Goal: Task Accomplishment & Management: Complete application form

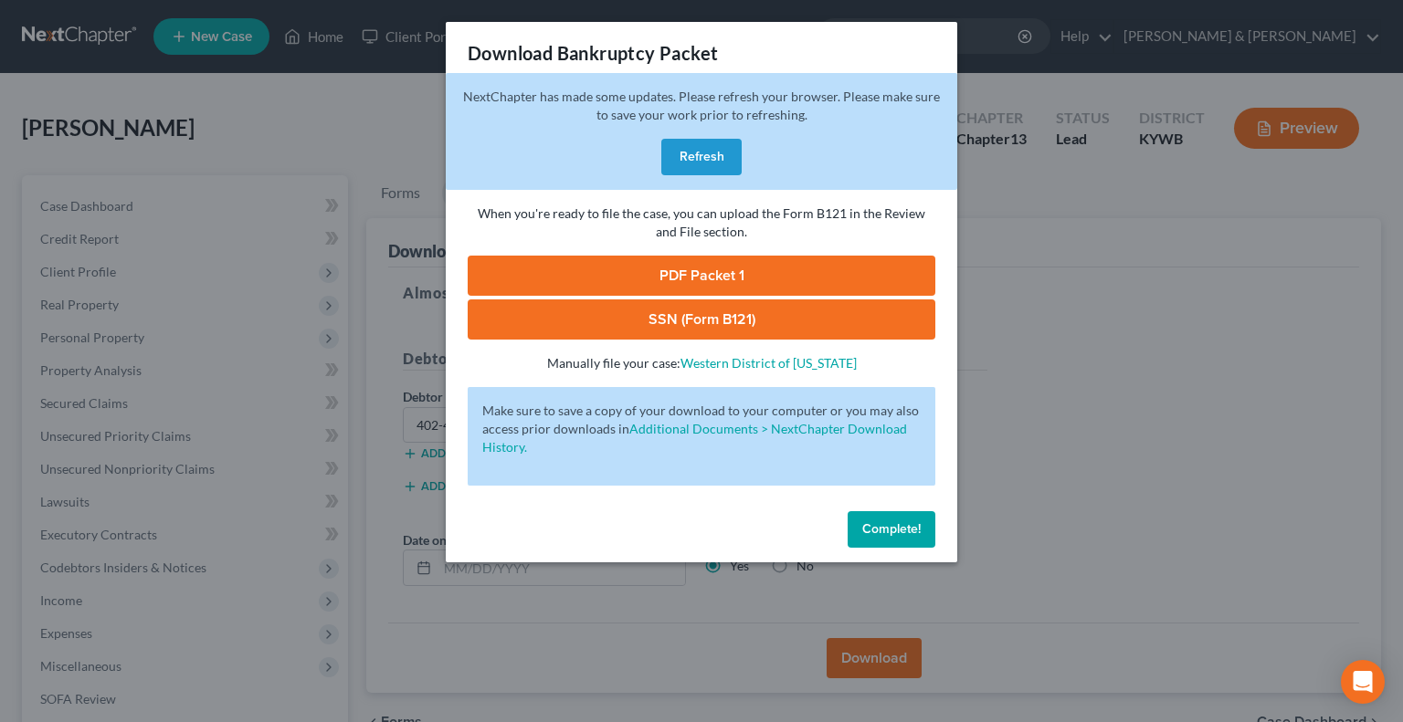
click at [902, 527] on span "Complete!" at bounding box center [891, 530] width 58 height 16
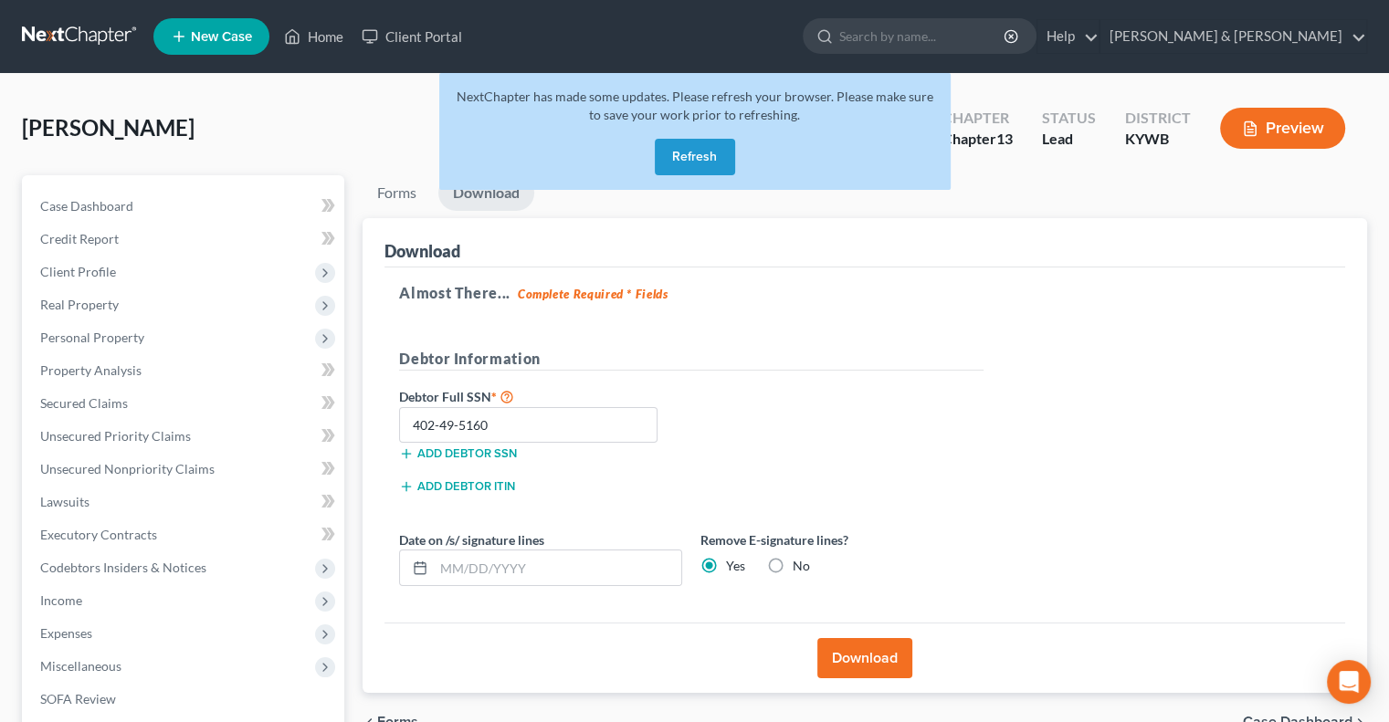
click at [683, 157] on button "Refresh" at bounding box center [695, 157] width 80 height 37
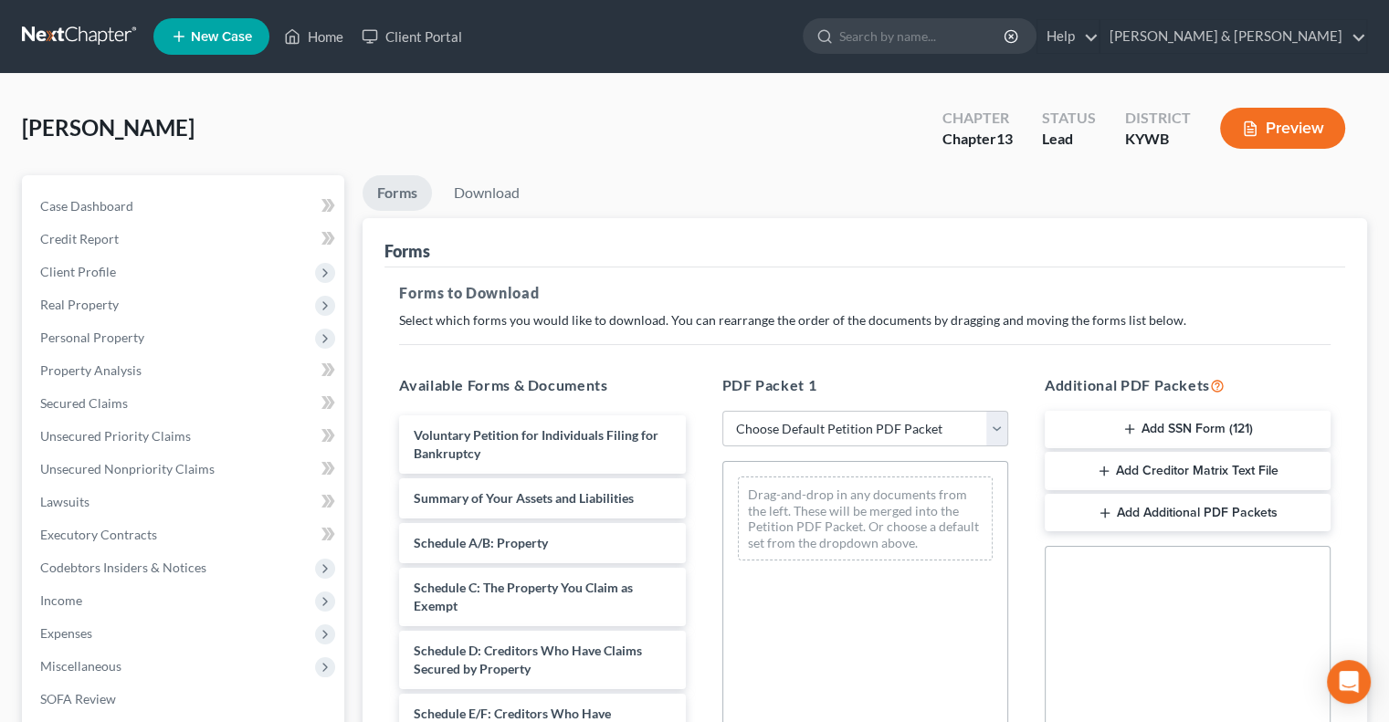
click at [1291, 118] on button "Preview" at bounding box center [1282, 128] width 125 height 41
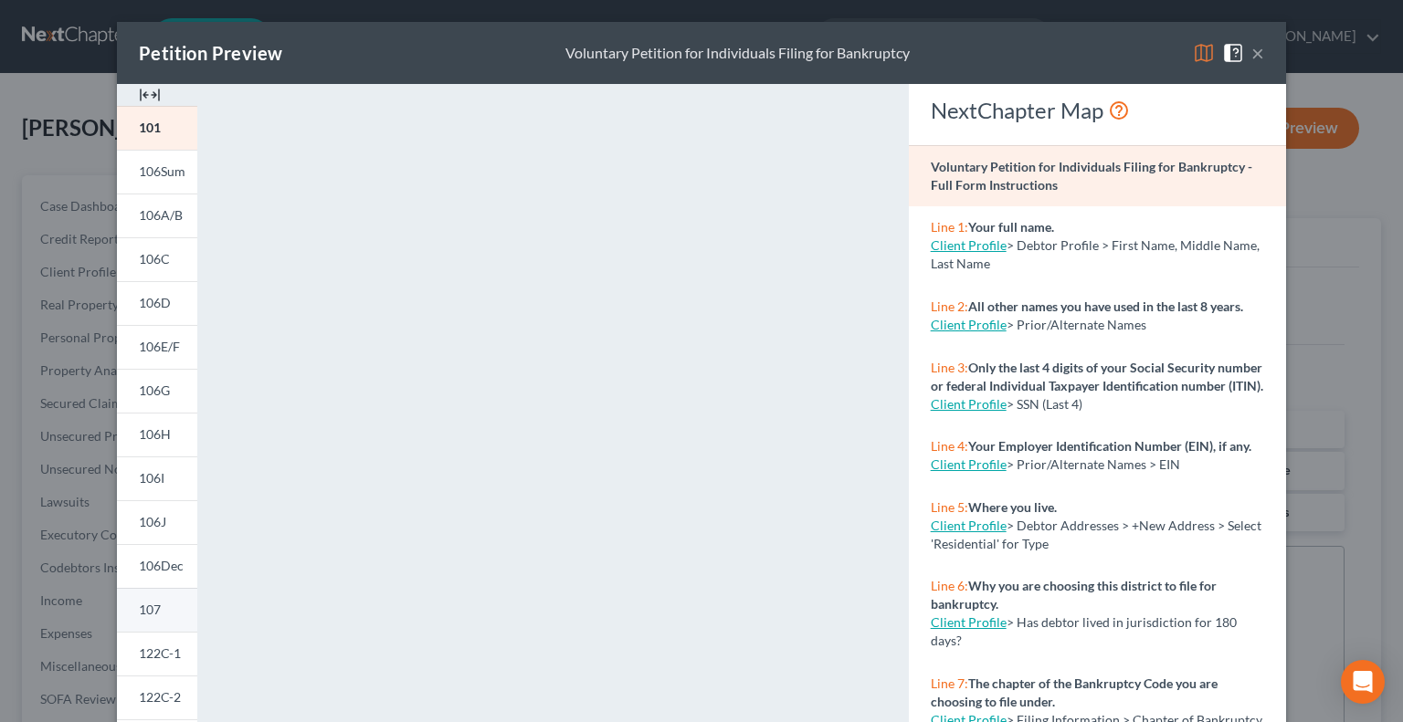
click at [153, 609] on span "107" at bounding box center [150, 610] width 22 height 16
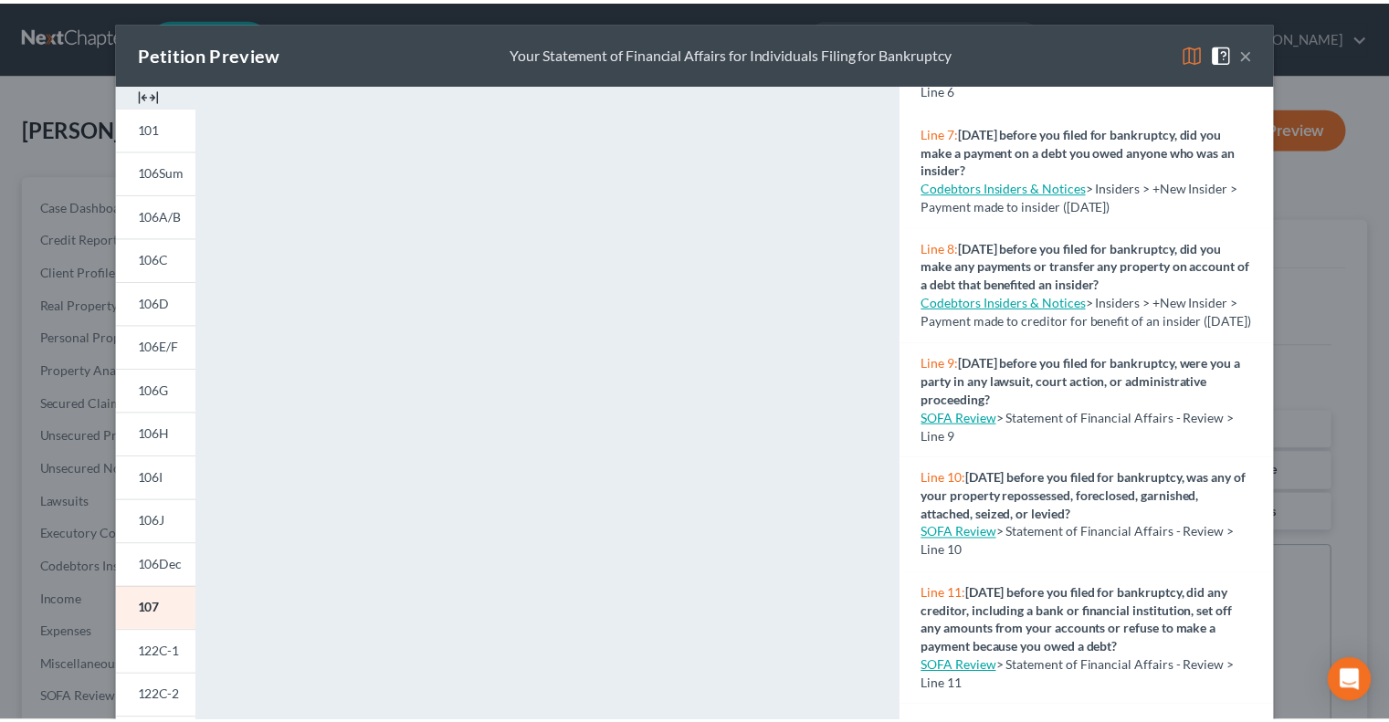
scroll to position [639, 0]
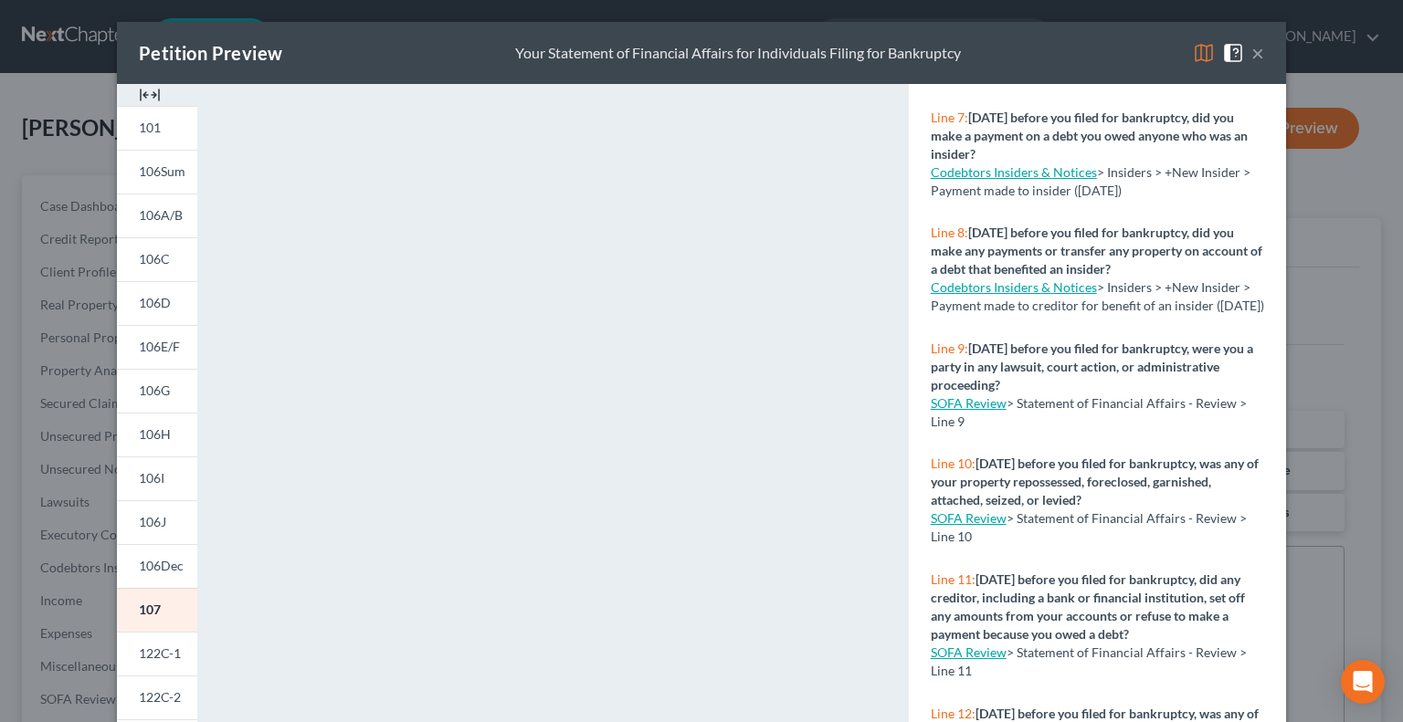
click at [961, 526] on link "SOFA Review" at bounding box center [969, 519] width 76 height 16
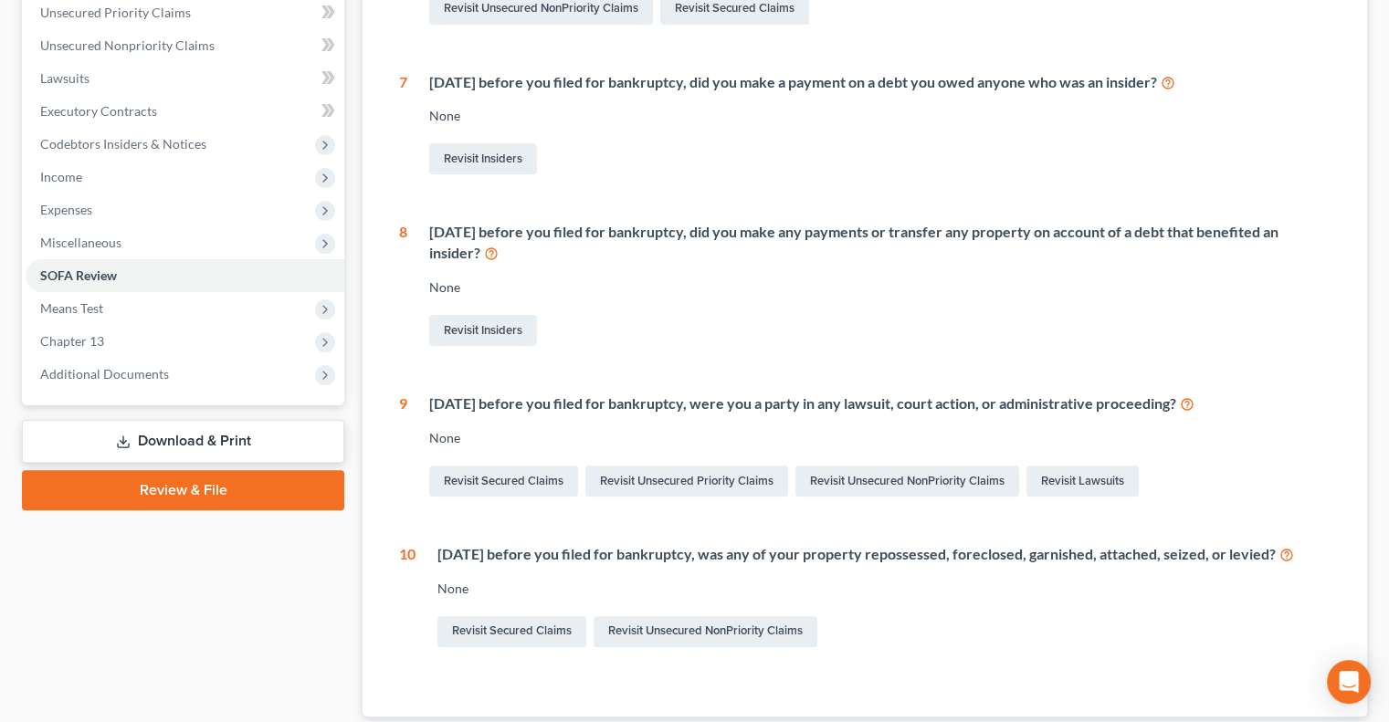
scroll to position [457, 0]
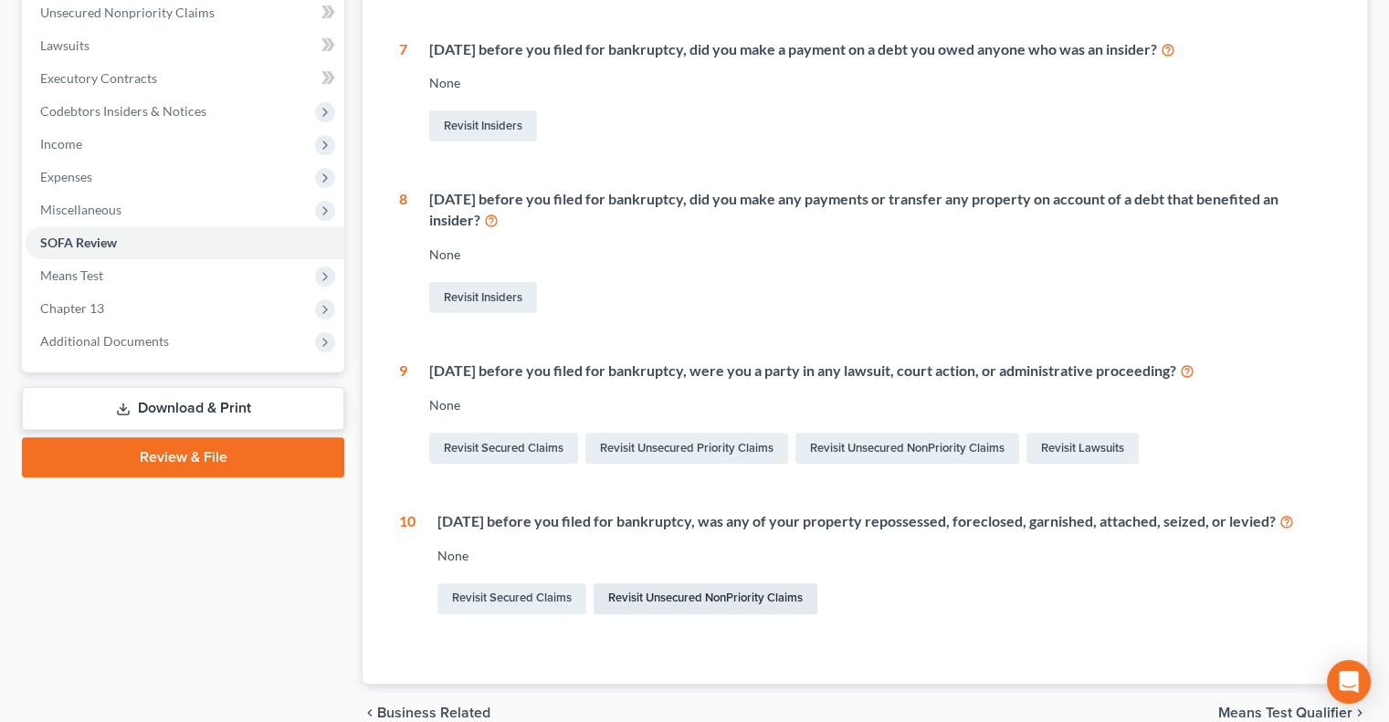
click at [689, 598] on link "Revisit Unsecured NonPriority Claims" at bounding box center [706, 599] width 224 height 31
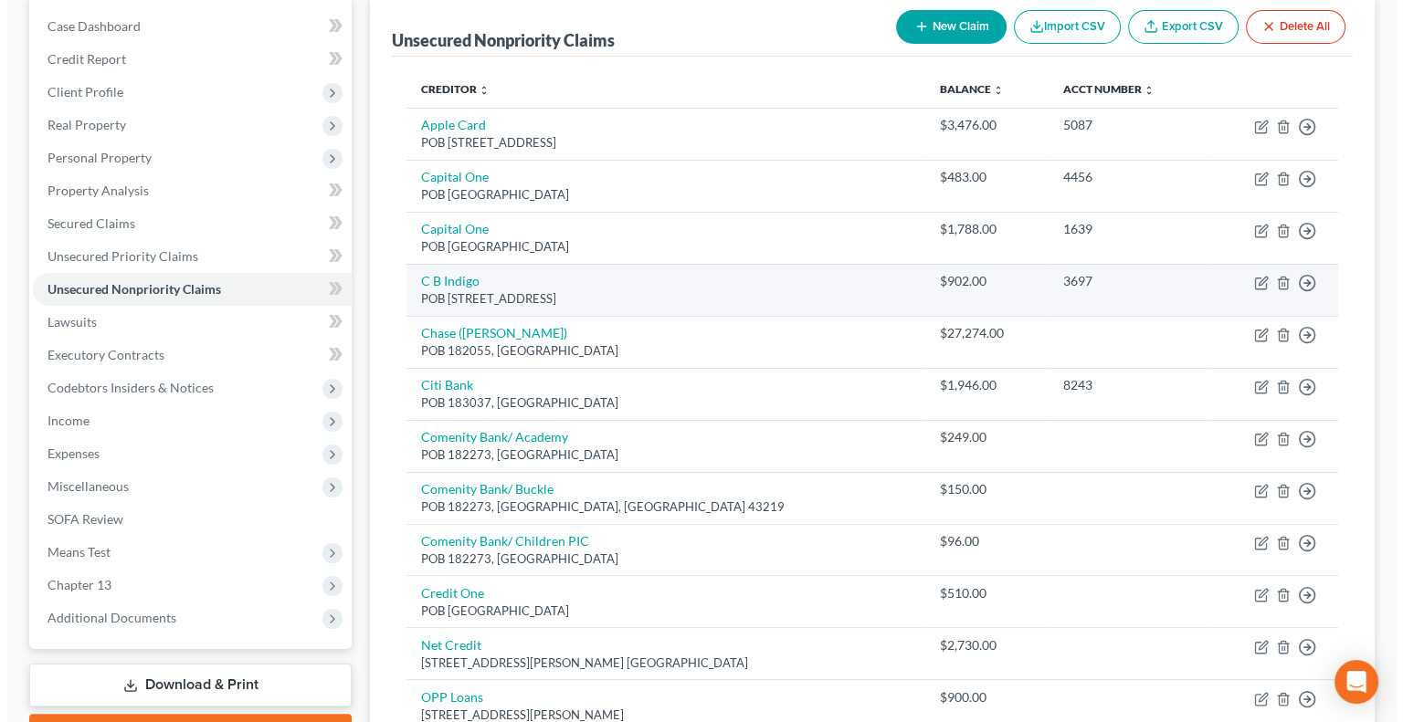
scroll to position [183, 0]
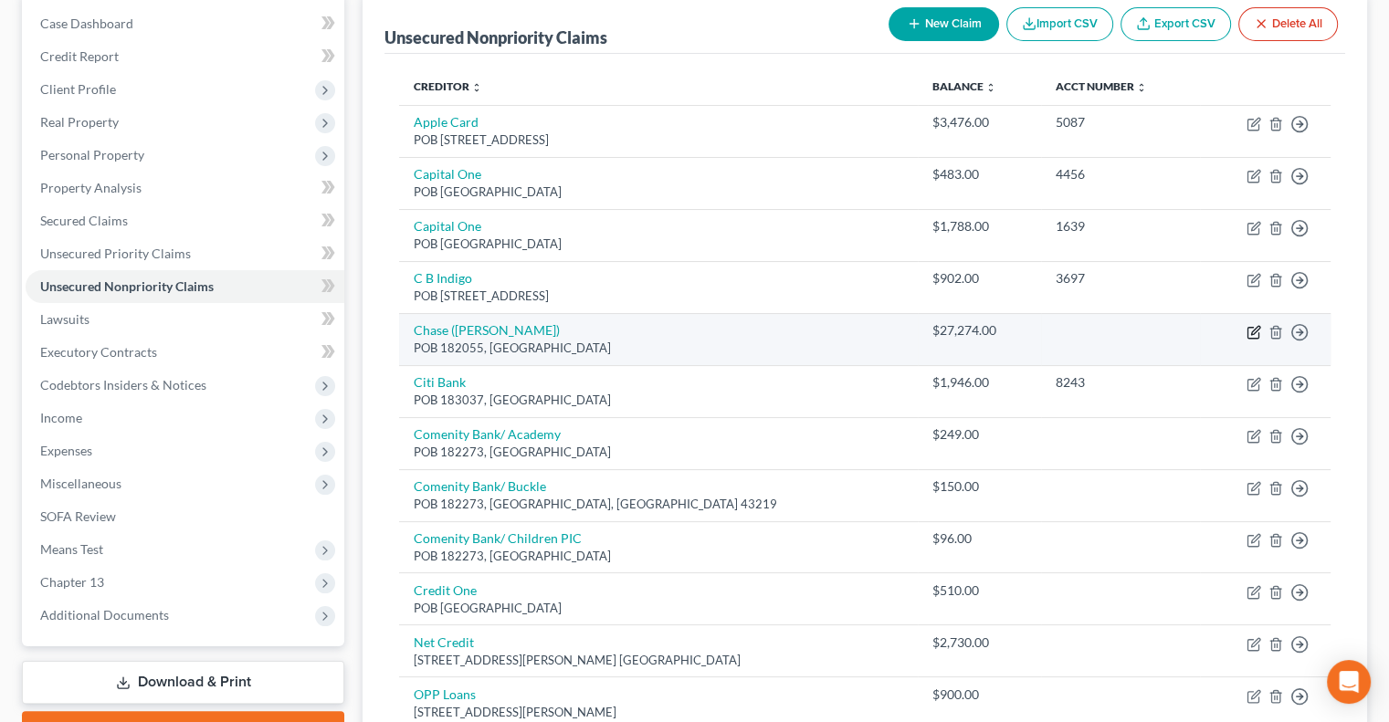
click at [1254, 332] on icon "button" at bounding box center [1255, 330] width 8 height 8
select select "36"
select select "14"
select select "0"
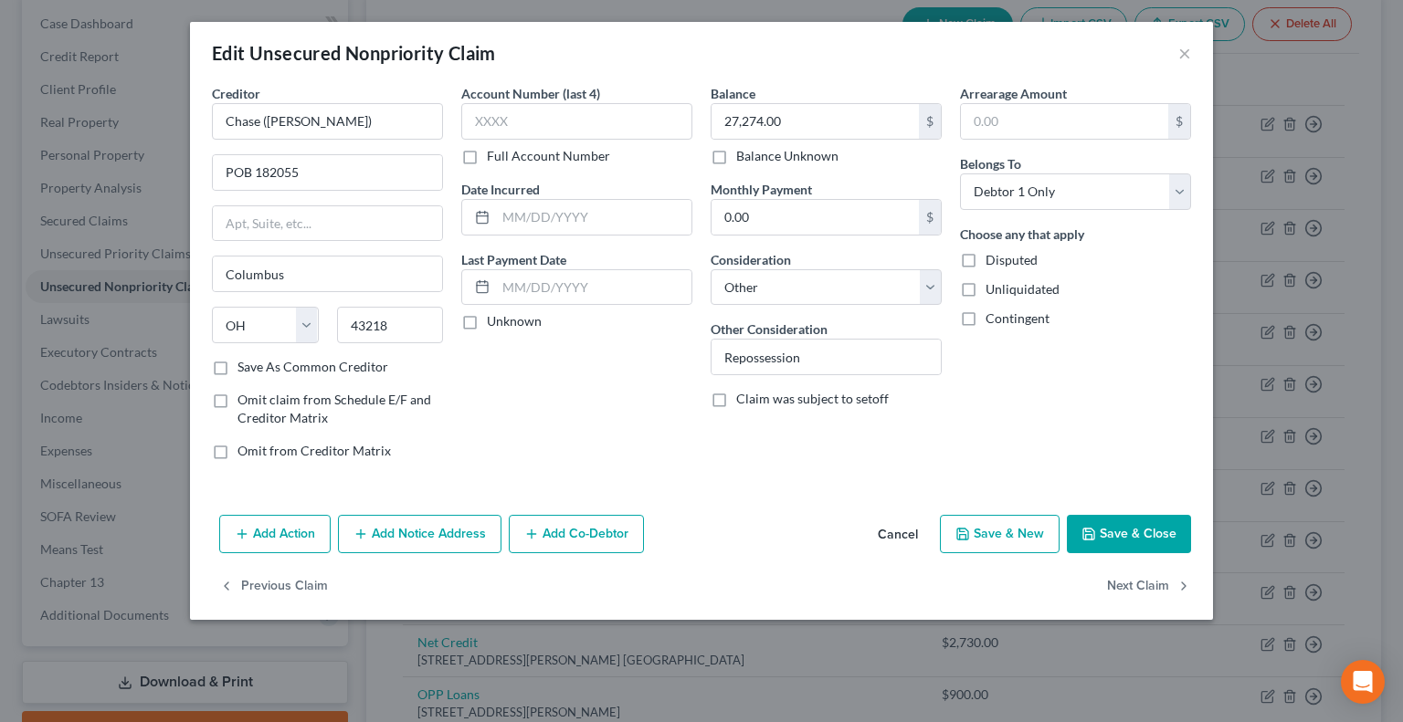
click at [274, 529] on button "Add Action" at bounding box center [274, 534] width 111 height 38
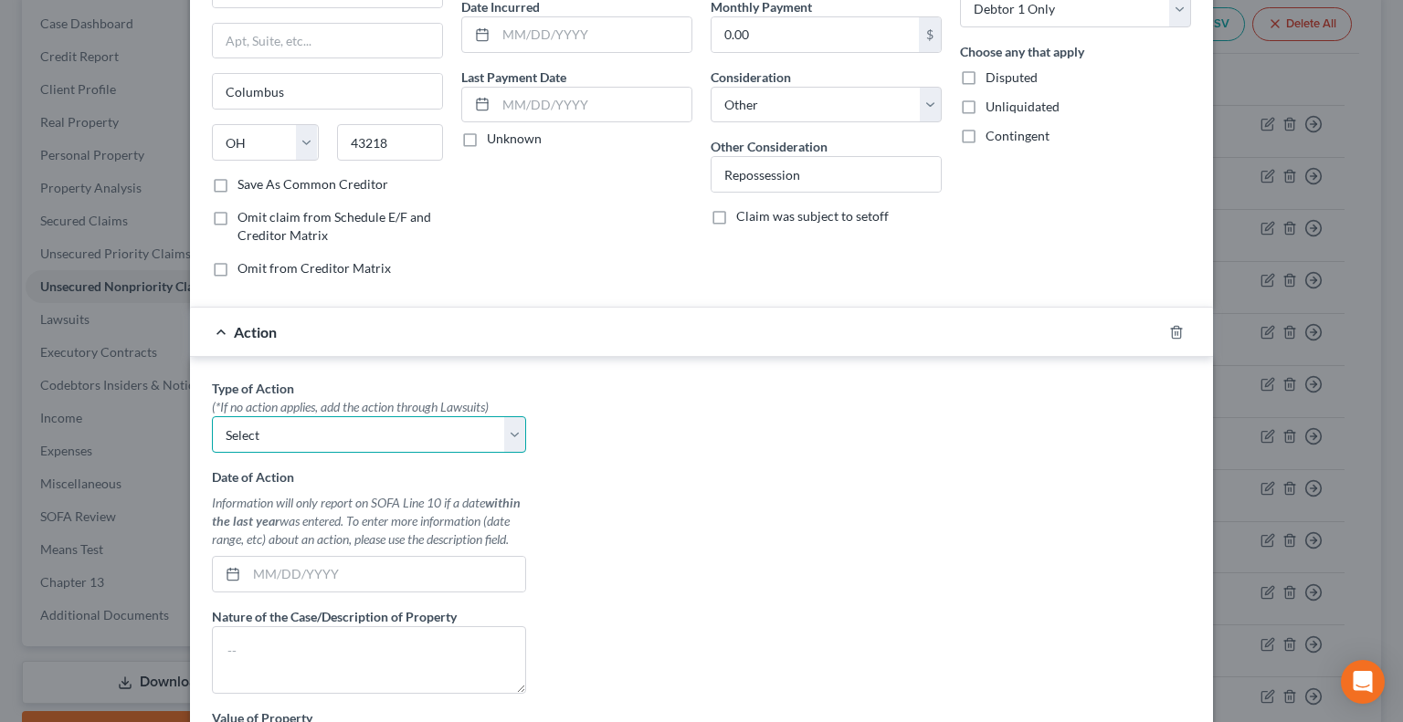
click at [512, 437] on select "Select Repossession Garnishment Foreclosure Personal Injury Attached, Seized, O…" at bounding box center [369, 435] width 314 height 37
select select "0"
click at [212, 417] on select "Select Repossession Garnishment Foreclosure Personal Injury Attached, Seized, O…" at bounding box center [369, 435] width 314 height 37
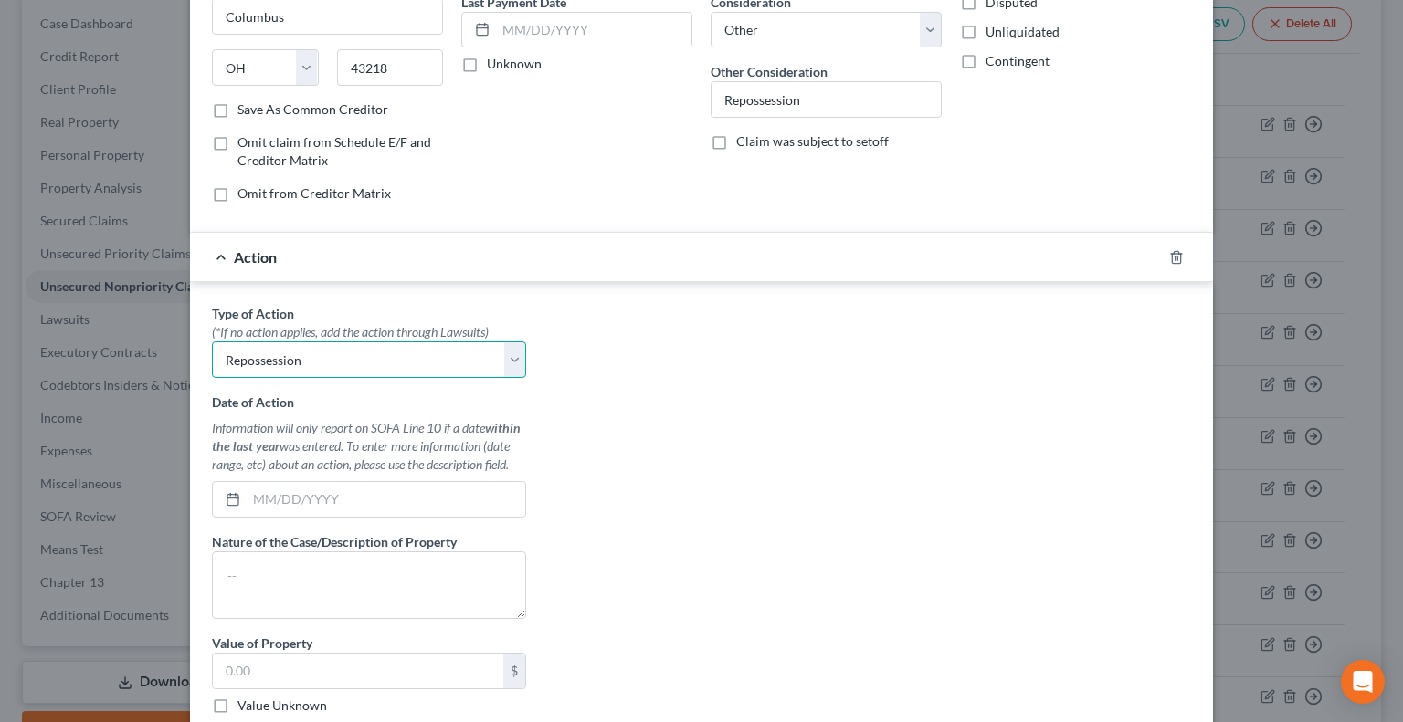
scroll to position [365, 0]
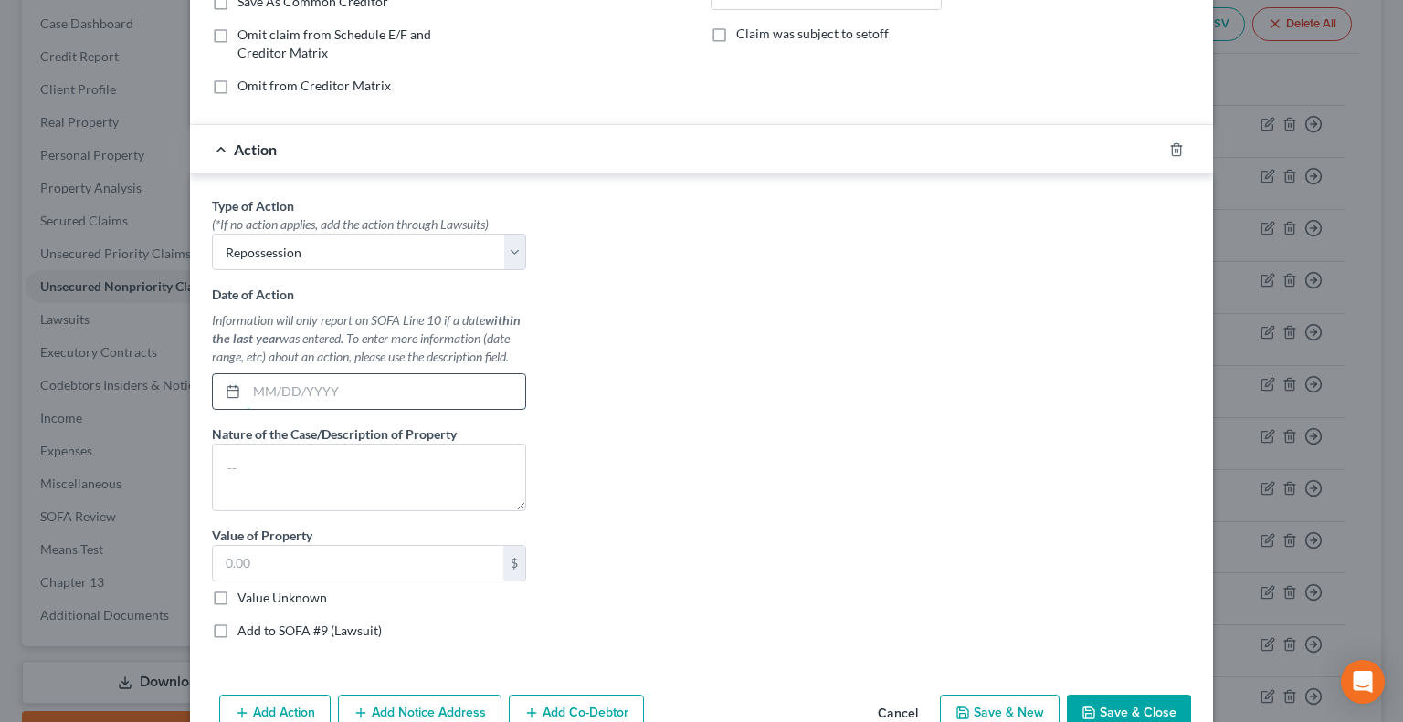
click at [258, 389] on input "text" at bounding box center [386, 391] width 279 height 35
type input "[DATE]"
click at [302, 477] on textarea at bounding box center [369, 478] width 314 height 68
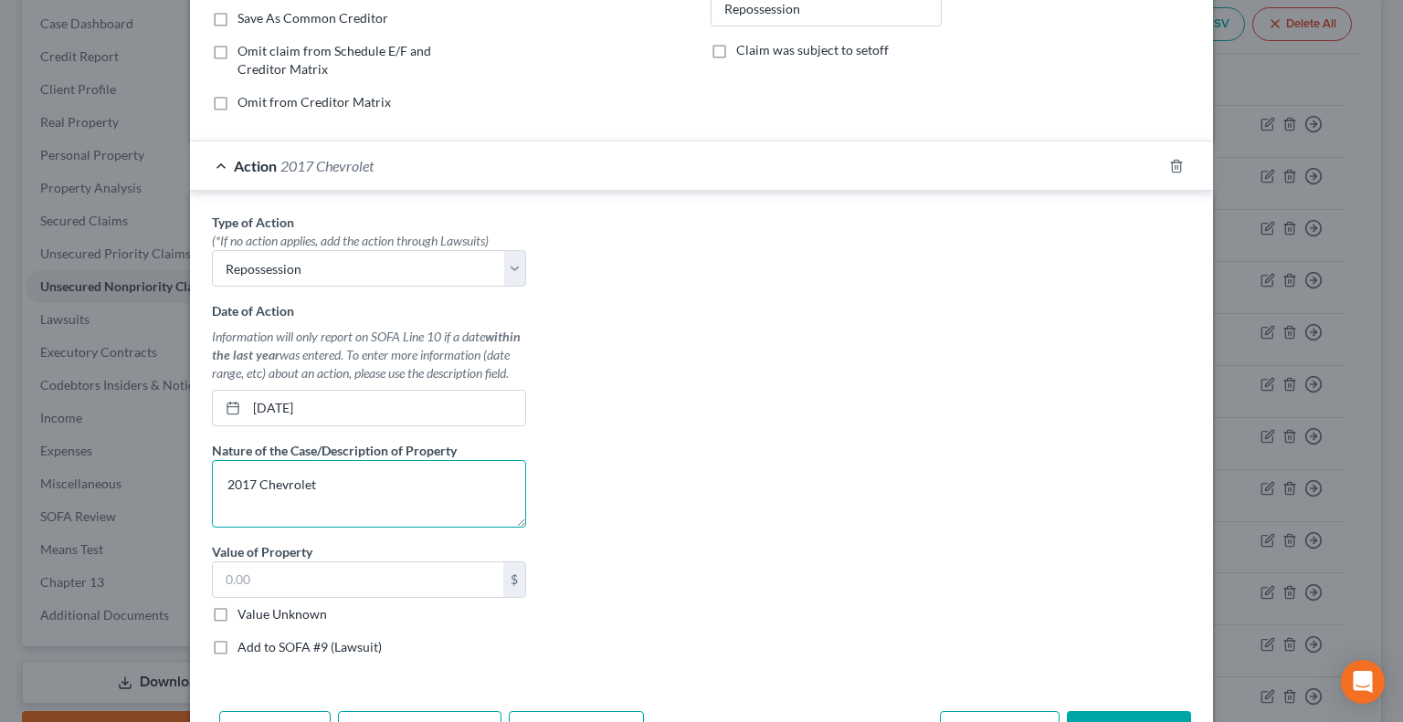
scroll to position [460, 0]
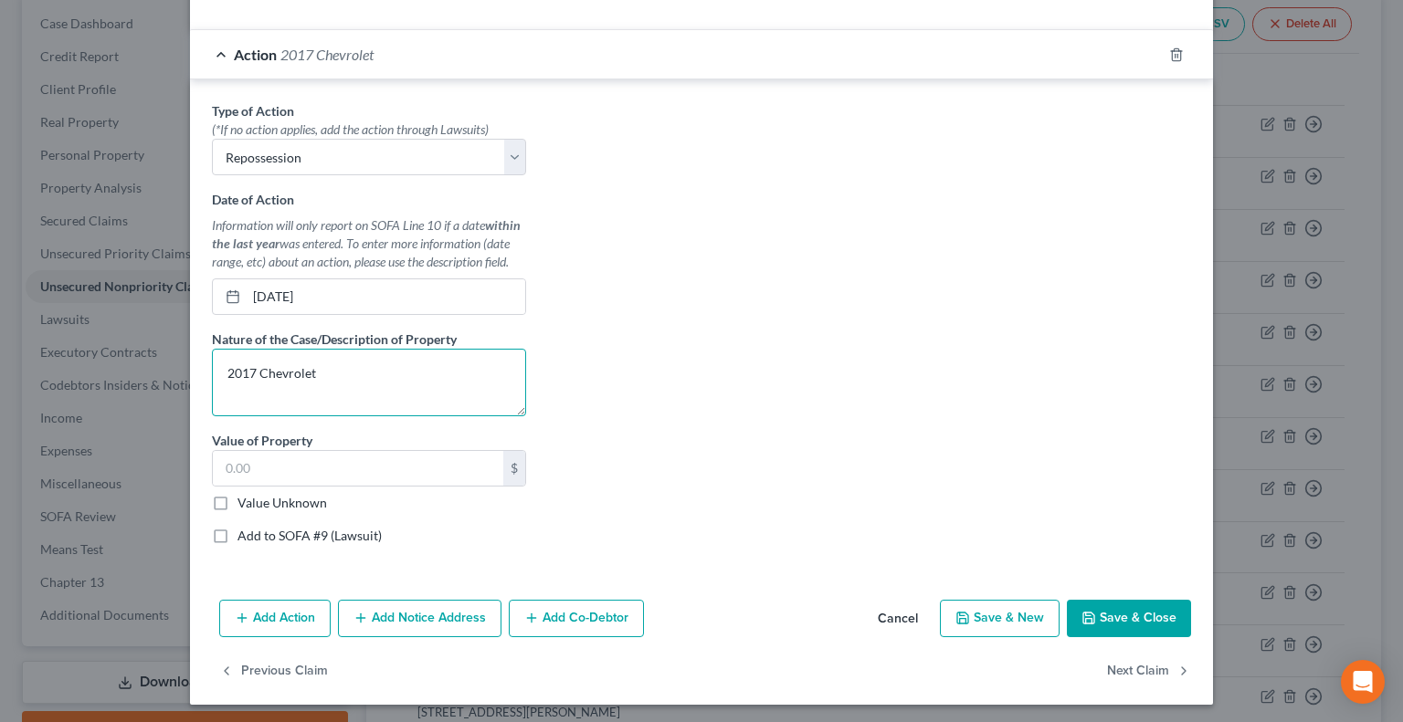
type textarea "2017 Chevrolet"
click at [1109, 609] on button "Save & Close" at bounding box center [1129, 619] width 124 height 38
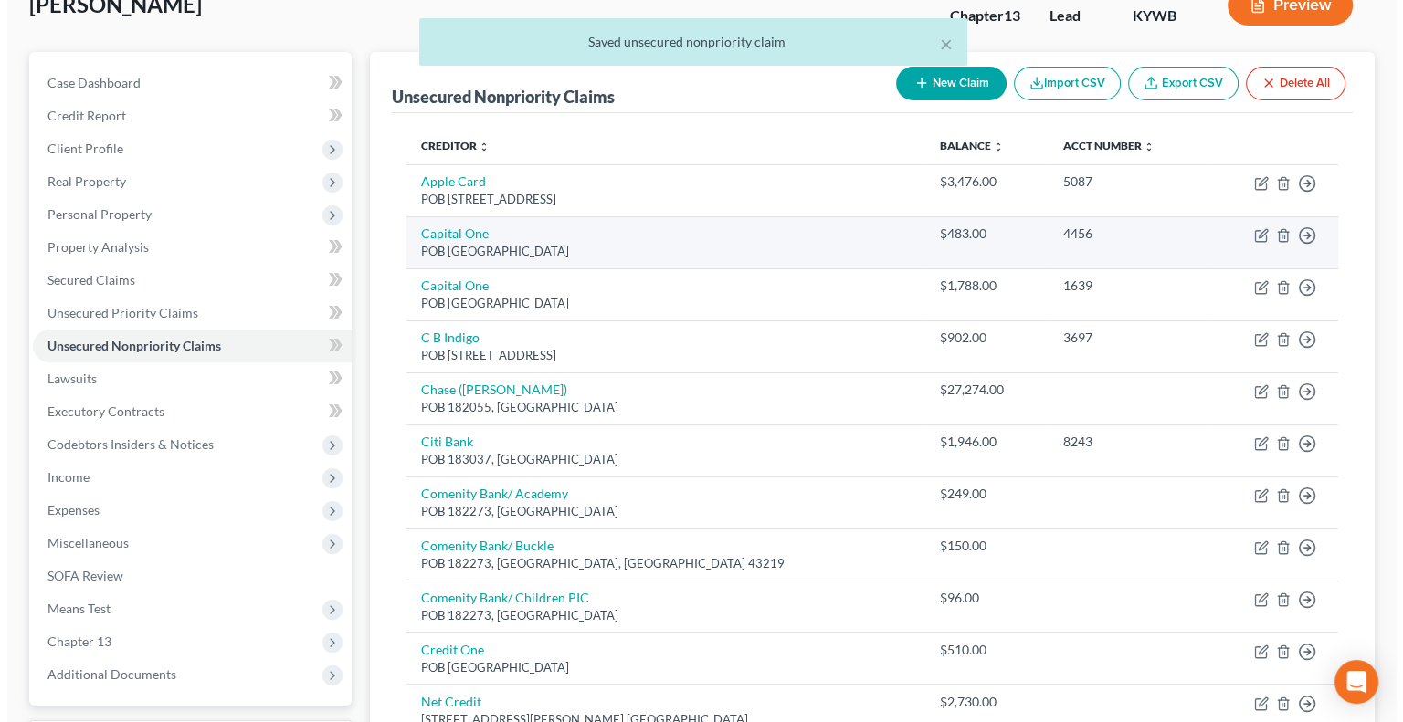
scroll to position [0, 0]
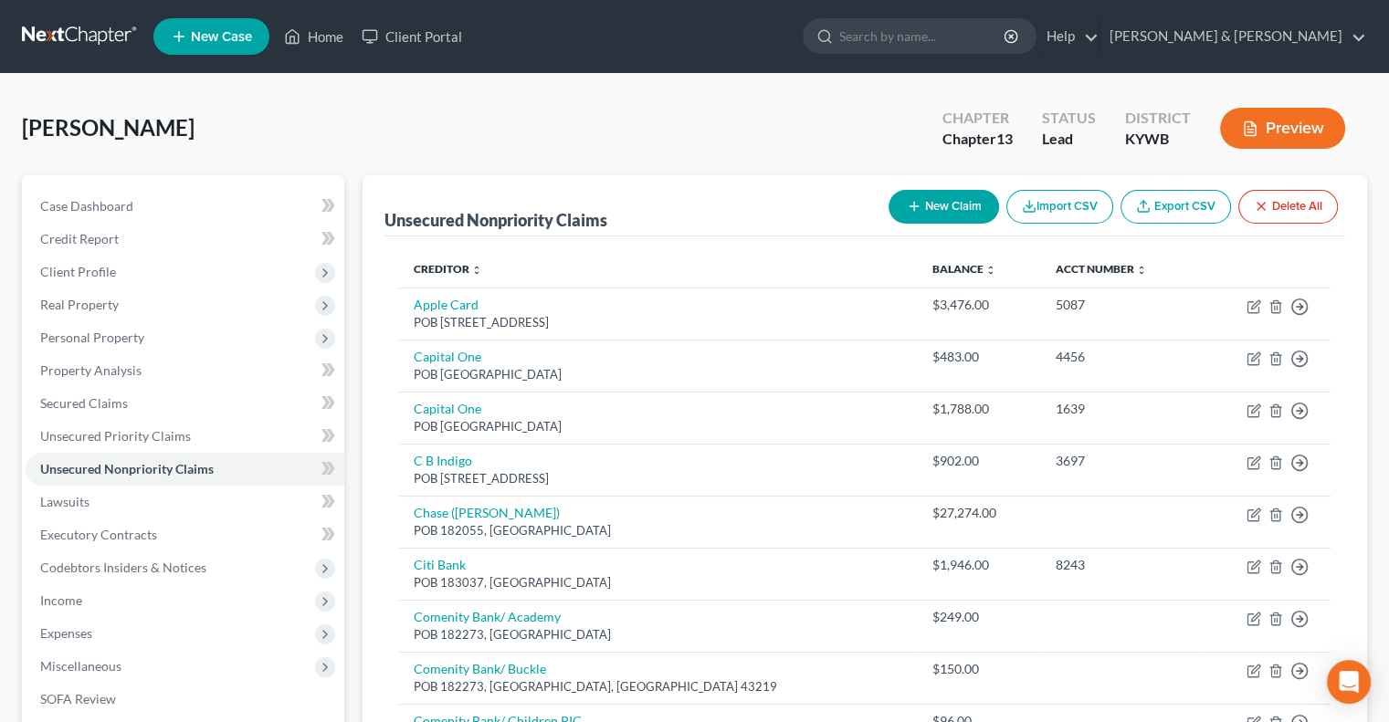
click at [1275, 121] on button "Preview" at bounding box center [1282, 128] width 125 height 41
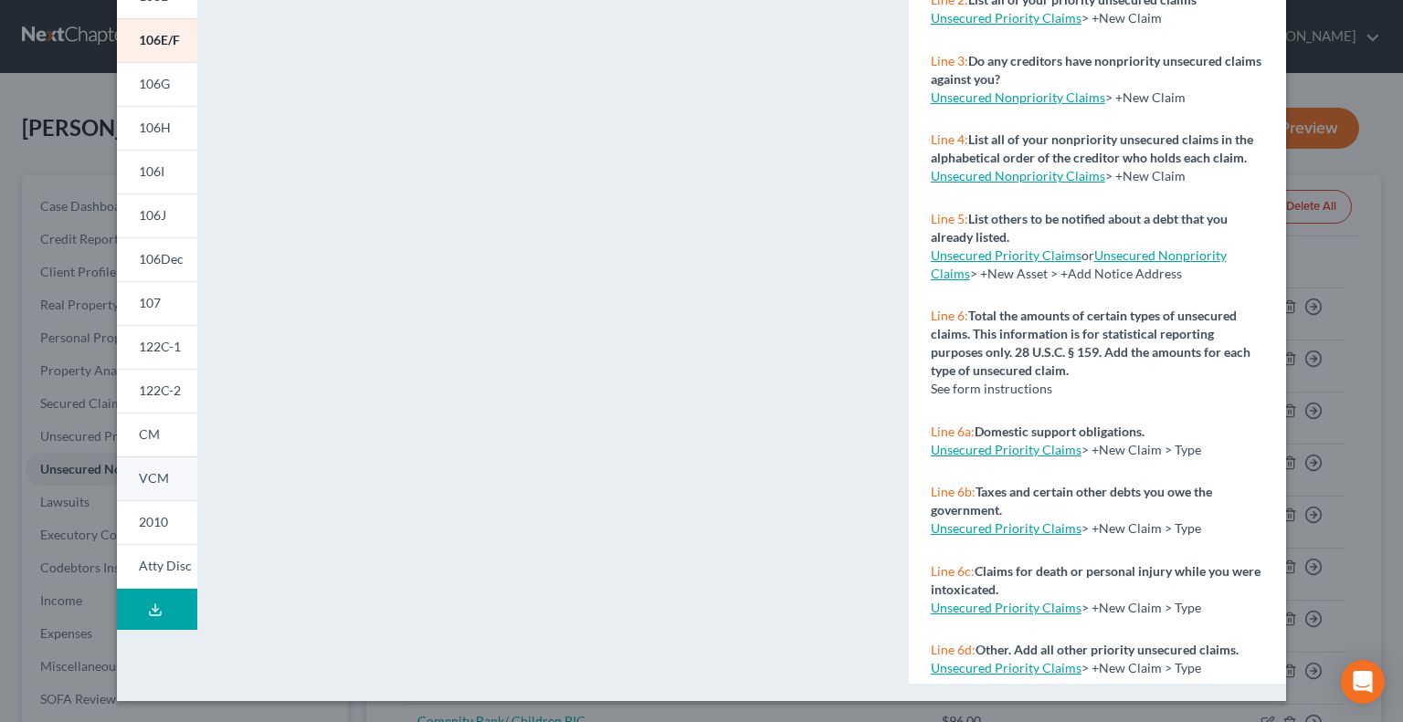
scroll to position [307, 0]
click at [146, 297] on span "107" at bounding box center [150, 303] width 22 height 16
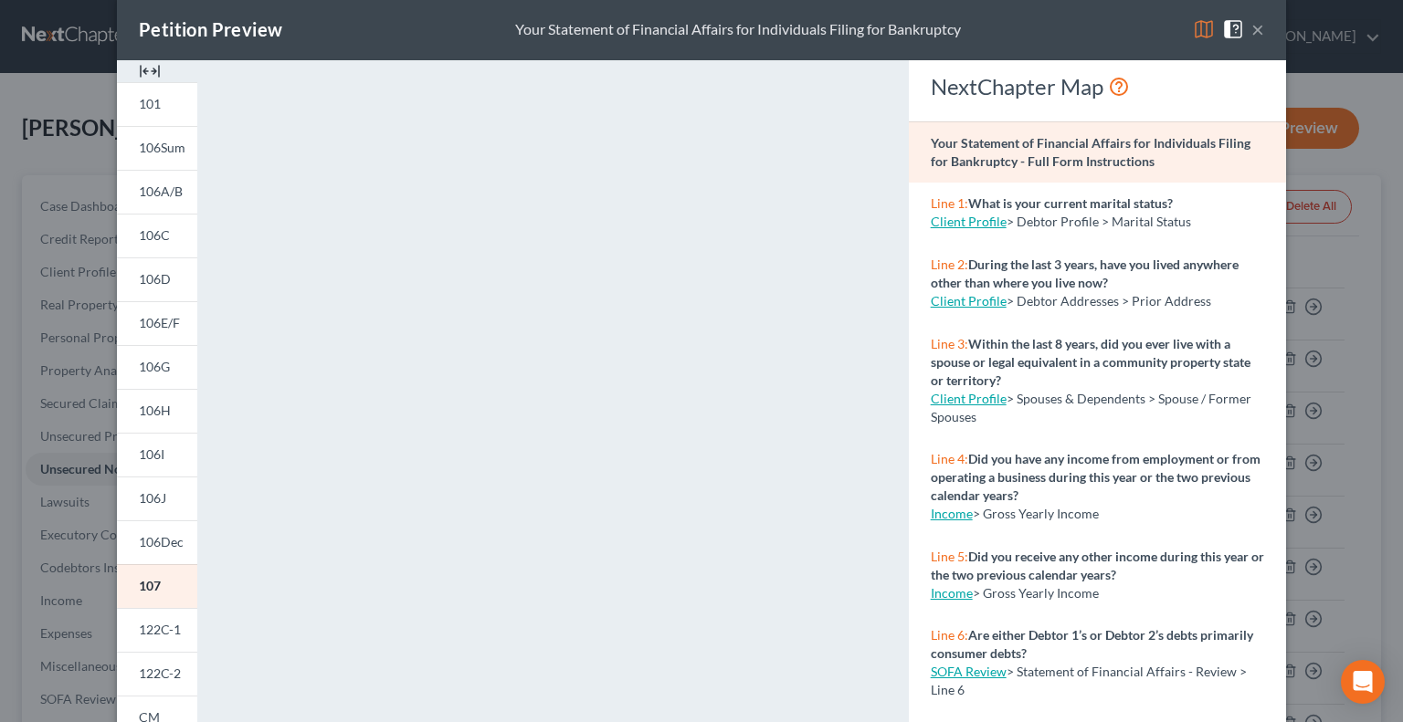
scroll to position [0, 0]
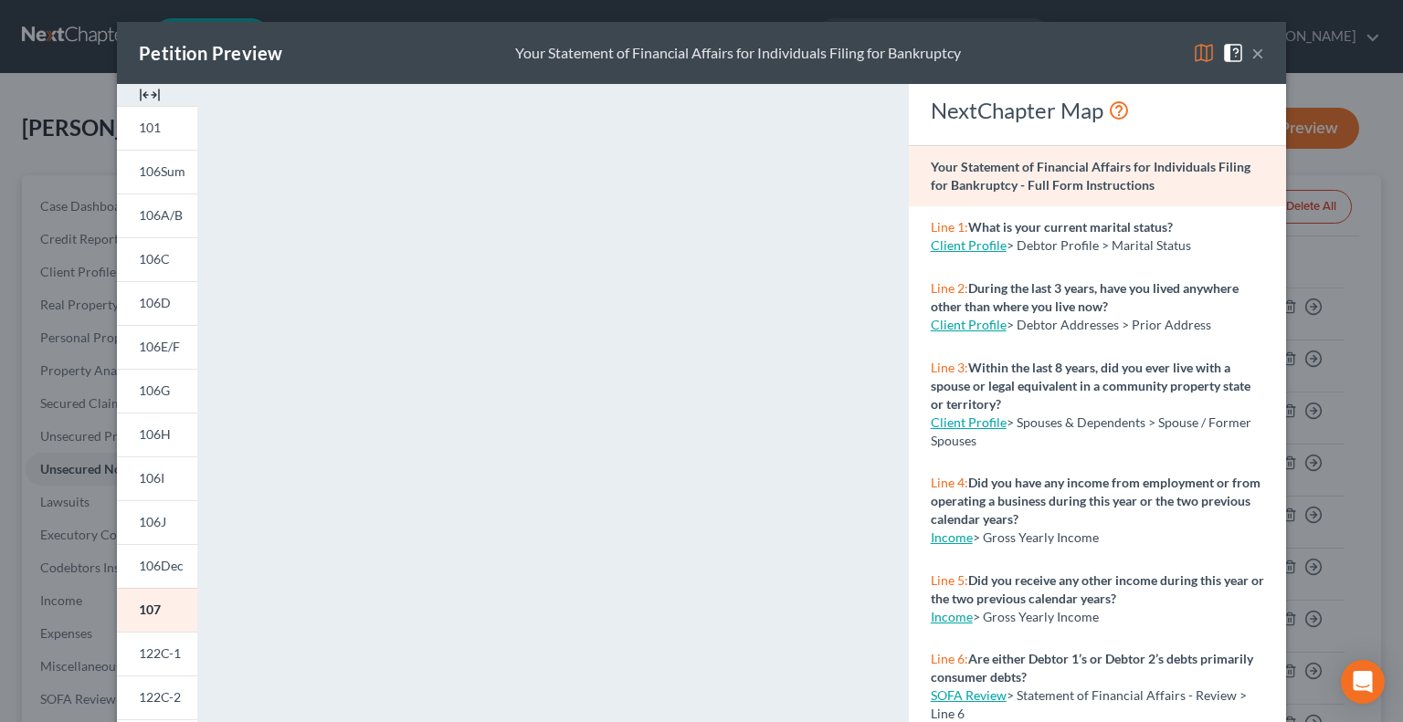
click at [1202, 52] on img at bounding box center [1204, 53] width 22 height 22
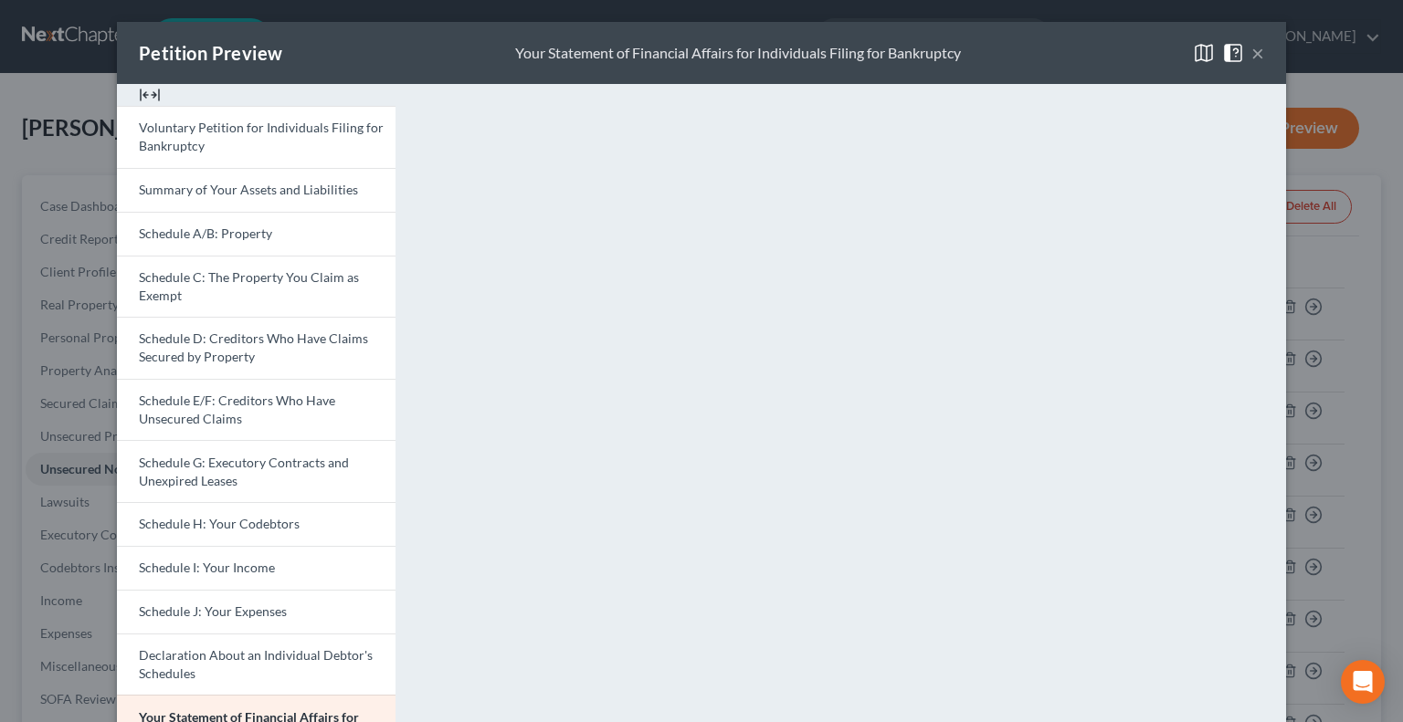
click at [1254, 49] on button "×" at bounding box center [1257, 53] width 13 height 22
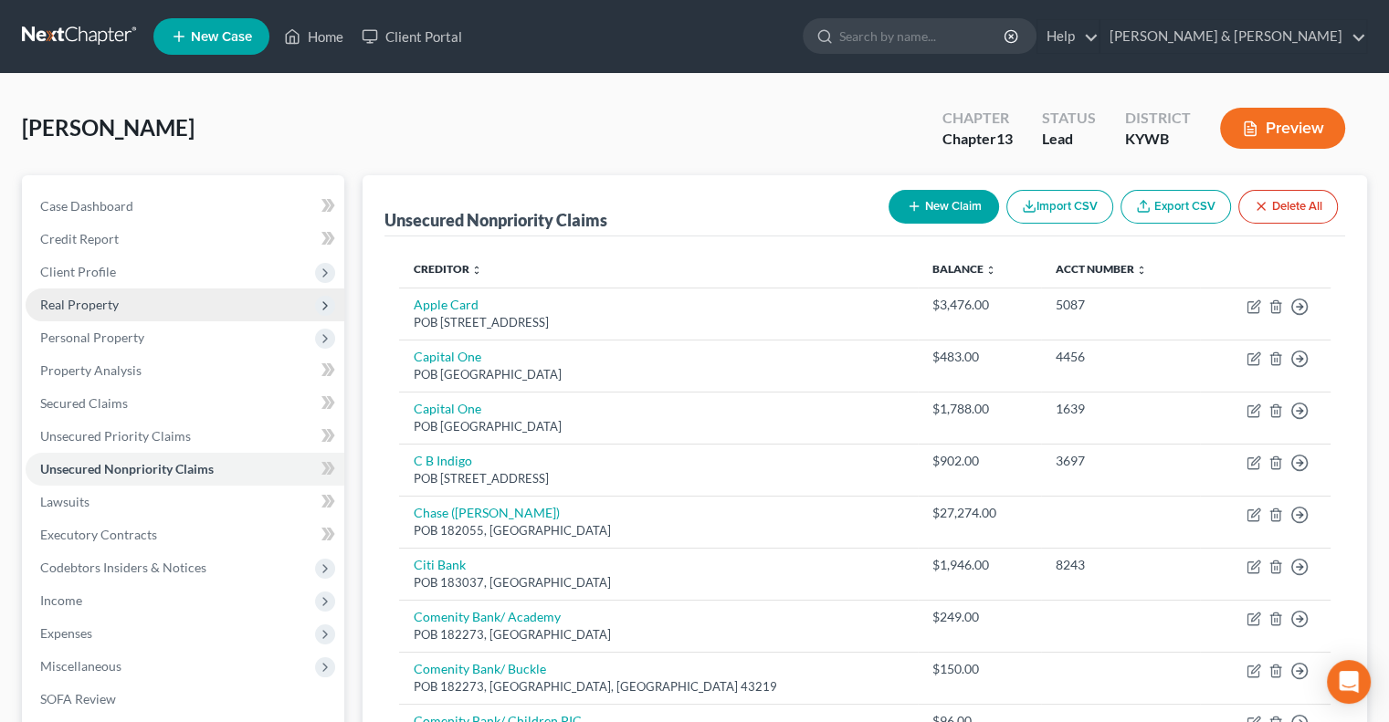
click at [100, 305] on span "Real Property" at bounding box center [79, 305] width 79 height 16
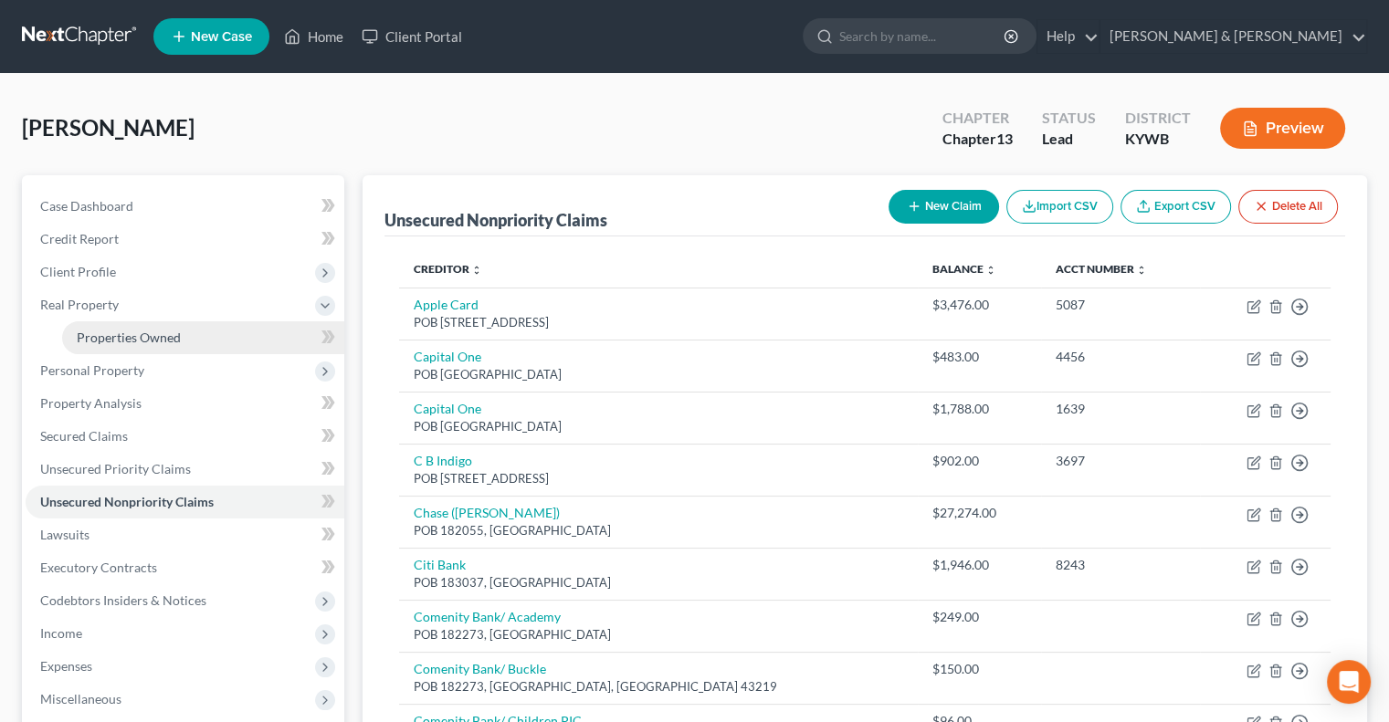
click at [131, 332] on span "Properties Owned" at bounding box center [129, 338] width 104 height 16
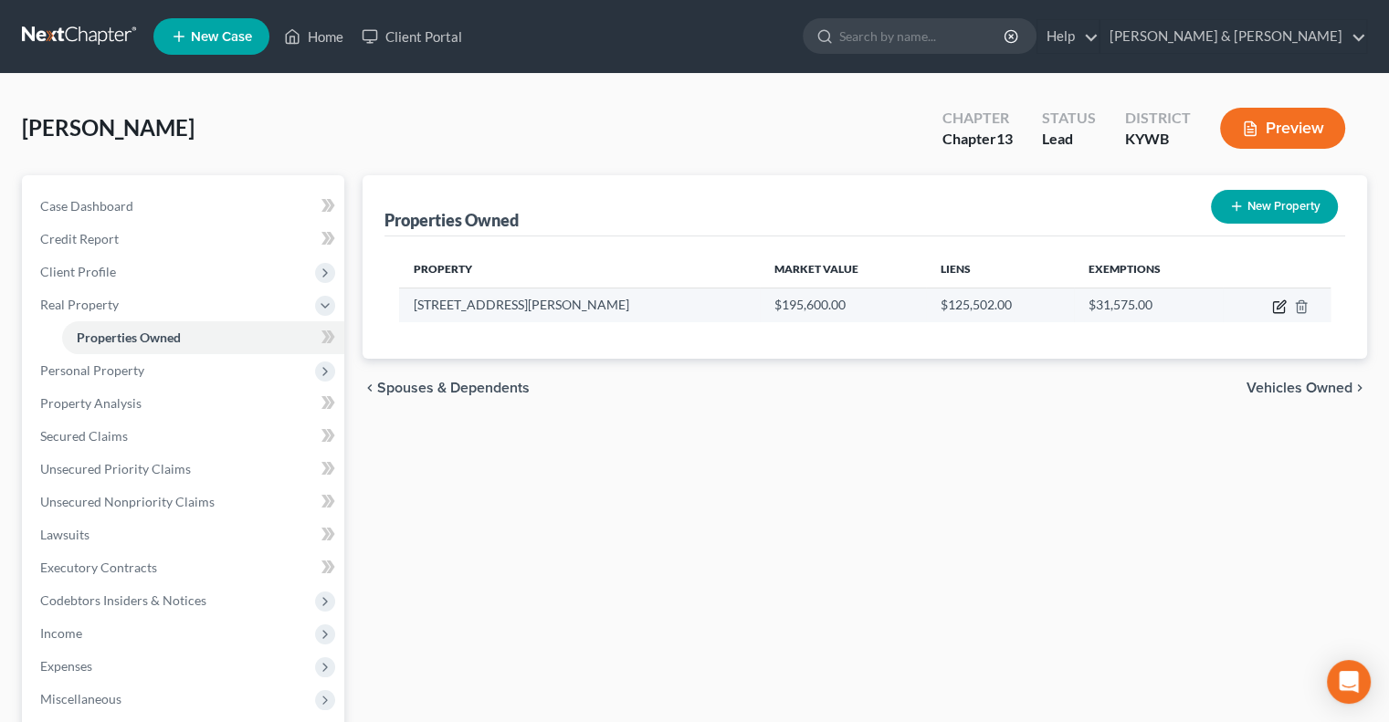
click at [1276, 306] on icon "button" at bounding box center [1279, 307] width 15 height 15
select select "18"
select select "0"
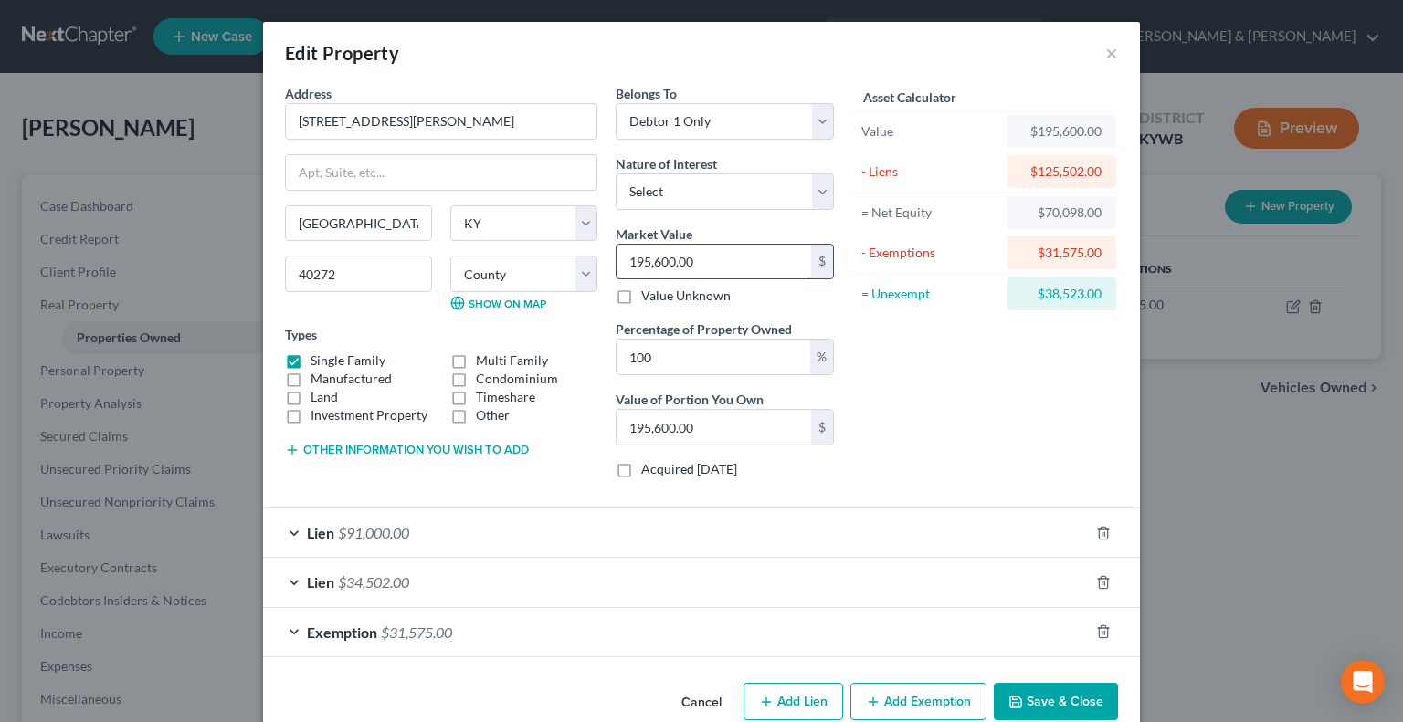
click at [709, 261] on input "195,600.00" at bounding box center [714, 262] width 195 height 35
type input "1"
type input "1.00"
type input "16"
type input "16.00"
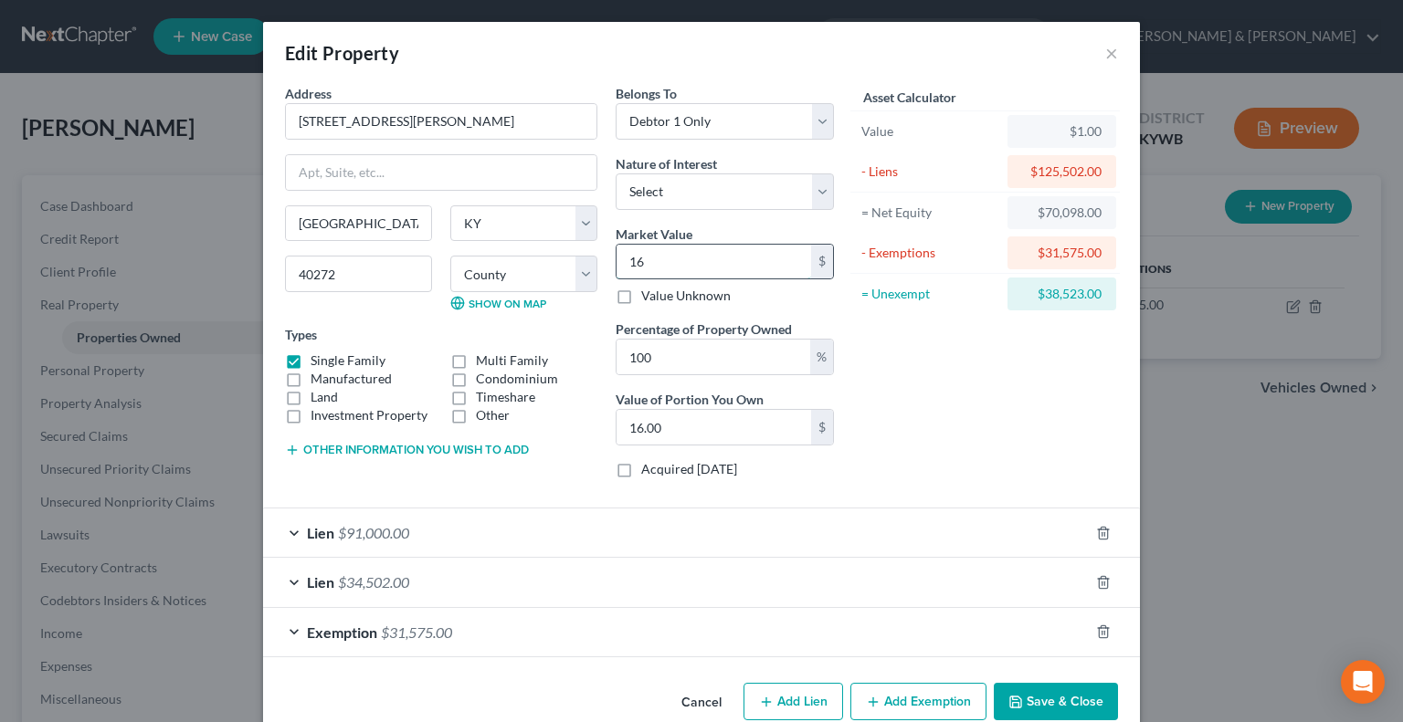
type input "162"
type input "162.00"
type input "1625"
type input "1,625.00"
type input "1,6250"
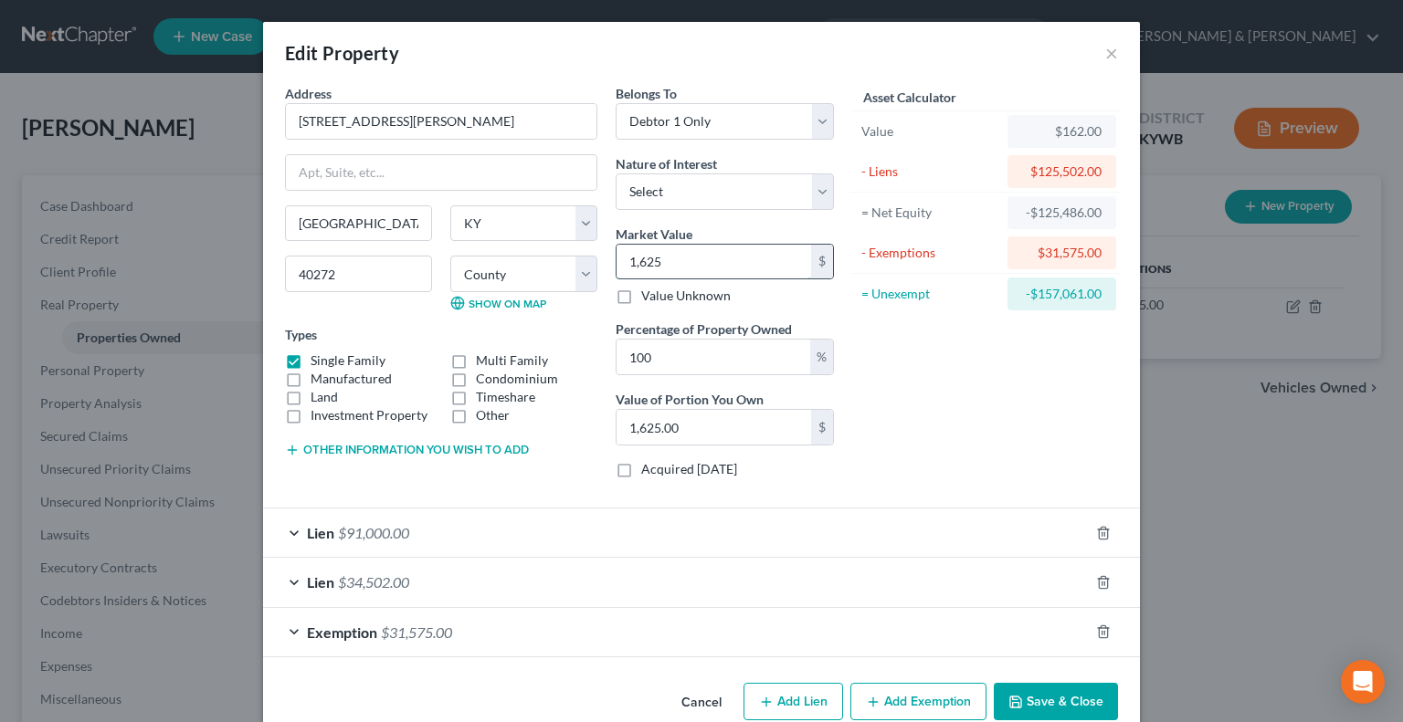
type input "16,250.00"
type input "16,2500"
type input "162,500.00"
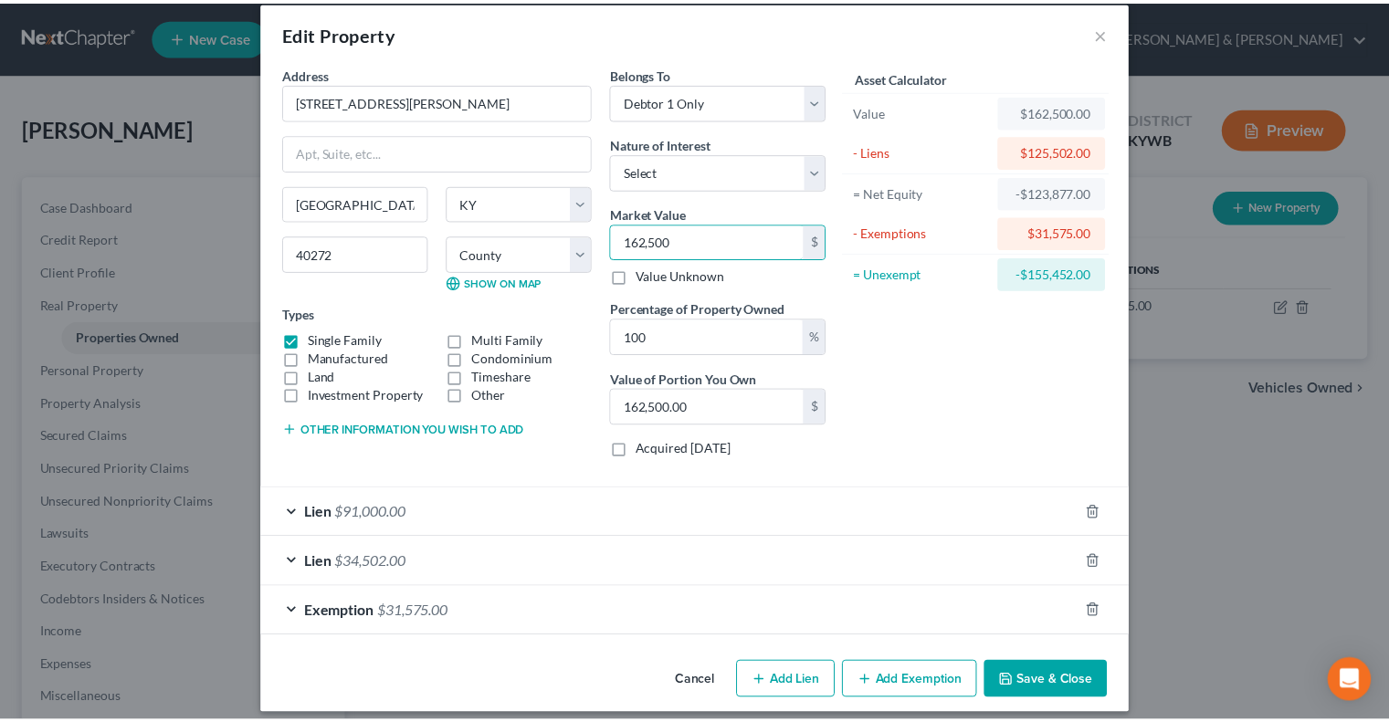
scroll to position [32, 0]
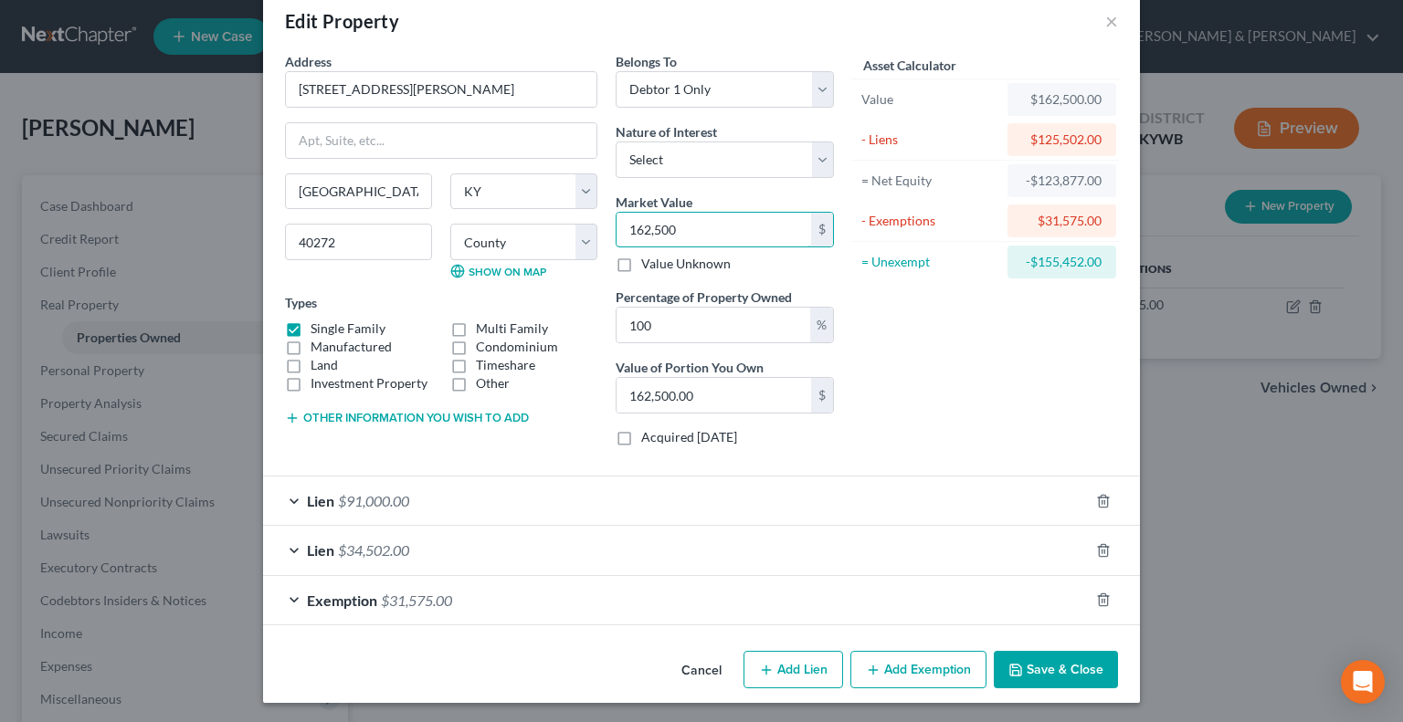
type input "162,500"
click at [1031, 671] on button "Save & Close" at bounding box center [1056, 670] width 124 height 38
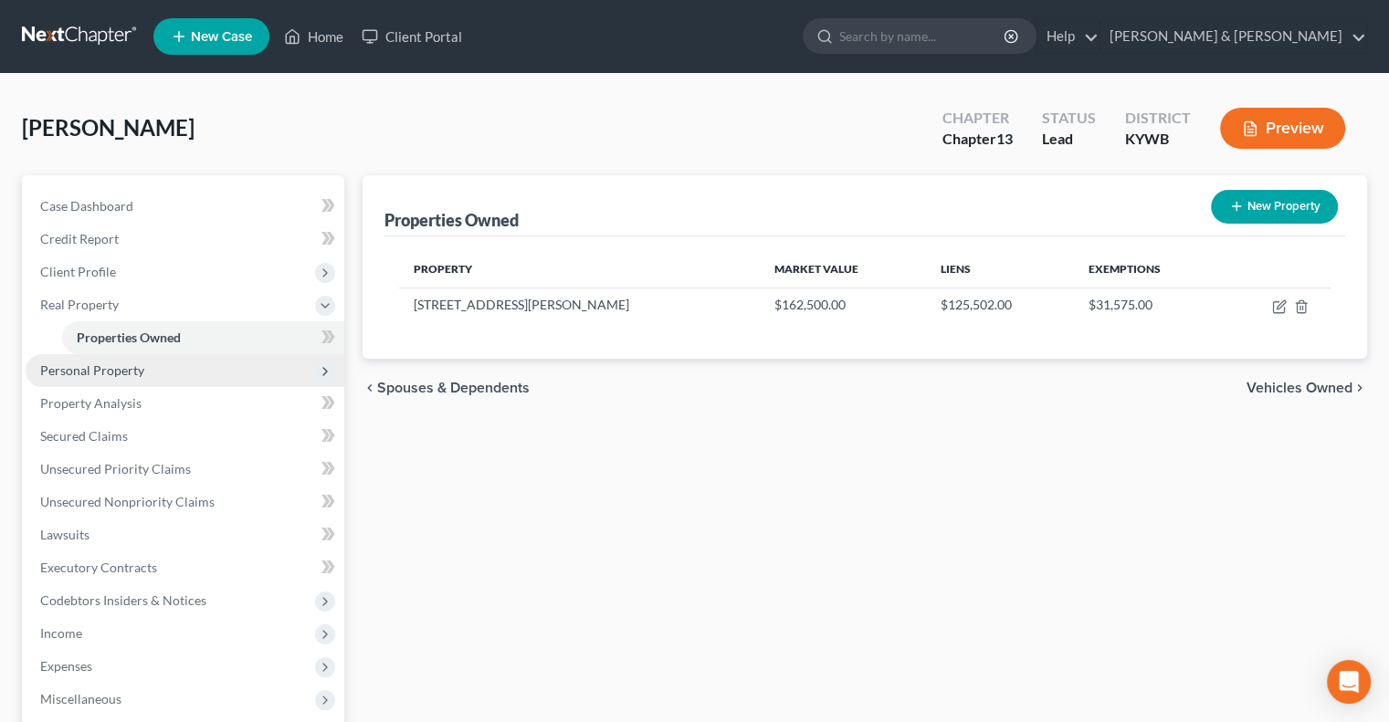
click at [131, 368] on span "Personal Property" at bounding box center [92, 371] width 104 height 16
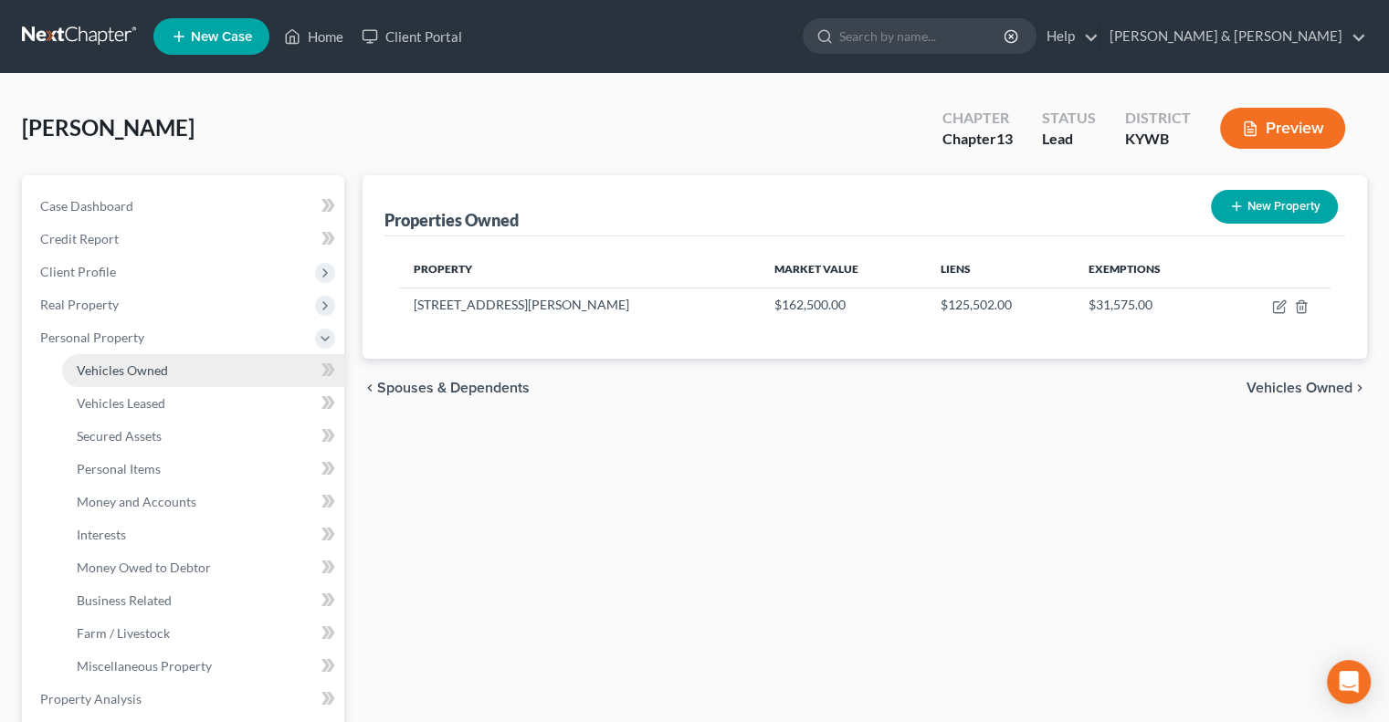
click at [134, 368] on span "Vehicles Owned" at bounding box center [122, 371] width 91 height 16
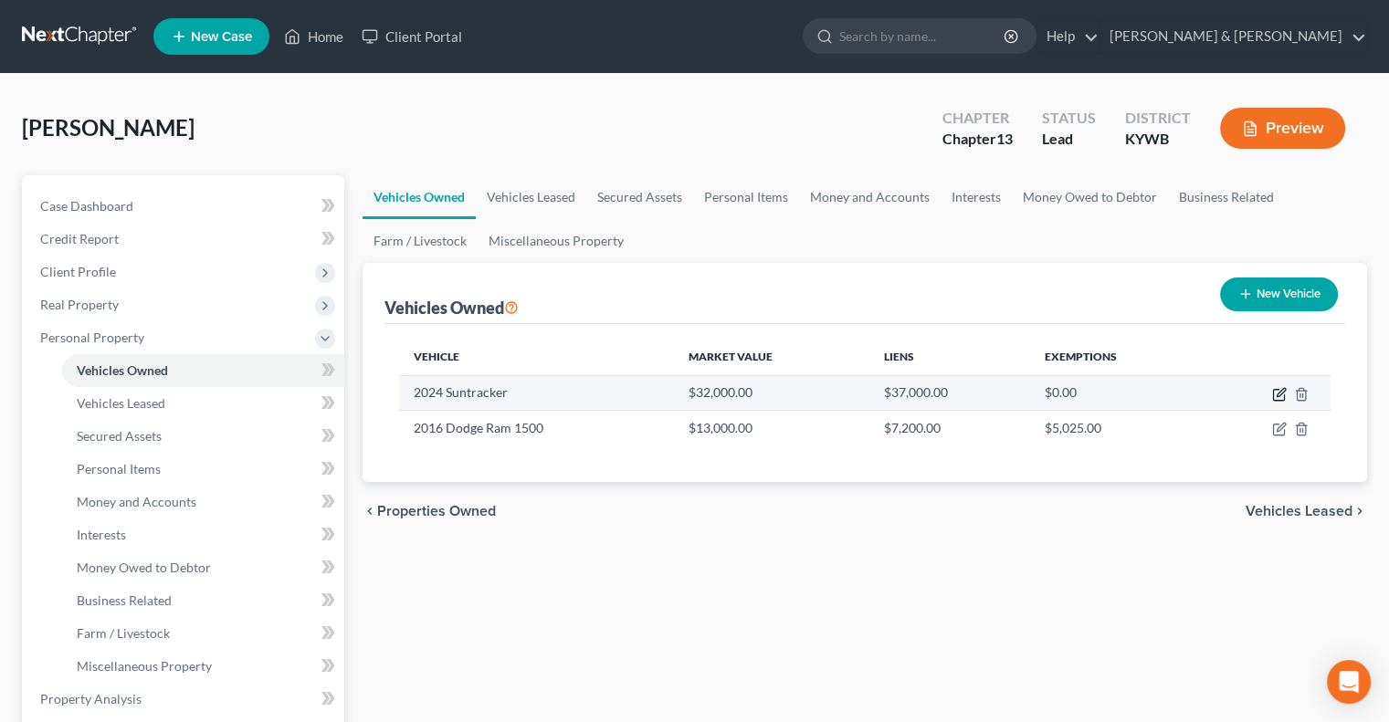
click at [1277, 397] on icon "button" at bounding box center [1279, 394] width 15 height 15
select select "3"
select select "2"
select select "0"
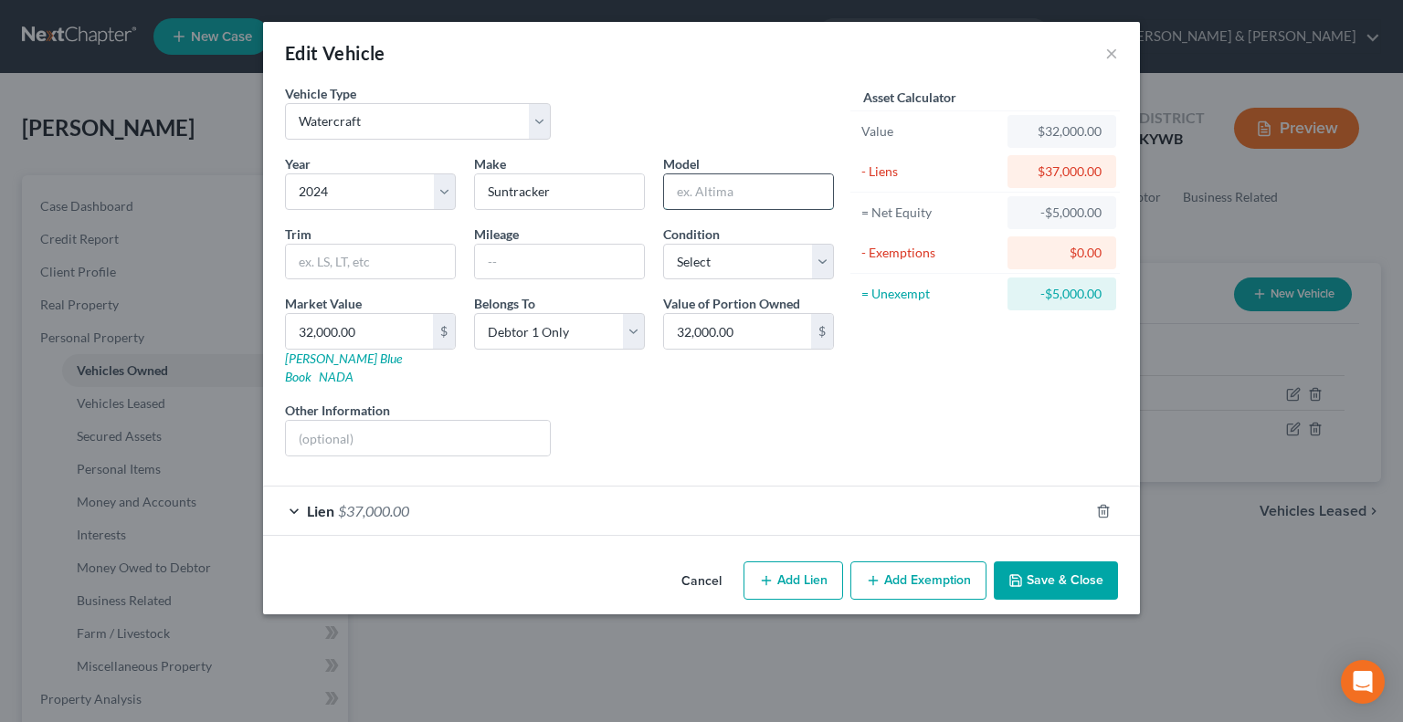
click at [760, 189] on input "text" at bounding box center [748, 191] width 169 height 35
type input "Pontoon"
click at [334, 427] on input "text" at bounding box center [418, 438] width 264 height 35
type input "w/ mertcury outboard"
click at [638, 325] on select "Select Debtor 1 Only Debtor 2 Only Debtor 1 And Debtor 2 Only At Least One Of T…" at bounding box center [559, 331] width 171 height 37
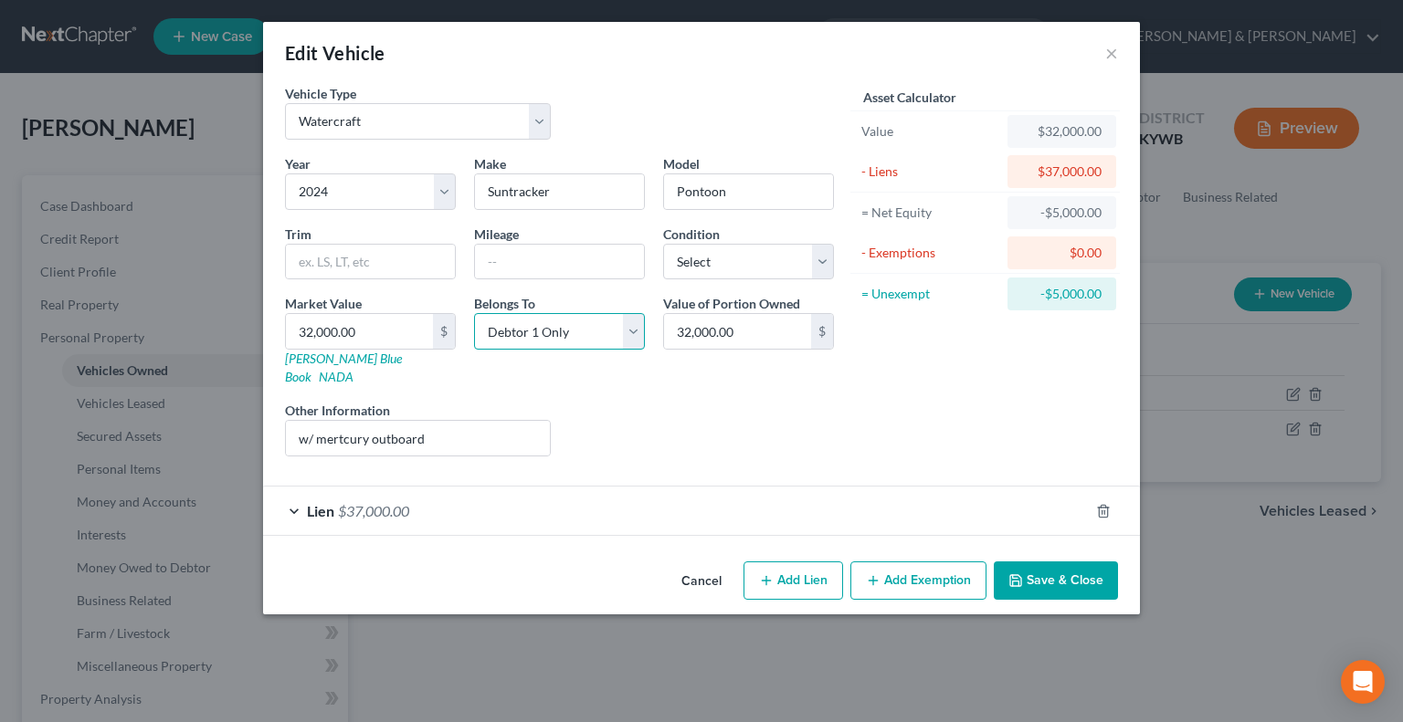
select select "3"
click at [474, 313] on select "Select Debtor 1 Only Debtor 2 Only Debtor 1 And Debtor 2 Only At Least One Of T…" at bounding box center [559, 331] width 171 height 37
click at [1063, 562] on button "Save & Close" at bounding box center [1056, 581] width 124 height 38
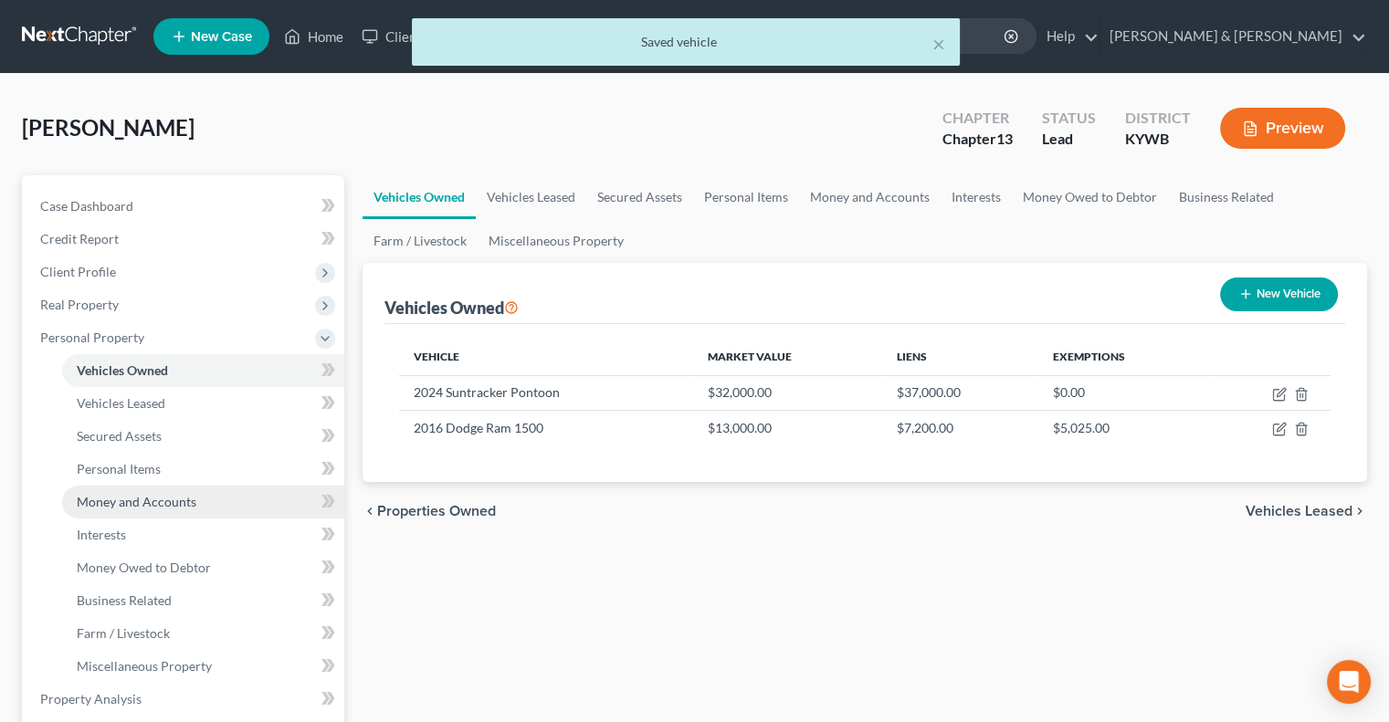
click at [122, 498] on span "Money and Accounts" at bounding box center [137, 502] width 120 height 16
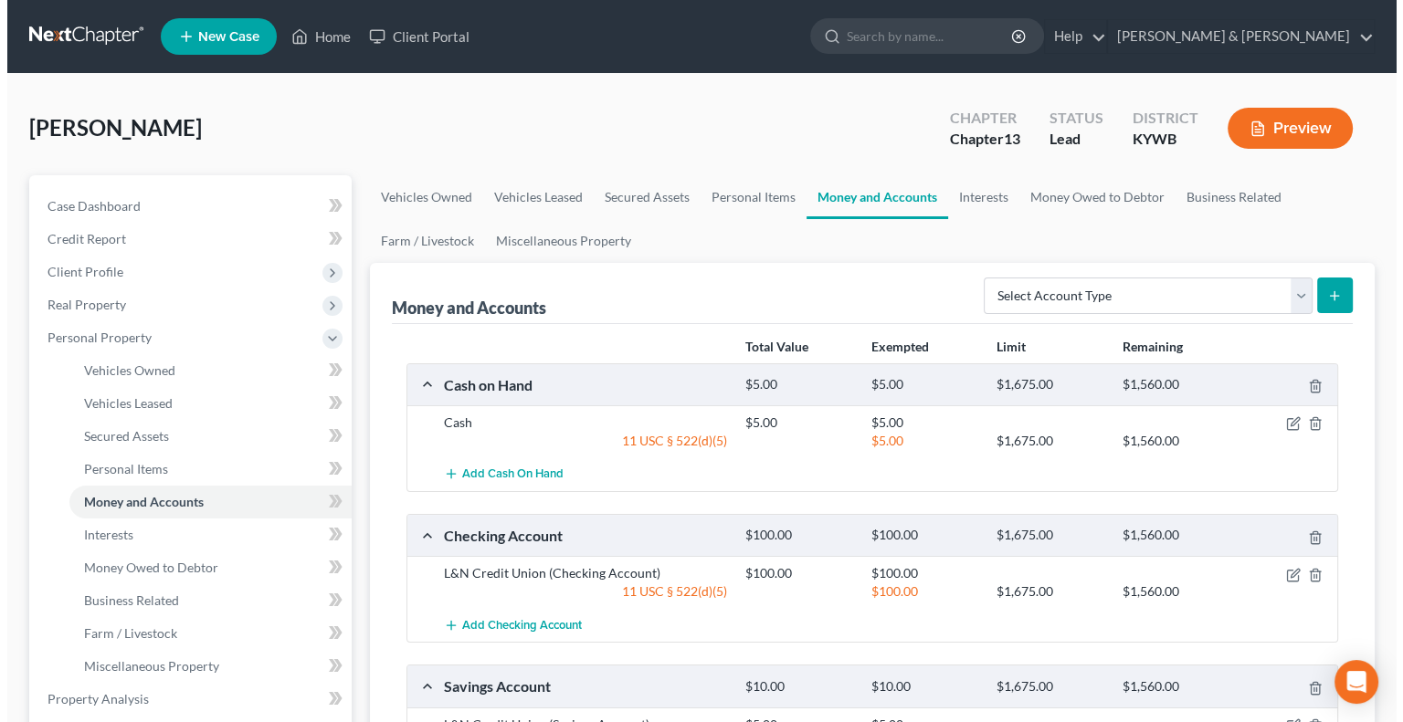
scroll to position [91, 0]
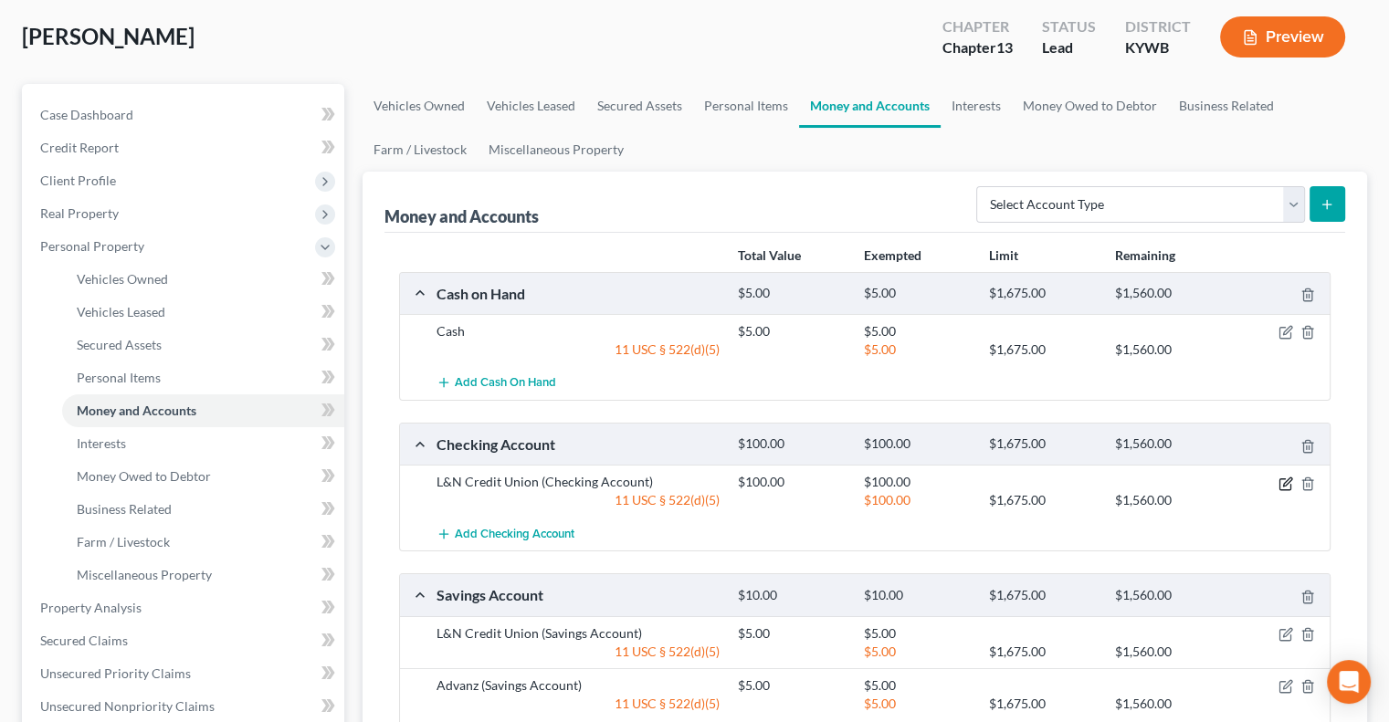
click at [1286, 483] on icon "button" at bounding box center [1287, 482] width 8 height 8
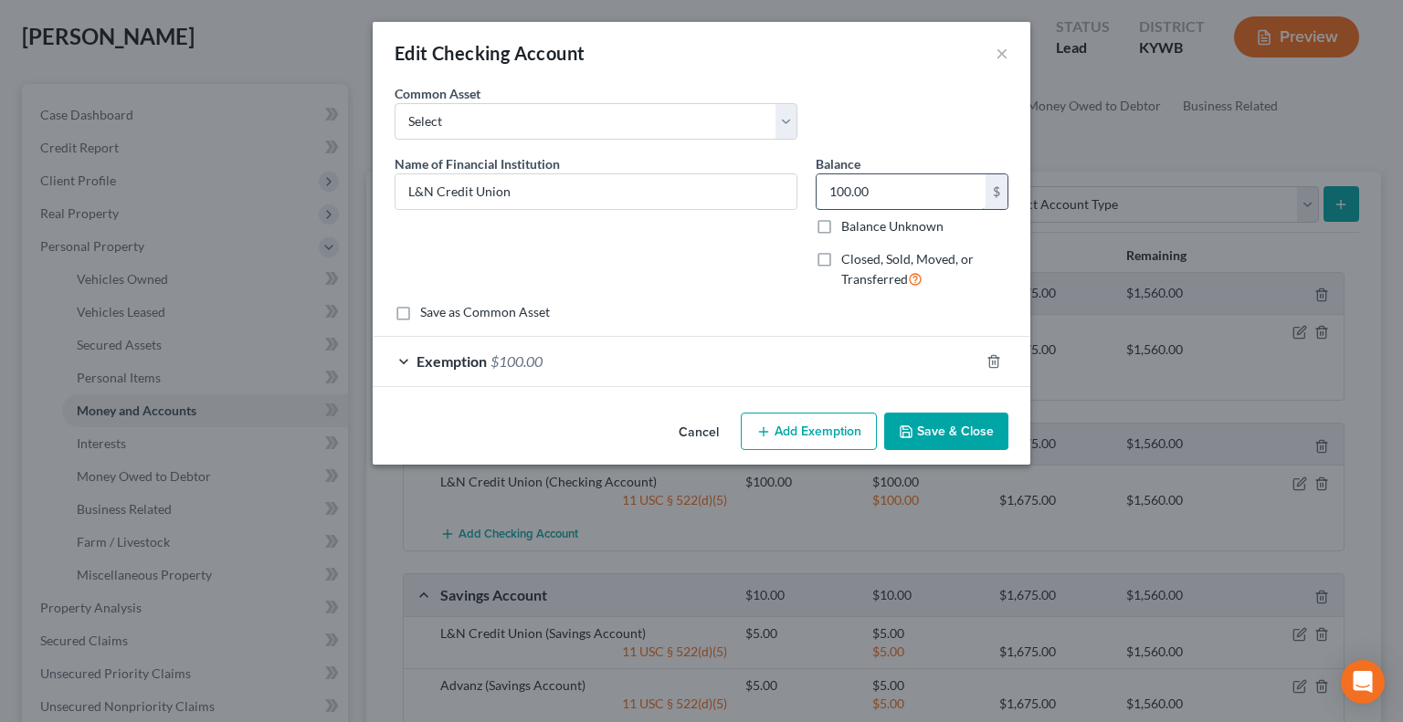
click at [836, 192] on input "100.00" at bounding box center [901, 191] width 169 height 35
type input "200"
click at [418, 360] on span "Exemption" at bounding box center [452, 361] width 70 height 17
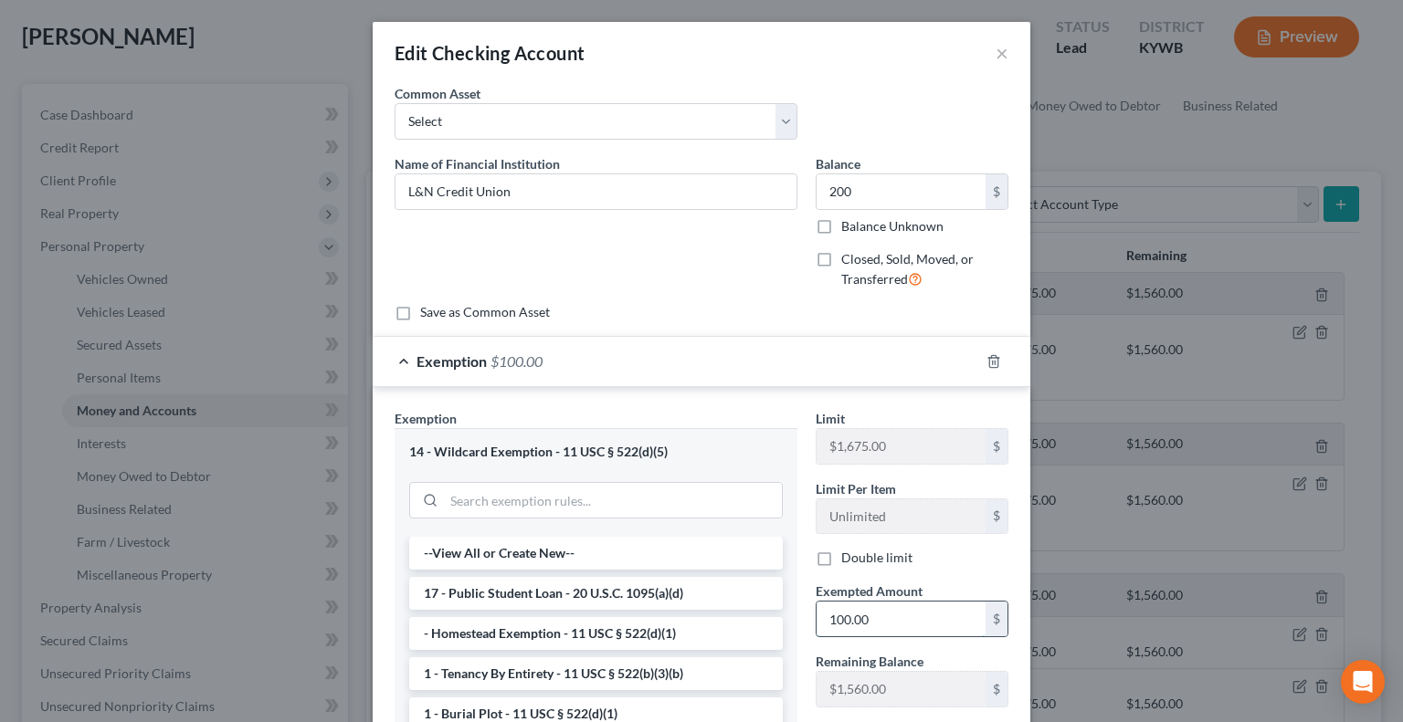
click at [854, 617] on input "100.00" at bounding box center [901, 619] width 169 height 35
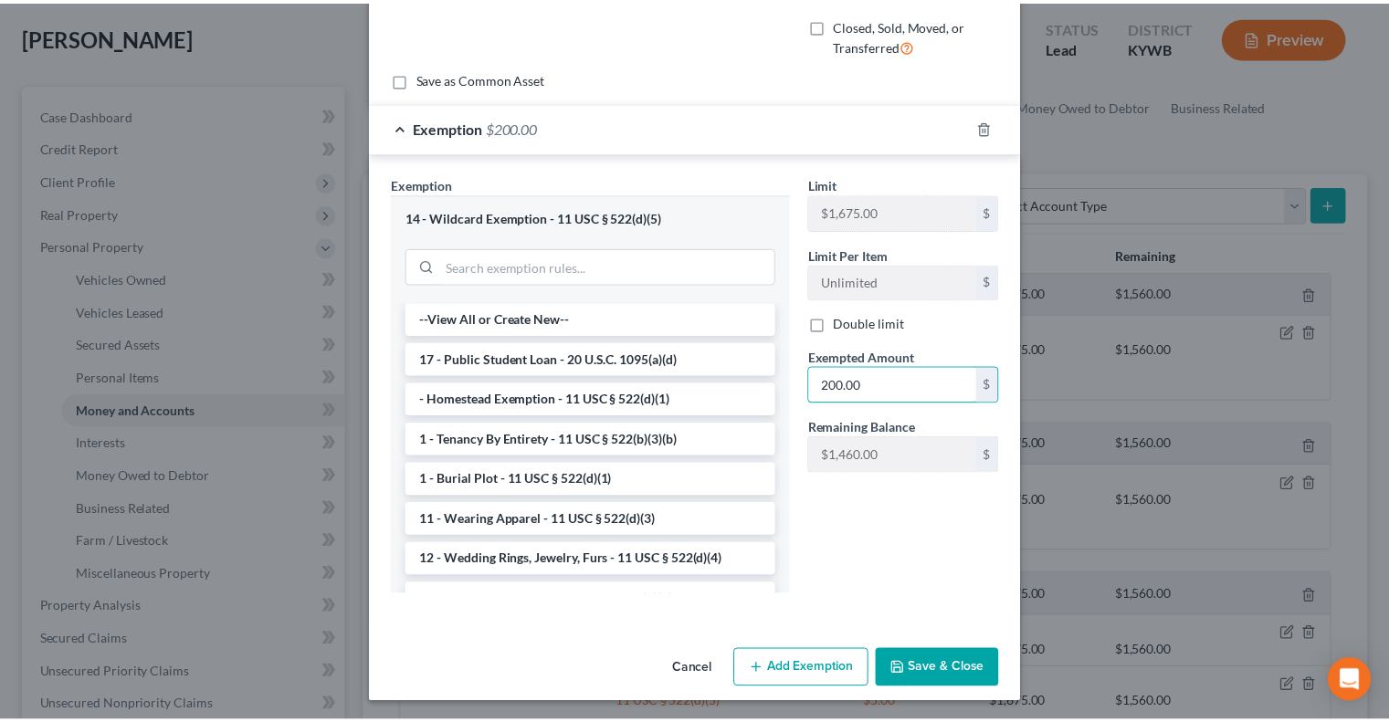
scroll to position [235, 0]
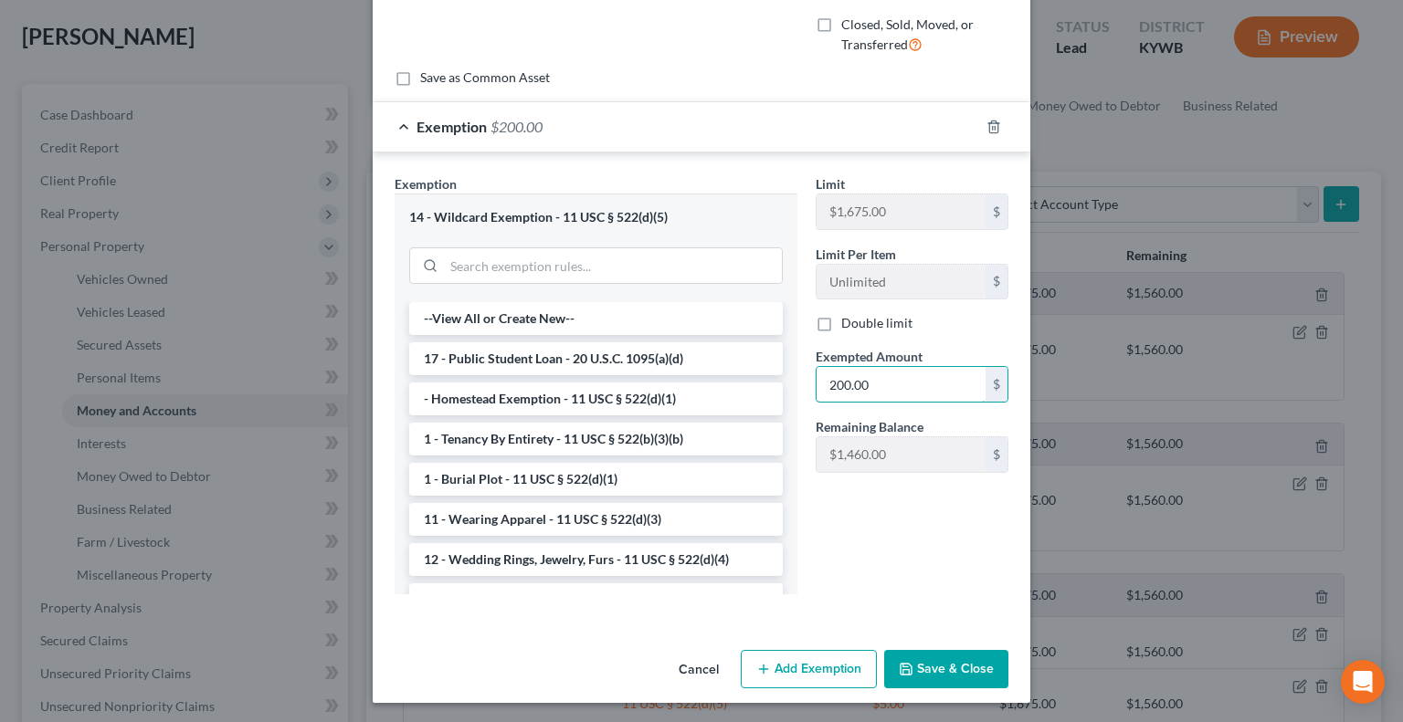
type input "200.00"
click at [962, 667] on button "Save & Close" at bounding box center [946, 669] width 124 height 38
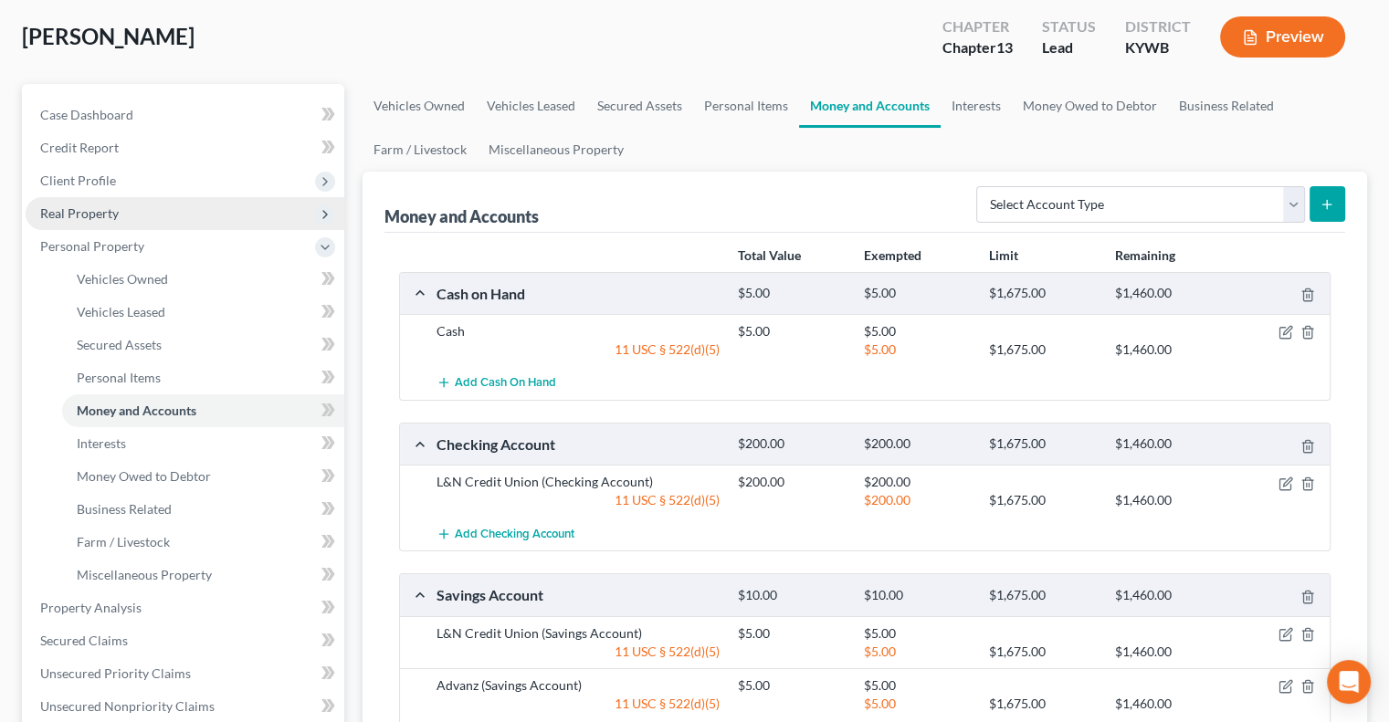
click at [112, 217] on span "Real Property" at bounding box center [79, 214] width 79 height 16
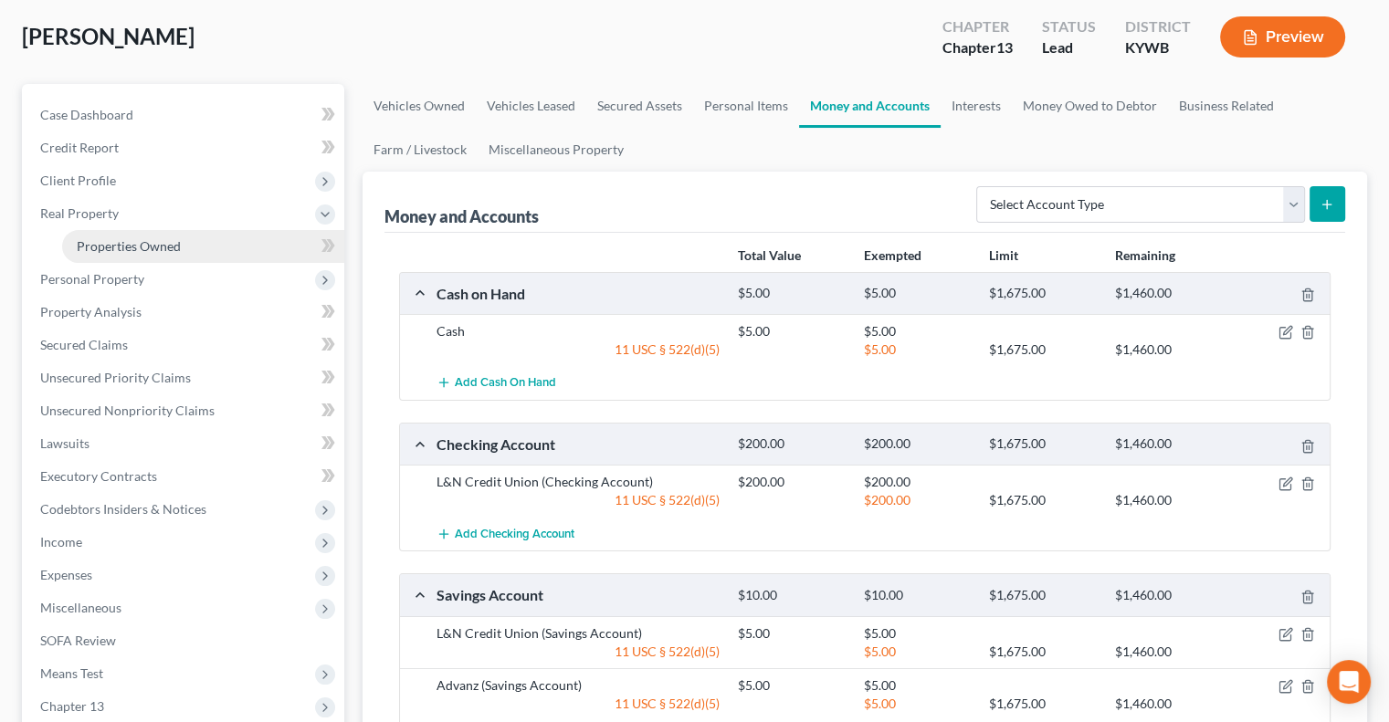
click at [119, 240] on span "Properties Owned" at bounding box center [129, 246] width 104 height 16
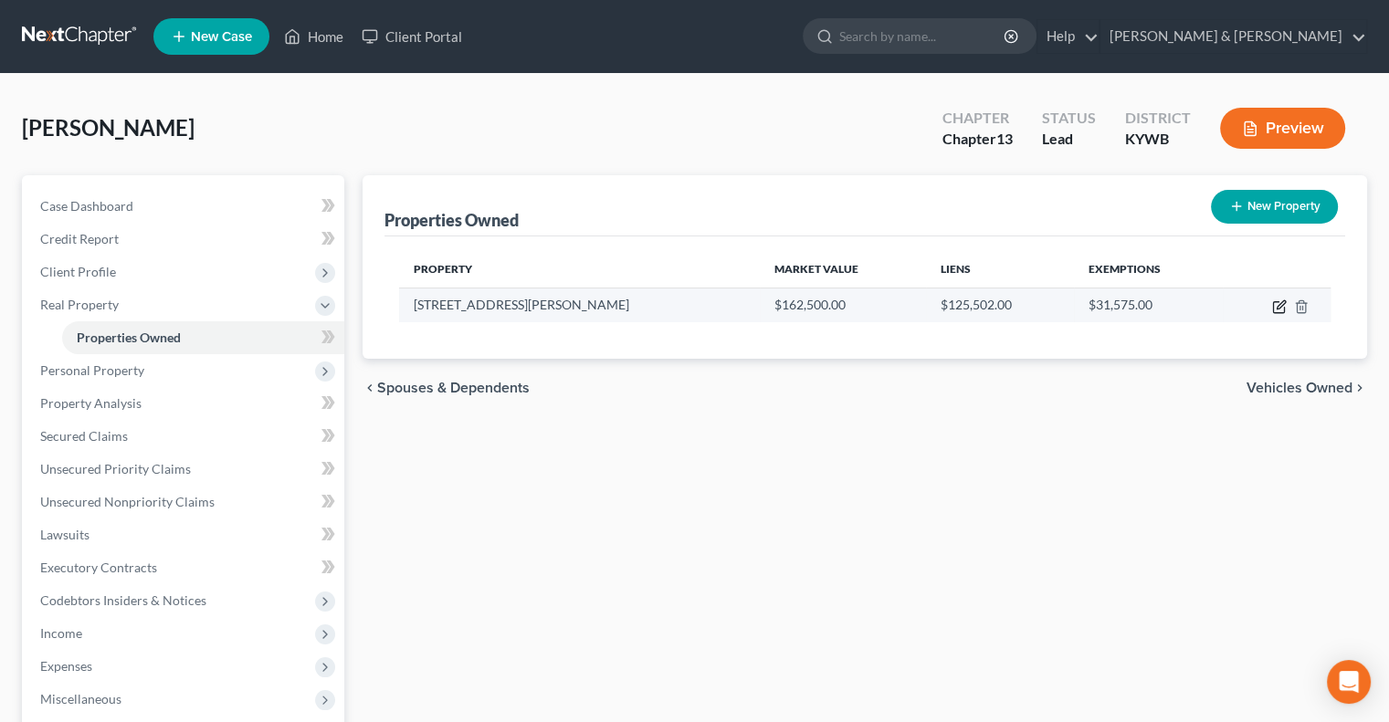
click at [1275, 310] on icon "button" at bounding box center [1279, 307] width 15 height 15
select select "18"
select select "55"
select select "0"
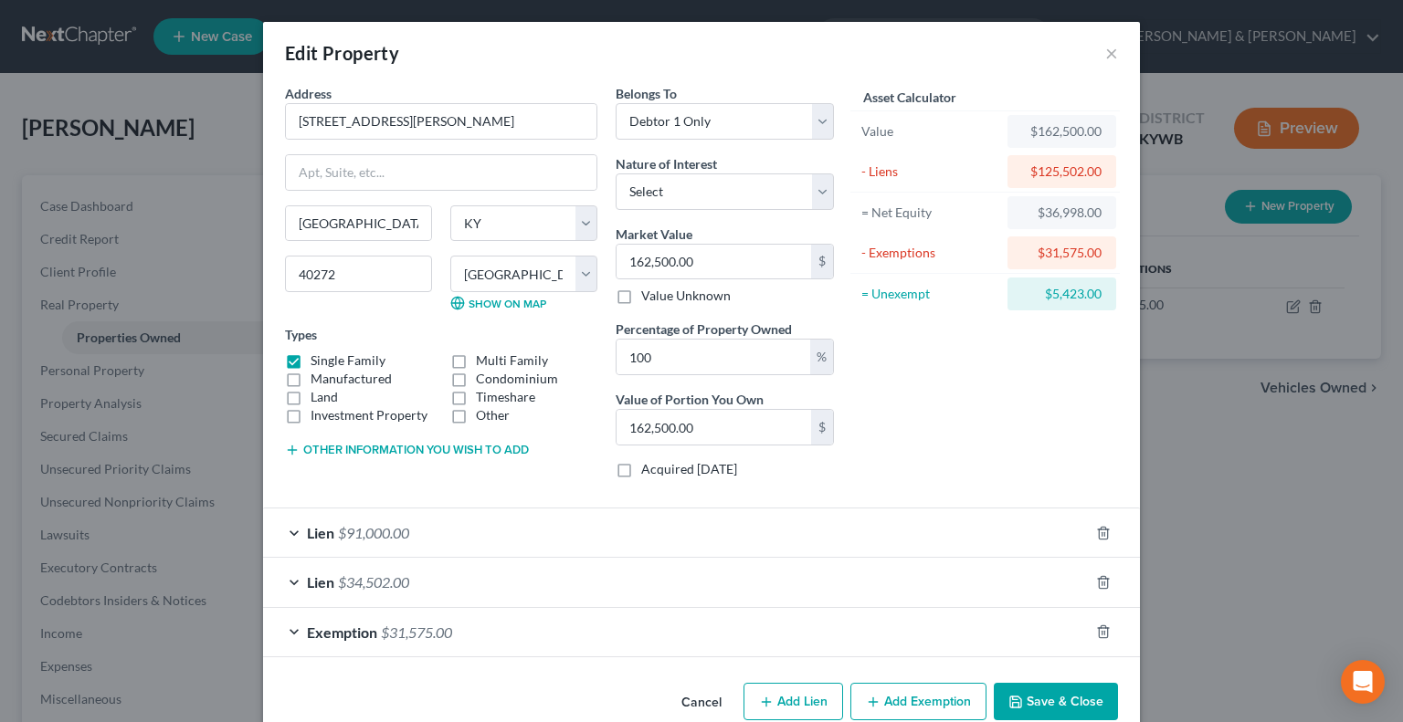
scroll to position [32, 0]
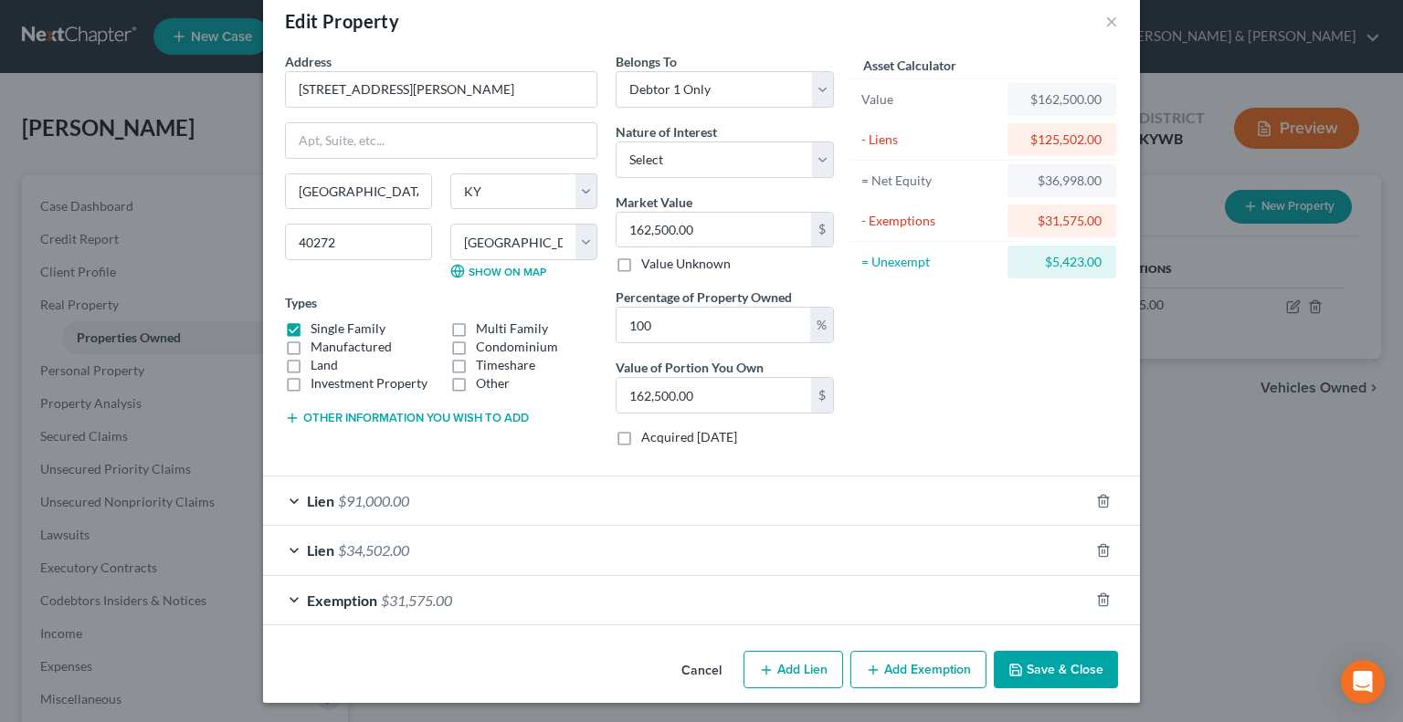
click at [939, 661] on button "Add Exemption" at bounding box center [918, 670] width 136 height 38
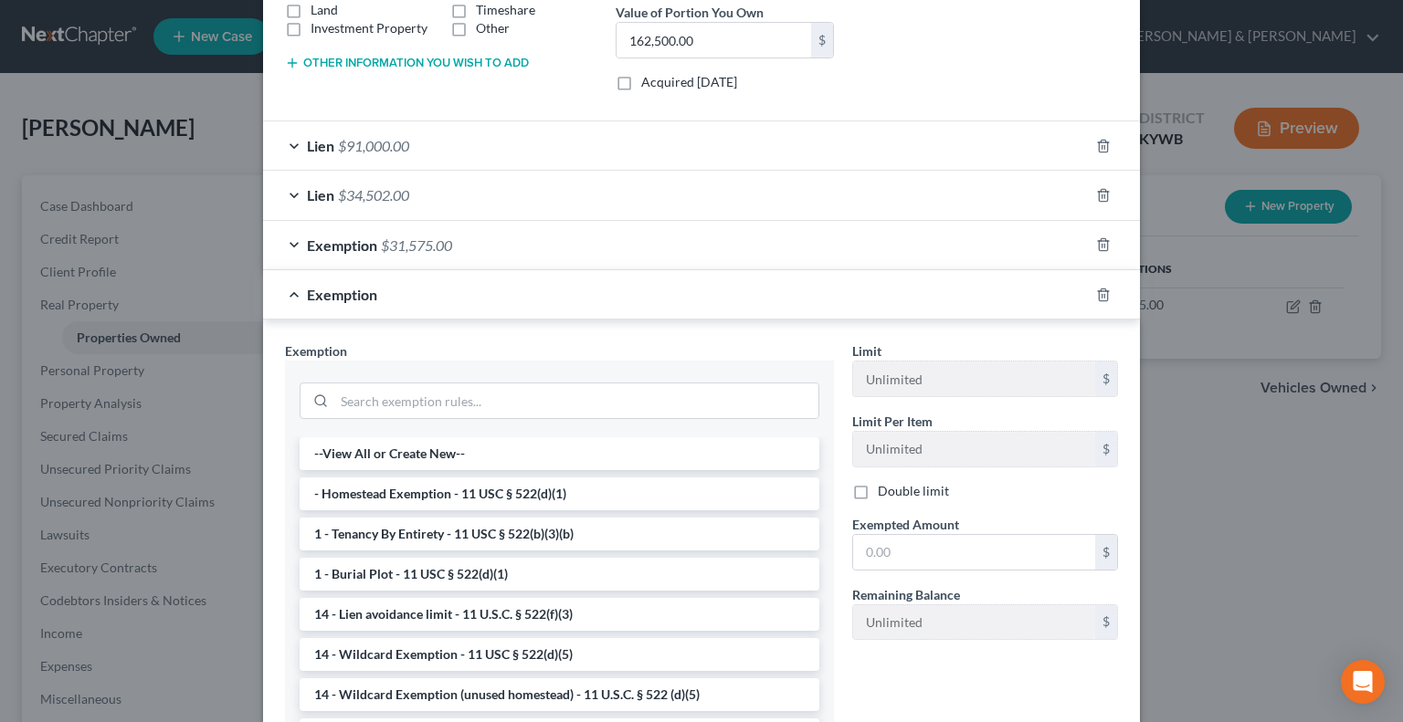
scroll to position [397, 0]
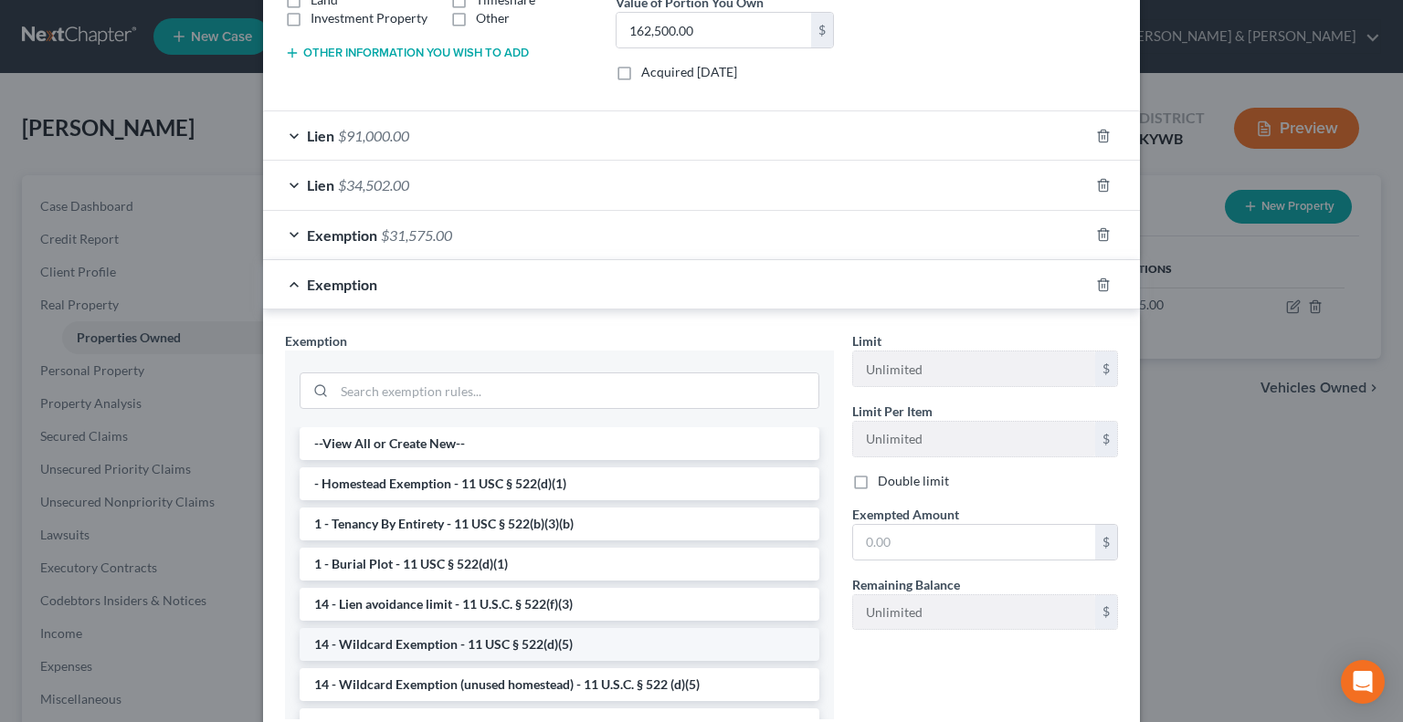
click at [471, 644] on li "14 - Wildcard Exemption - 11 USC § 522(d)(5)" at bounding box center [560, 644] width 520 height 33
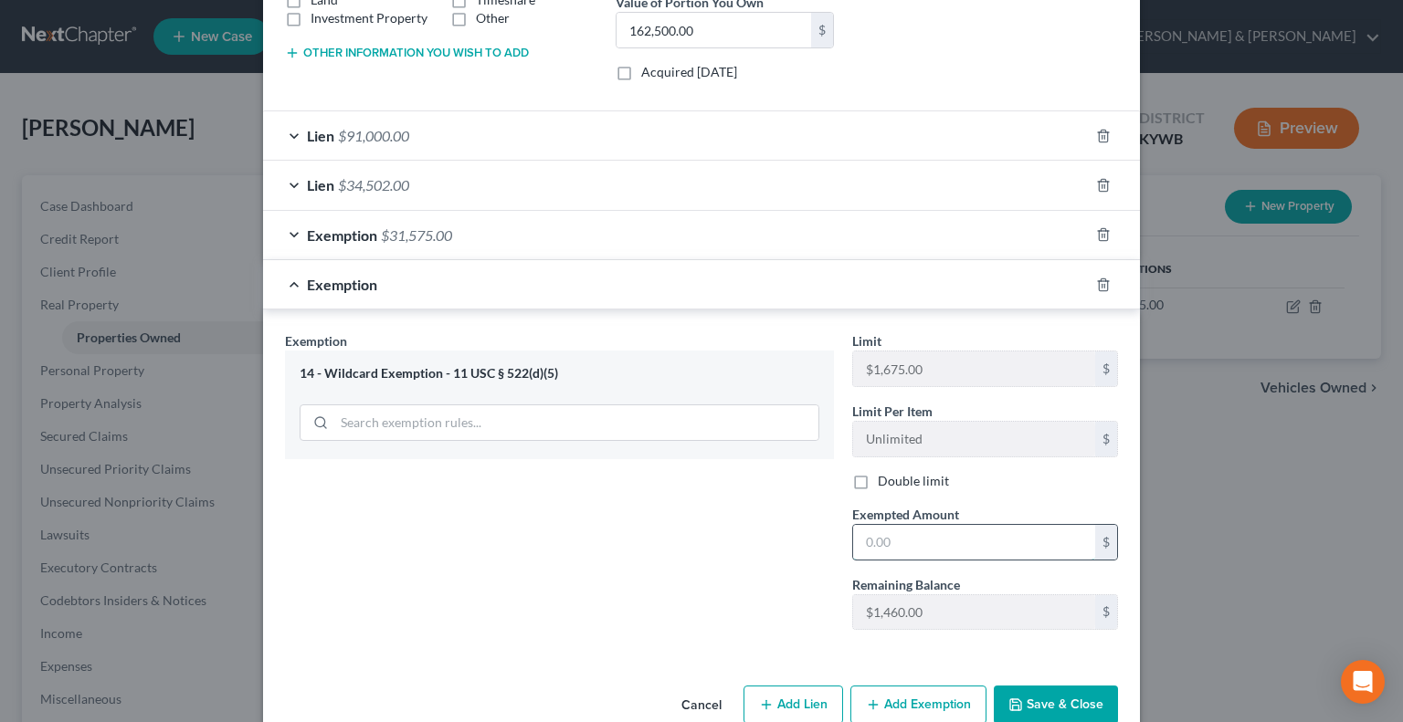
click at [895, 536] on input "text" at bounding box center [974, 542] width 242 height 35
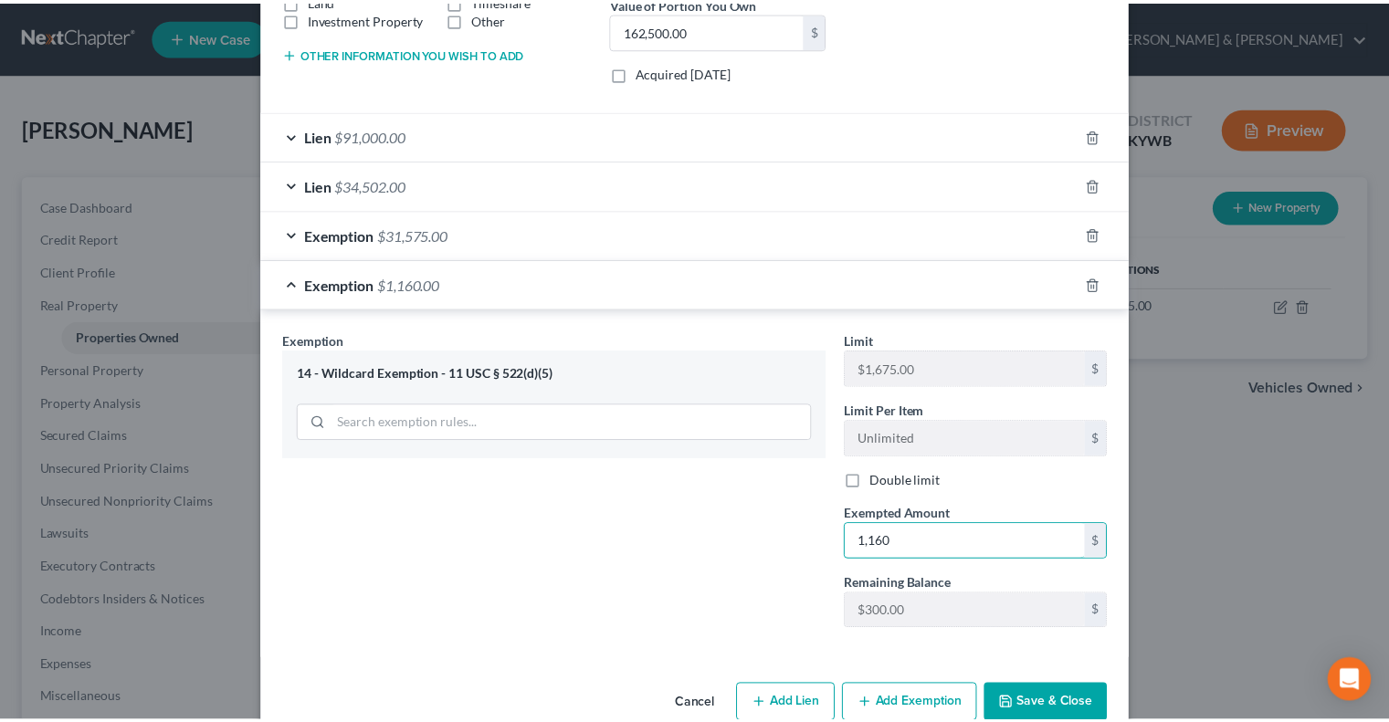
scroll to position [431, 0]
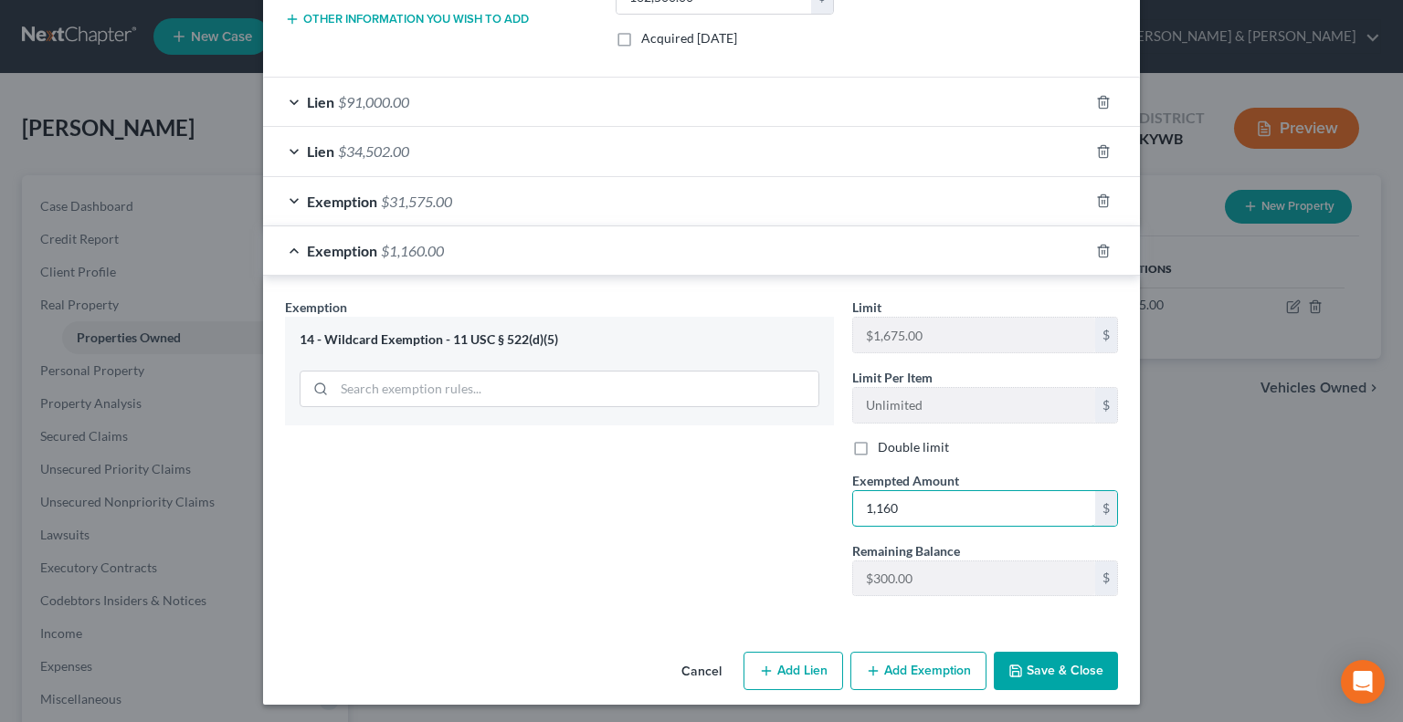
type input "1,160"
click at [1073, 658] on button "Save & Close" at bounding box center [1056, 671] width 124 height 38
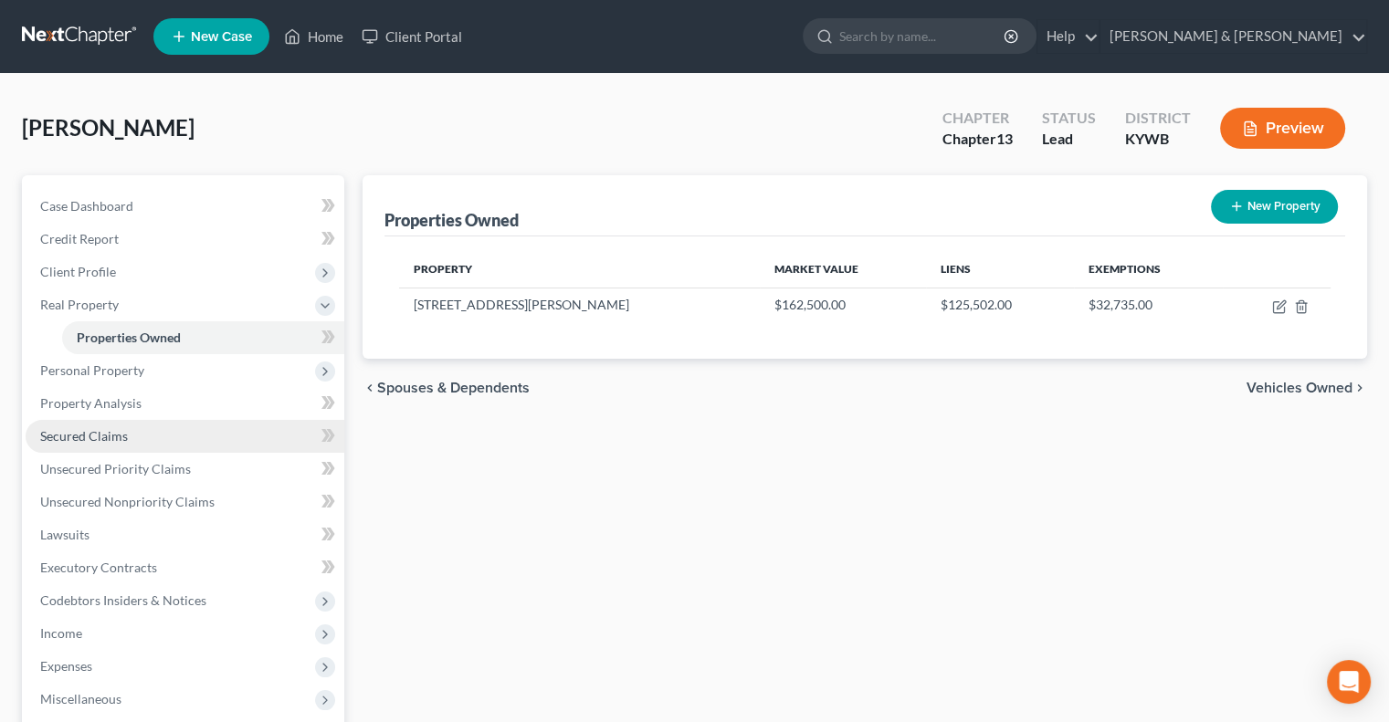
click at [96, 436] on span "Secured Claims" at bounding box center [84, 436] width 88 height 16
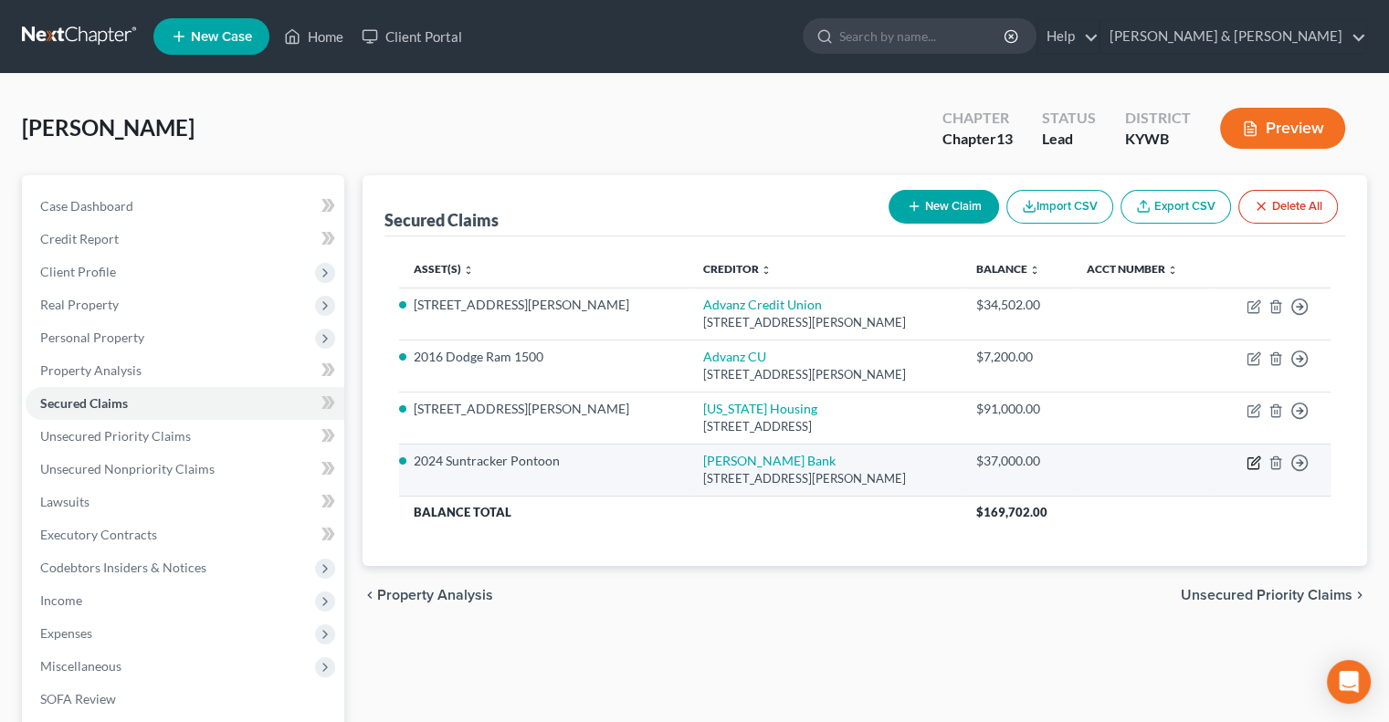
click at [1253, 458] on icon "button" at bounding box center [1253, 463] width 11 height 11
select select "46"
select select "0"
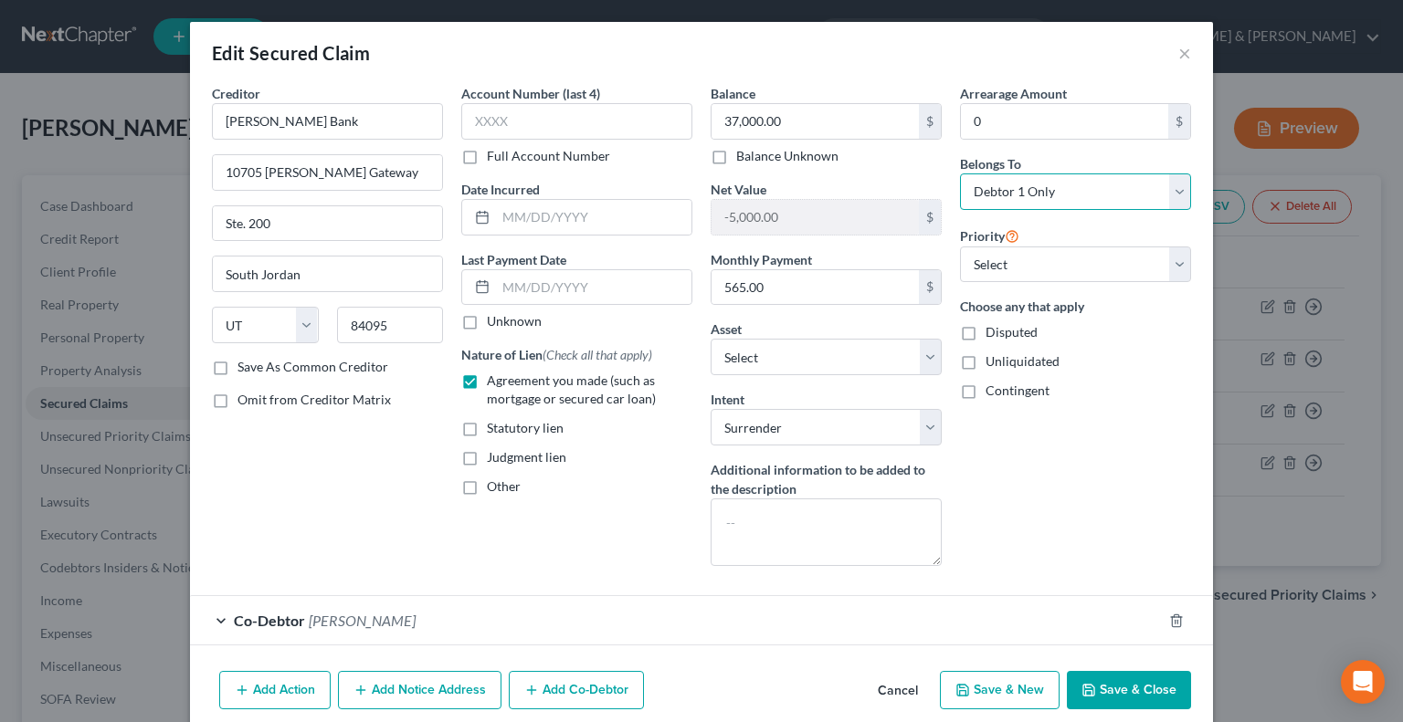
click at [1166, 193] on select "Select Debtor 1 Only Debtor 2 Only Debtor 1 And Debtor 2 Only At Least One Of T…" at bounding box center [1075, 192] width 231 height 37
select select "3"
click at [960, 174] on select "Select Debtor 1 Only Debtor 2 Only Debtor 1 And Debtor 2 Only At Least One Of T…" at bounding box center [1075, 192] width 231 height 37
click at [1155, 690] on button "Save & Close" at bounding box center [1129, 690] width 124 height 38
select select "5"
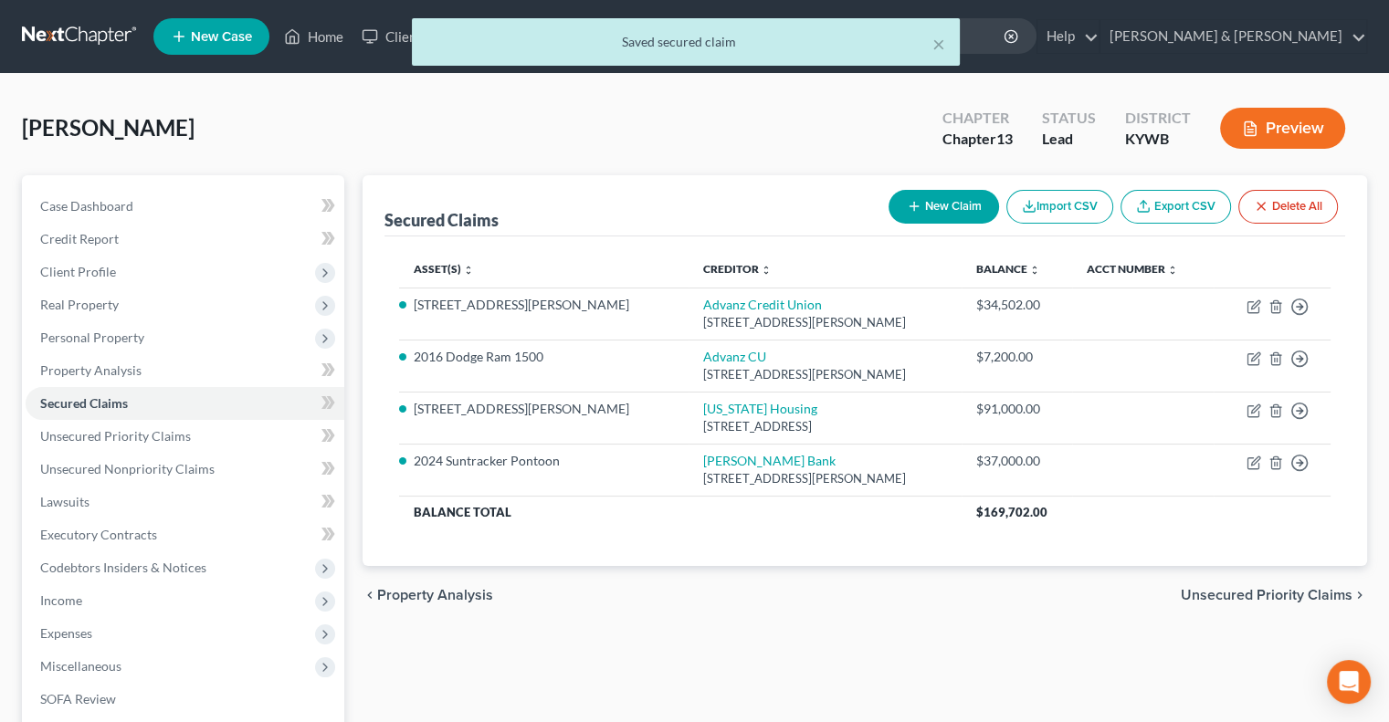
click at [1306, 126] on button "Preview" at bounding box center [1282, 128] width 125 height 41
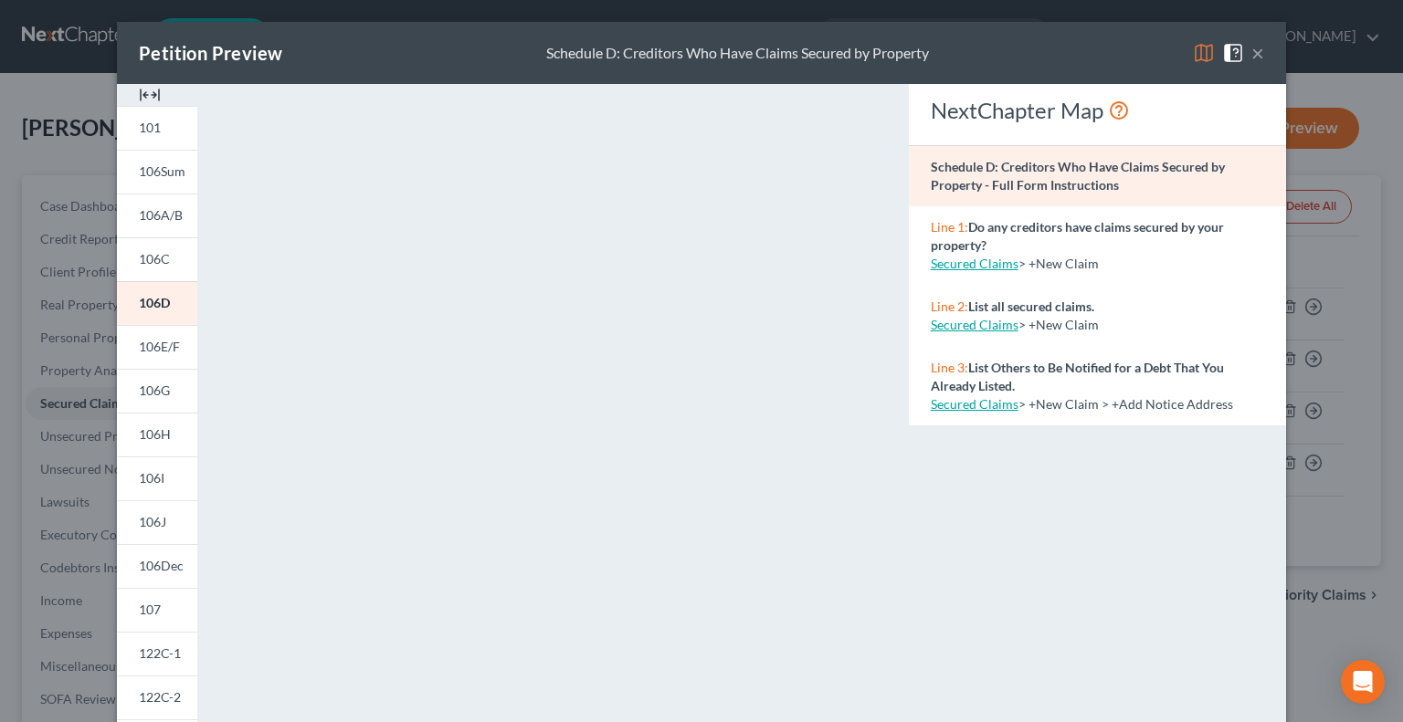
click at [1199, 54] on img at bounding box center [1204, 53] width 22 height 22
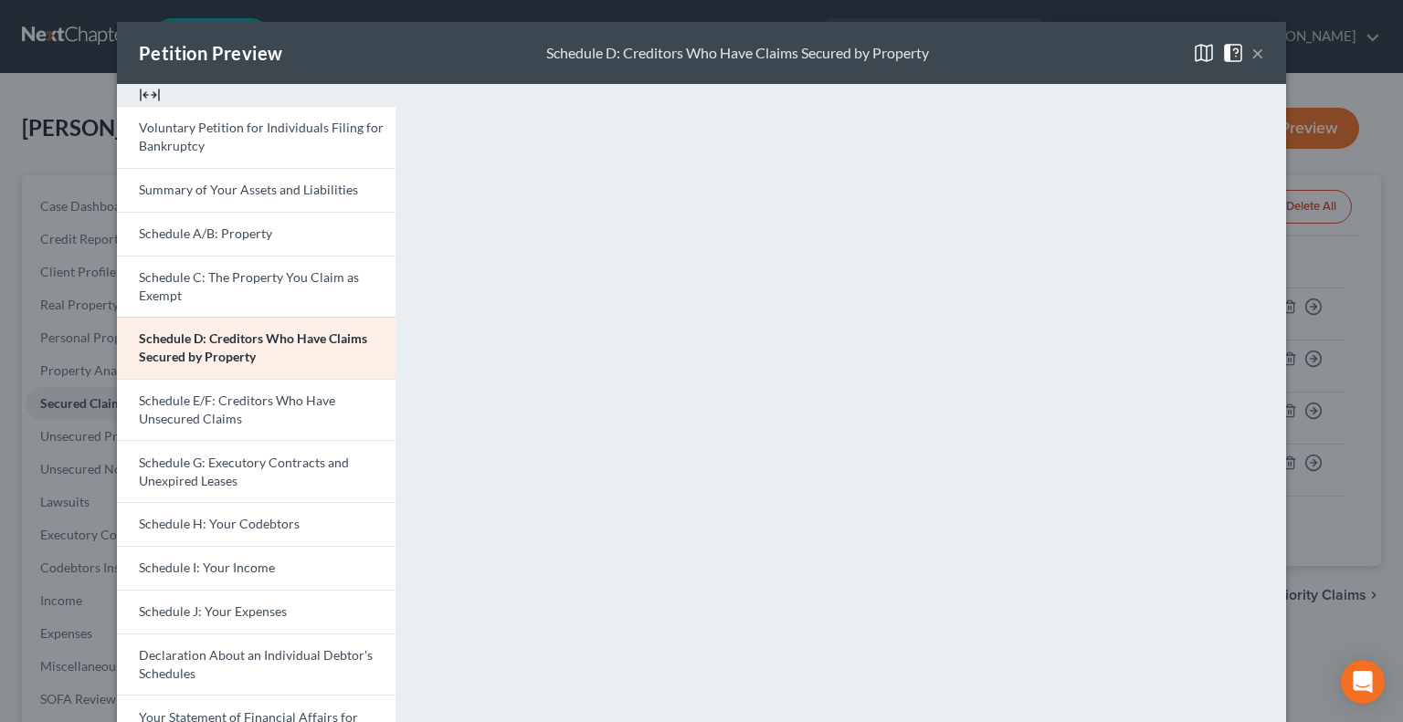
click at [1251, 54] on button "×" at bounding box center [1257, 53] width 13 height 22
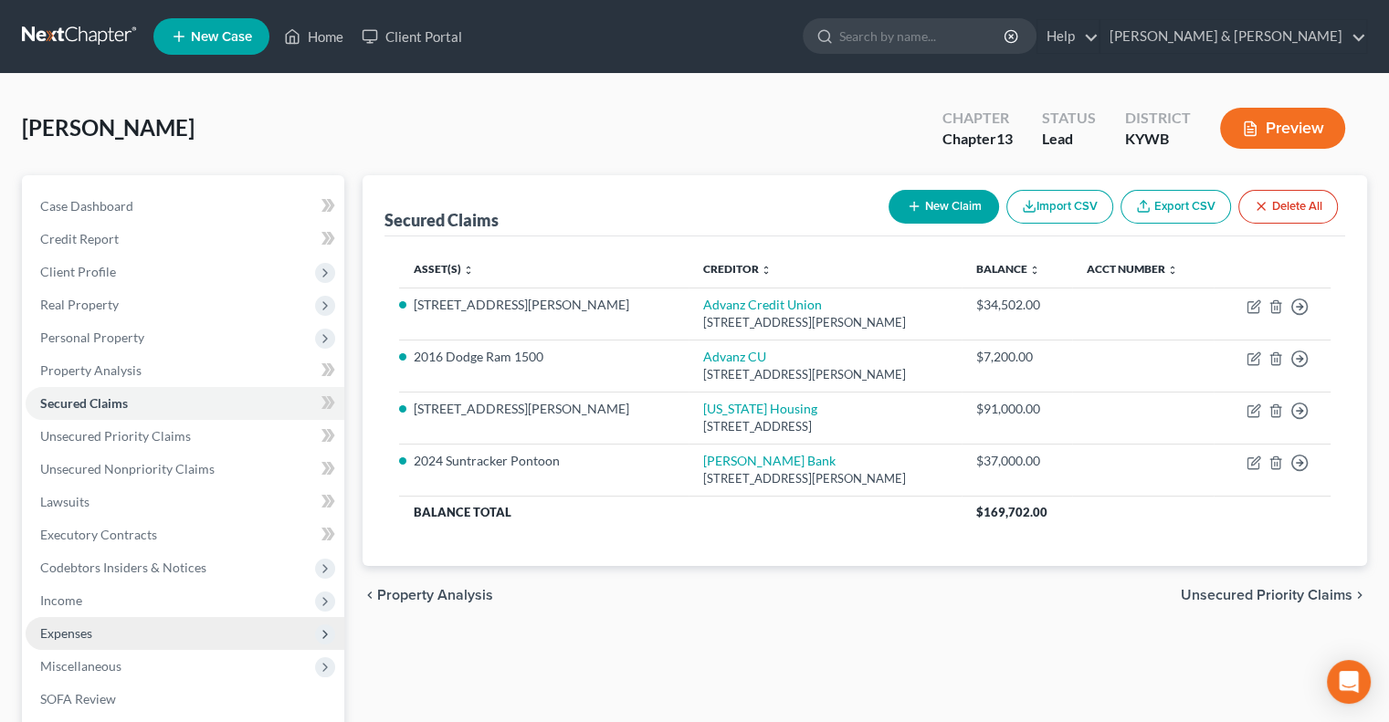
click at [86, 626] on span "Expenses" at bounding box center [66, 634] width 52 height 16
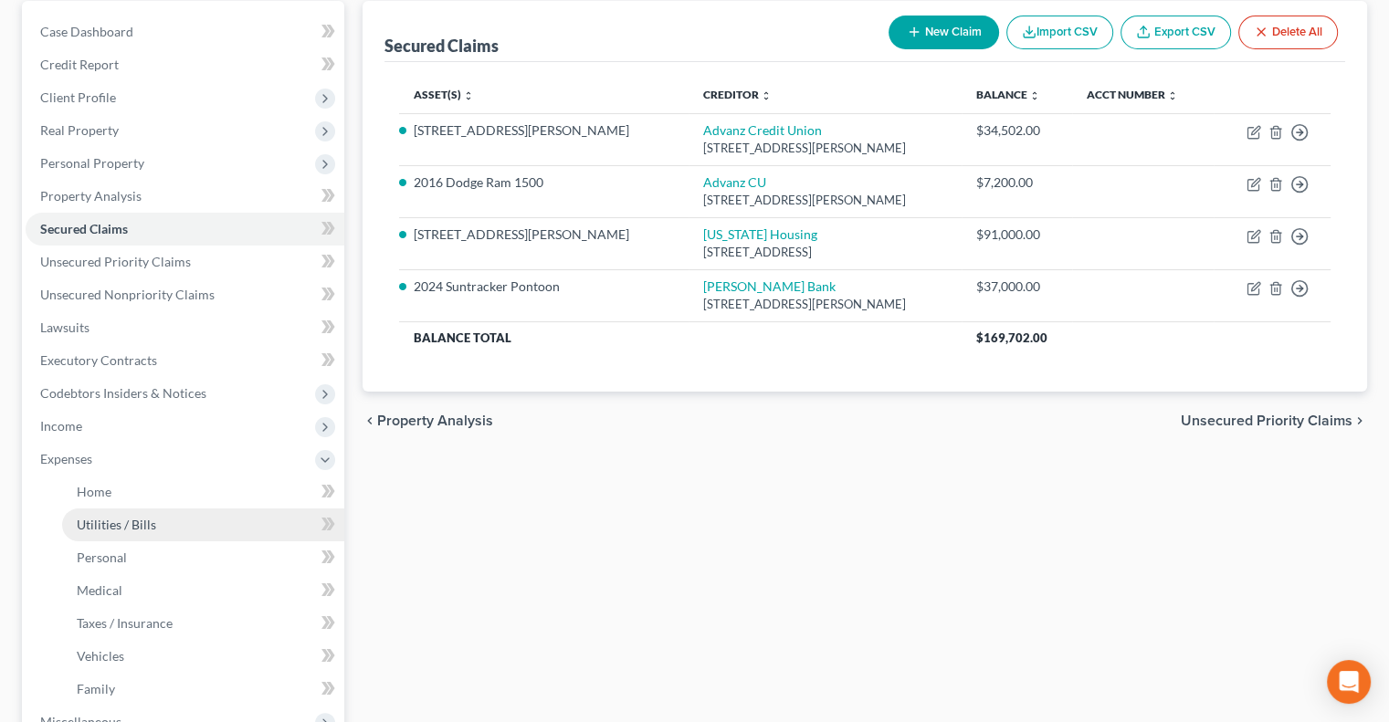
scroll to position [183, 0]
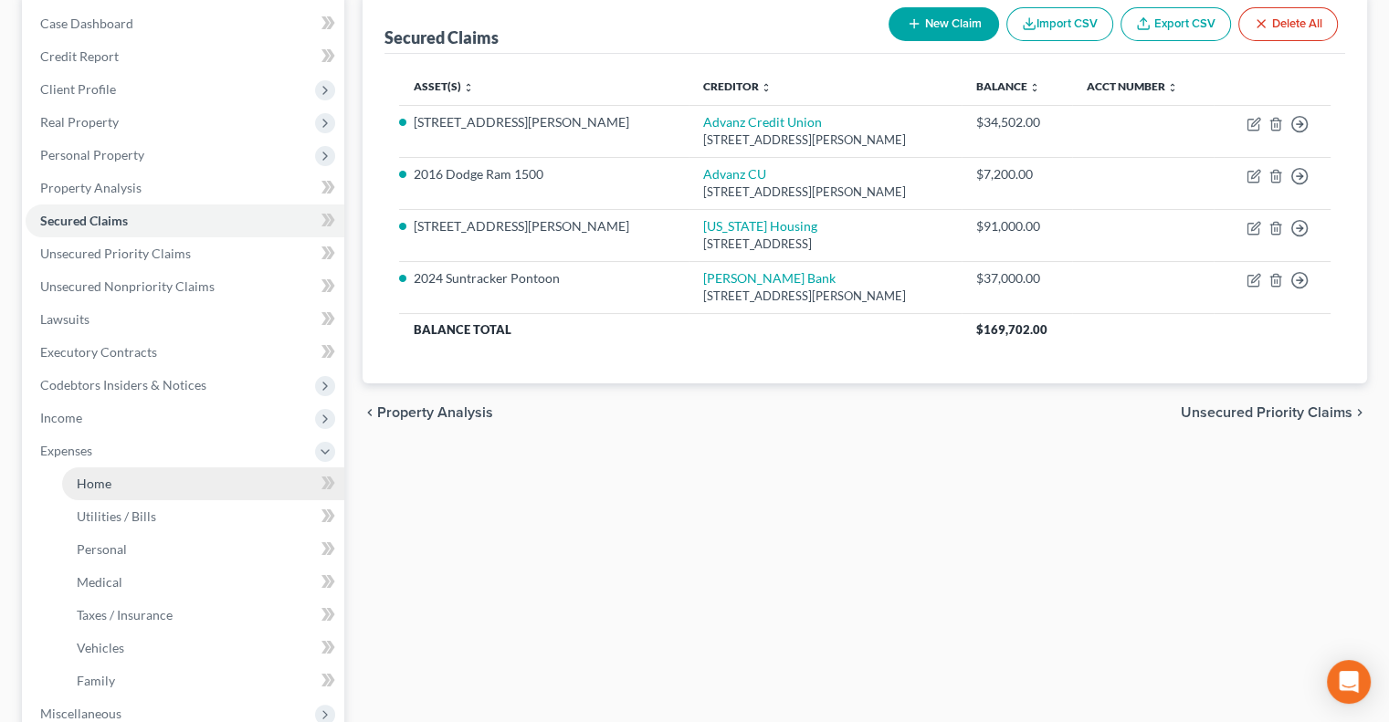
click at [134, 480] on link "Home" at bounding box center [203, 484] width 282 height 33
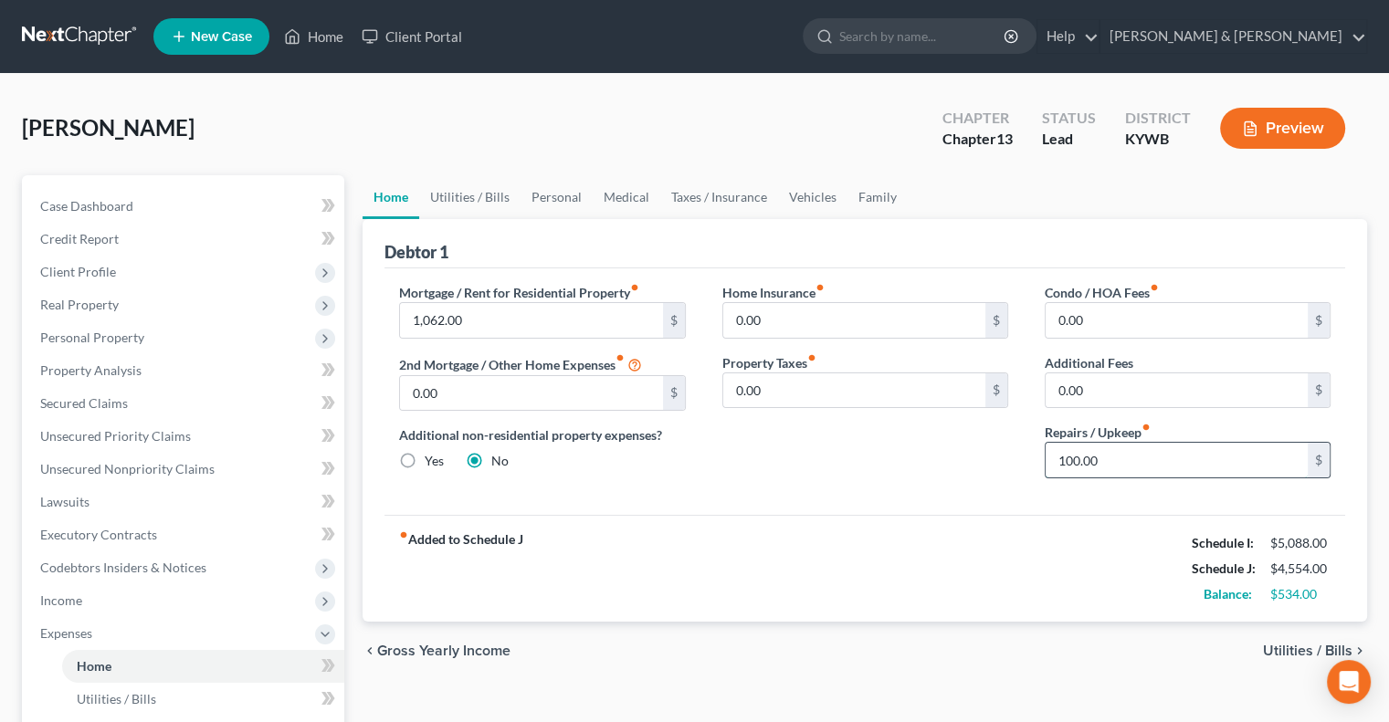
click at [1074, 469] on input "100.00" at bounding box center [1177, 460] width 262 height 35
type input "150.00"
click at [446, 396] on input "0.00" at bounding box center [531, 393] width 262 height 35
type input "375"
click at [483, 193] on link "Utilities / Bills" at bounding box center [469, 197] width 101 height 44
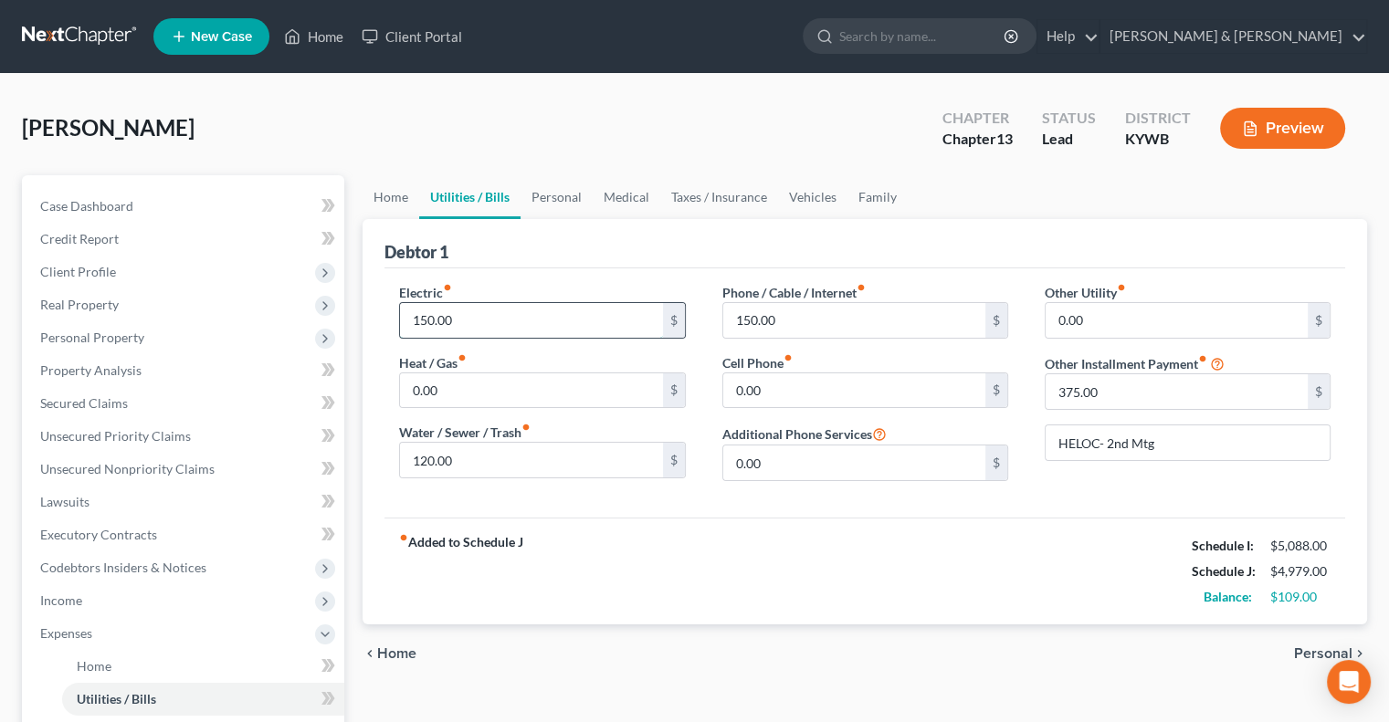
click at [467, 310] on input "150.00" at bounding box center [531, 320] width 262 height 35
type input "160"
click at [574, 195] on link "Personal" at bounding box center [557, 197] width 72 height 44
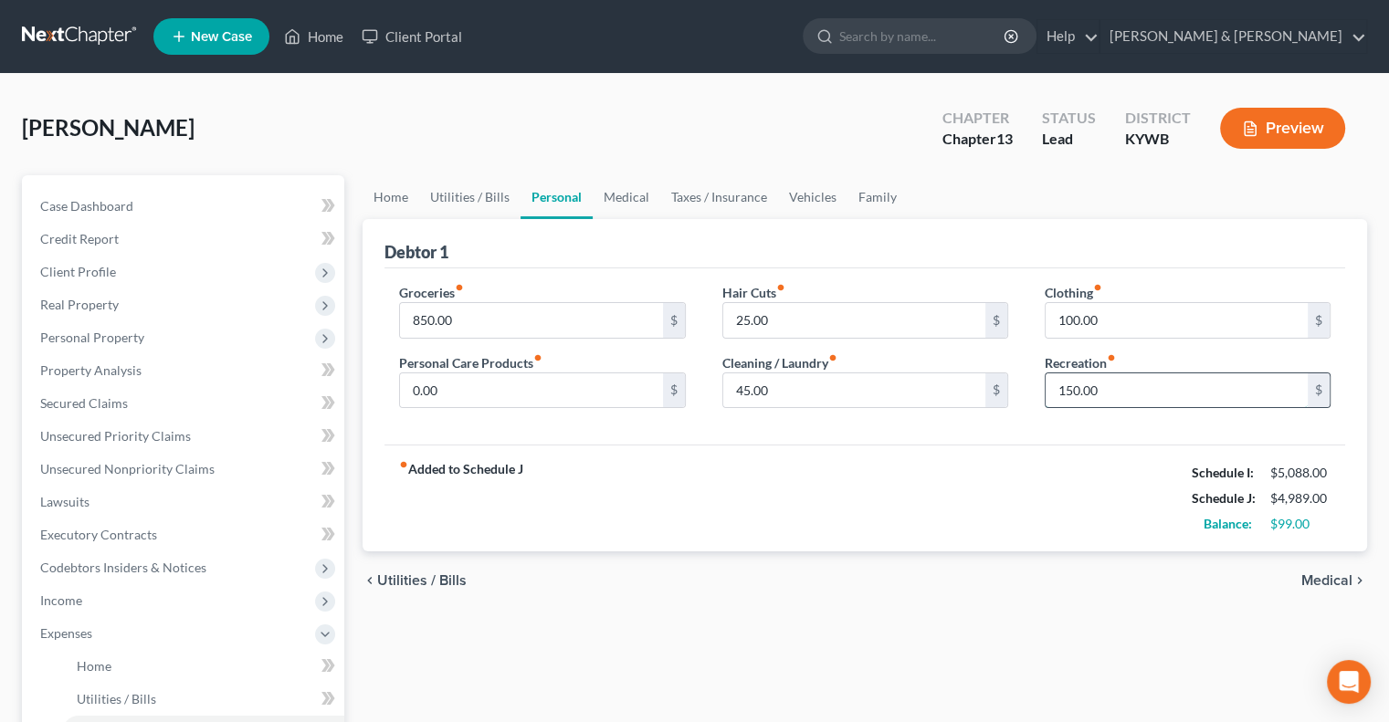
click at [1094, 390] on input "150.00" at bounding box center [1177, 391] width 262 height 35
type input "160"
click at [877, 189] on link "Family" at bounding box center [878, 197] width 60 height 44
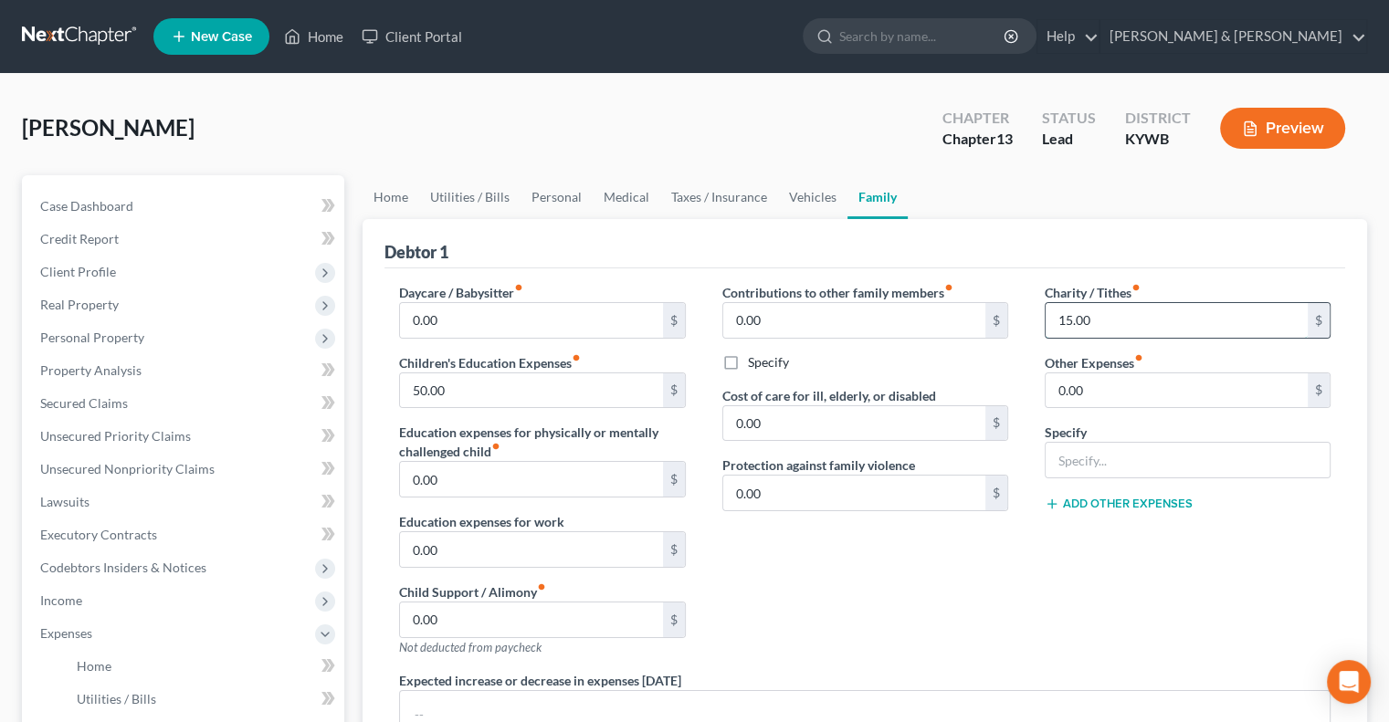
click at [1087, 316] on input "15.00" at bounding box center [1177, 320] width 262 height 35
type input "20.00"
click at [809, 198] on link "Vehicles" at bounding box center [812, 197] width 69 height 44
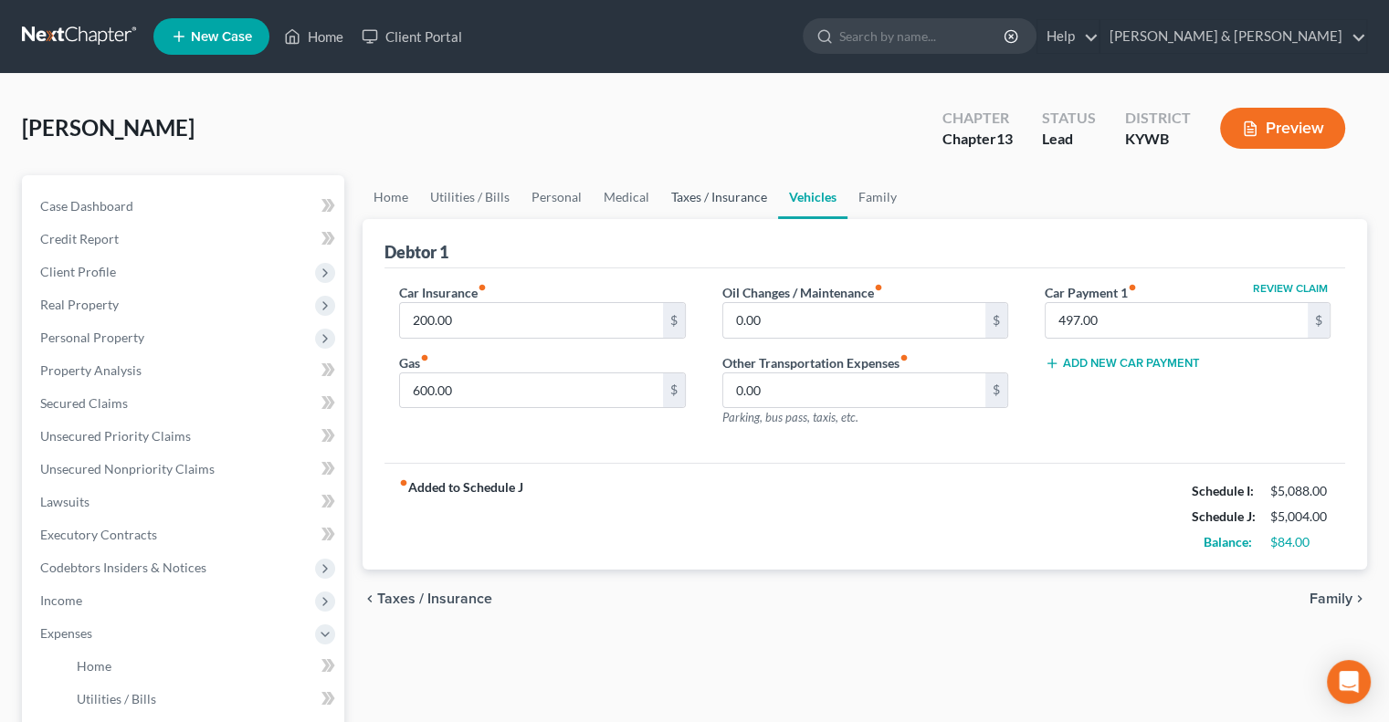
click at [717, 196] on link "Taxes / Insurance" at bounding box center [719, 197] width 118 height 44
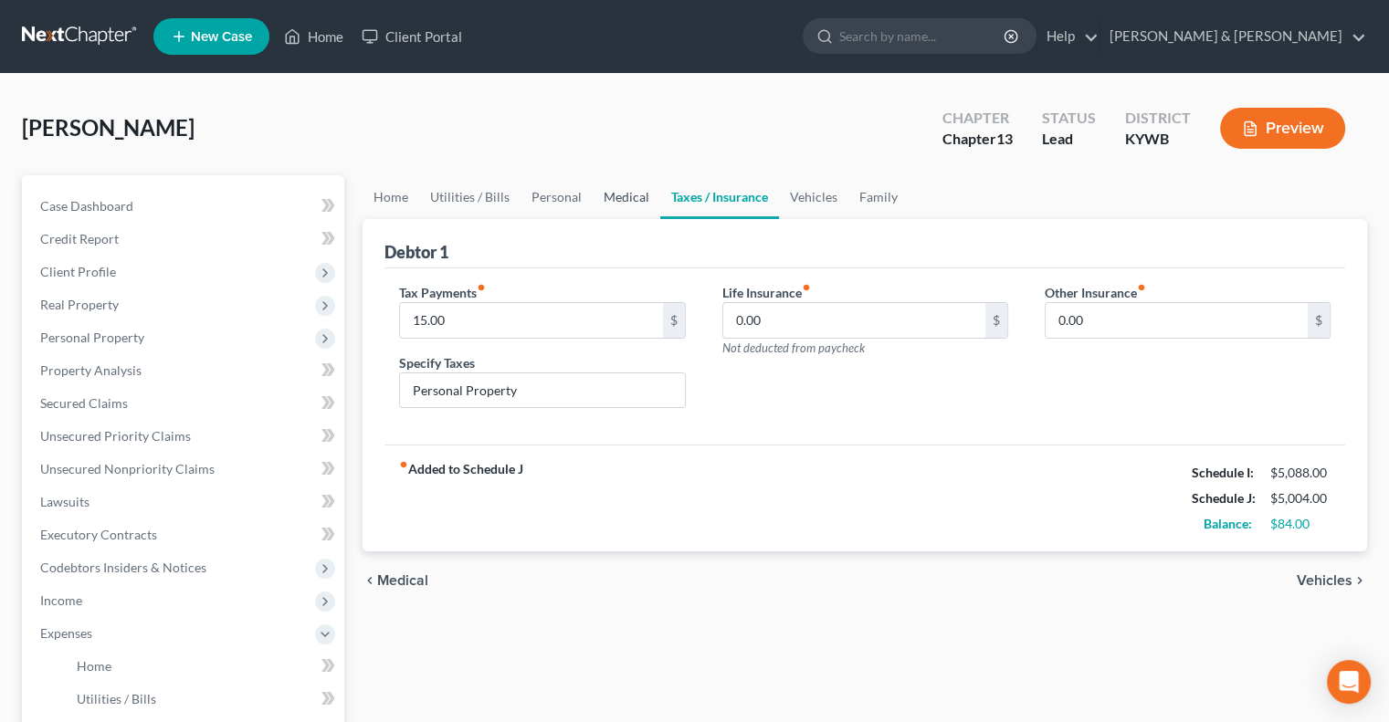
click at [612, 203] on link "Medical" at bounding box center [627, 197] width 68 height 44
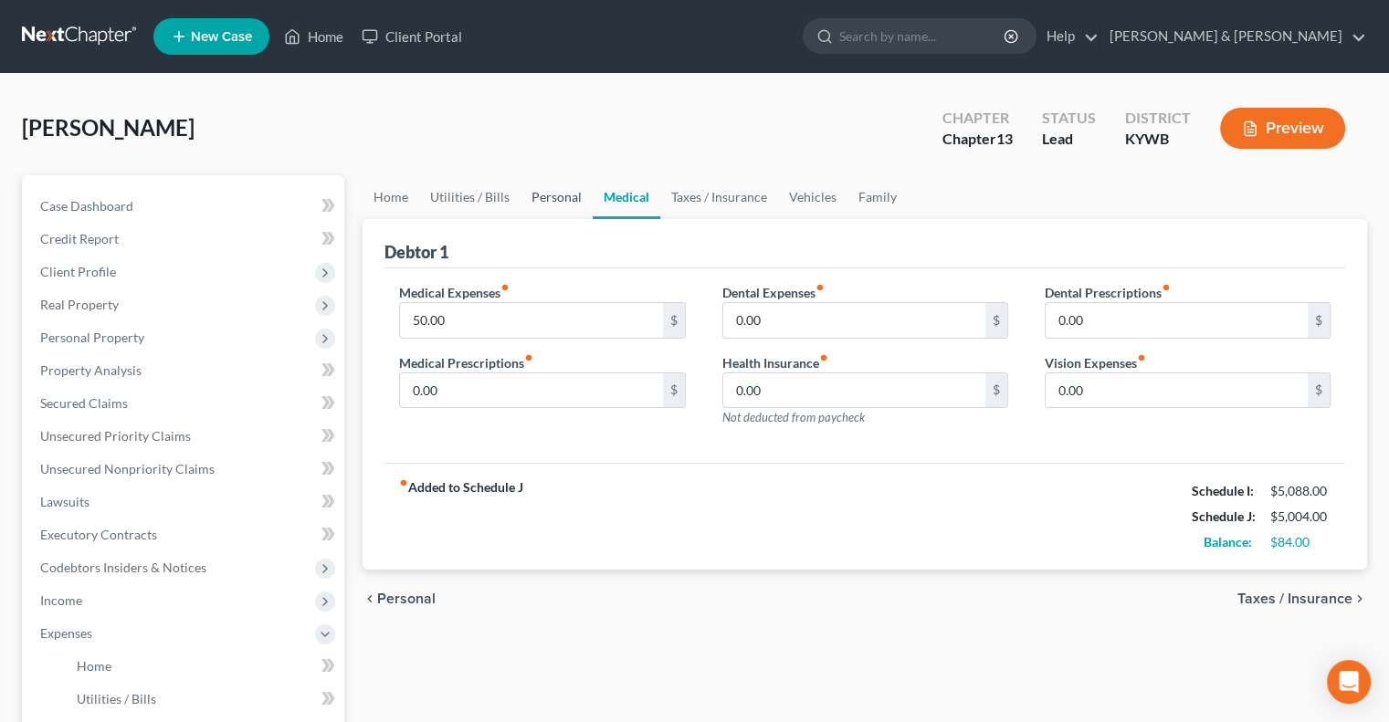
click at [546, 194] on link "Personal" at bounding box center [557, 197] width 72 height 44
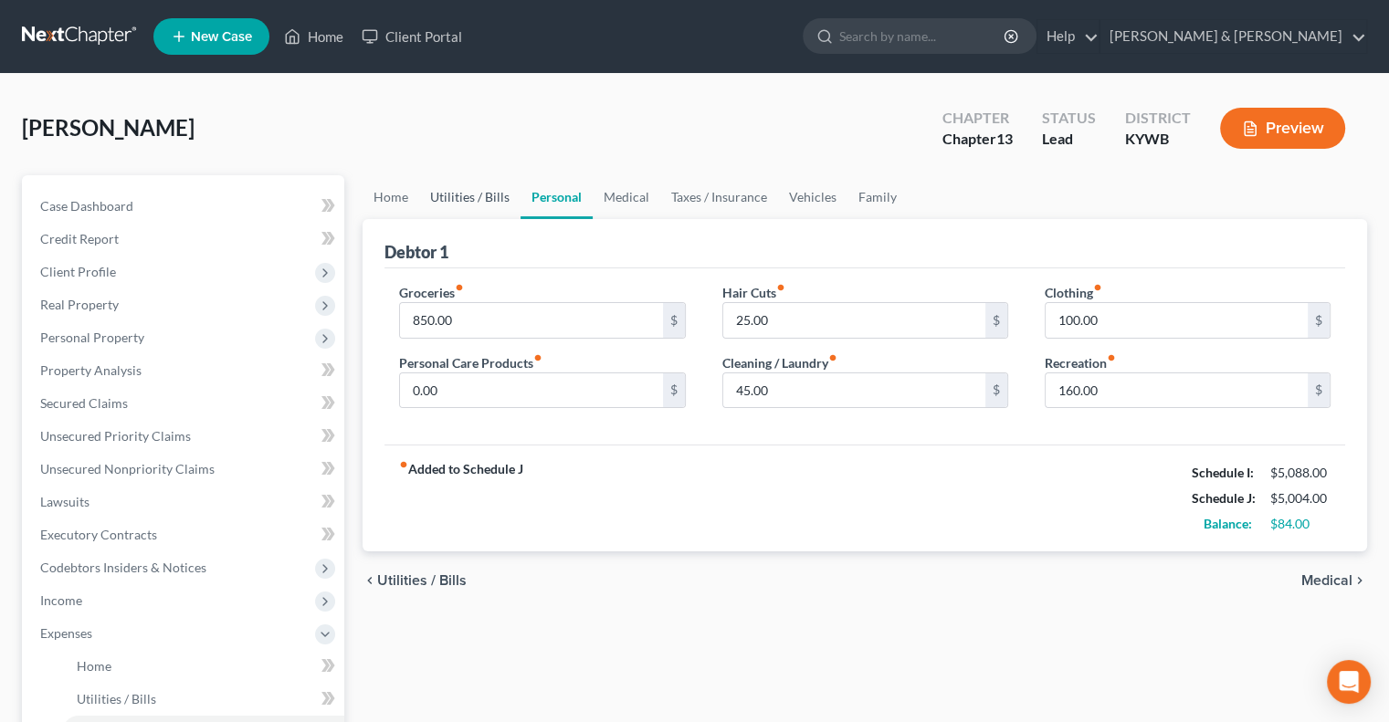
click at [490, 198] on link "Utilities / Bills" at bounding box center [469, 197] width 101 height 44
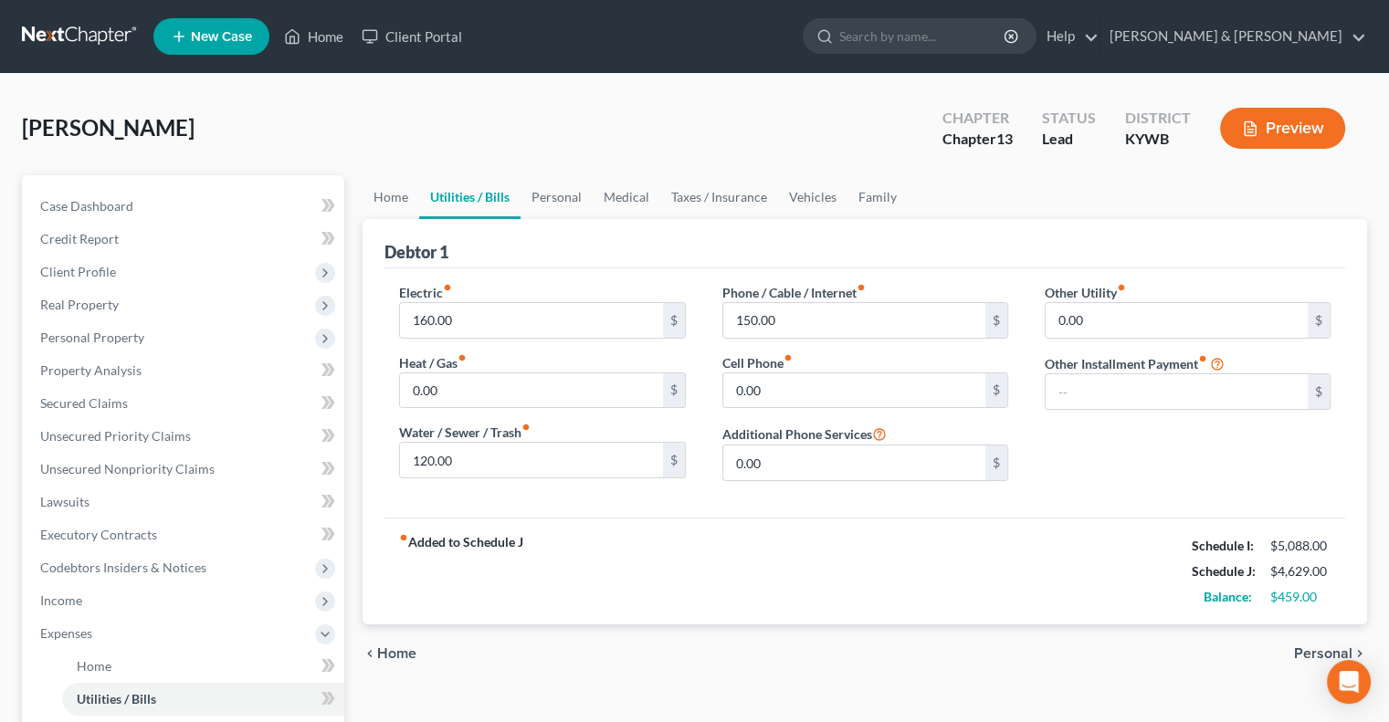
click at [1277, 123] on button "Preview" at bounding box center [1282, 128] width 125 height 41
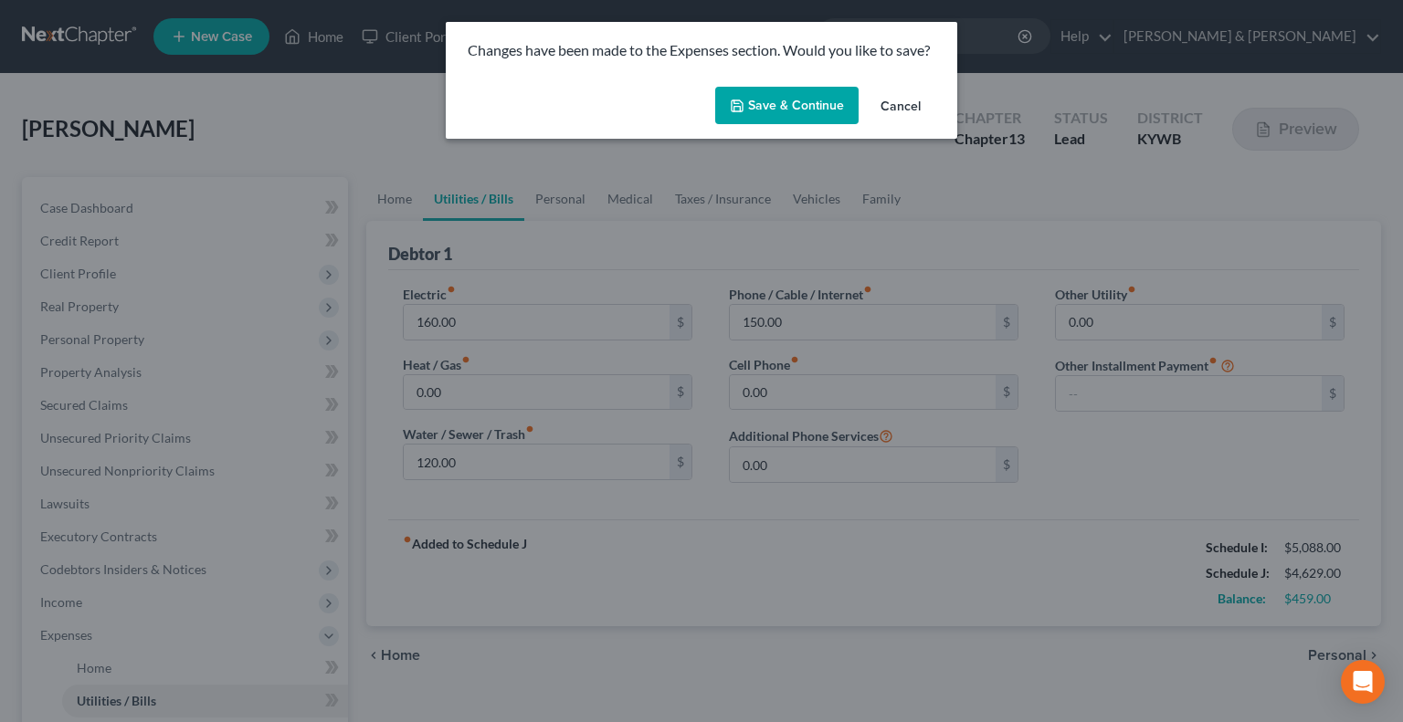
click at [748, 102] on button "Save & Continue" at bounding box center [786, 106] width 143 height 38
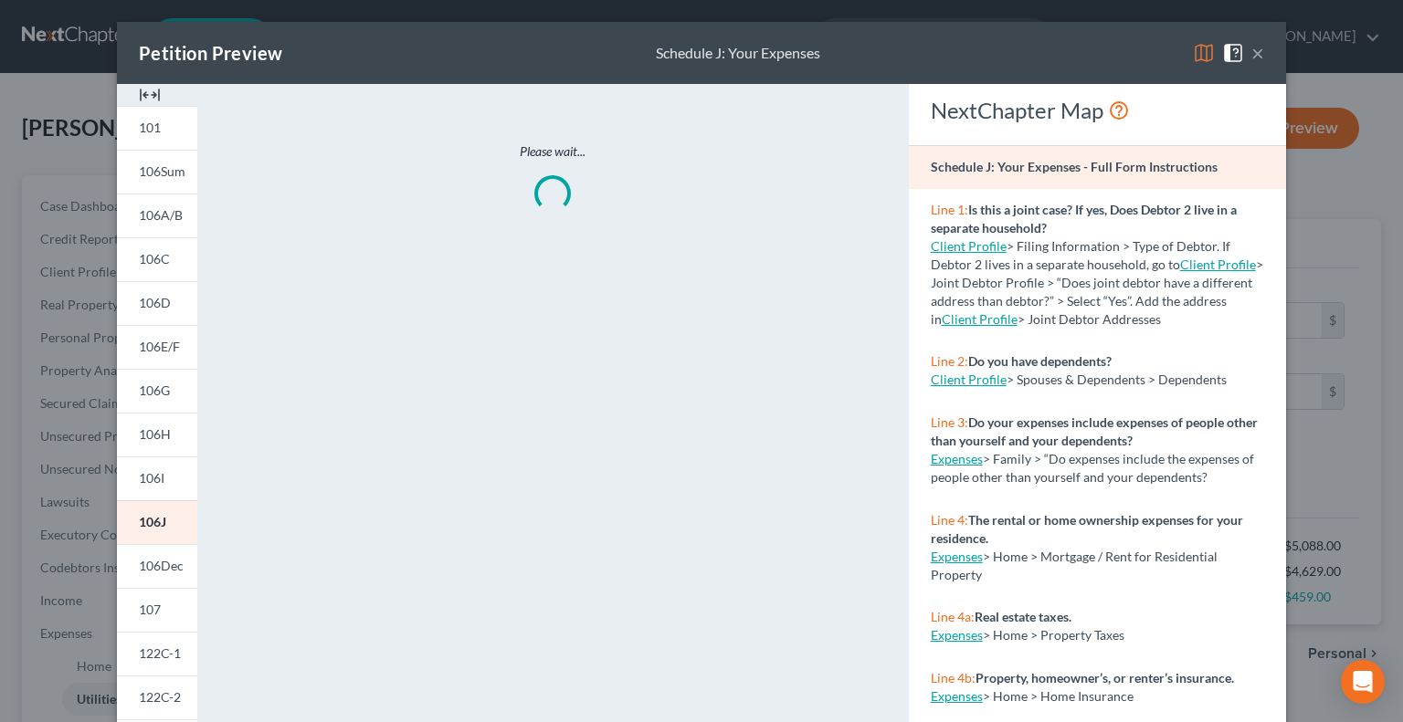
click at [1199, 55] on img at bounding box center [1204, 53] width 22 height 22
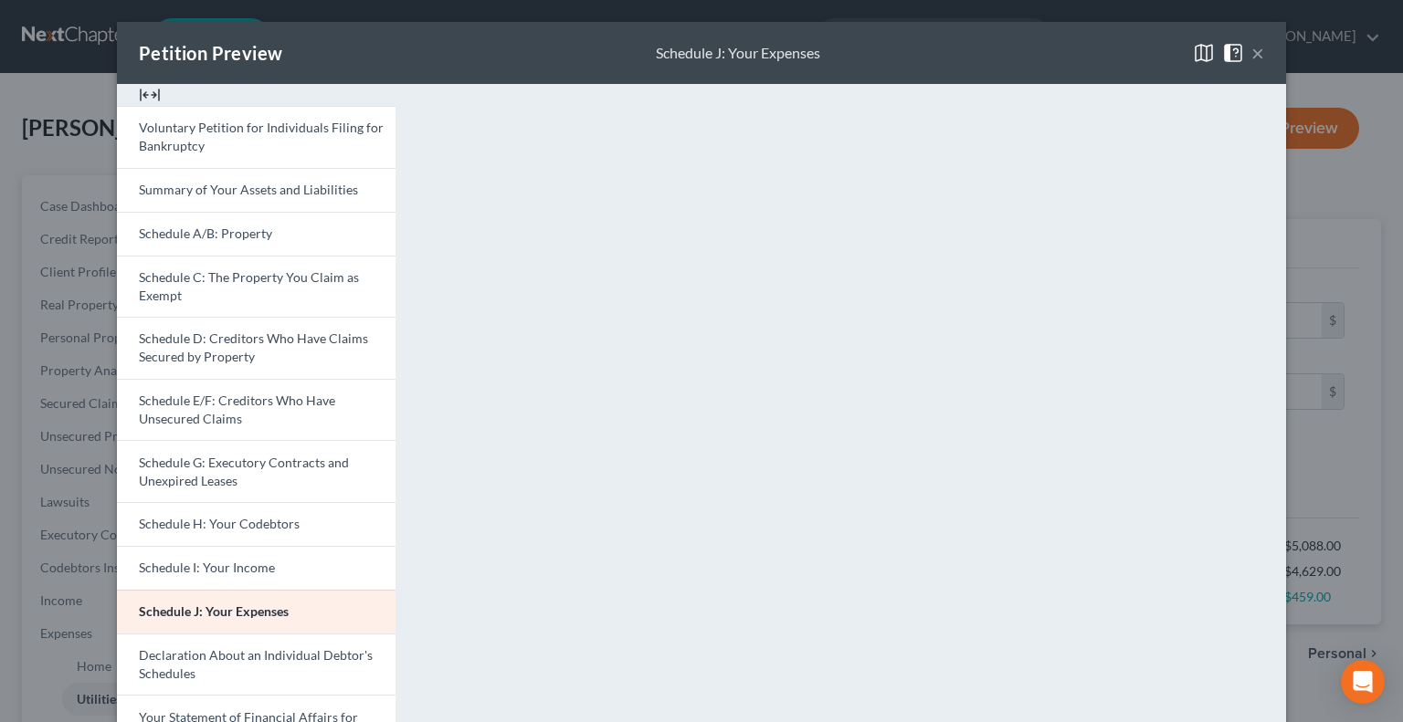
click at [1251, 59] on button "×" at bounding box center [1257, 53] width 13 height 22
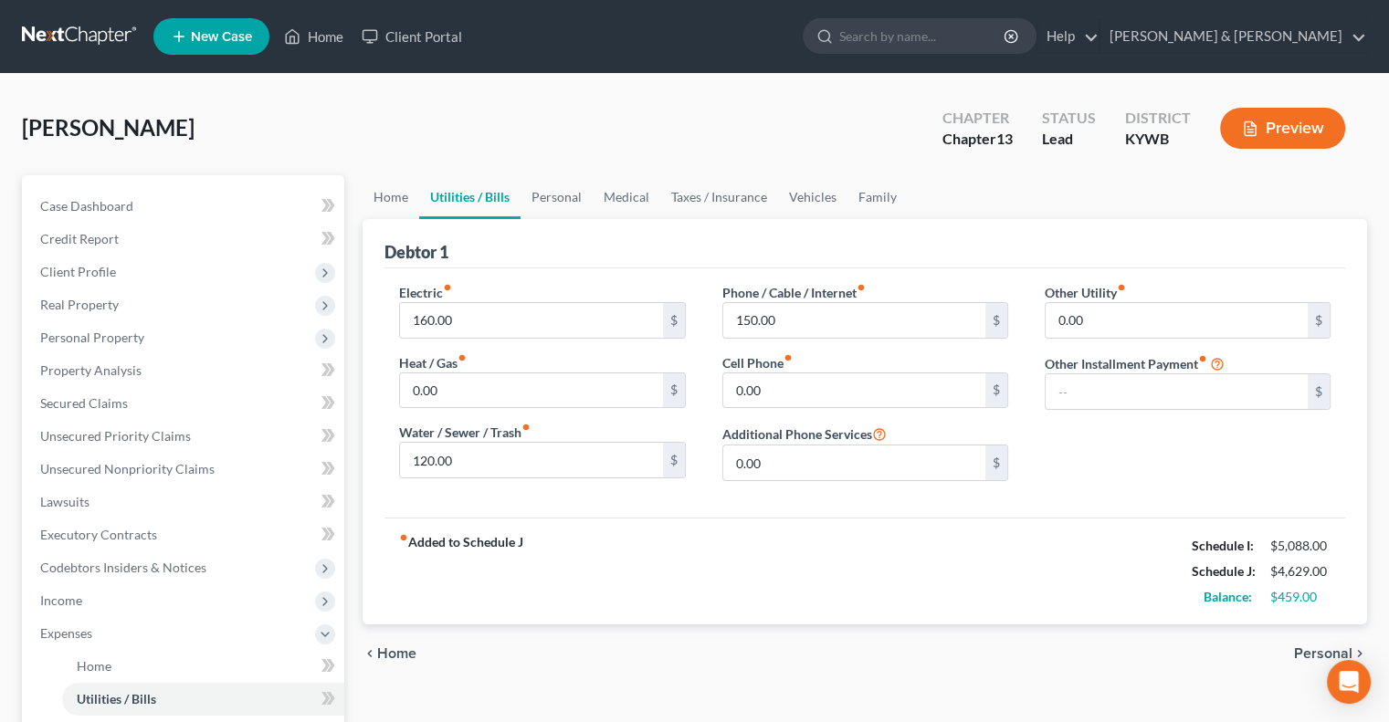
click at [1279, 125] on button "Preview" at bounding box center [1282, 128] width 125 height 41
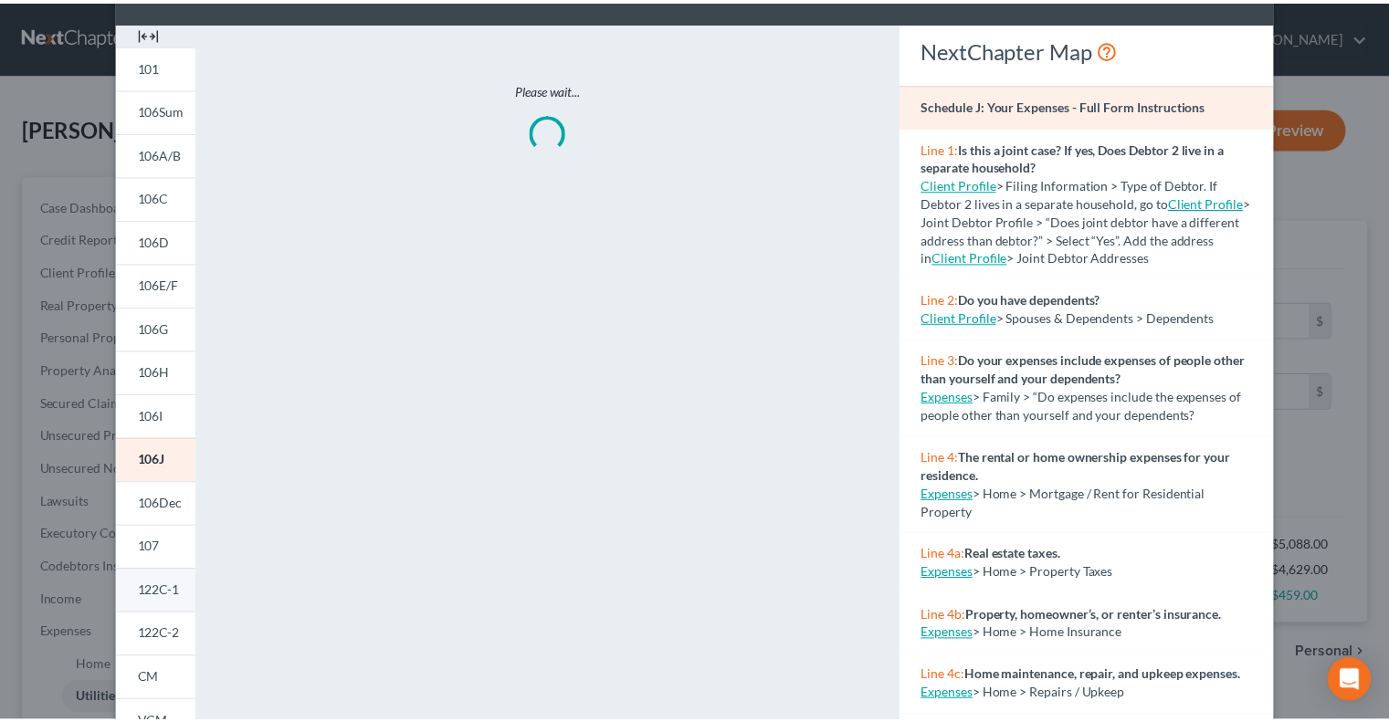
scroll to position [183, 0]
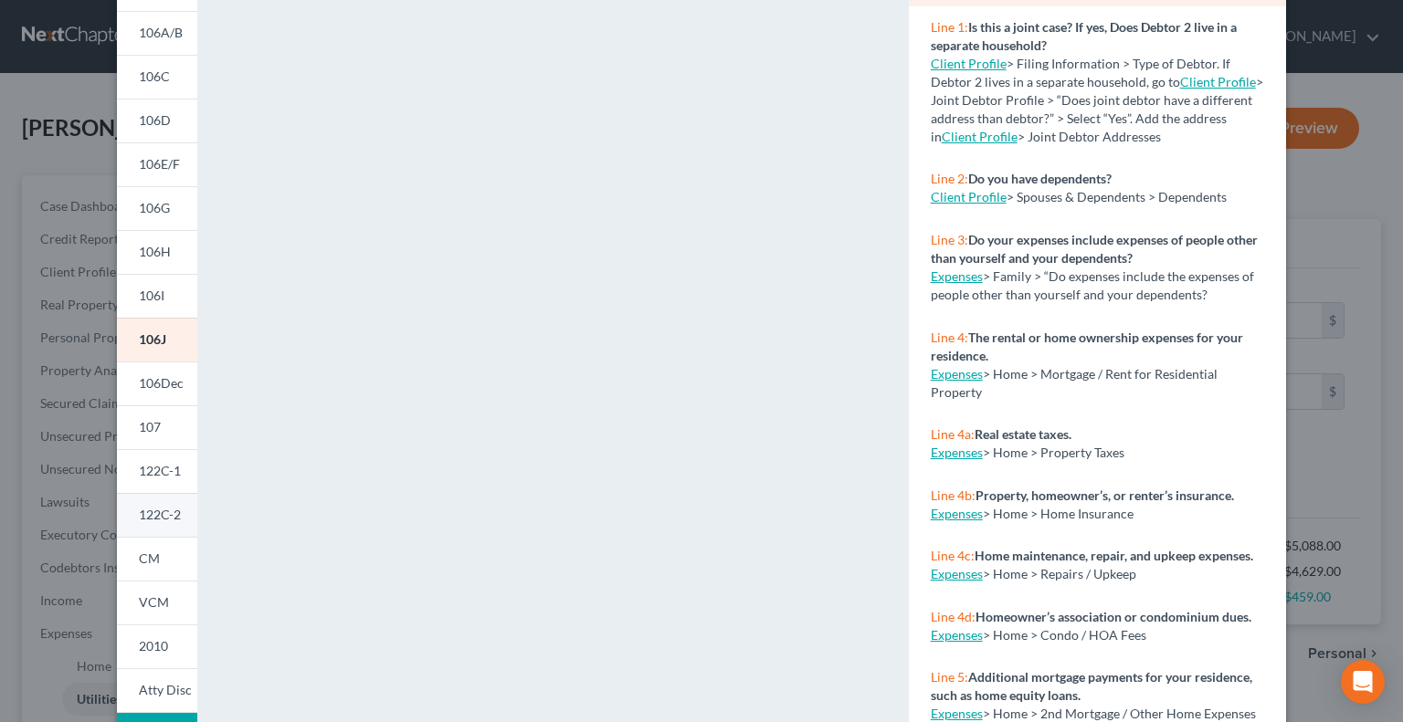
click at [162, 518] on span "122C-2" at bounding box center [160, 515] width 42 height 16
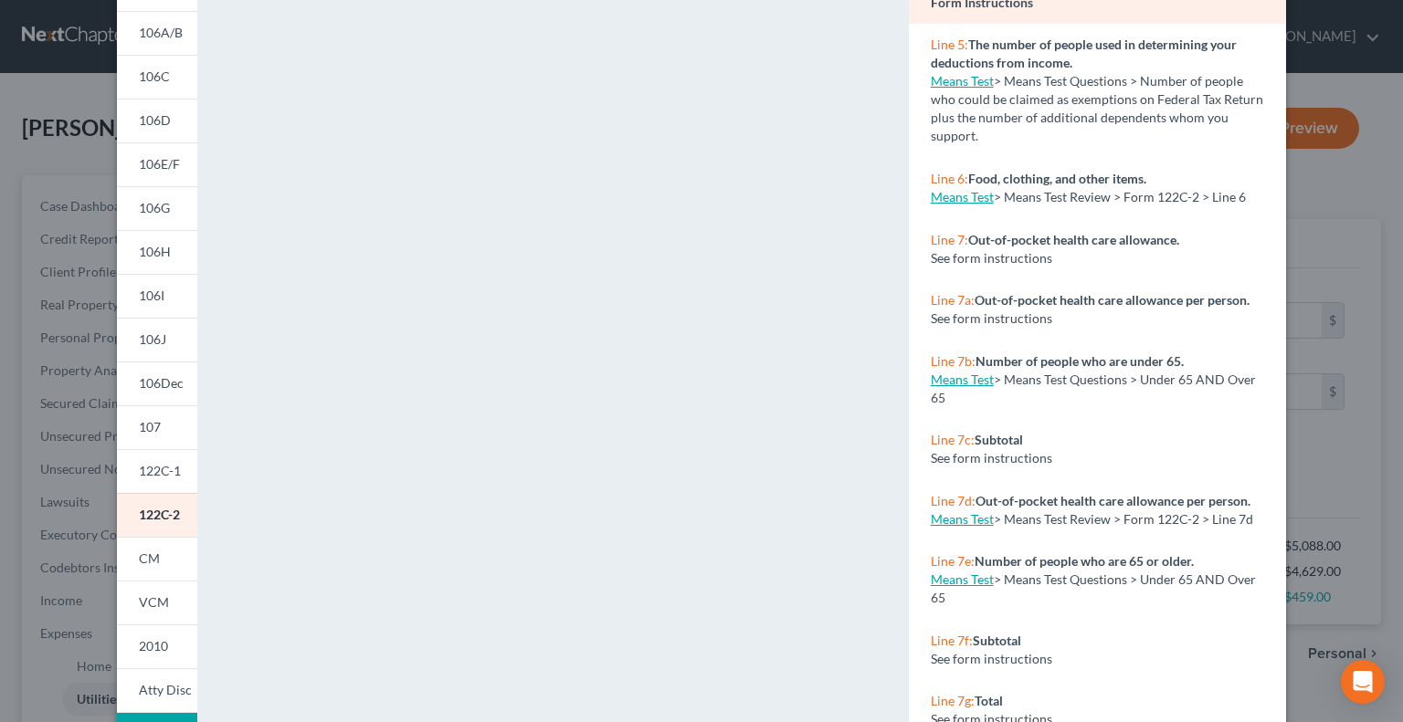
click at [951, 83] on link "Means Test" at bounding box center [962, 81] width 63 height 16
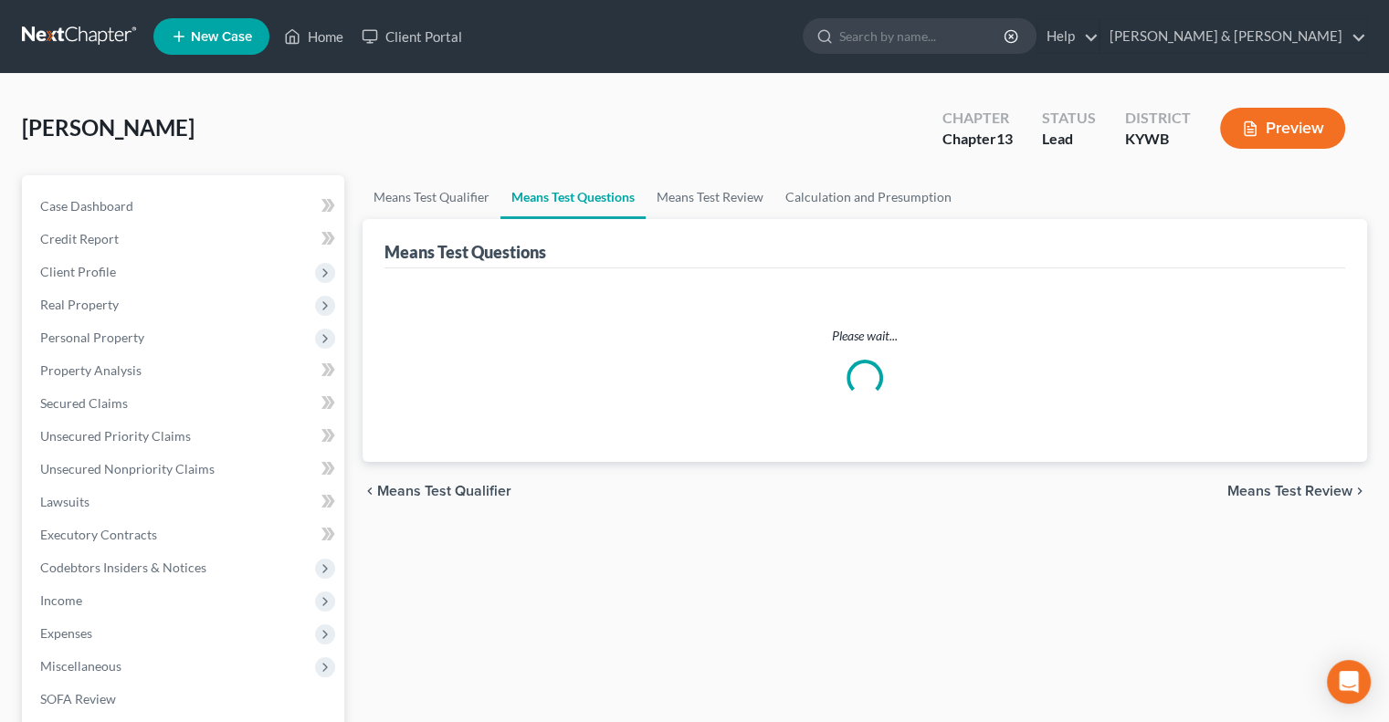
select select "0"
select select "60"
select select "0"
select select "60"
select select "1"
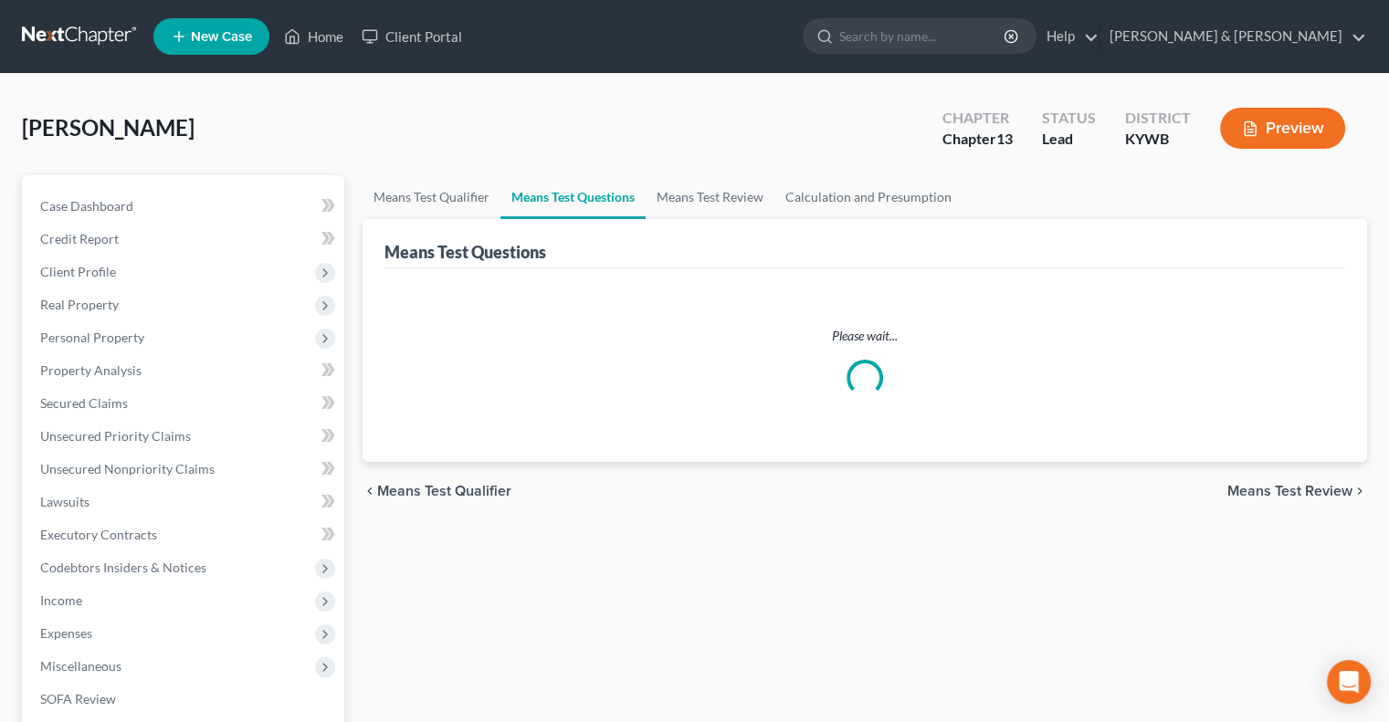
select select "60"
select select "2"
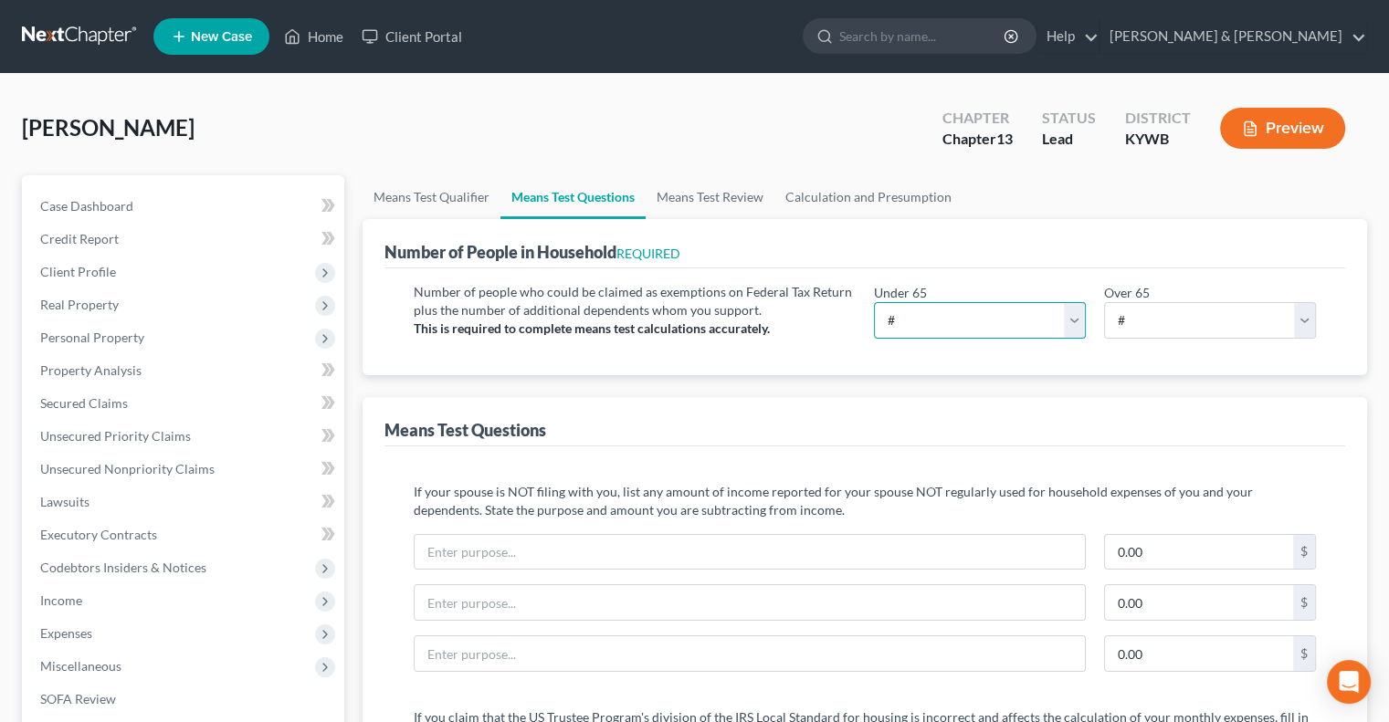
click at [921, 322] on select "# 0 1 2 3 4 5 6 7 8 9 10" at bounding box center [980, 320] width 212 height 37
select select "3"
click at [874, 302] on select "# 0 1 2 3 4 5 6 7 8 9 10" at bounding box center [980, 320] width 212 height 37
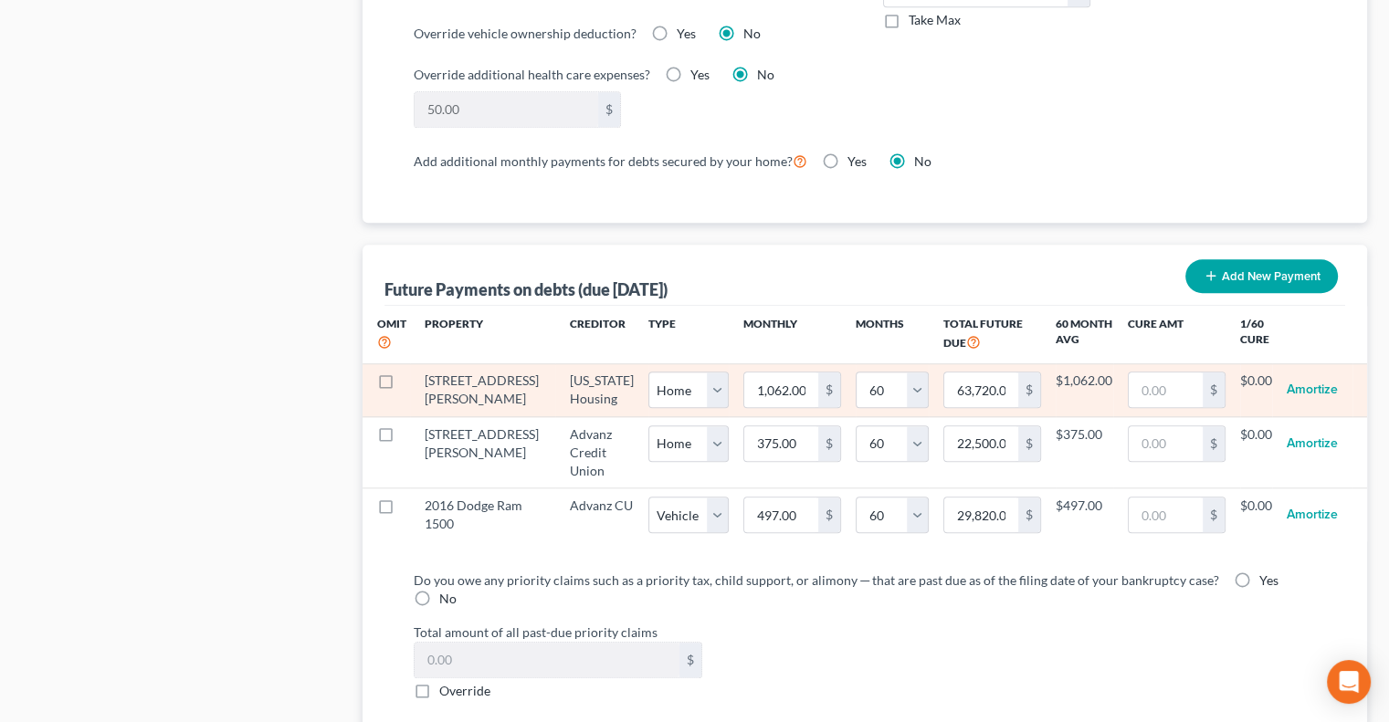
scroll to position [1644, 0]
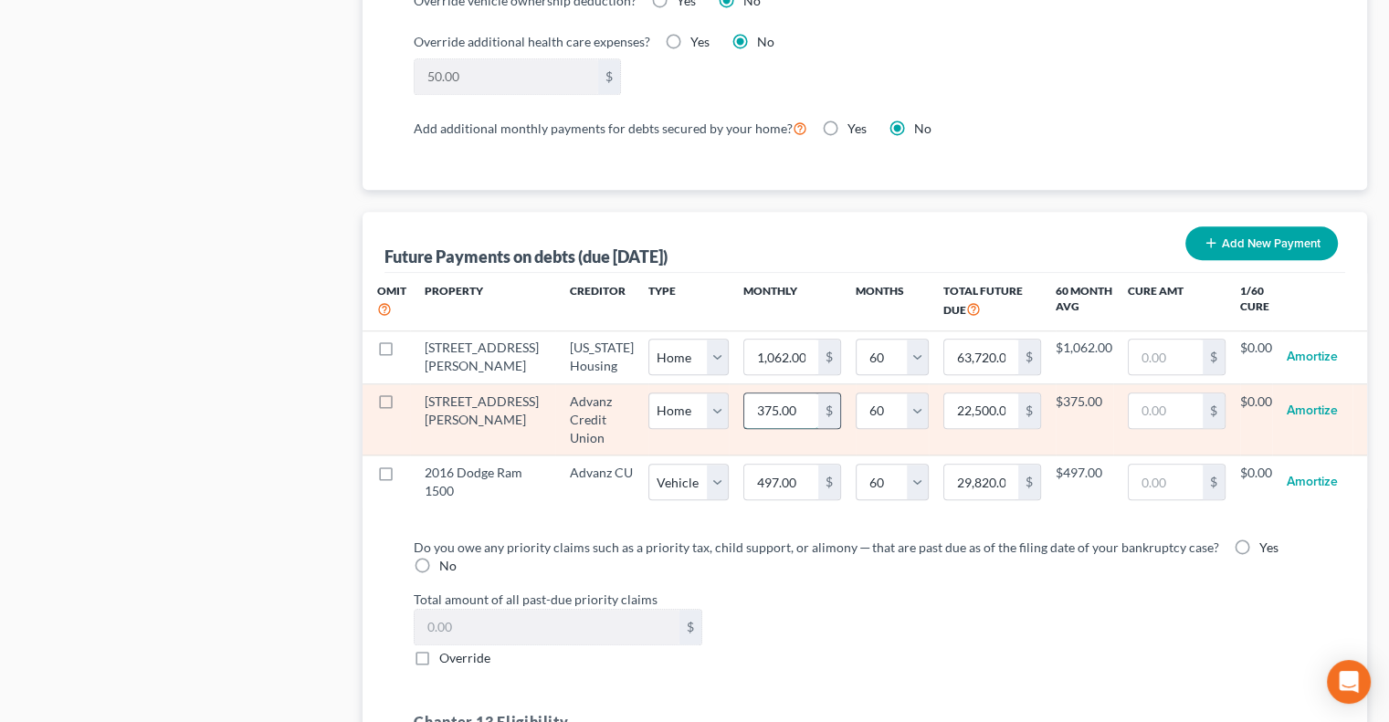
click at [744, 417] on input "375.00" at bounding box center [781, 411] width 74 height 35
type input "1"
type input "60.00"
type input "15"
type input "900.00"
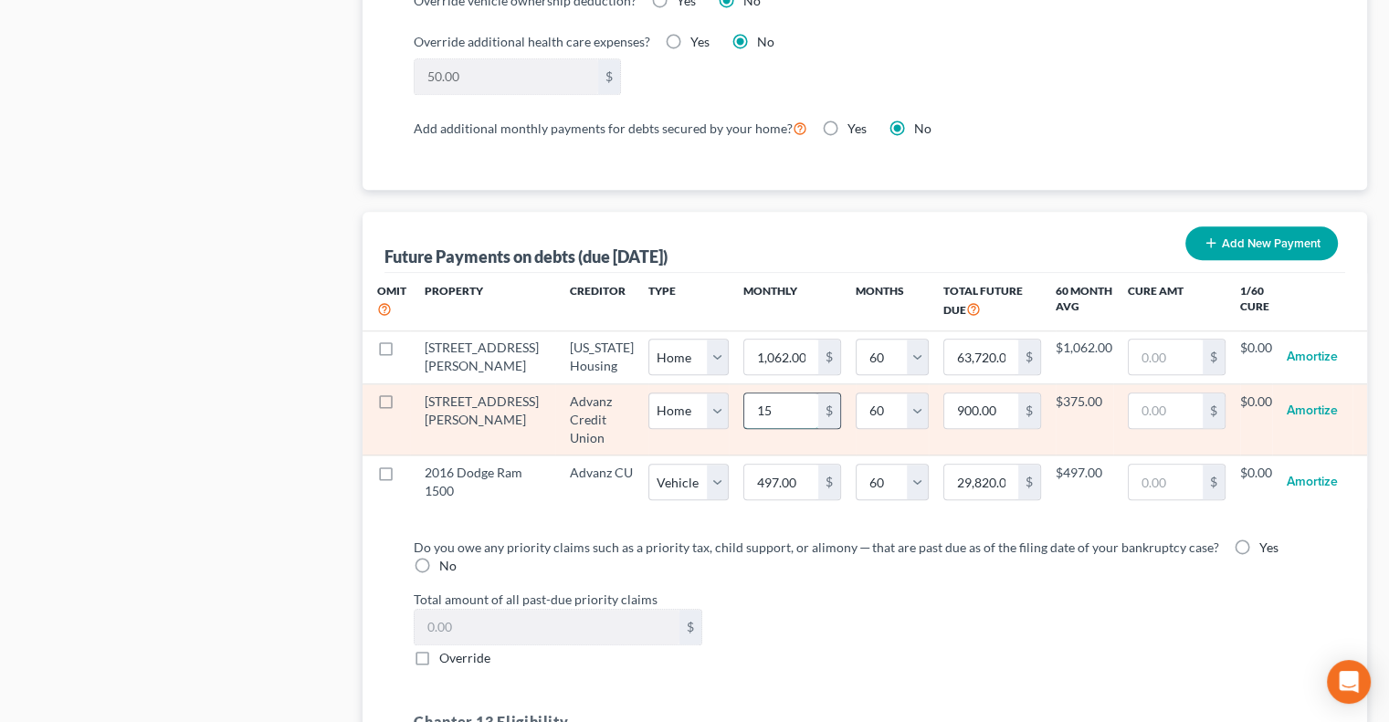
type input "153"
type input "9,180.00"
select select "0"
select select "60"
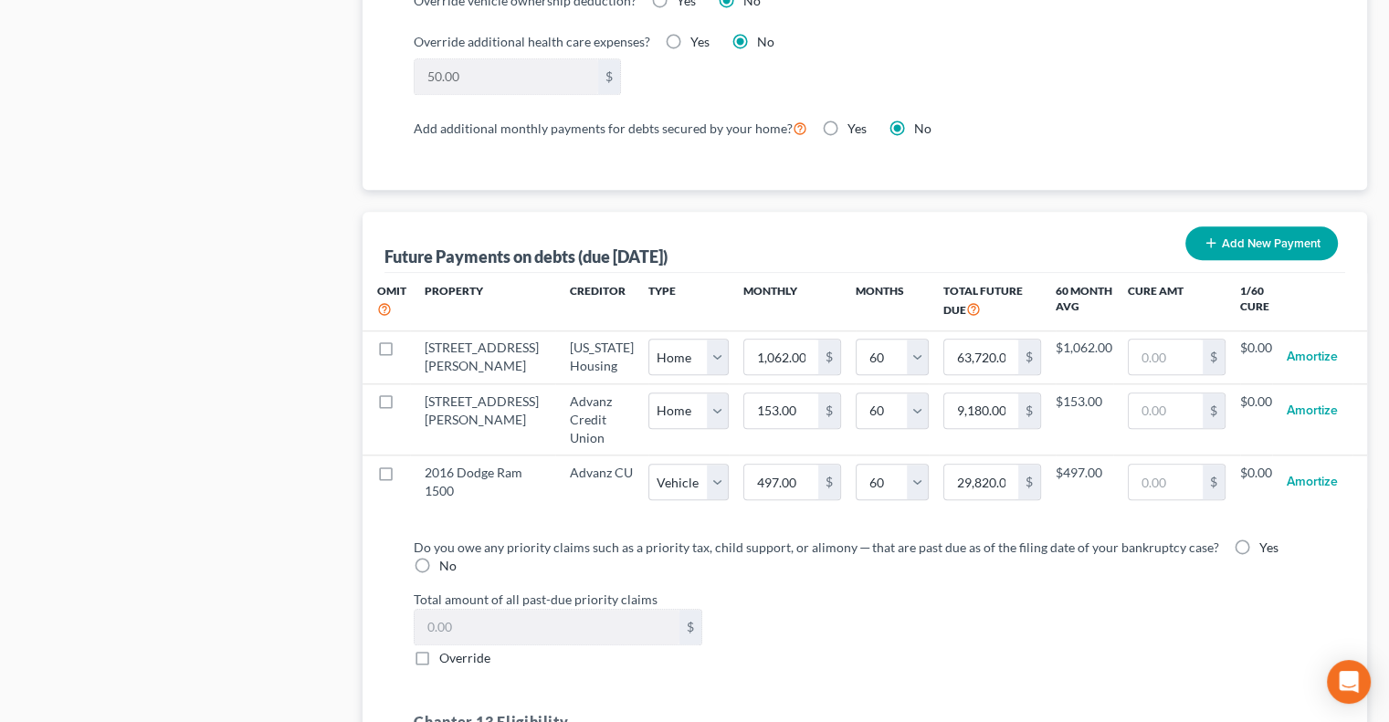
select select "0"
select select "60"
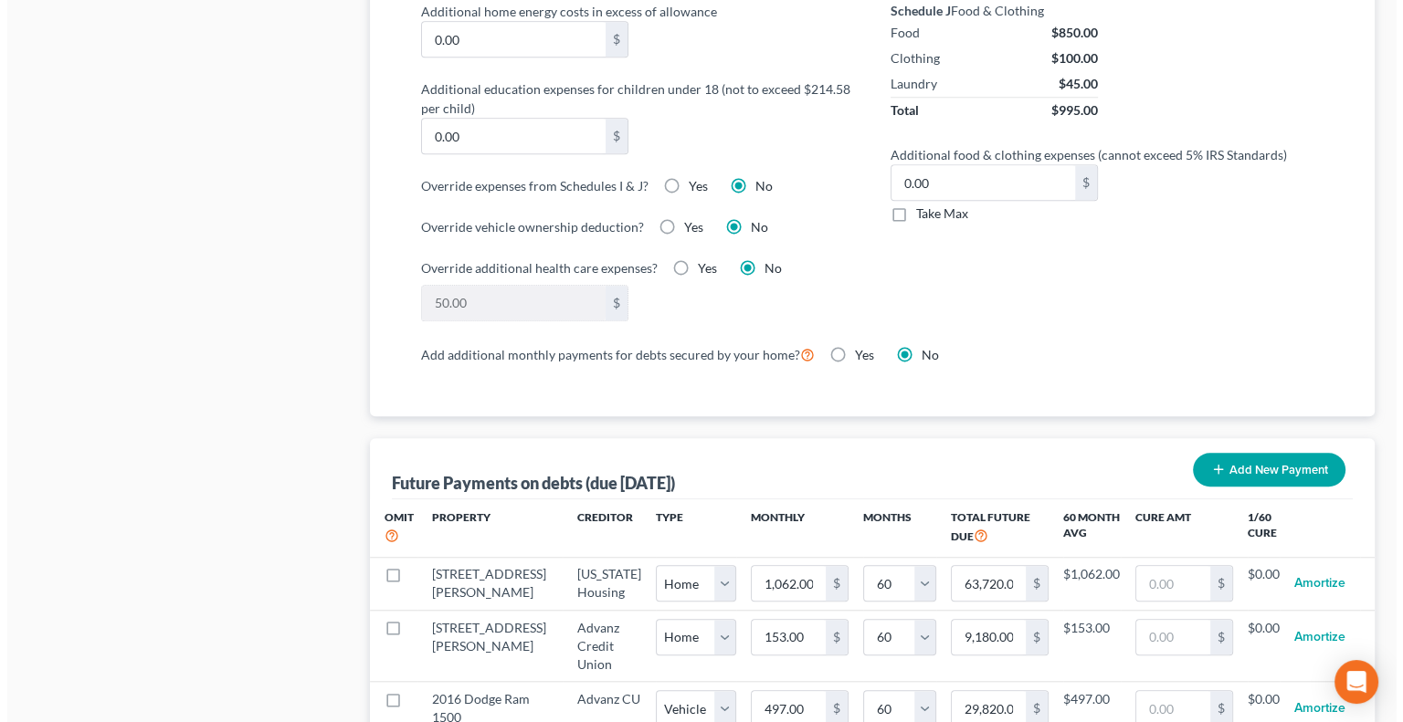
scroll to position [1370, 0]
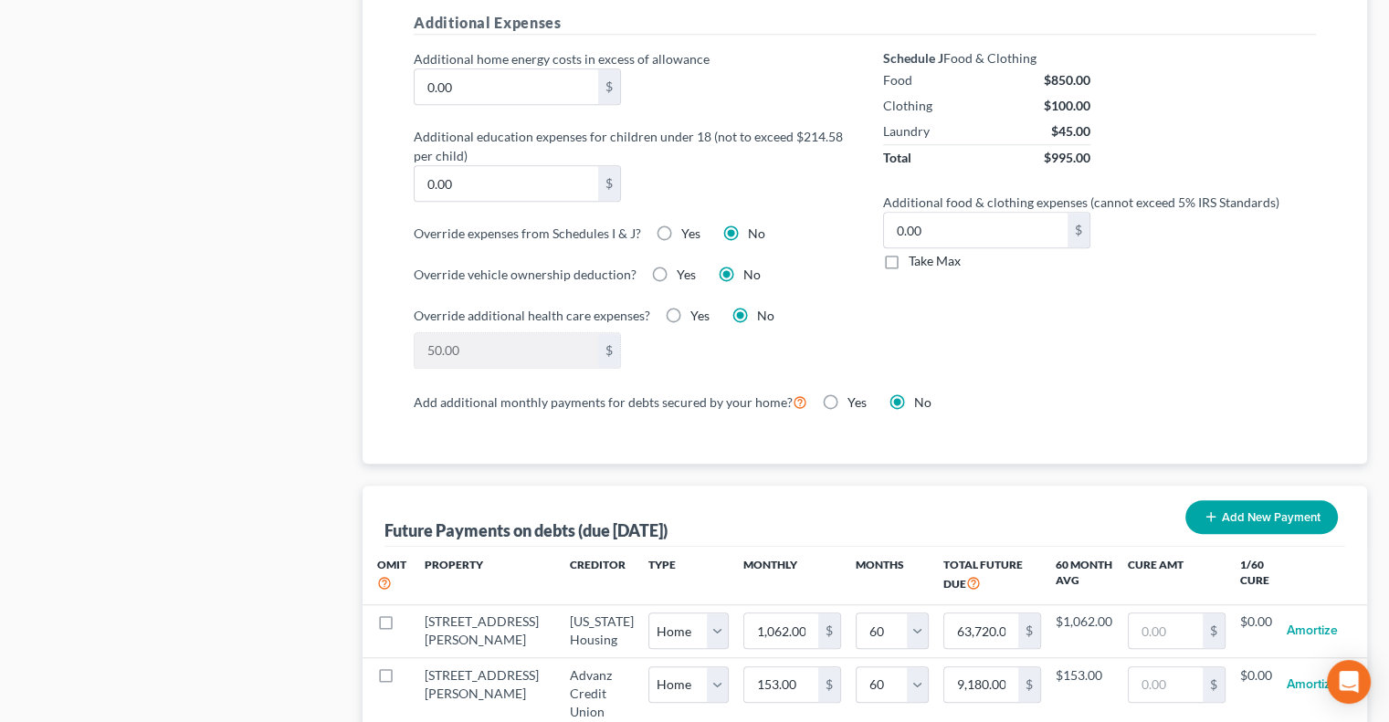
click at [681, 231] on label "Yes" at bounding box center [690, 234] width 19 height 18
click at [689, 231] on input "Yes" at bounding box center [695, 231] width 12 height 12
radio input "true"
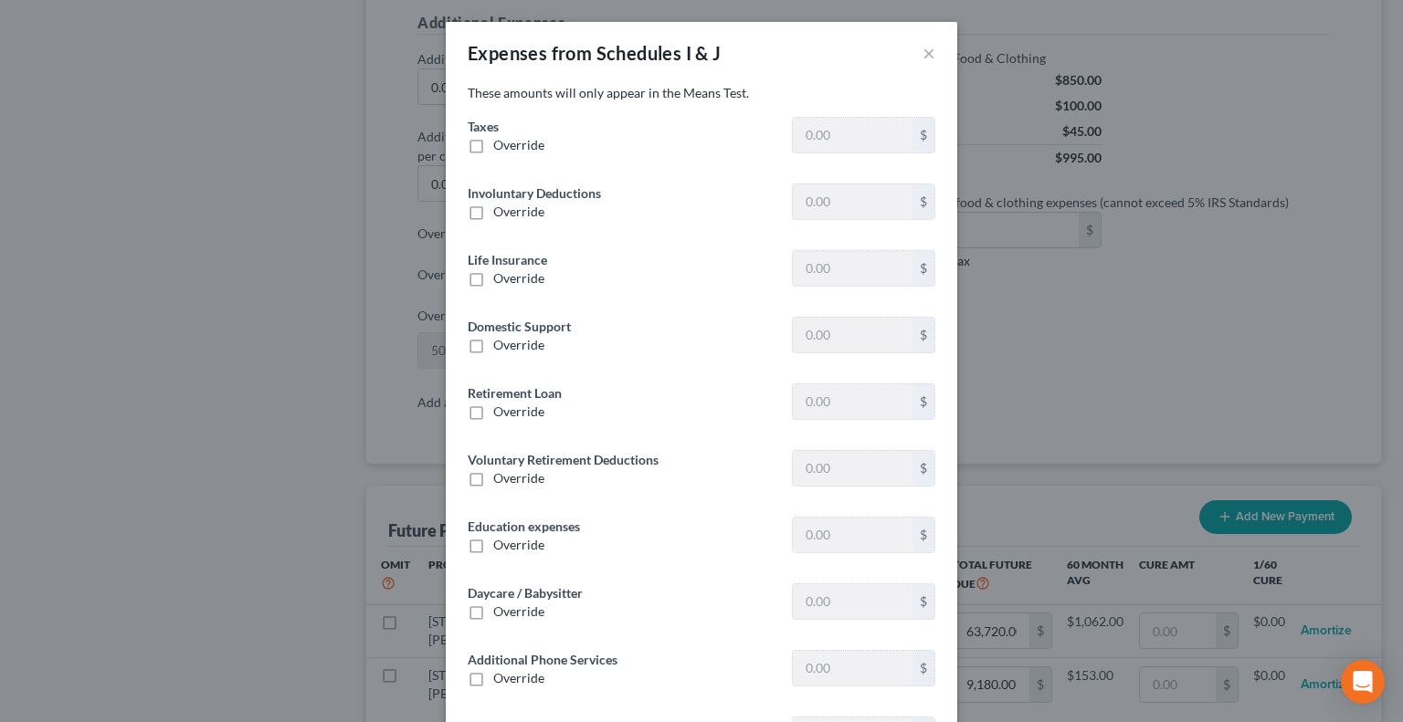
type input "15.00"
type input "0"
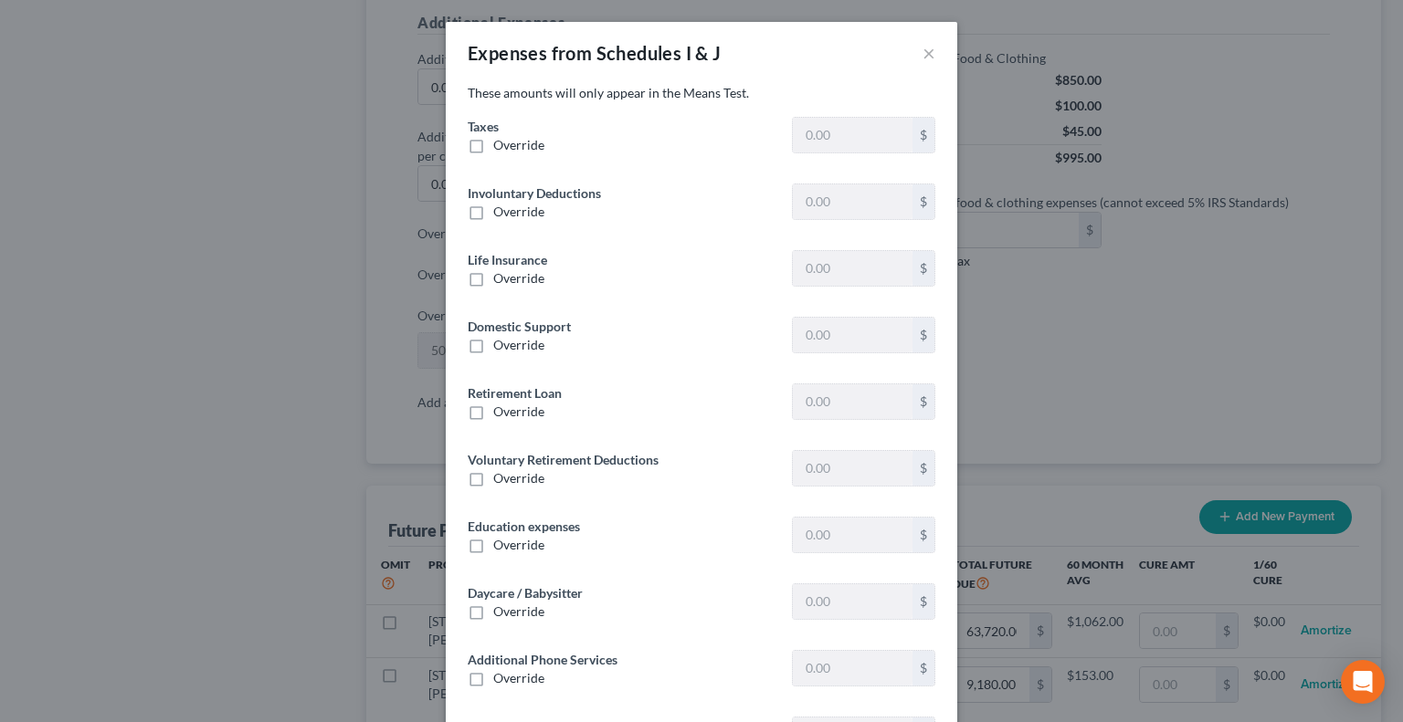
type input "0"
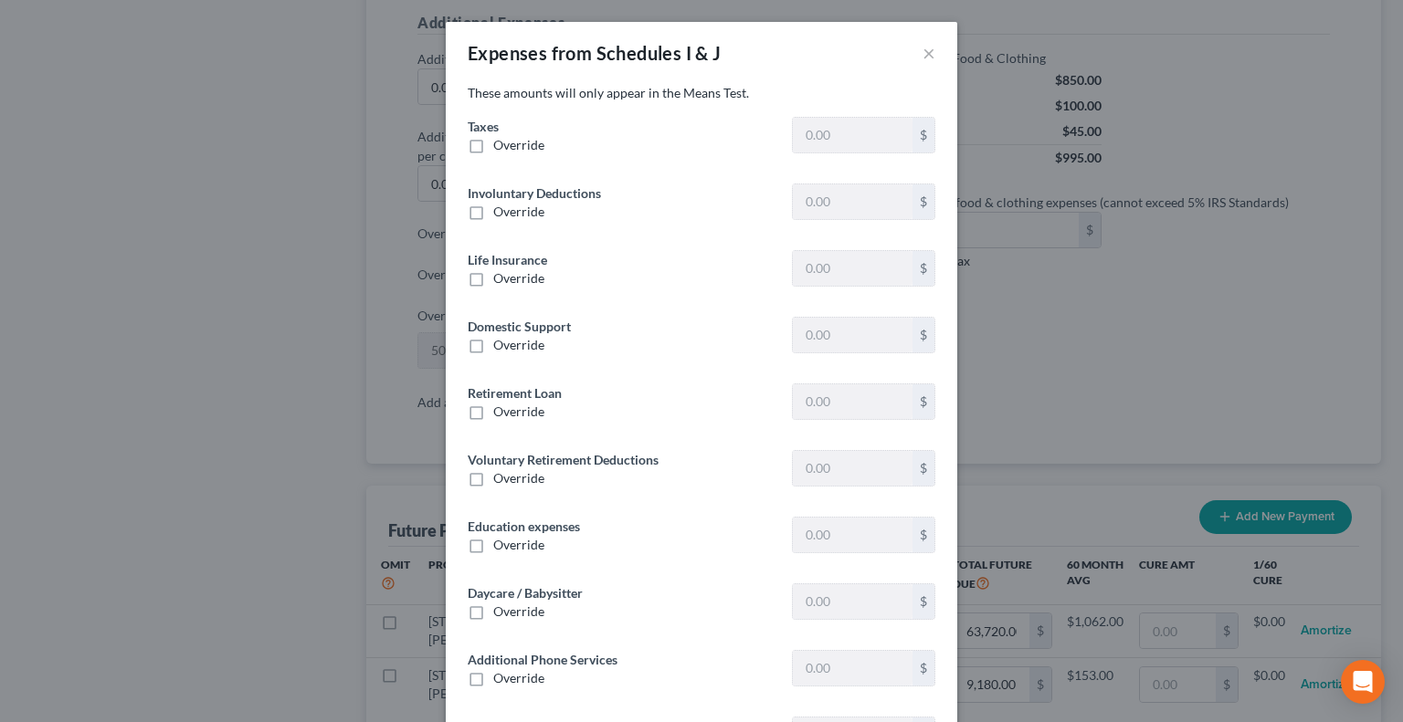
type input "0"
type input "20.00"
click at [493, 146] on label "Override" at bounding box center [518, 145] width 51 height 18
click at [501, 146] on input "Override" at bounding box center [507, 142] width 12 height 12
checkbox input "true"
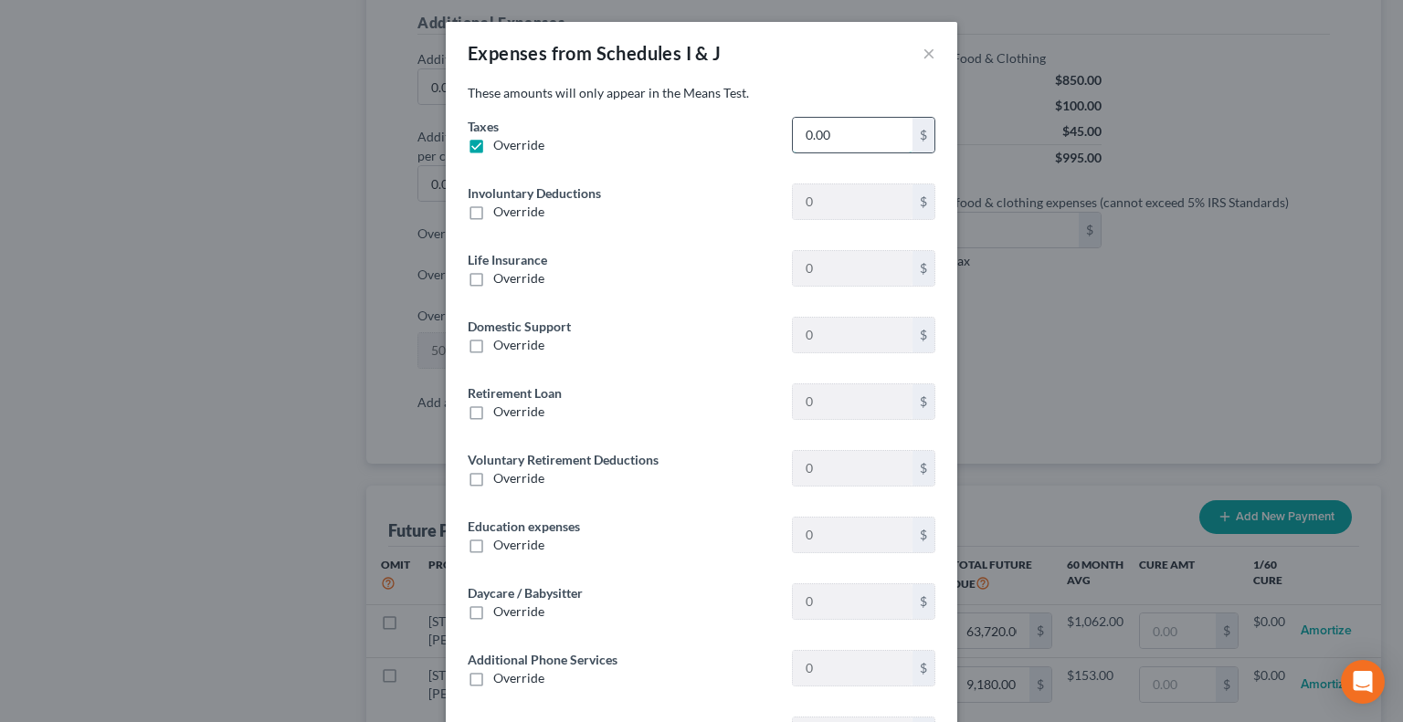
click at [812, 139] on input "0.00" at bounding box center [853, 135] width 120 height 35
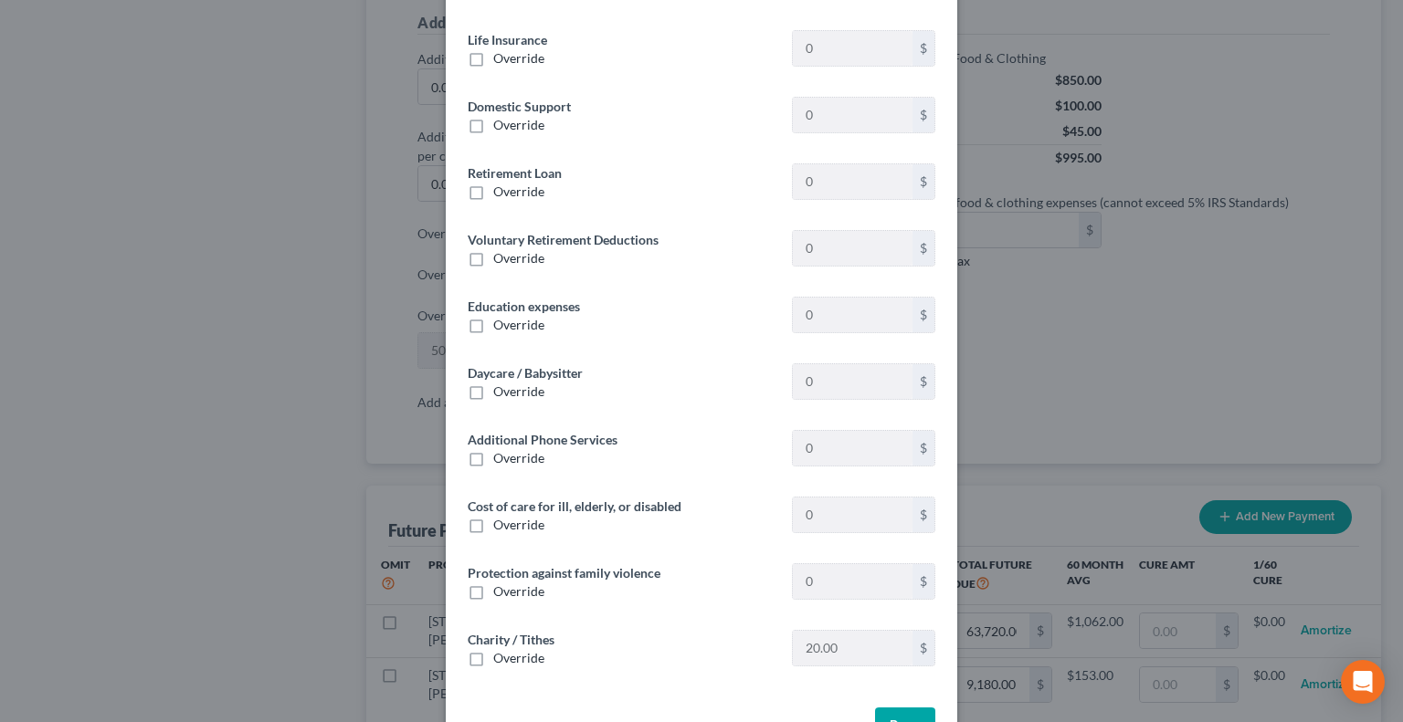
scroll to position [274, 0]
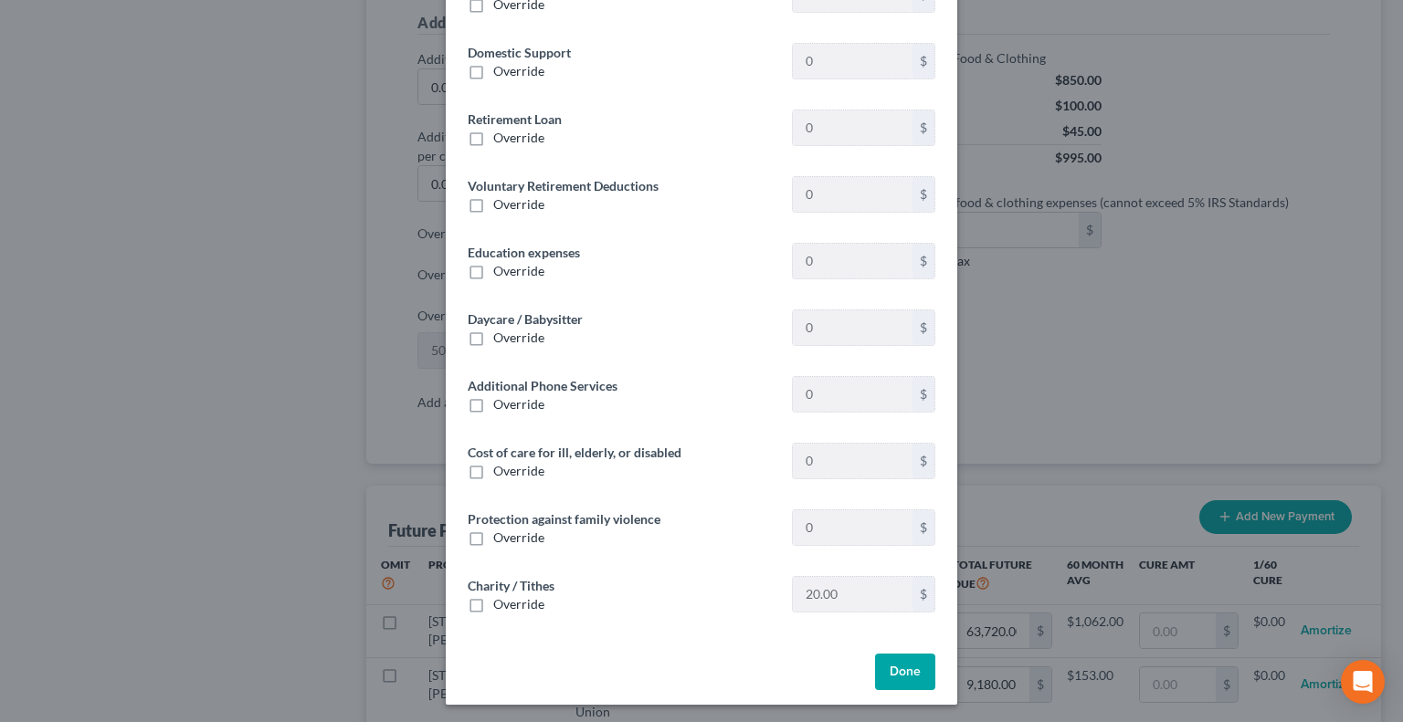
type input "1,715"
click at [493, 404] on label "Override" at bounding box center [518, 404] width 51 height 18
click at [501, 404] on input "Override" at bounding box center [507, 401] width 12 height 12
checkbox input "true"
click at [793, 396] on input "text" at bounding box center [853, 394] width 120 height 35
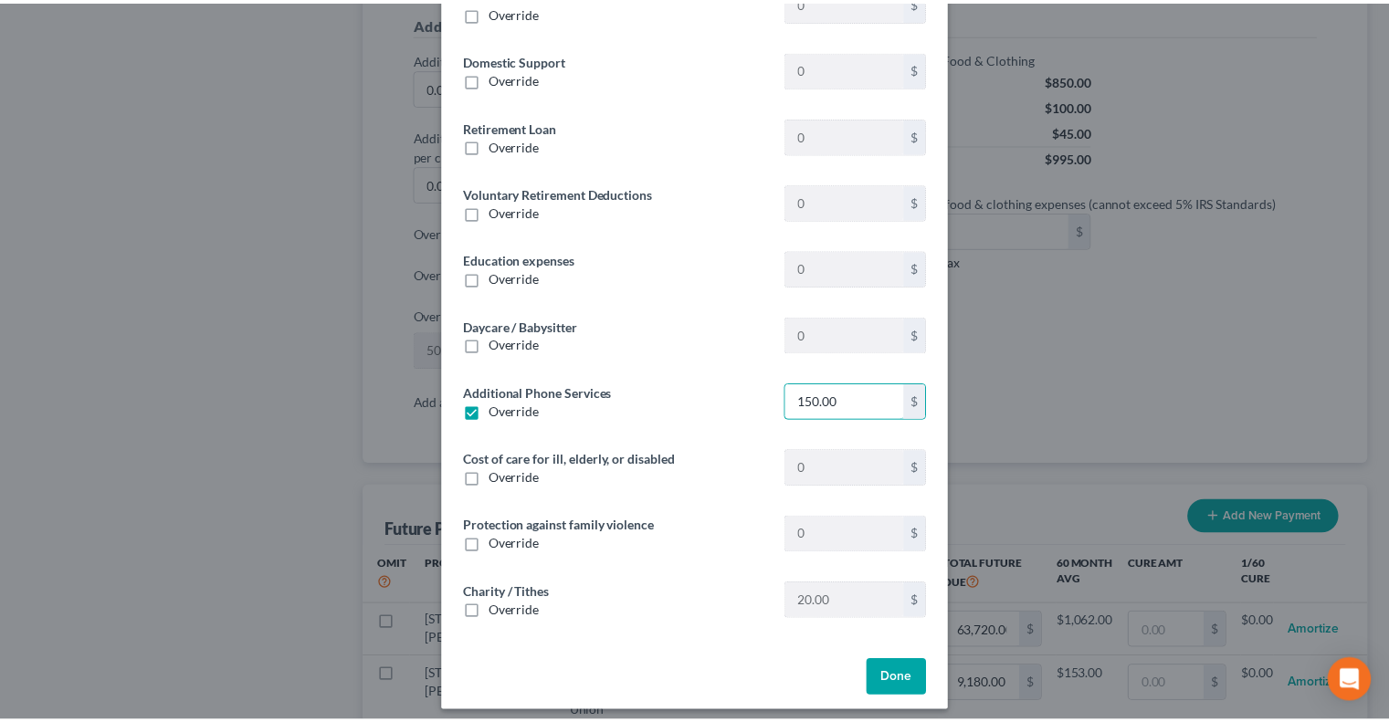
scroll to position [278, 0]
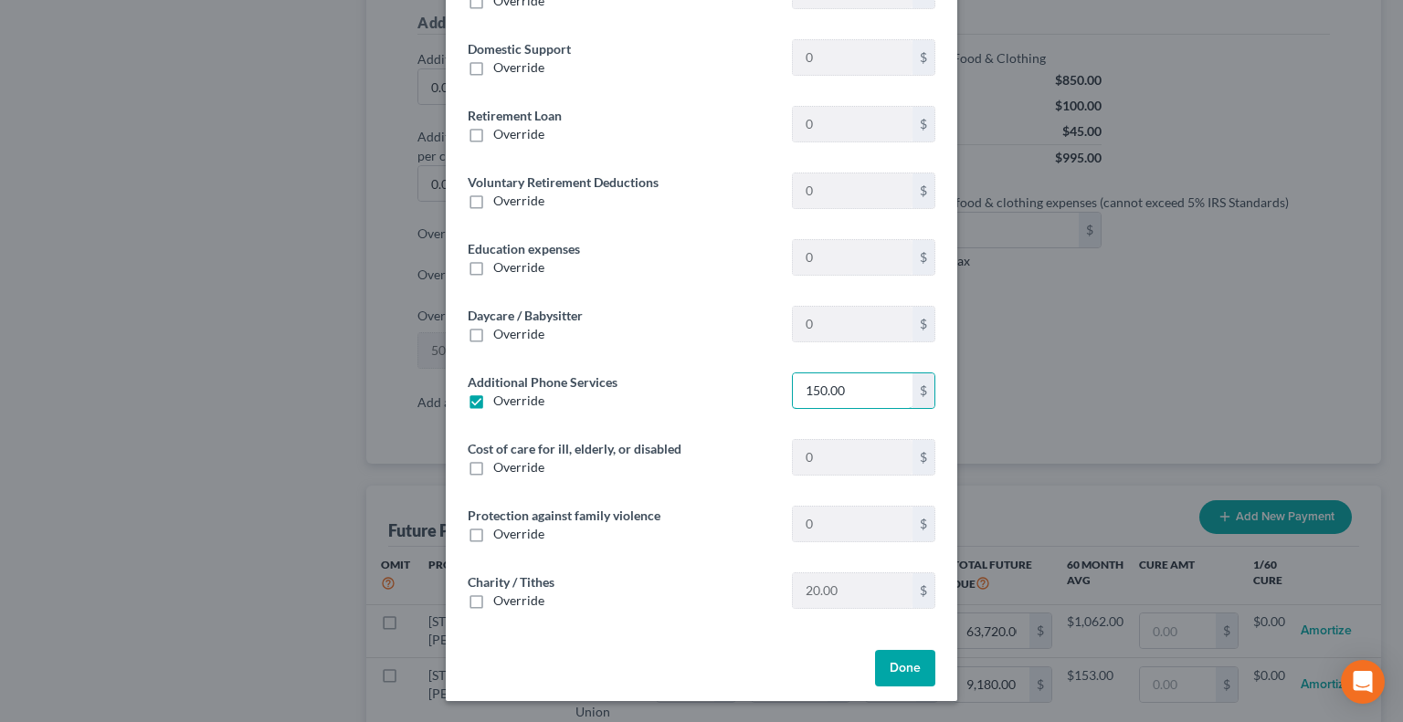
type input "150.00"
click at [895, 668] on button "Done" at bounding box center [905, 668] width 60 height 37
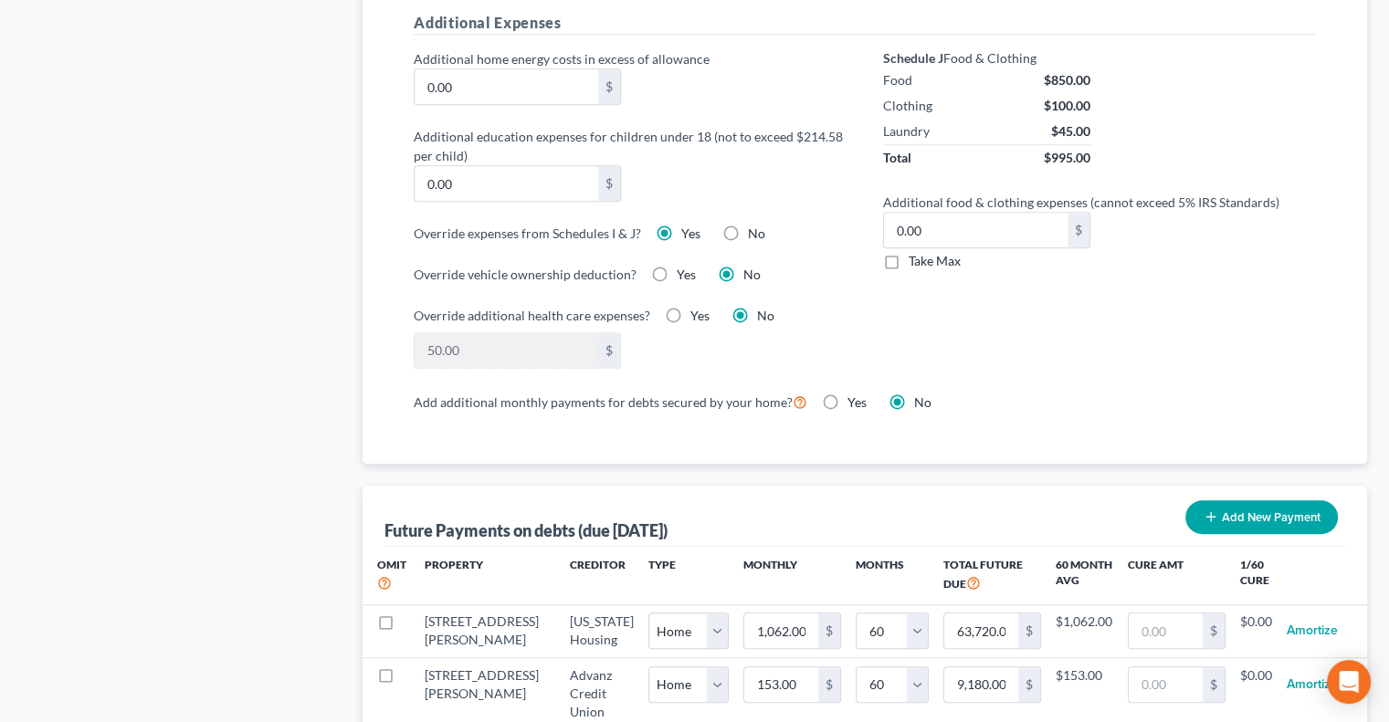
click at [691, 308] on label "Yes" at bounding box center [700, 316] width 19 height 18
click at [698, 308] on input "Yes" at bounding box center [704, 313] width 12 height 12
radio input "true"
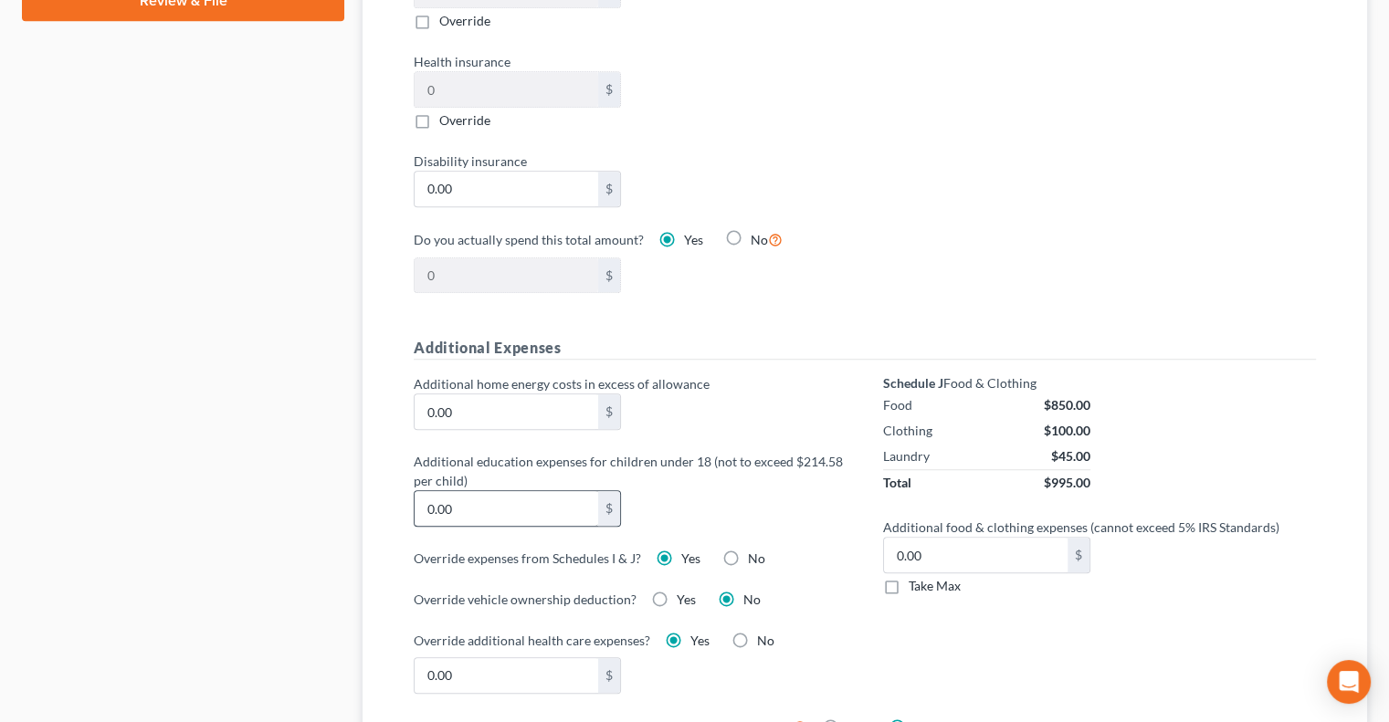
scroll to position [1005, 0]
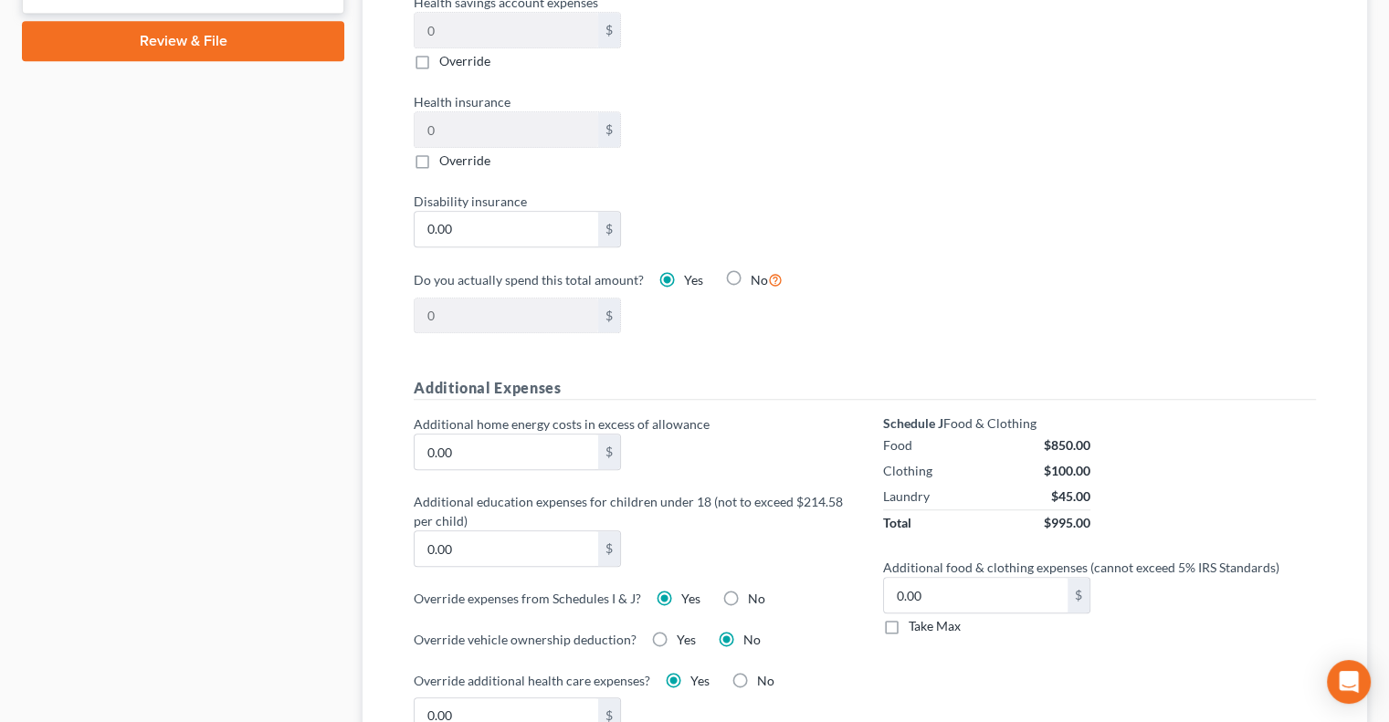
click at [439, 156] on label "Override" at bounding box center [464, 161] width 51 height 18
click at [447, 156] on input "Override" at bounding box center [453, 158] width 12 height 12
checkbox input "true"
click at [453, 114] on input "0.00" at bounding box center [507, 129] width 184 height 35
type input "2.00"
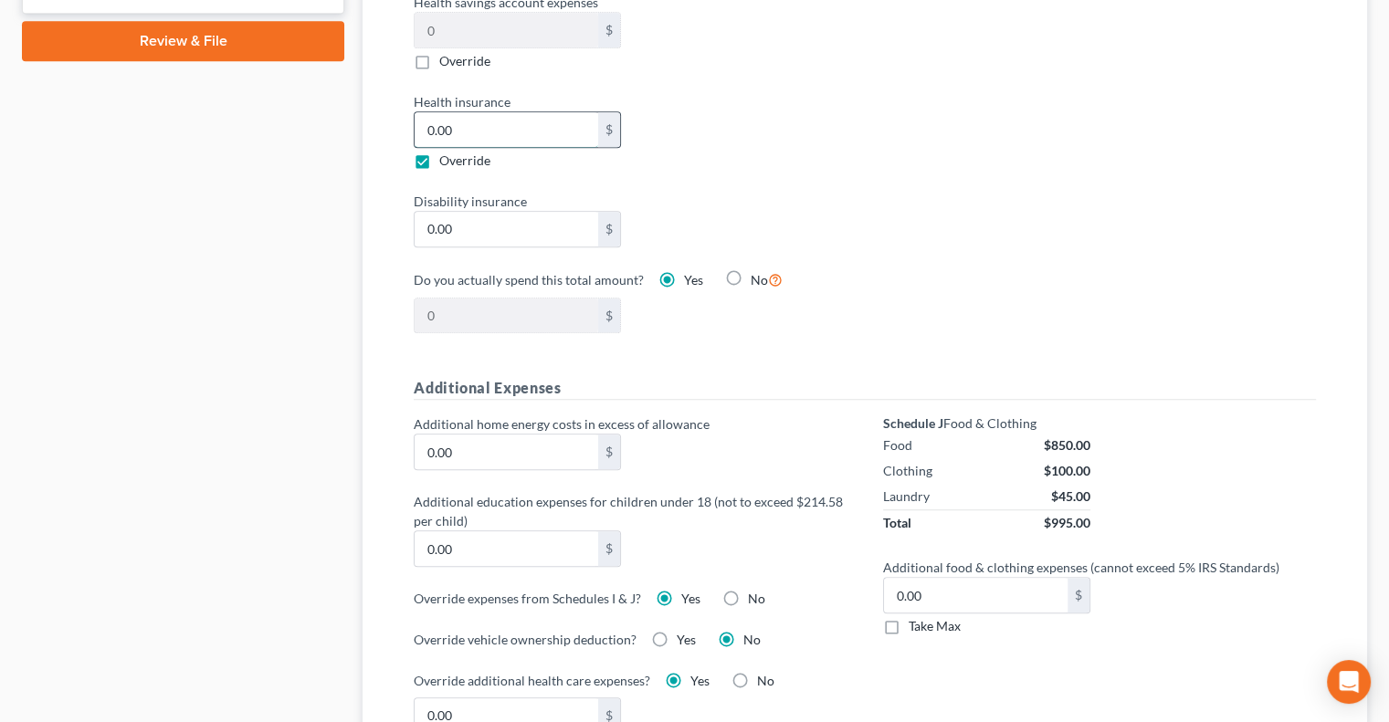
type input "2"
type input "21.00"
type input "21"
type input "211.00"
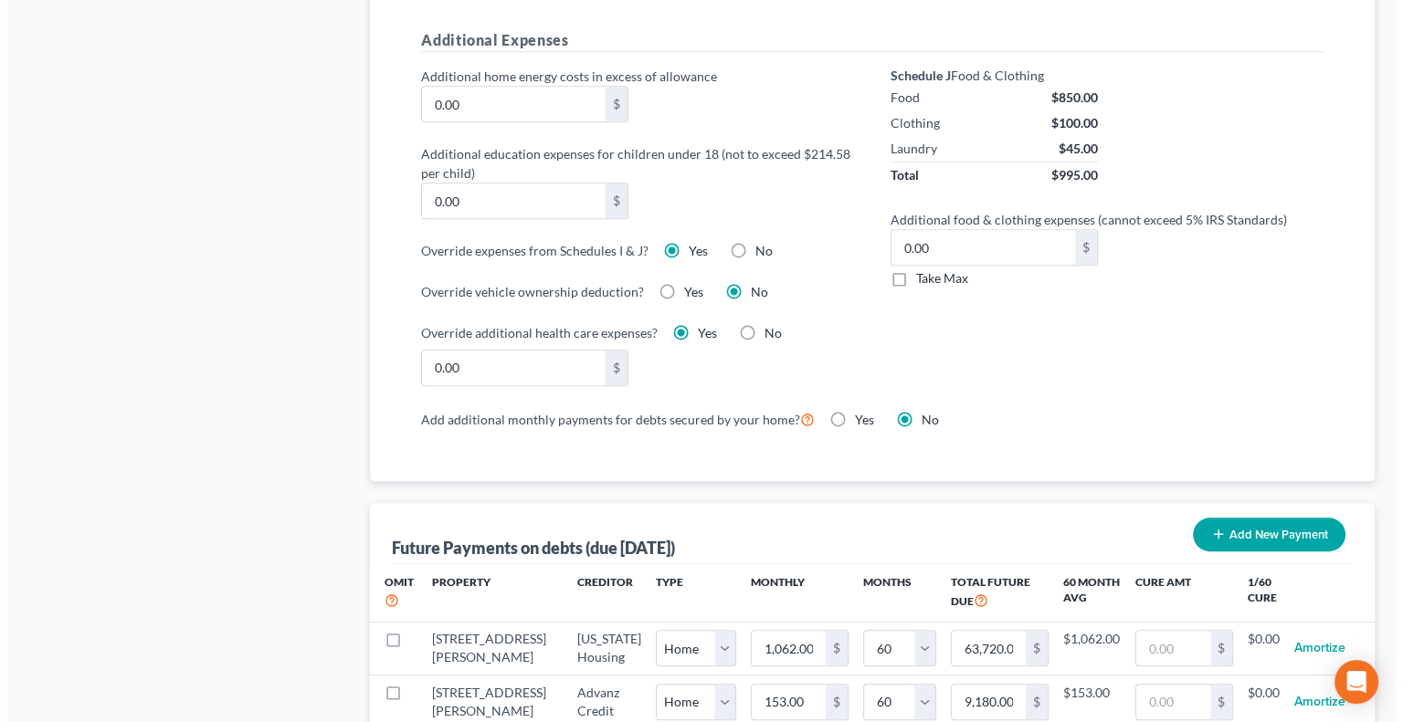
scroll to position [1370, 0]
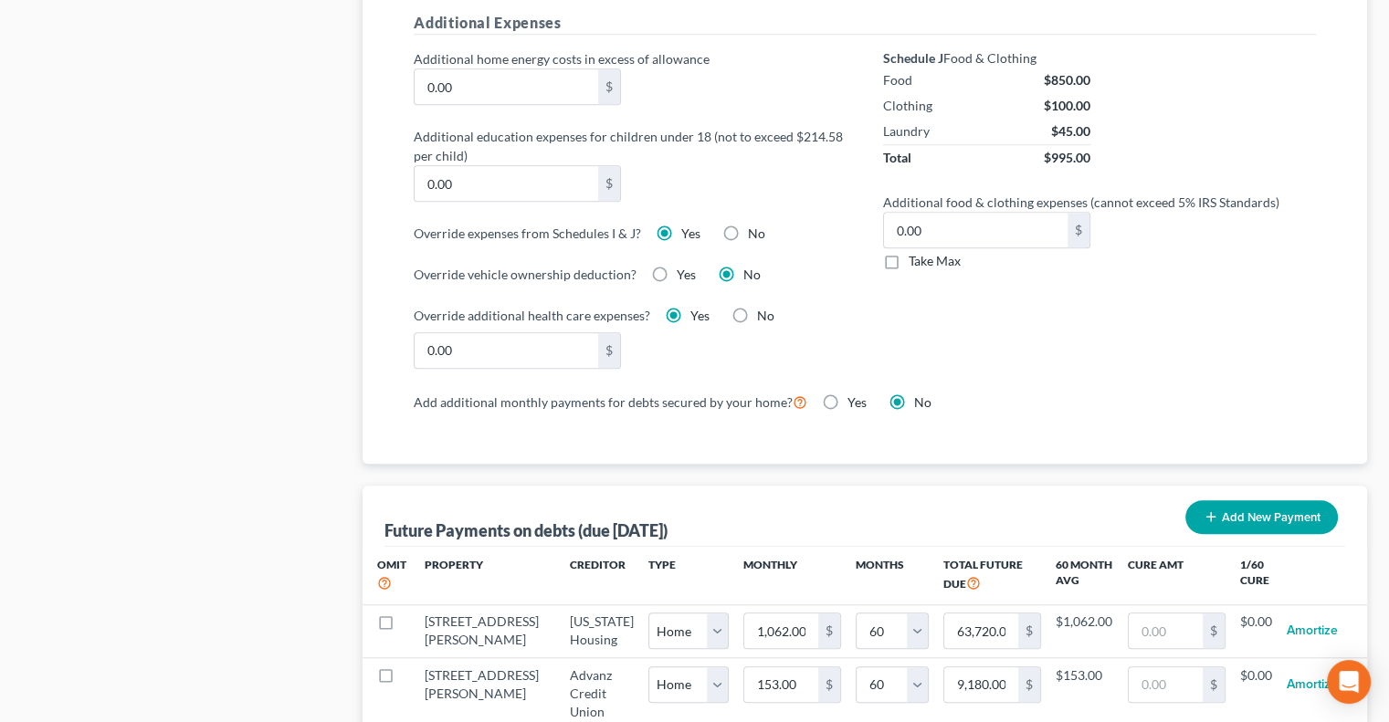
type input "211"
click at [748, 227] on label "No" at bounding box center [756, 234] width 17 height 18
click at [755, 227] on input "No" at bounding box center [761, 231] width 12 height 12
radio input "true"
click at [681, 225] on label "Yes" at bounding box center [690, 234] width 19 height 18
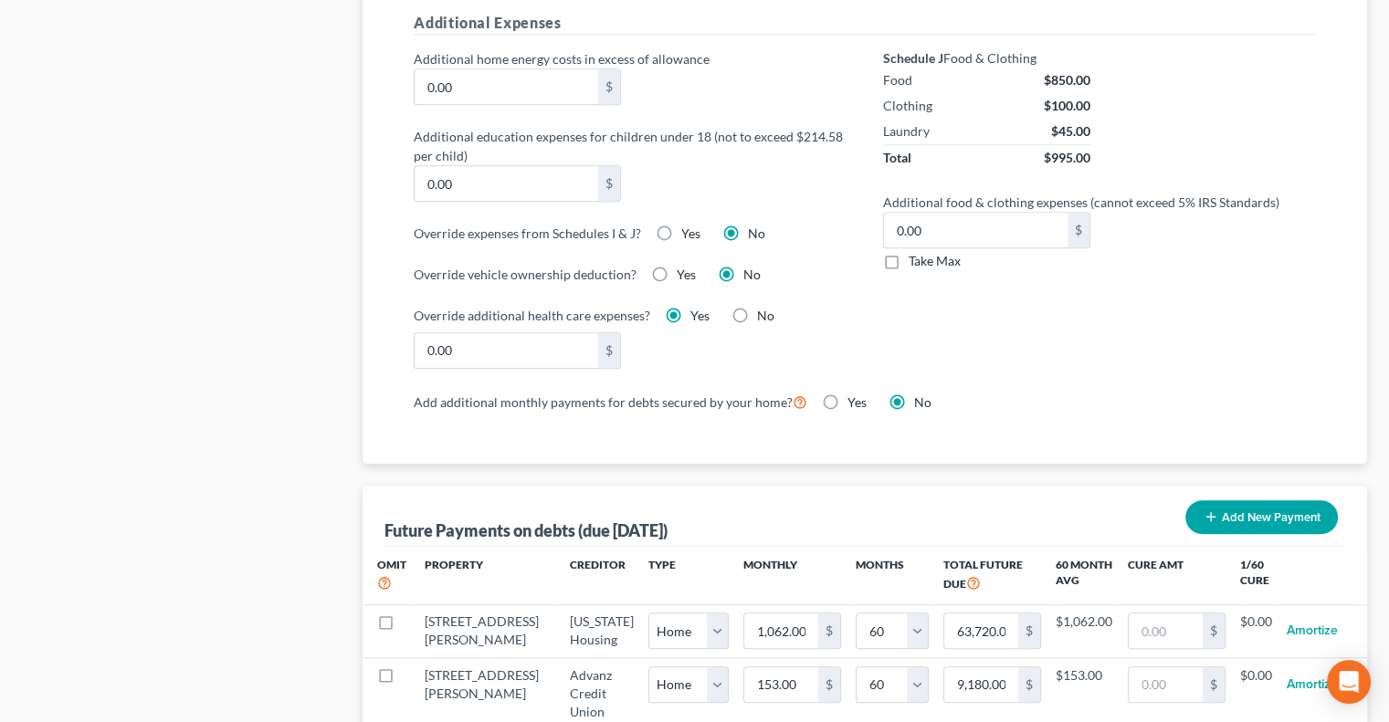
click at [689, 225] on input "Yes" at bounding box center [695, 231] width 12 height 12
radio input "true"
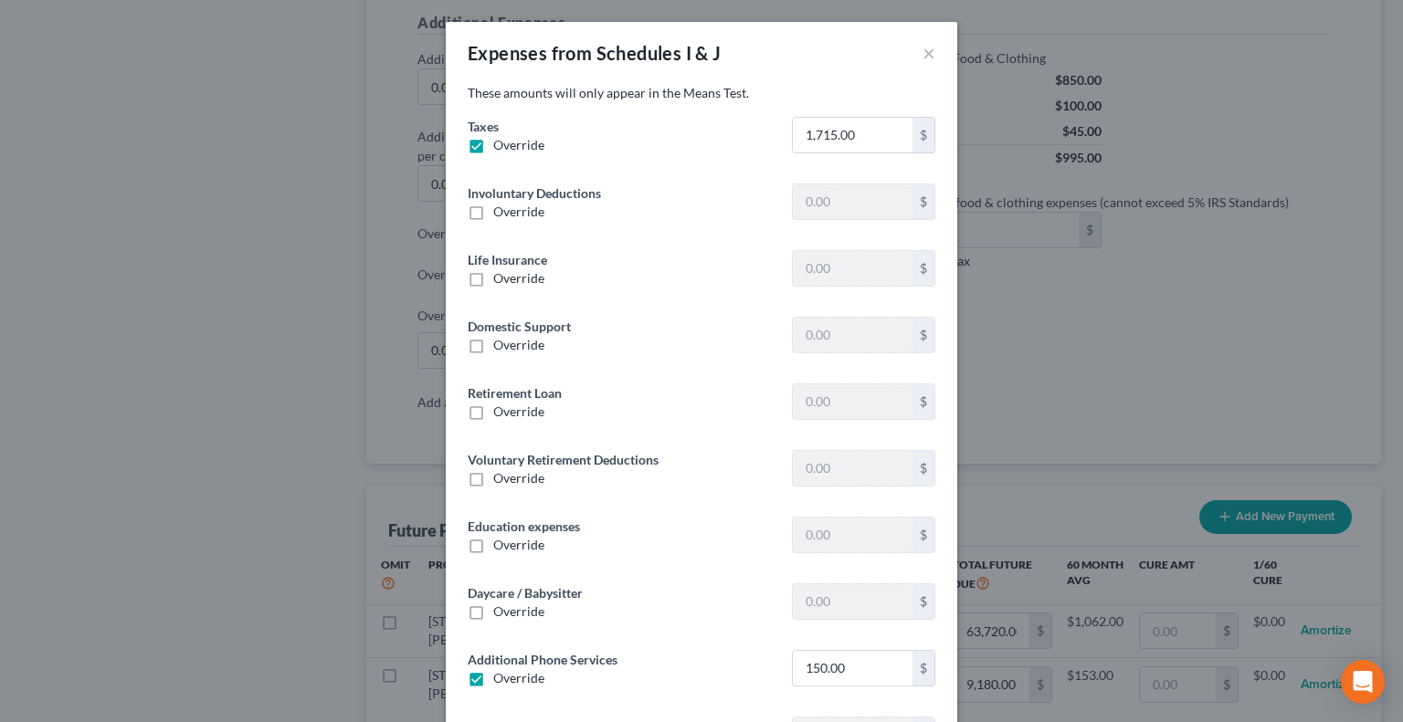
type input "0"
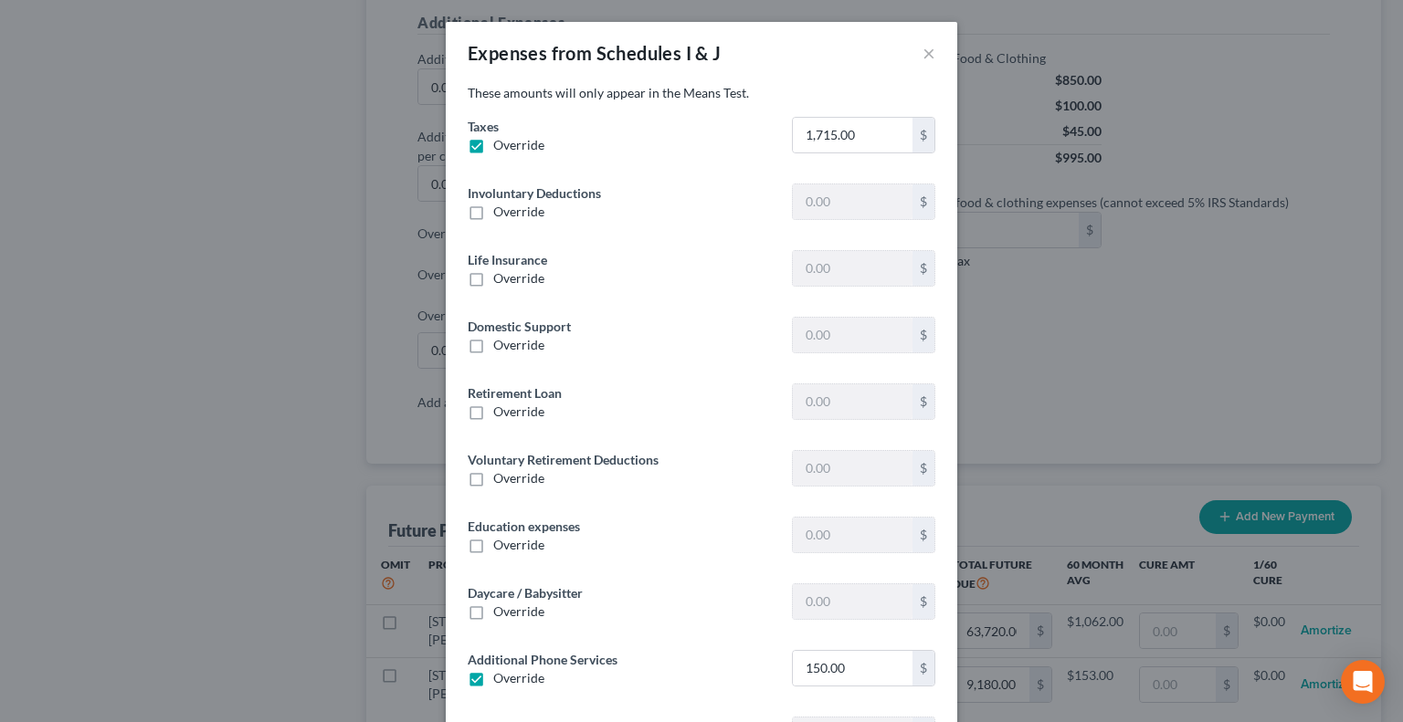
type input "0"
type input "20.00"
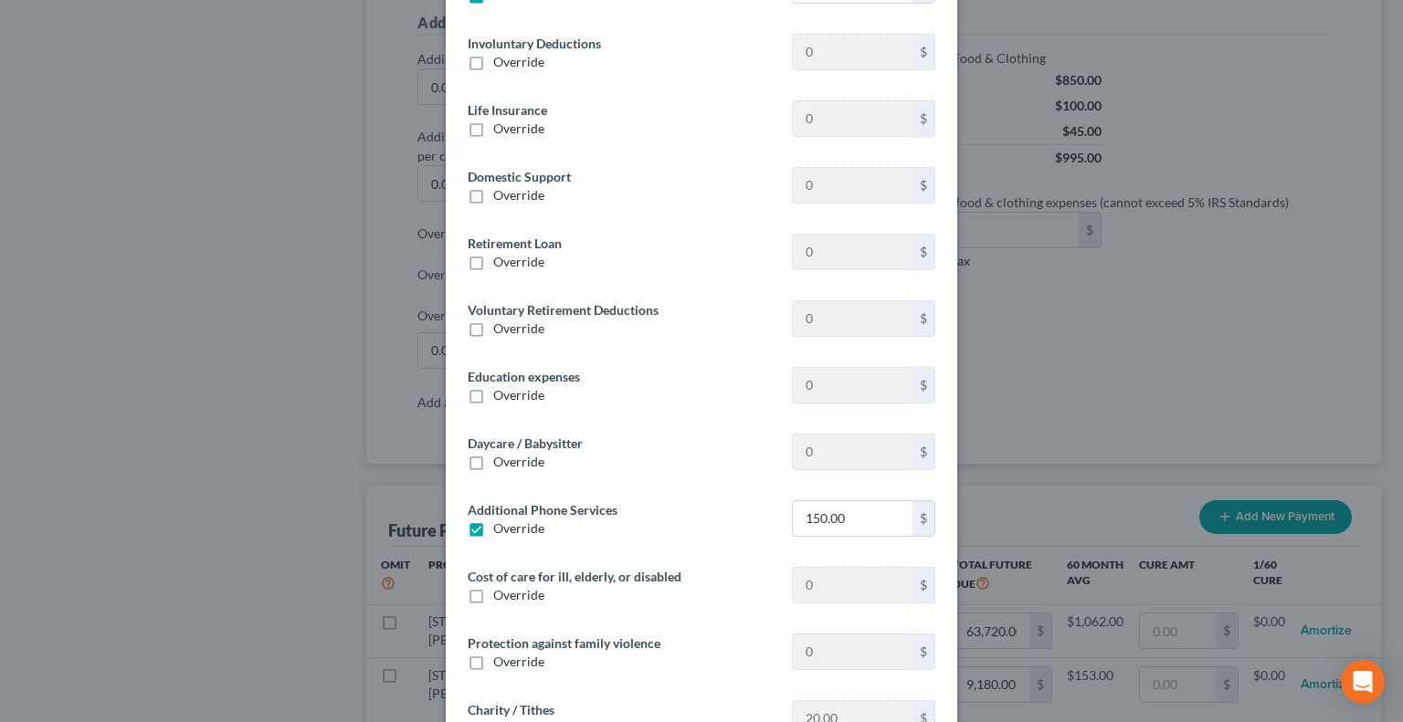
scroll to position [183, 0]
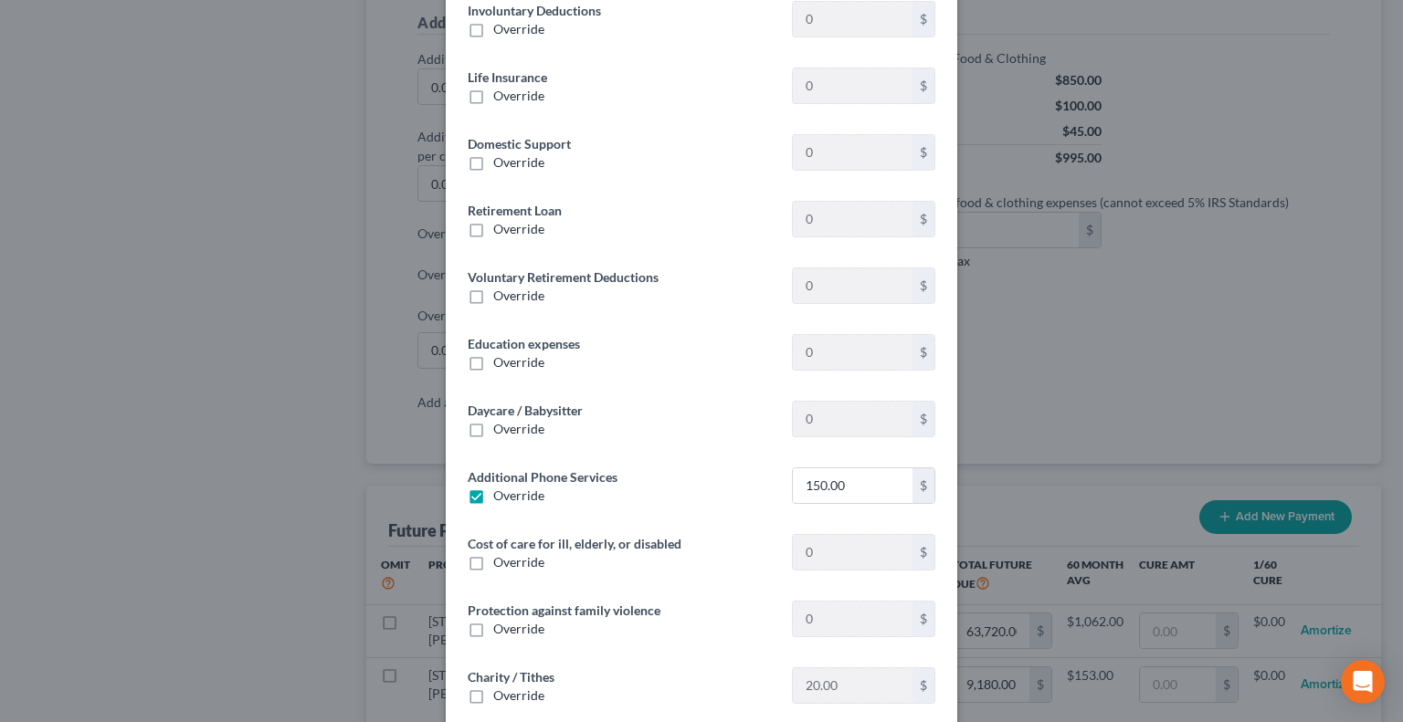
drag, startPoint x: 465, startPoint y: 359, endPoint x: 493, endPoint y: 362, distance: 28.4
click at [493, 359] on label "Override" at bounding box center [518, 362] width 51 height 18
click at [501, 359] on input "Override" at bounding box center [507, 359] width 12 height 12
checkbox input "true"
click at [844, 361] on input "text" at bounding box center [853, 352] width 120 height 35
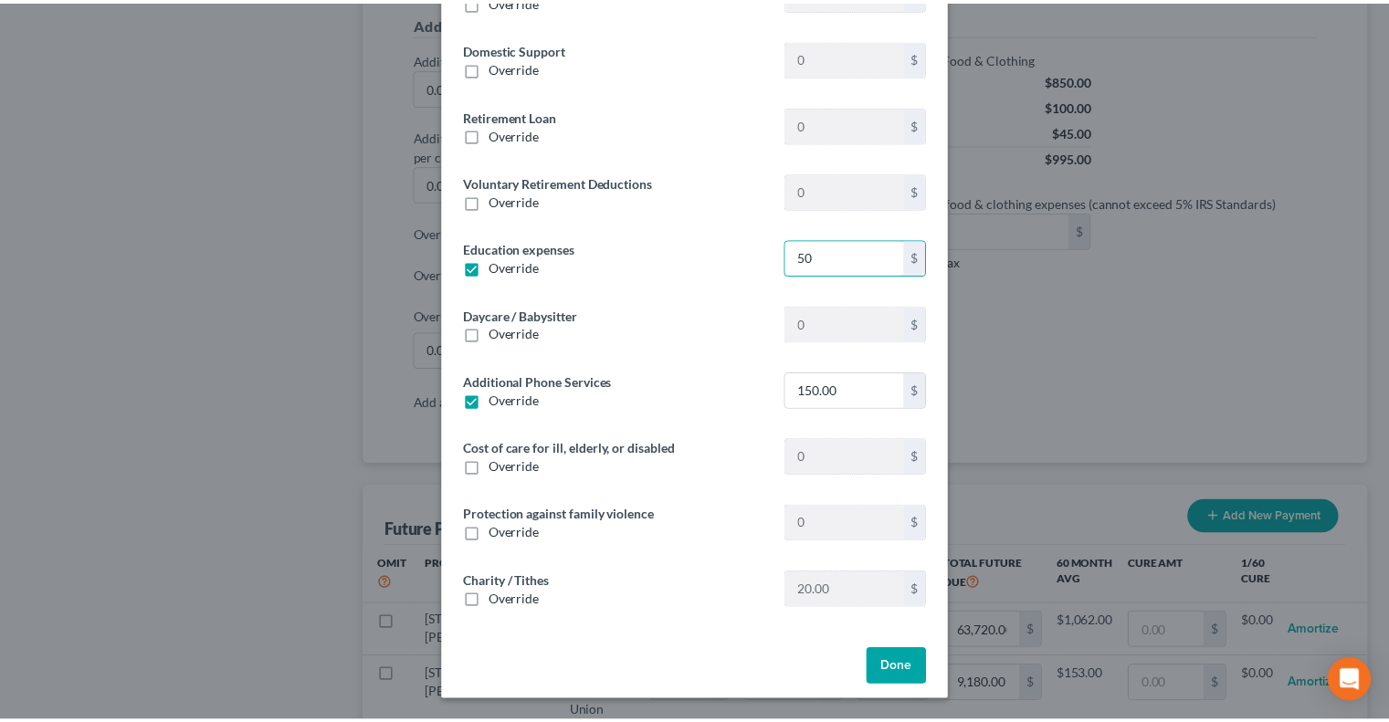
scroll to position [278, 0]
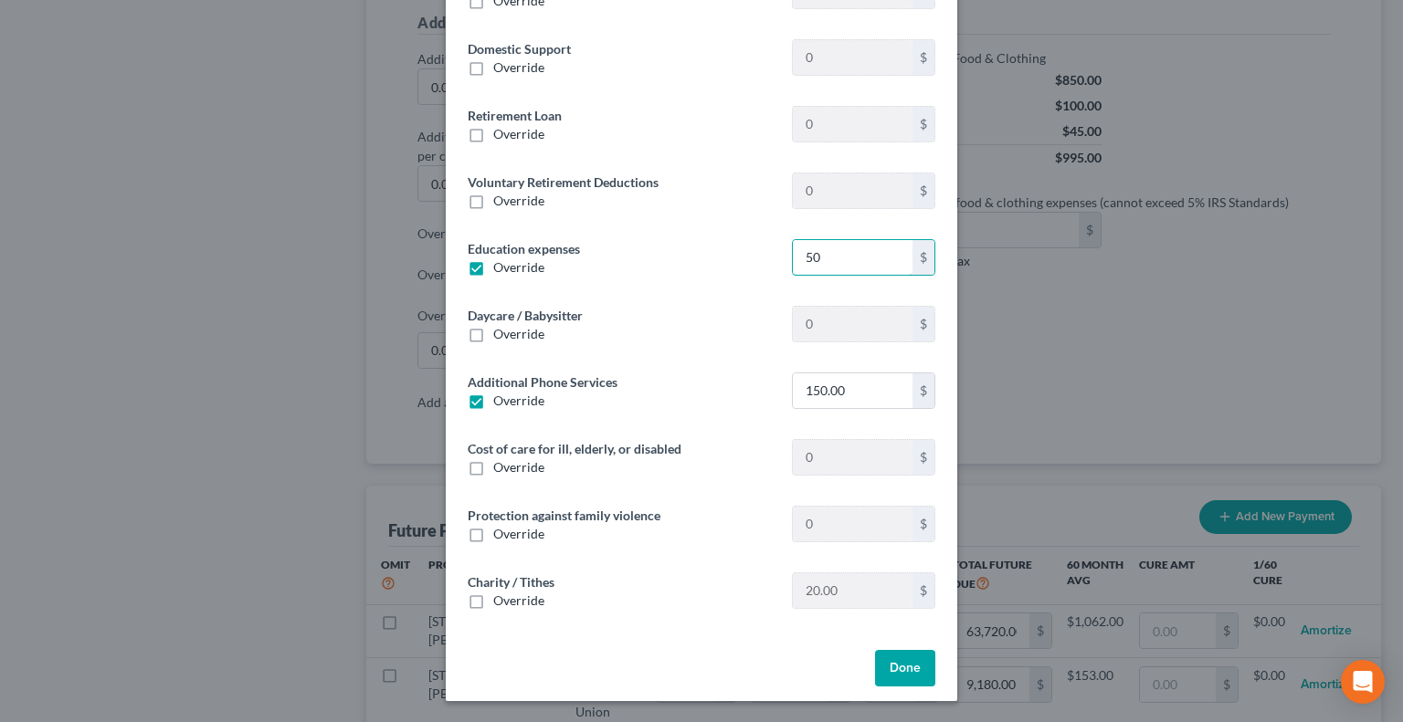
type input "50"
click at [899, 657] on button "Done" at bounding box center [905, 668] width 60 height 37
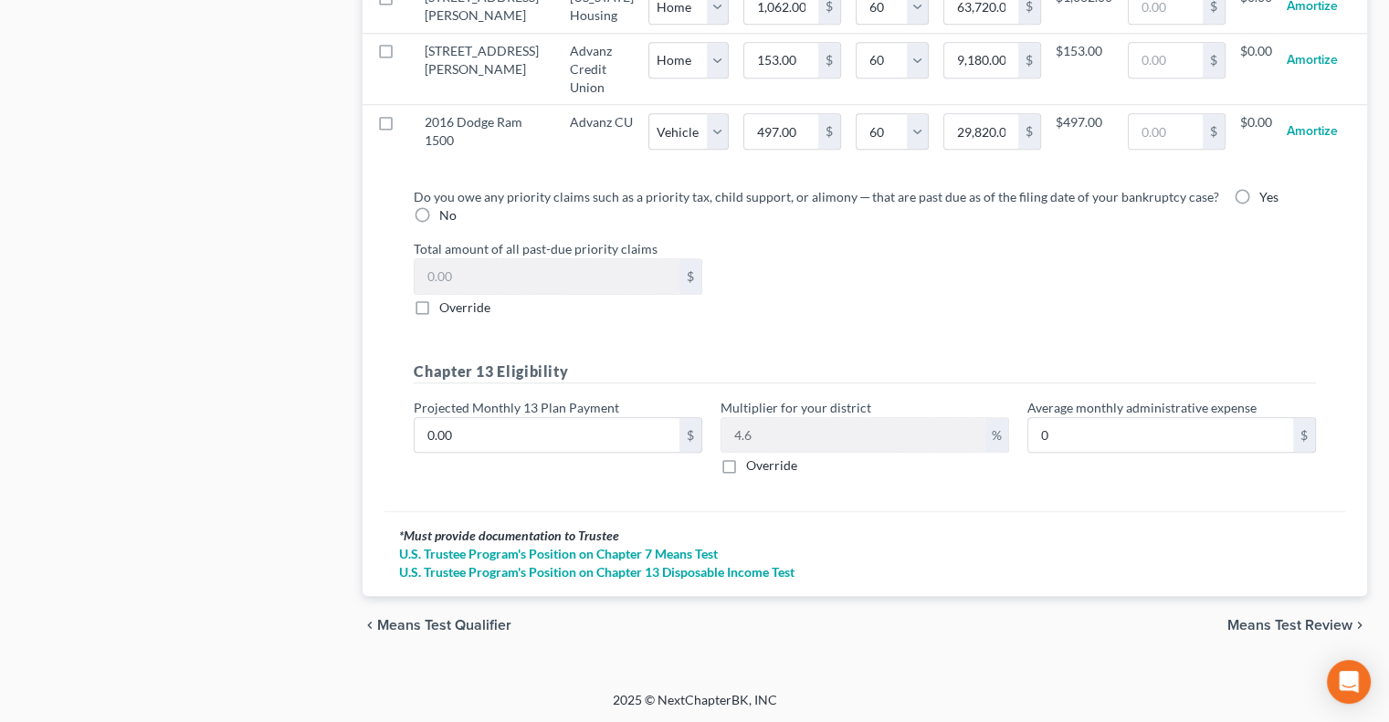
scroll to position [2009, 0]
click at [504, 432] on input "0.00" at bounding box center [547, 434] width 265 height 35
type input "4"
type input "0.18"
type input "43"
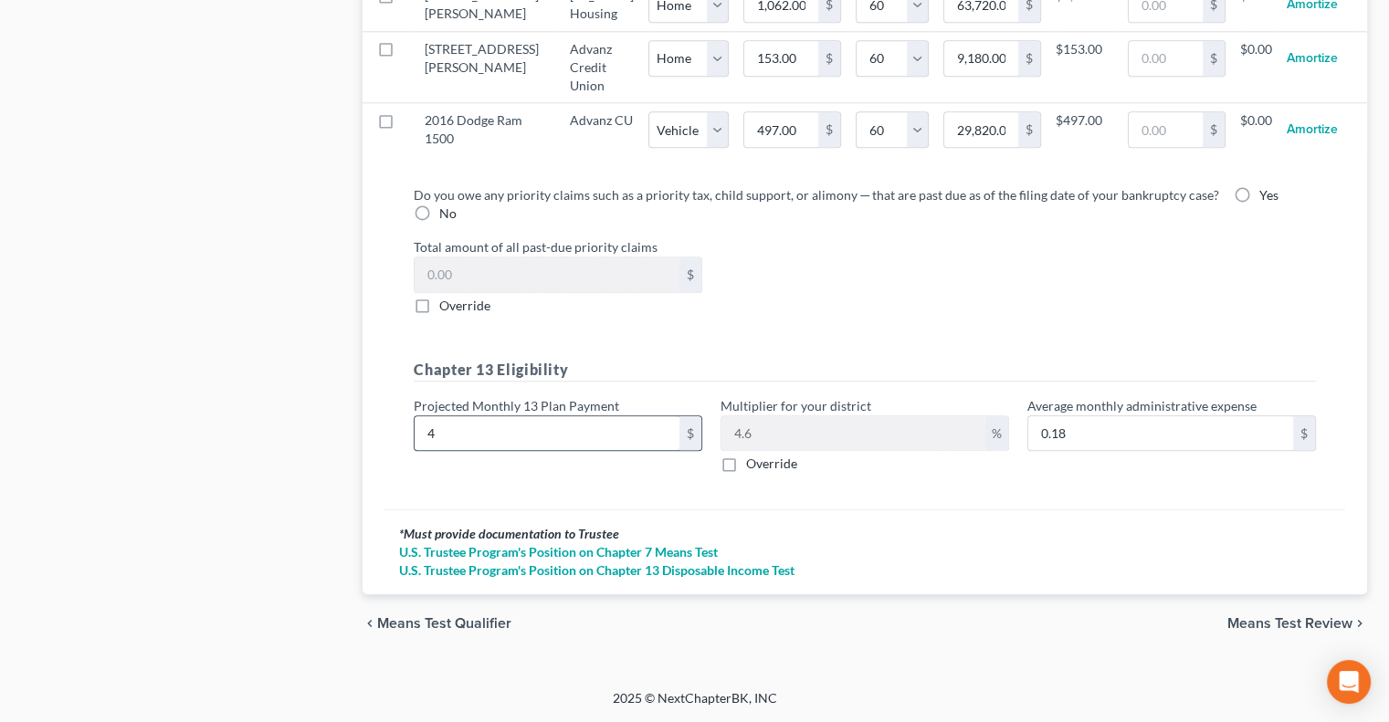
type input "1.97"
type input "434"
type input "19.96"
type input "434"
click at [864, 500] on div "Do you owe any priority claims such as a priority tax, child support, or alimon…" at bounding box center [865, 341] width 961 height 340
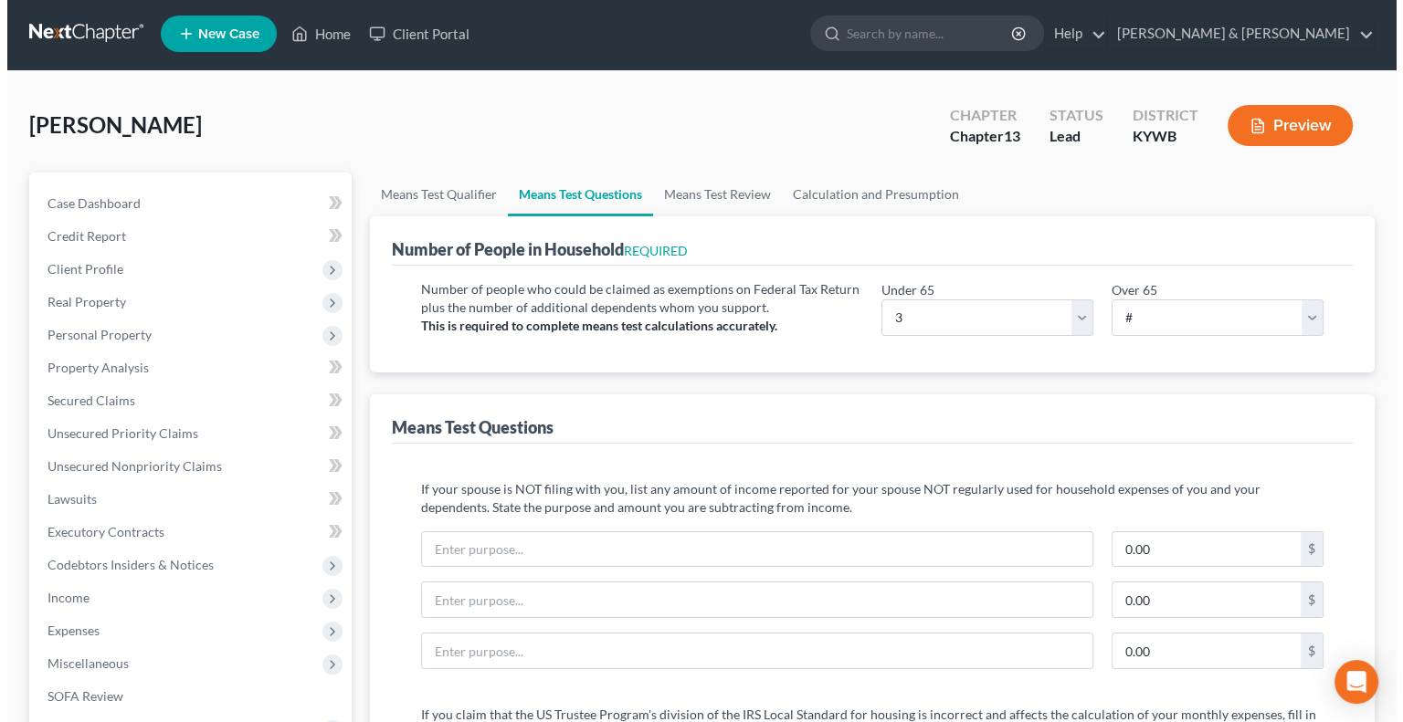
scroll to position [0, 0]
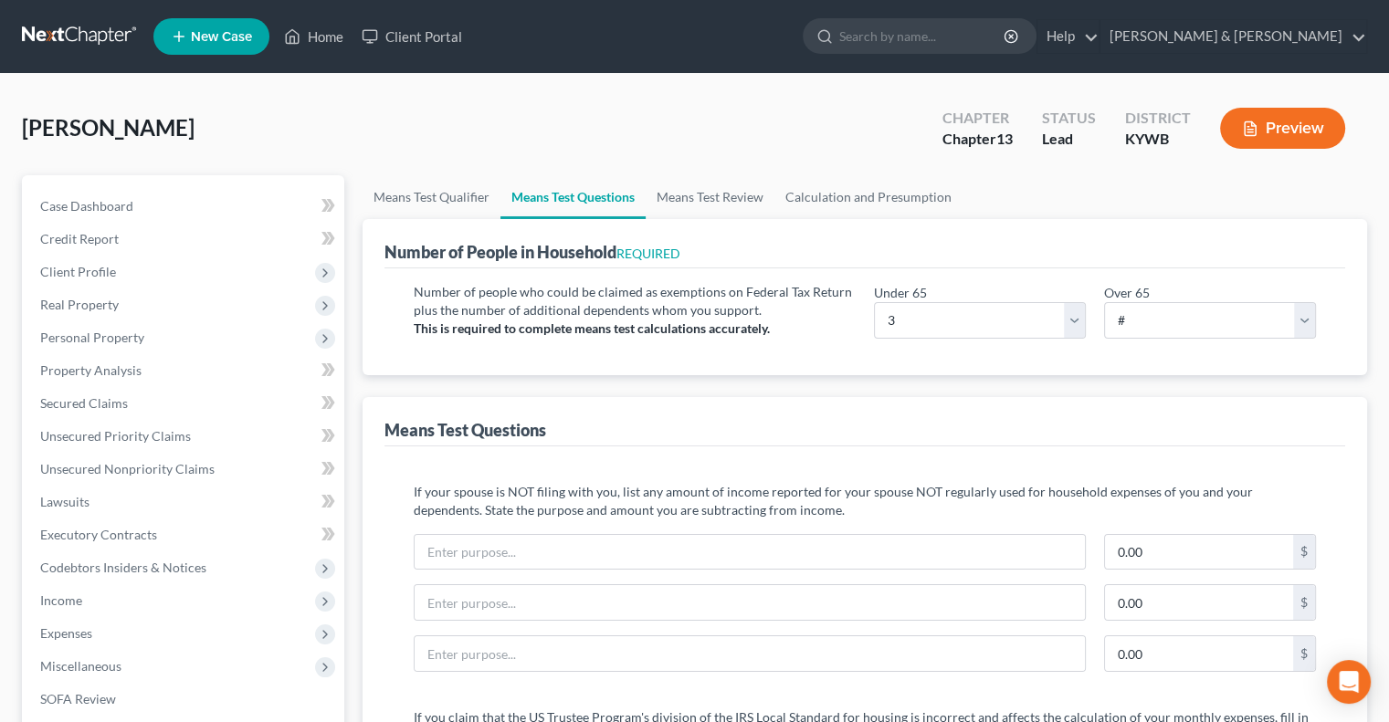
click at [1286, 123] on button "Preview" at bounding box center [1282, 128] width 125 height 41
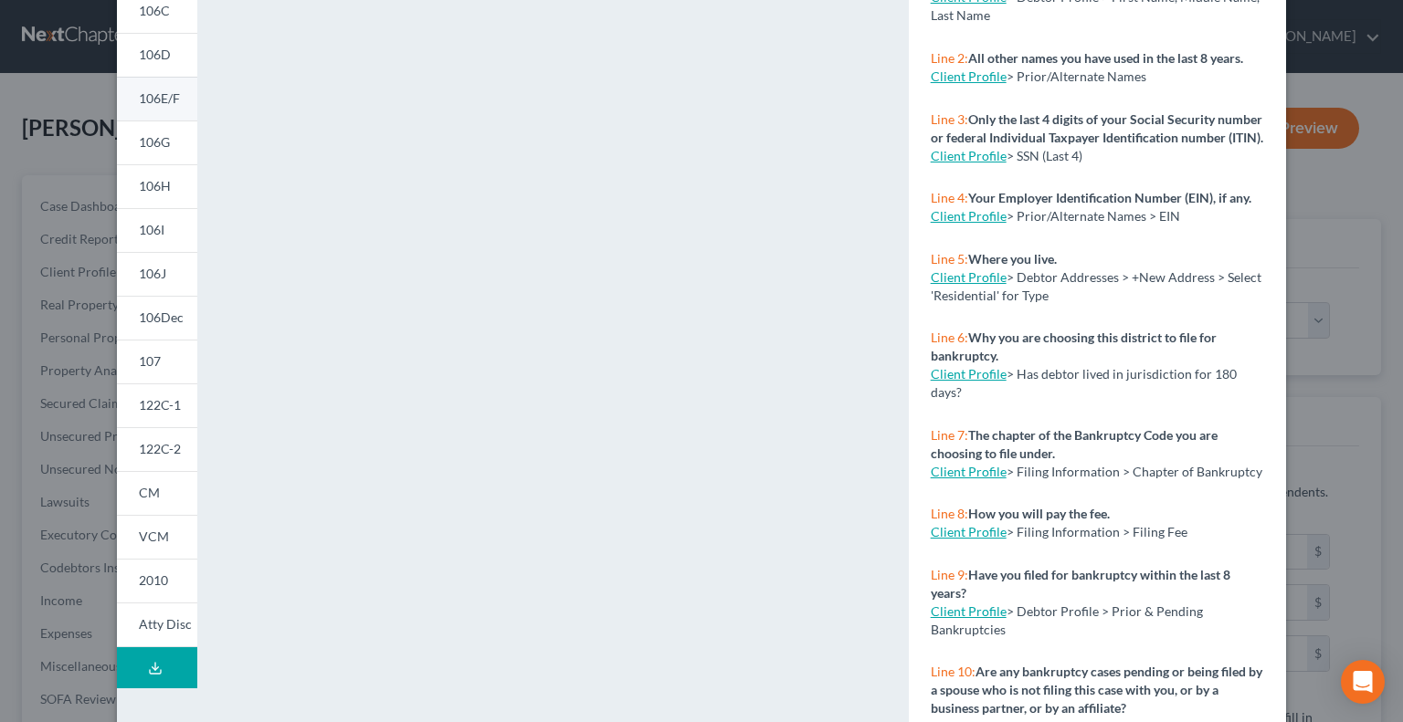
scroll to position [307, 0]
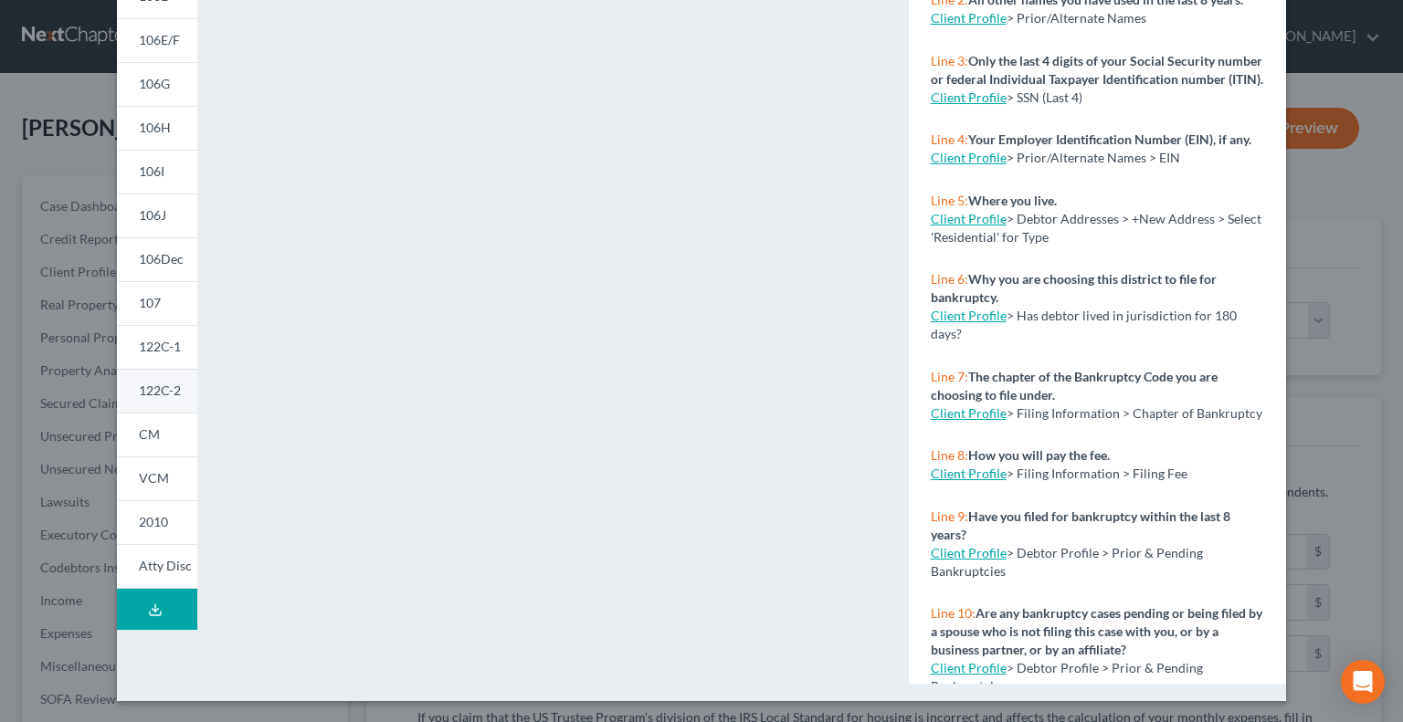
click at [152, 389] on span "122C-2" at bounding box center [160, 391] width 42 height 16
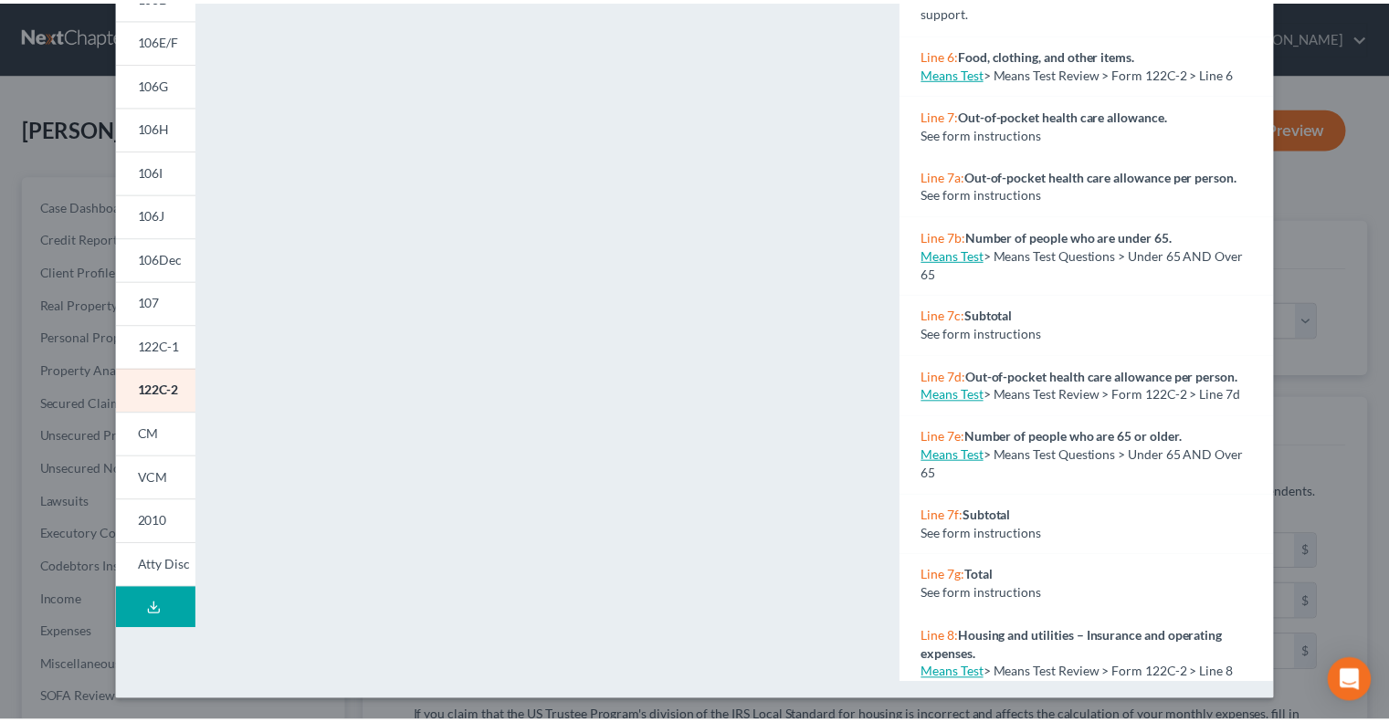
scroll to position [0, 0]
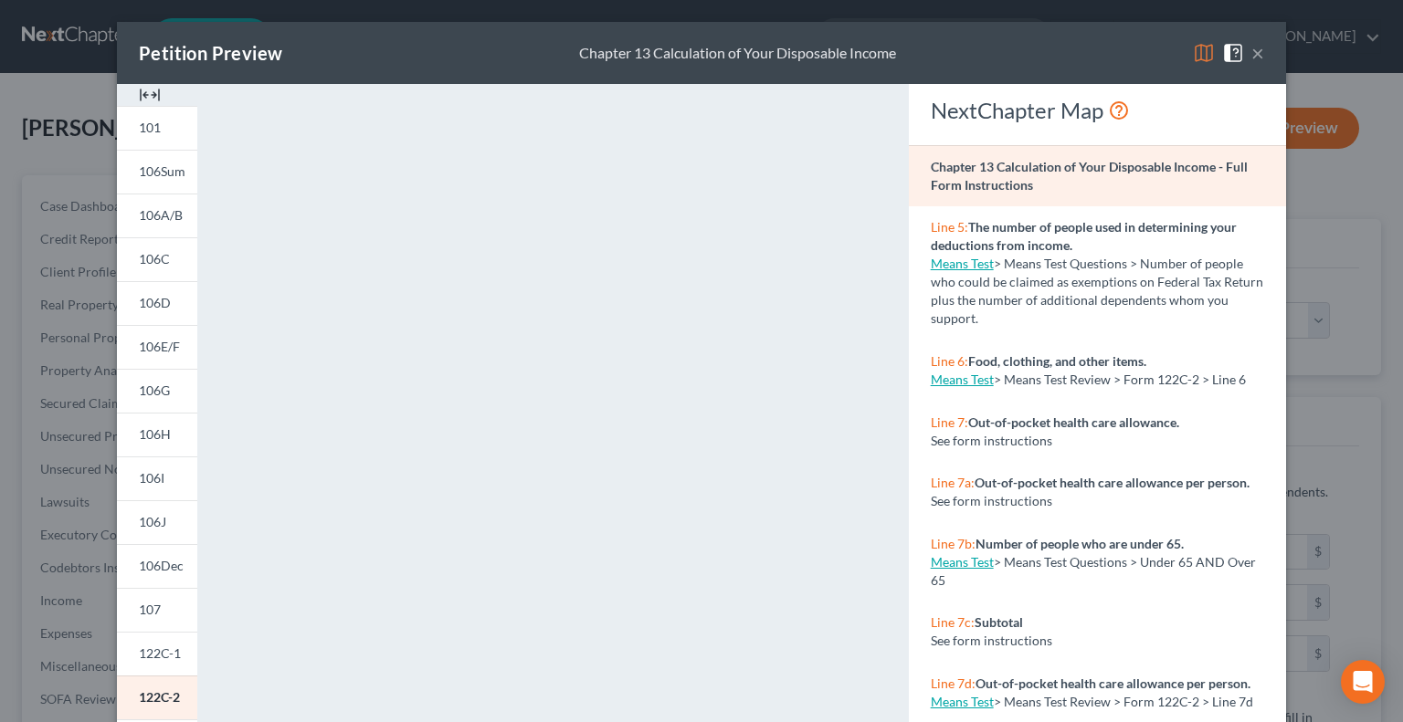
click at [1198, 50] on img at bounding box center [1204, 53] width 22 height 22
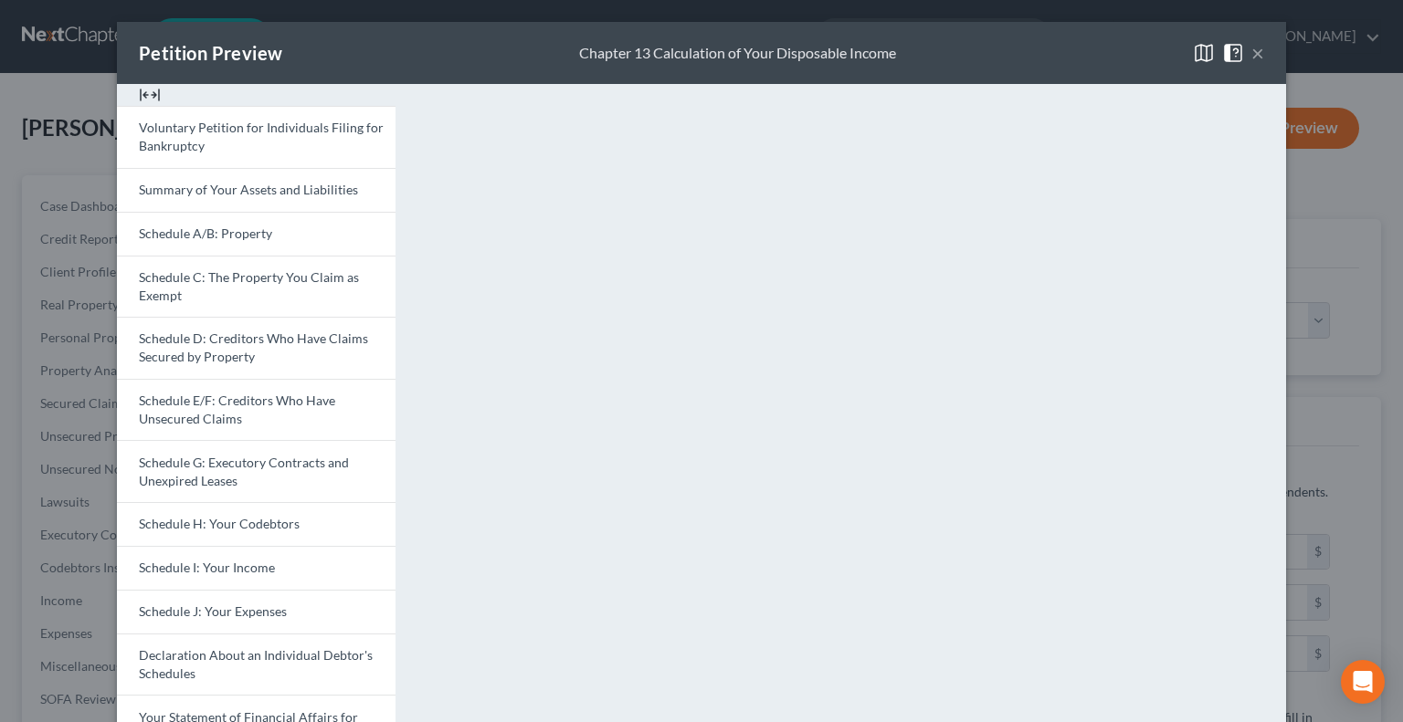
click at [1252, 54] on button "×" at bounding box center [1257, 53] width 13 height 22
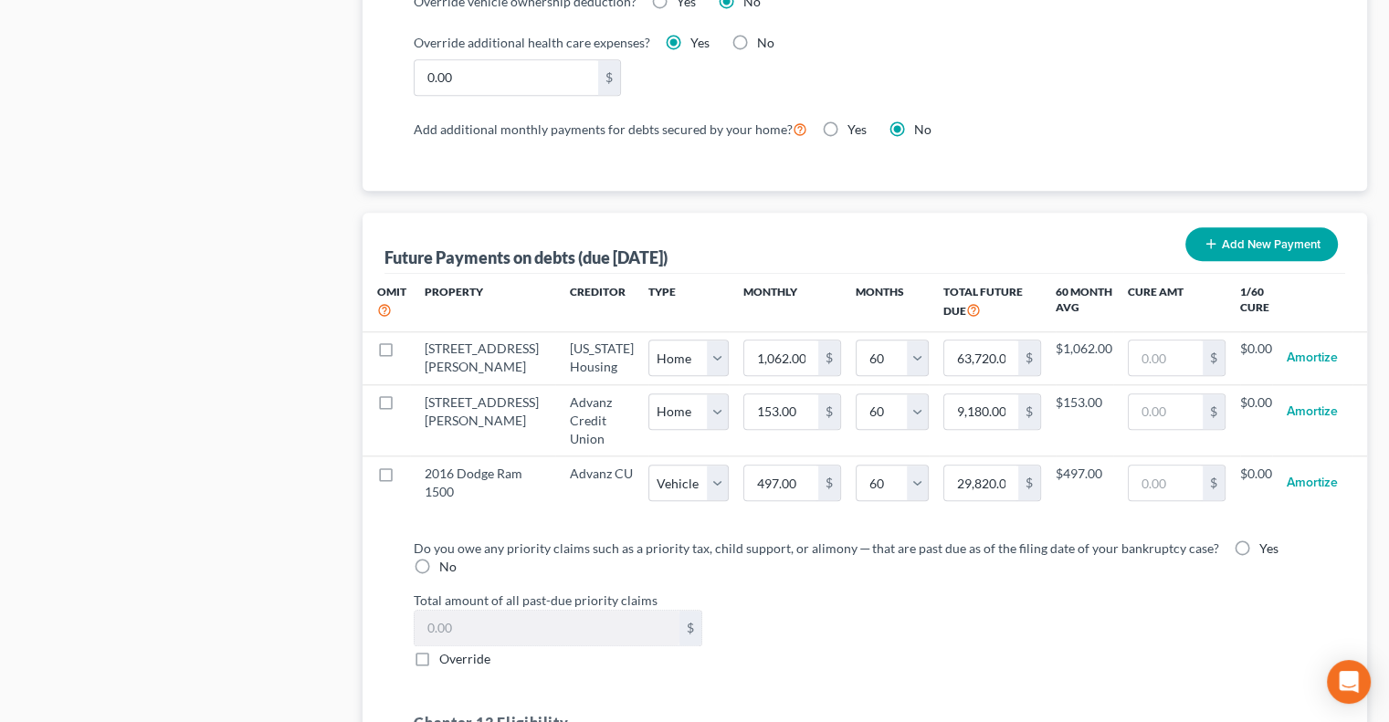
scroll to position [1644, 0]
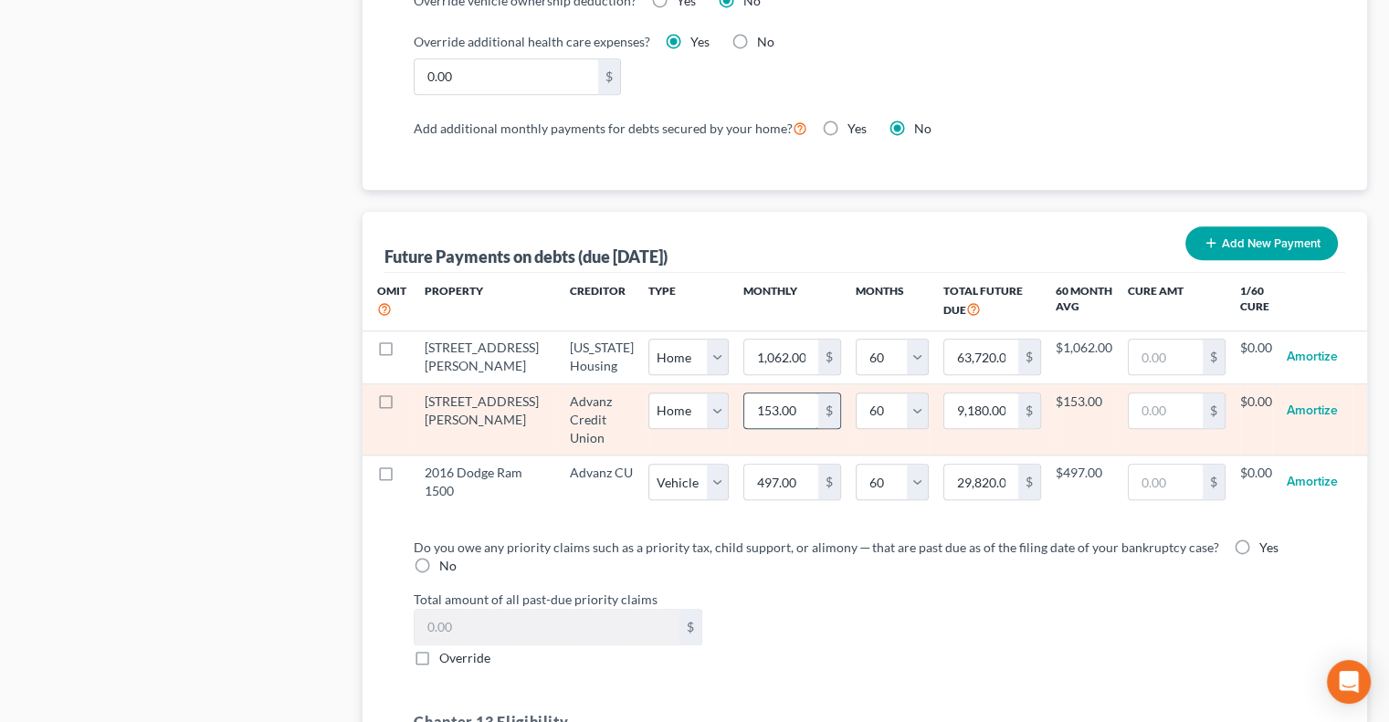
click at [744, 419] on input "153.00" at bounding box center [781, 411] width 74 height 35
type input "3"
type input "180.00"
type input "37"
type input "2,220.00"
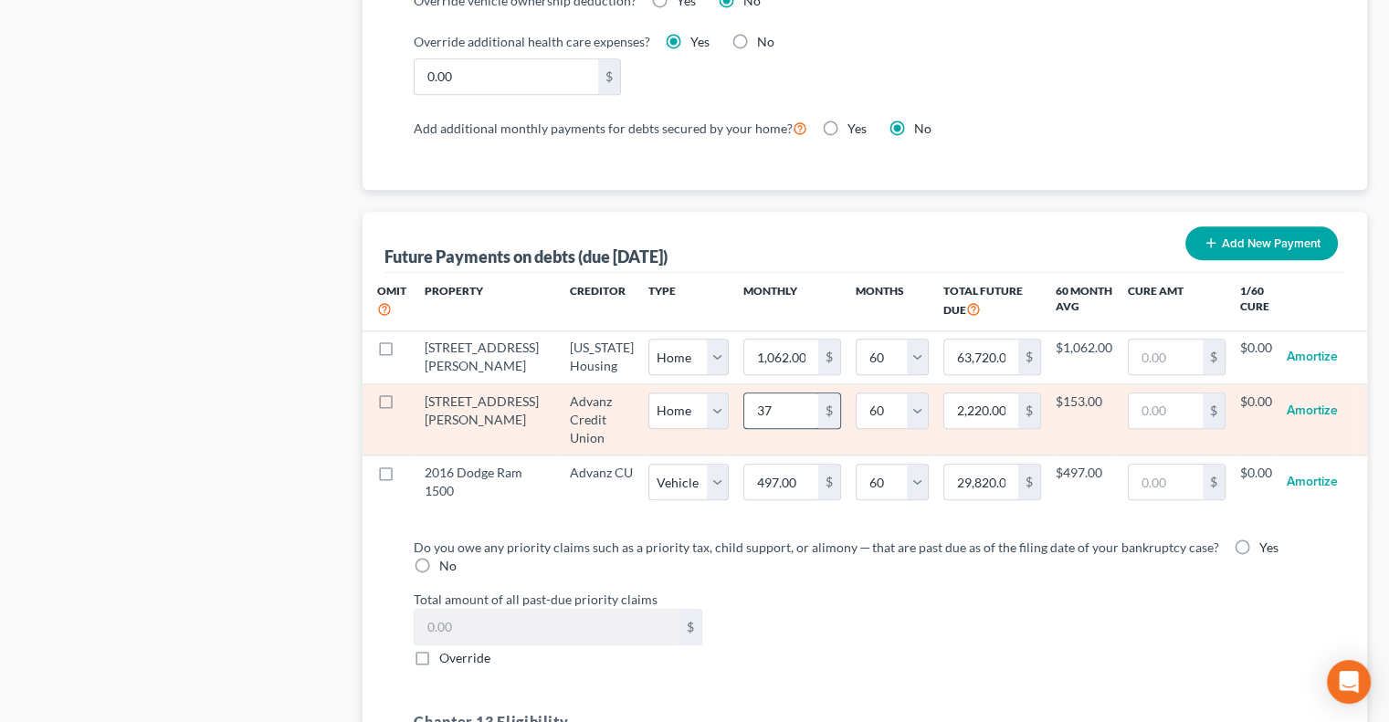
type input "375"
type input "22,500.00"
select select "0"
select select "60"
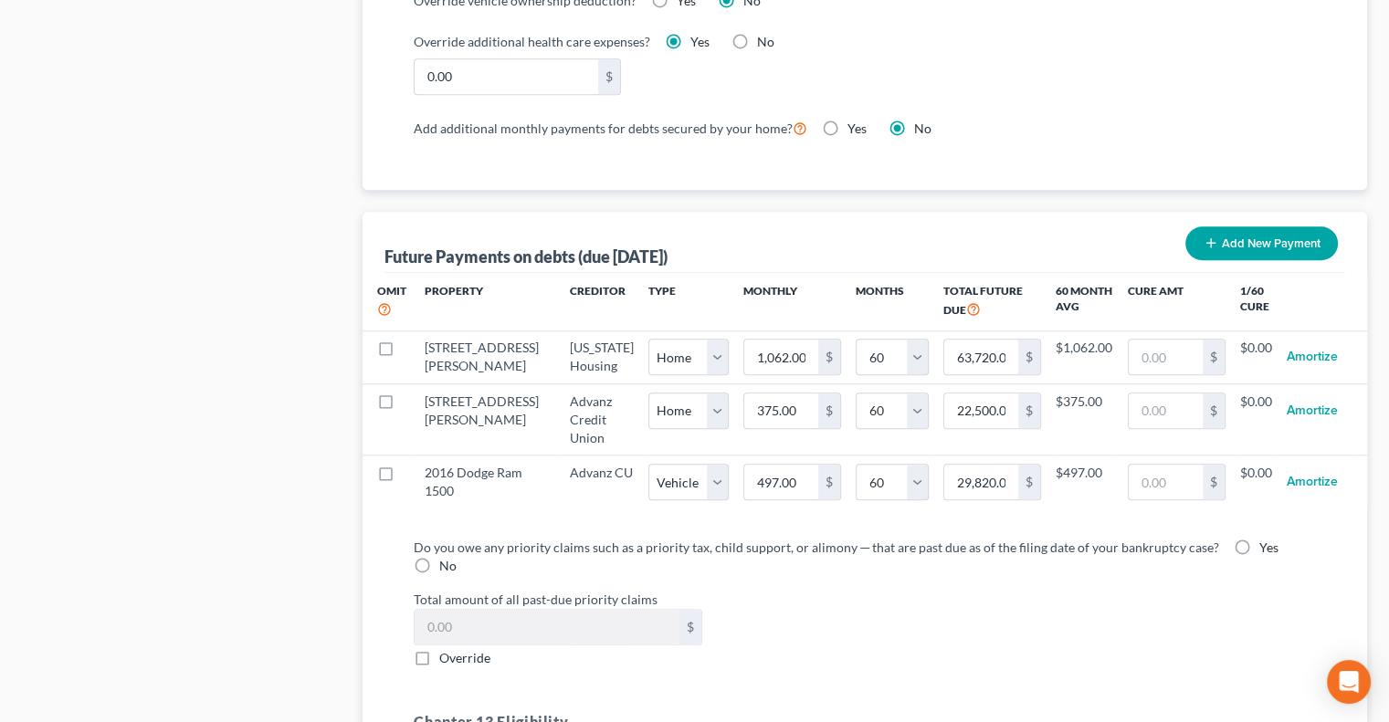
select select "0"
select select "60"
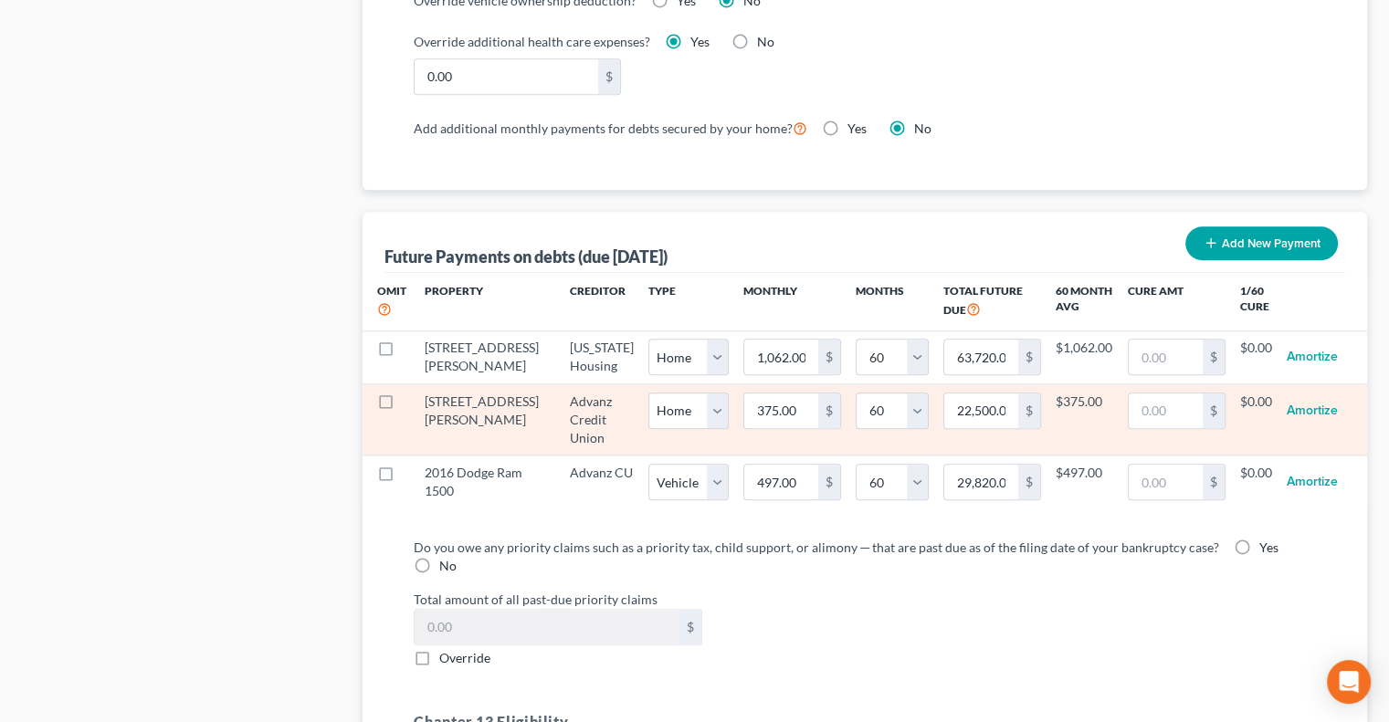
select select "0"
select select "60"
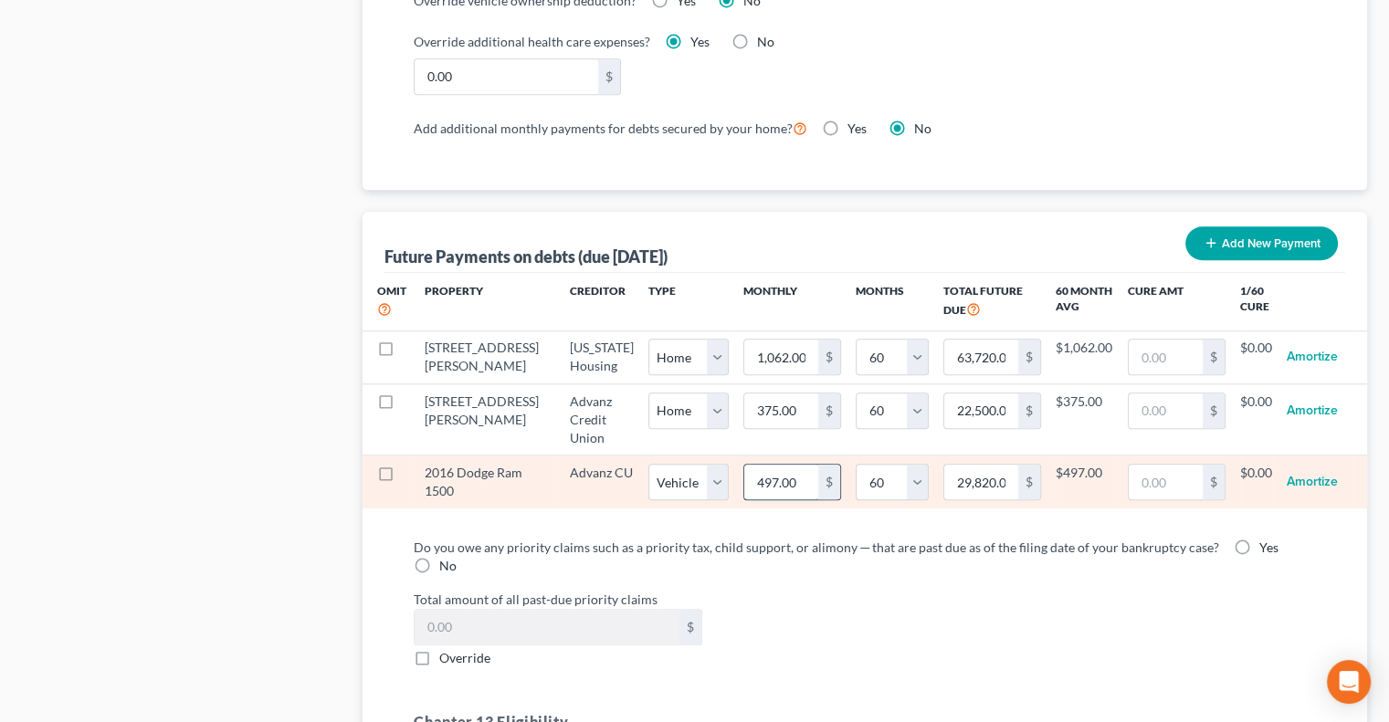
click at [744, 496] on input "497.00" at bounding box center [781, 482] width 74 height 35
type input "1"
type input "60.00"
type input "15"
type input "900.00"
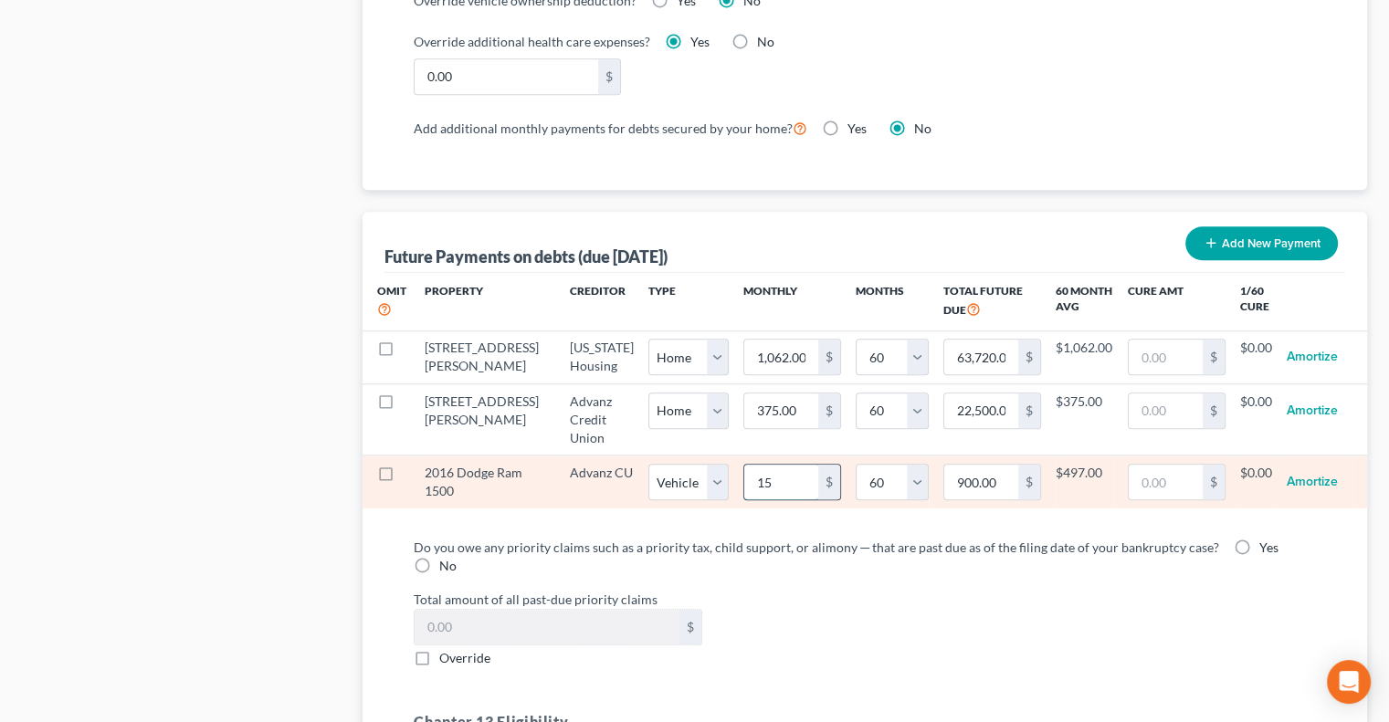
type input "153"
type input "9,180.00"
select select "1"
select select "60"
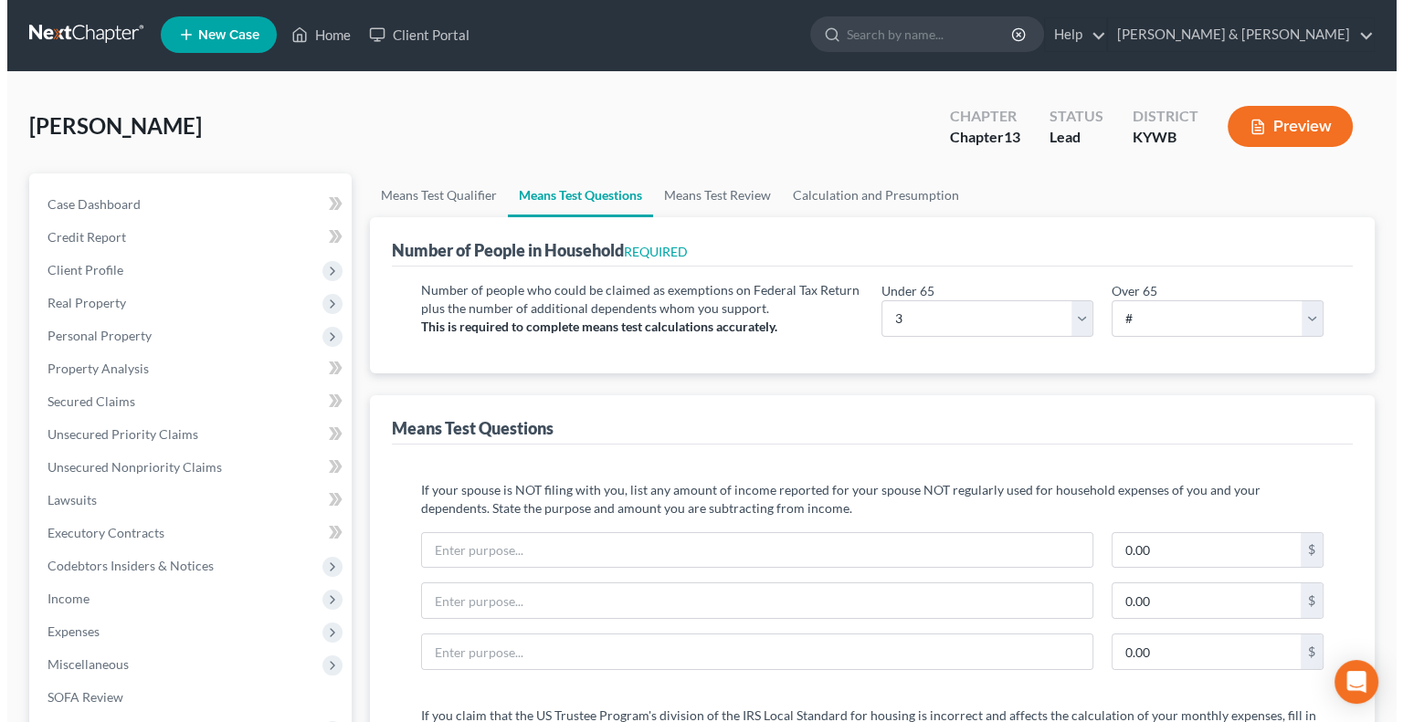
scroll to position [0, 0]
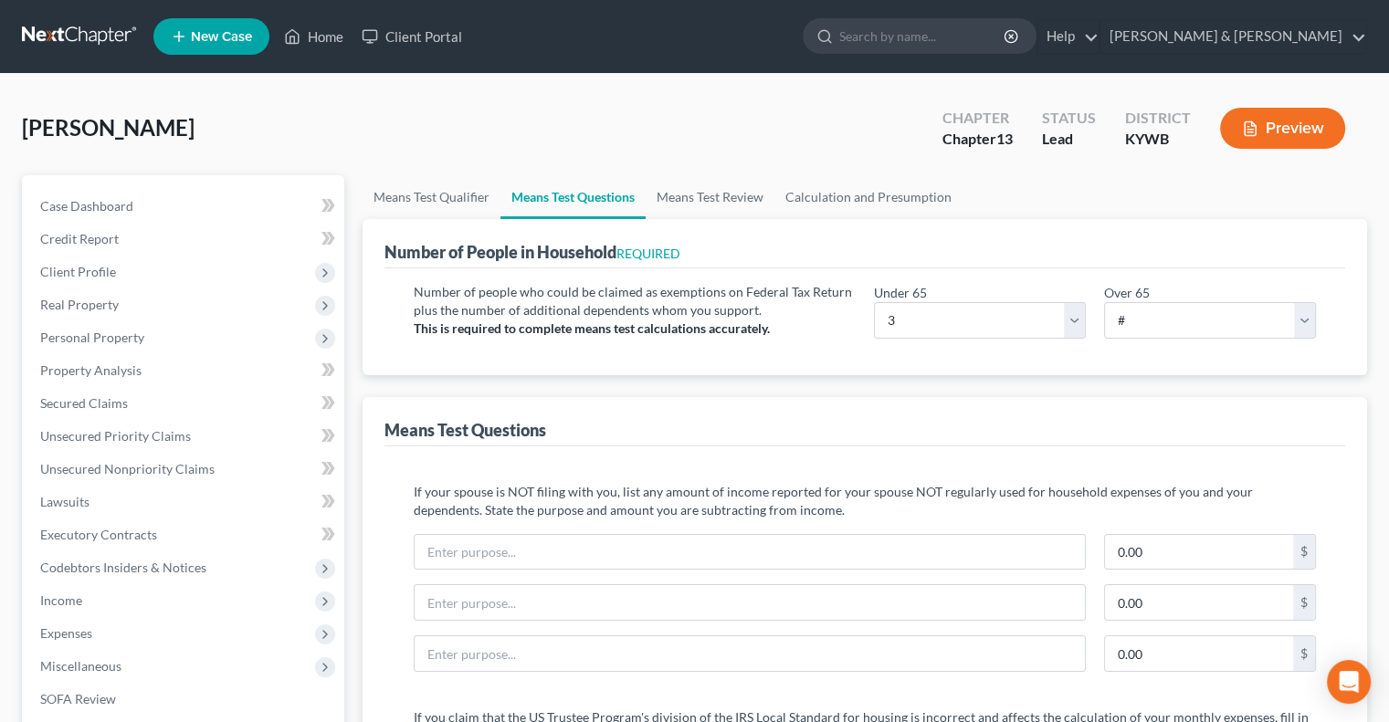
click at [1274, 121] on button "Preview" at bounding box center [1282, 128] width 125 height 41
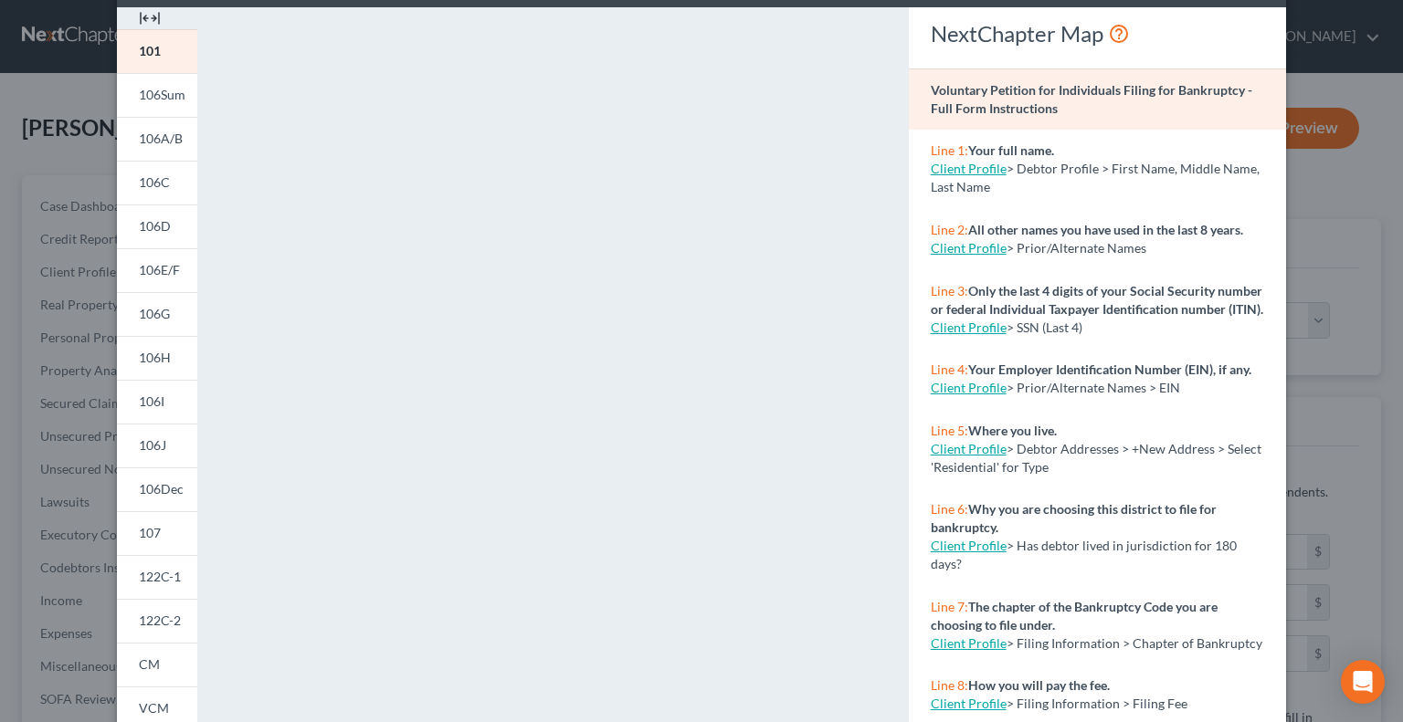
scroll to position [183, 0]
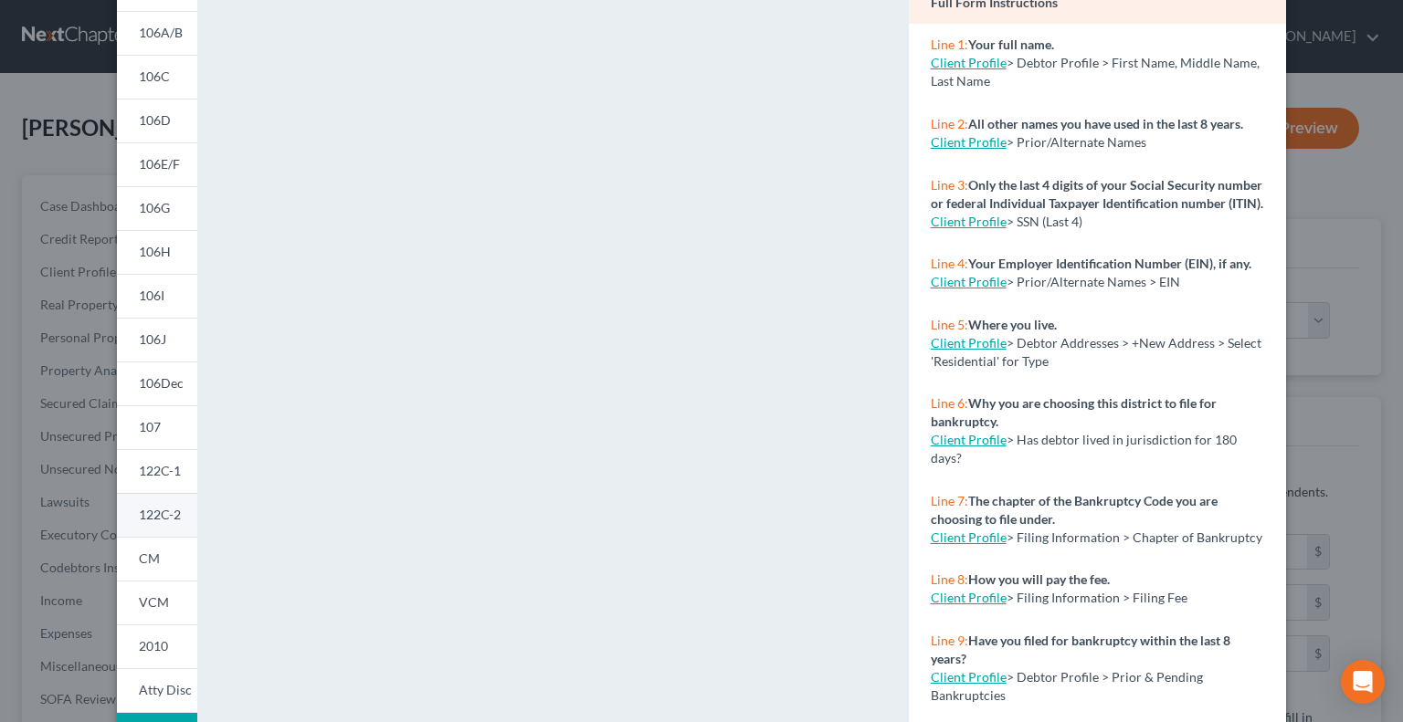
click at [142, 517] on span "122C-2" at bounding box center [160, 515] width 42 height 16
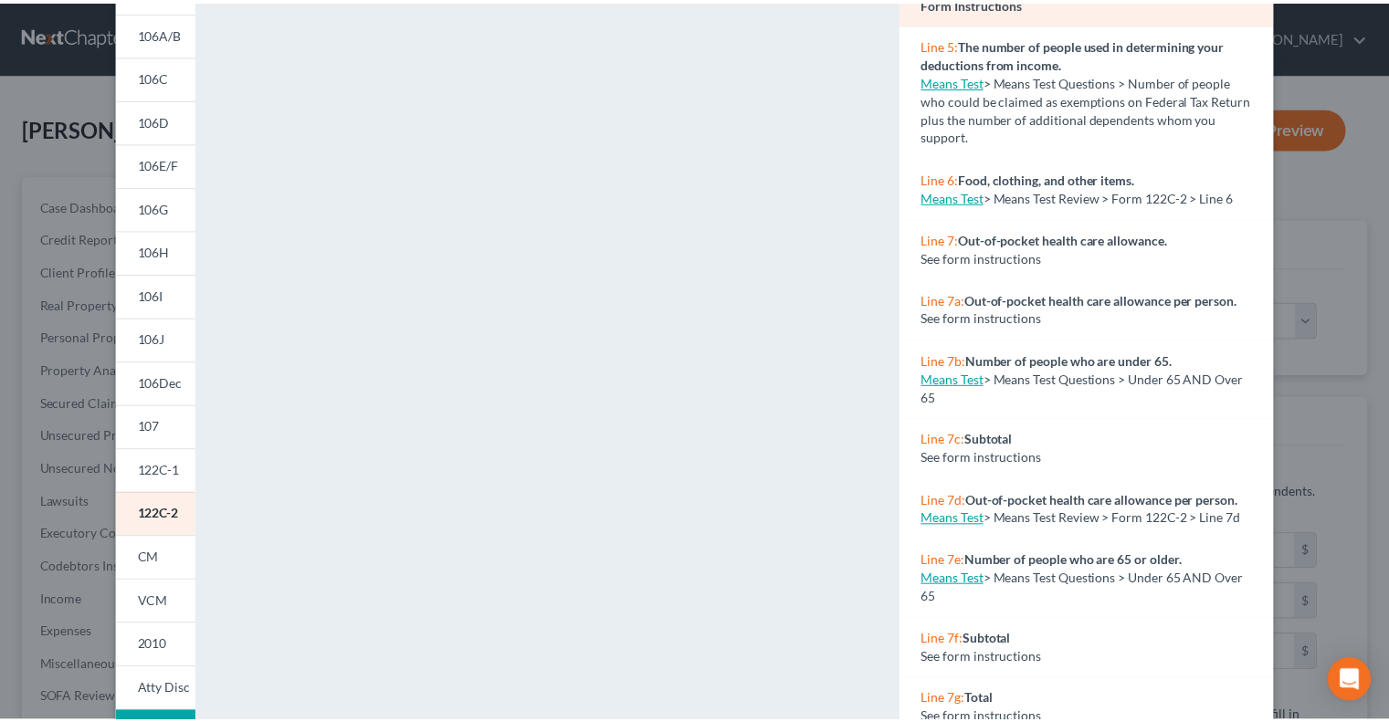
scroll to position [0, 0]
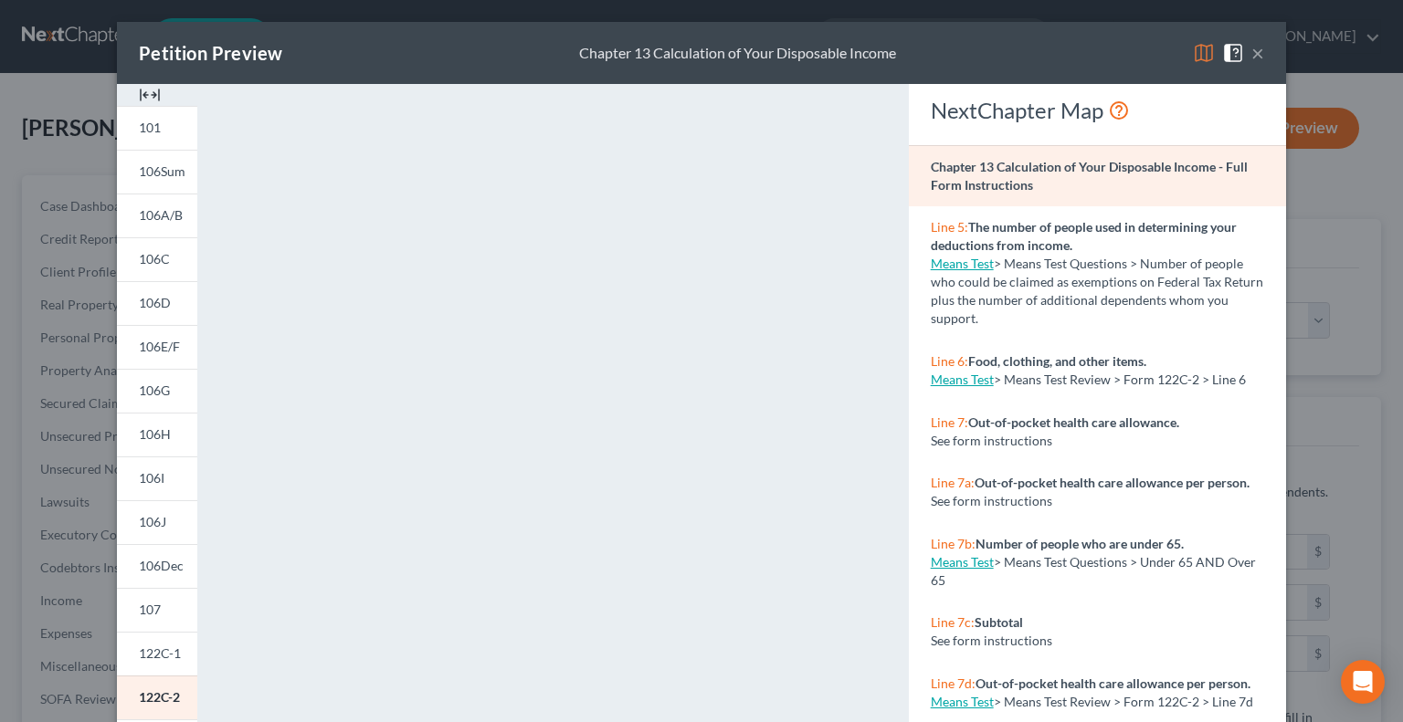
click at [1251, 51] on button "×" at bounding box center [1257, 53] width 13 height 22
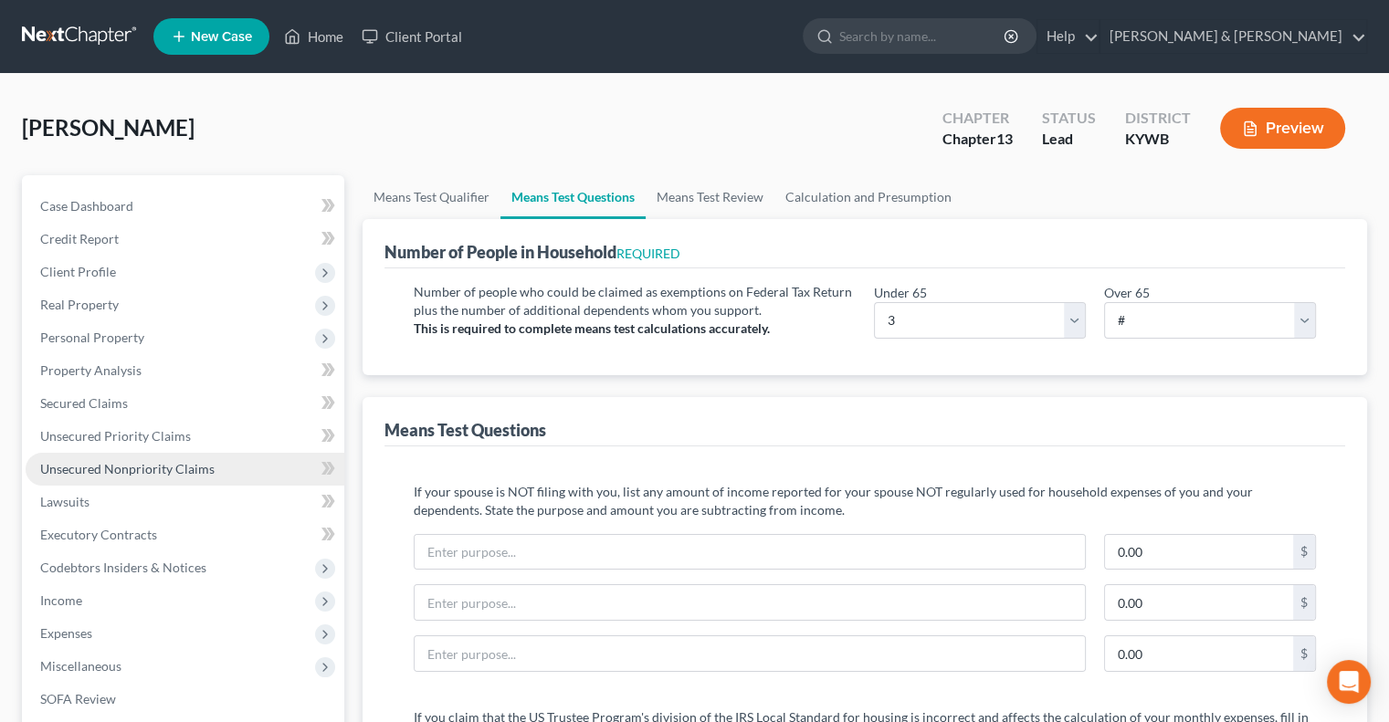
click at [88, 467] on span "Unsecured Nonpriority Claims" at bounding box center [127, 469] width 174 height 16
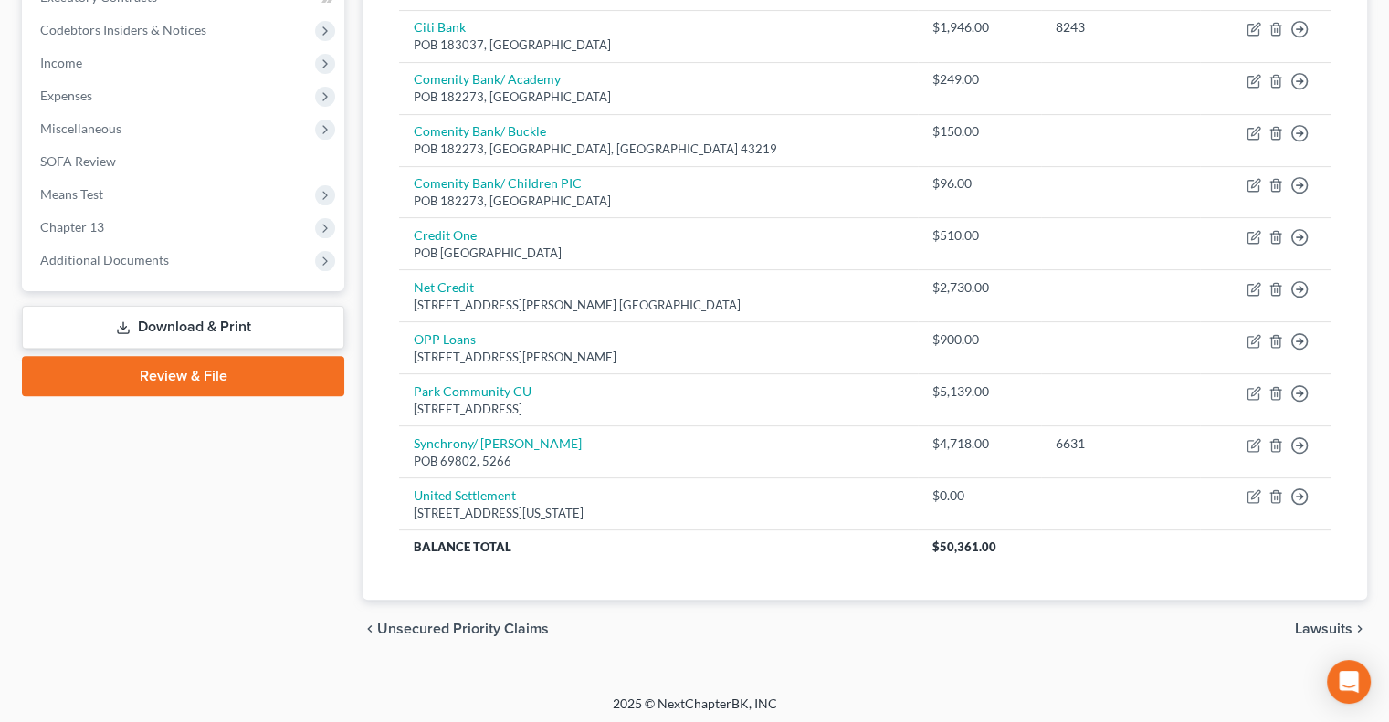
scroll to position [540, 0]
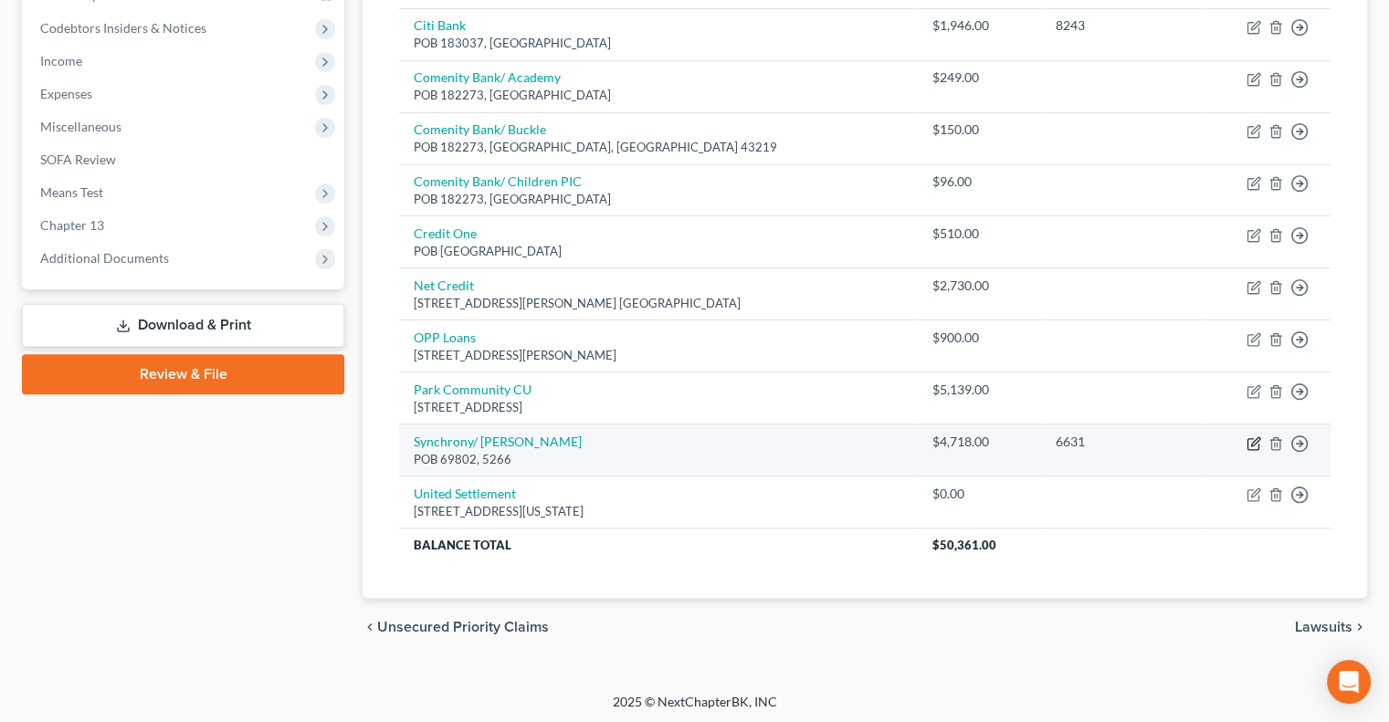
click at [1256, 438] on icon "button" at bounding box center [1254, 444] width 15 height 15
select select "0"
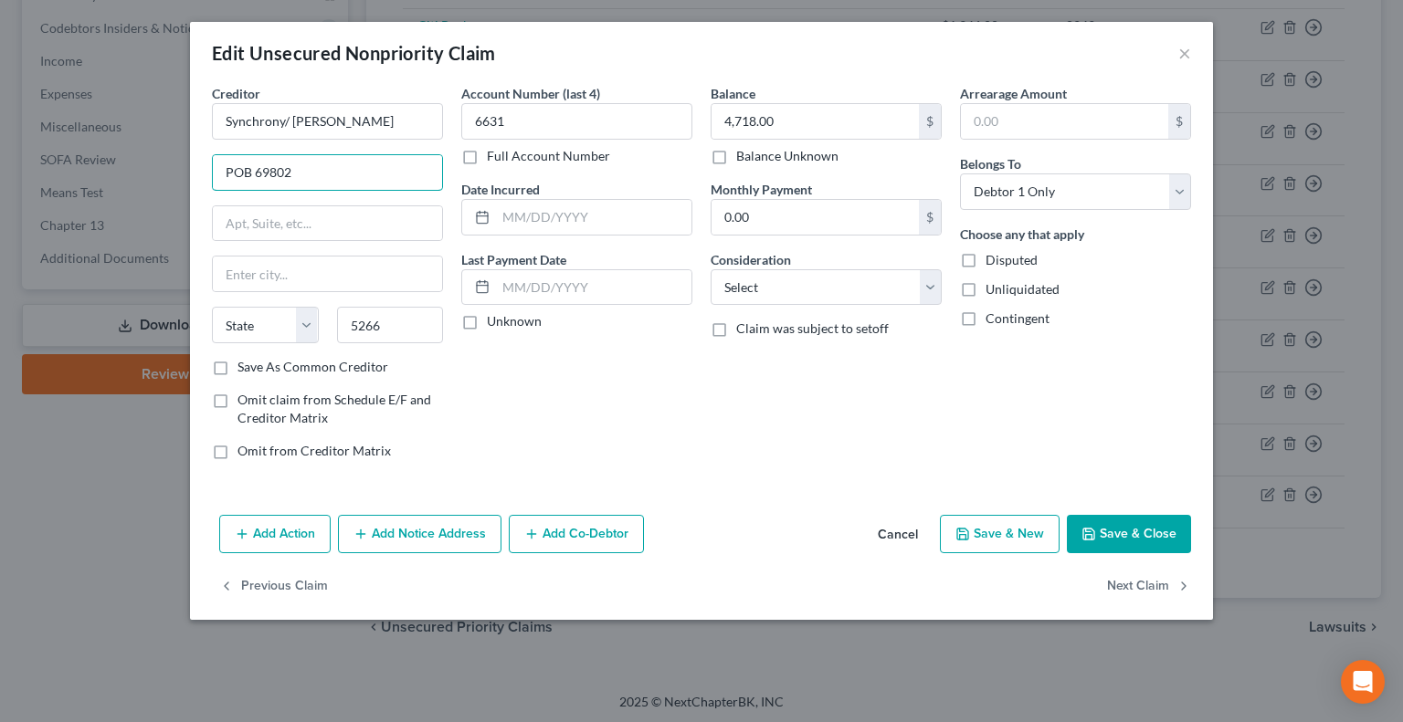
drag, startPoint x: 293, startPoint y: 174, endPoint x: 209, endPoint y: 159, distance: 85.3
click at [209, 159] on div "Creditor * Synchrony/ [PERSON_NAME] POB 69802 State [US_STATE] AK AR AZ CA CO C…" at bounding box center [327, 279] width 249 height 391
click at [343, 328] on input "5266" at bounding box center [390, 325] width 107 height 37
type input "75266"
click at [354, 221] on input "text" at bounding box center [327, 223] width 229 height 35
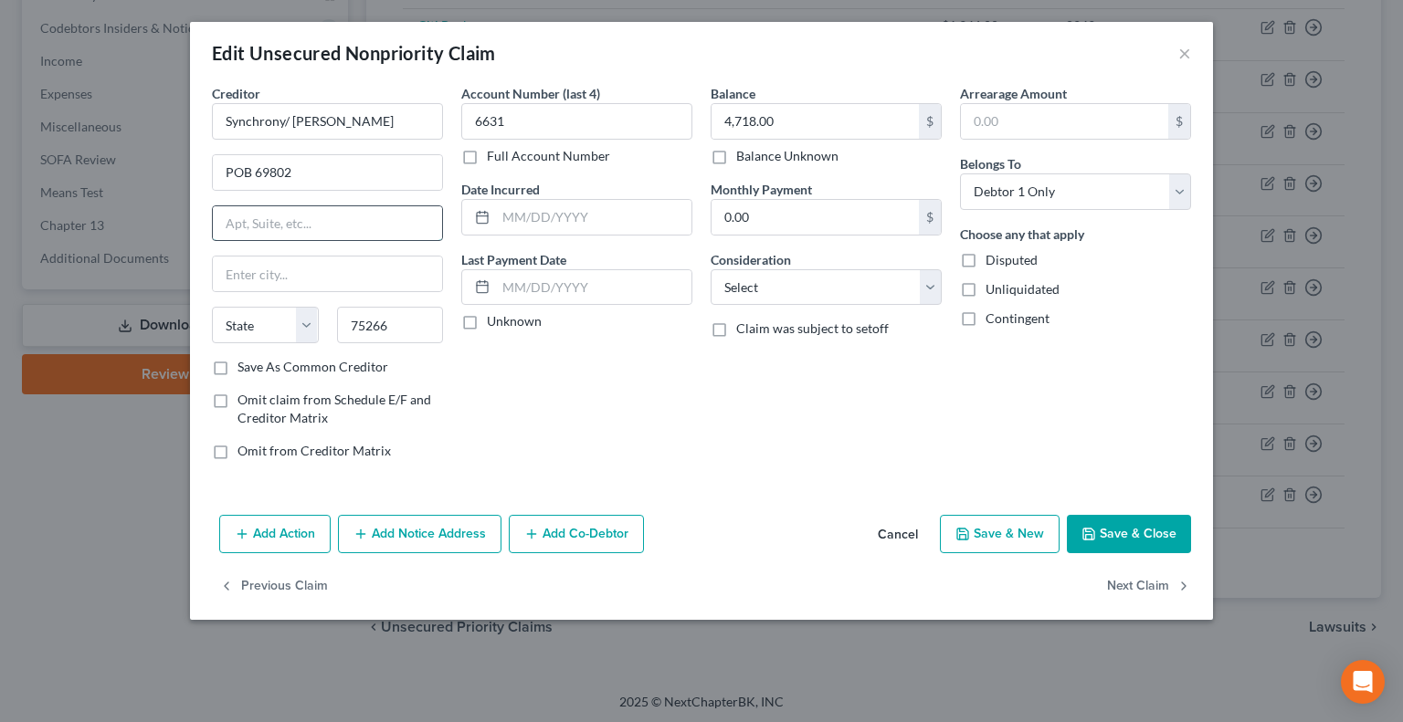
type input "[GEOGRAPHIC_DATA]"
select select "45"
click at [1127, 533] on button "Save & Close" at bounding box center [1129, 534] width 124 height 38
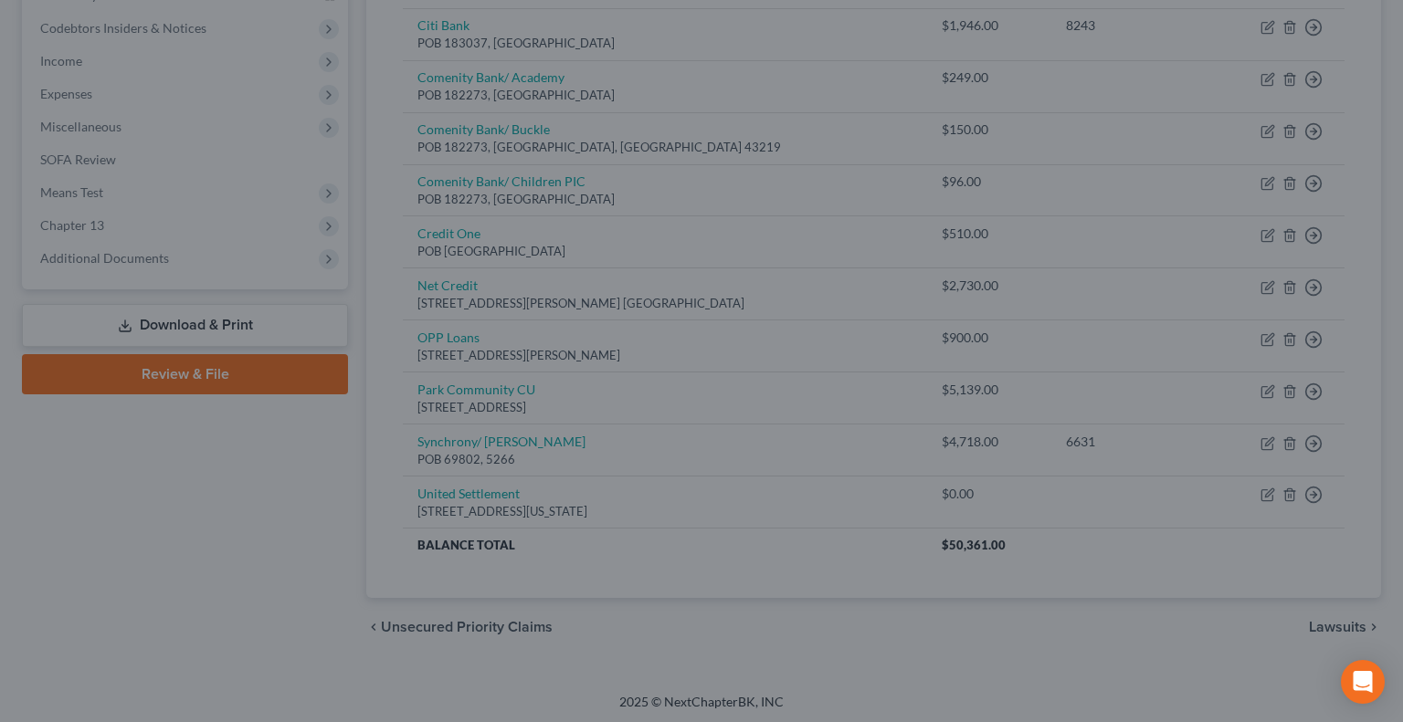
type input "0"
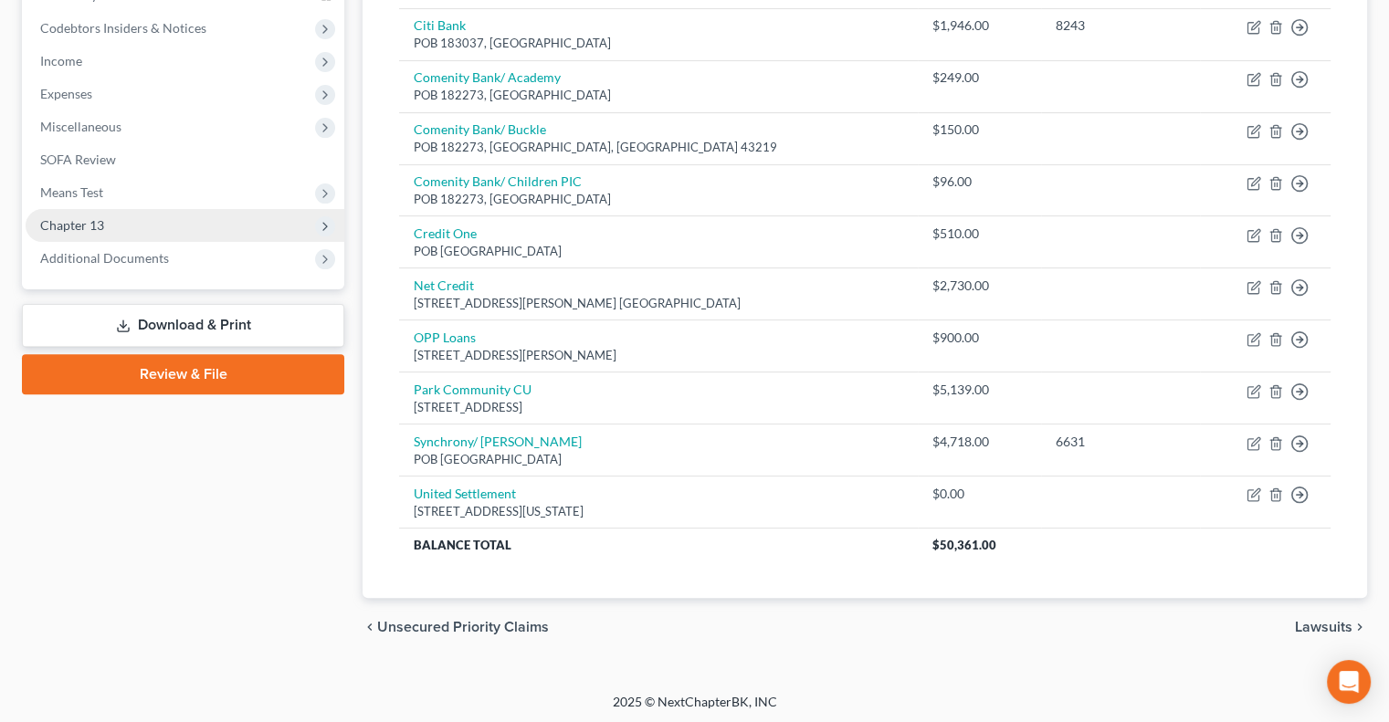
click at [108, 216] on span "Chapter 13" at bounding box center [185, 225] width 319 height 33
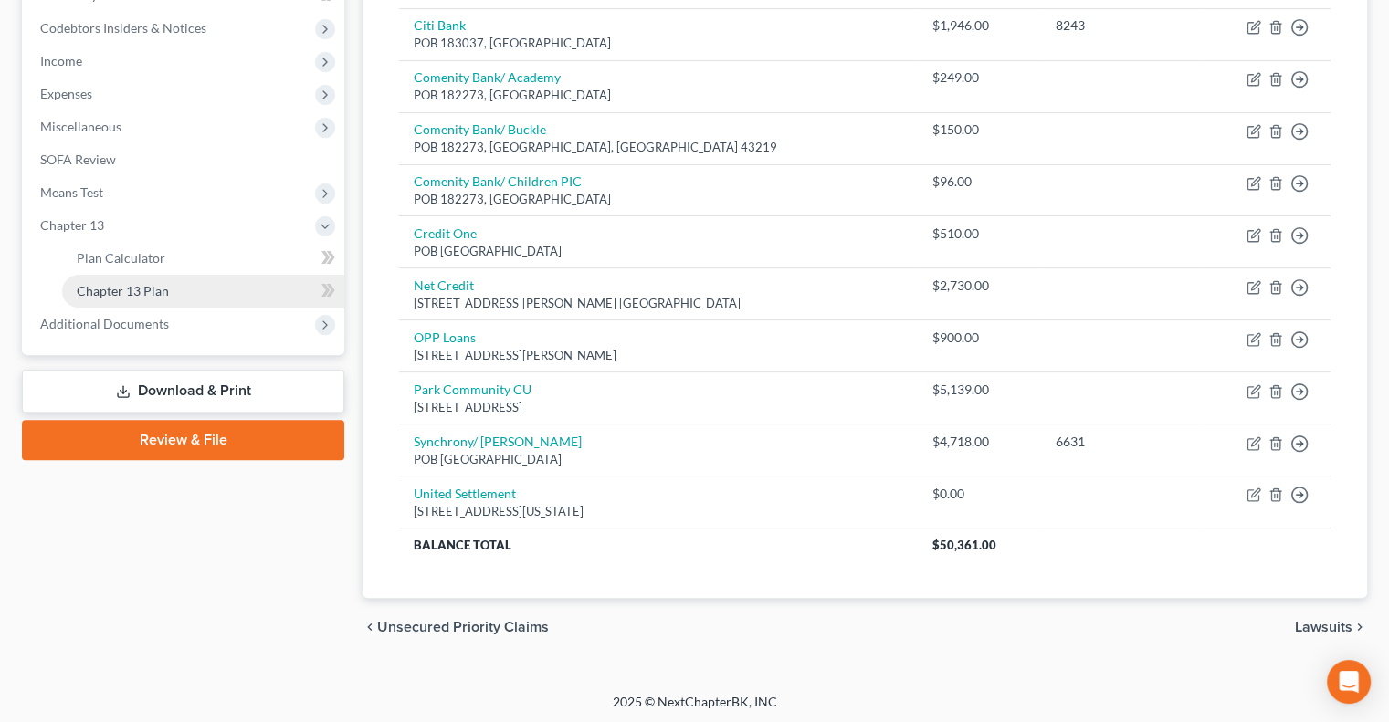
click at [142, 287] on span "Chapter 13 Plan" at bounding box center [123, 291] width 92 height 16
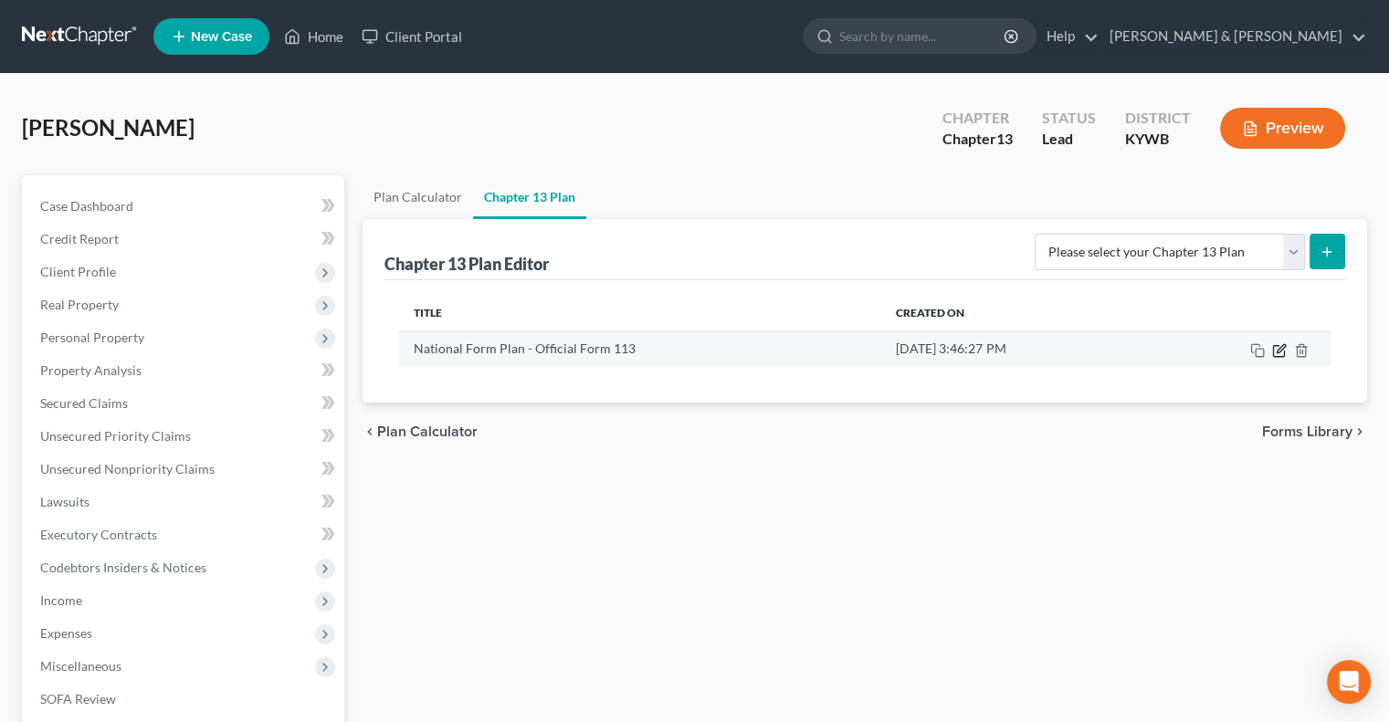
click at [1278, 346] on icon "button" at bounding box center [1279, 350] width 15 height 15
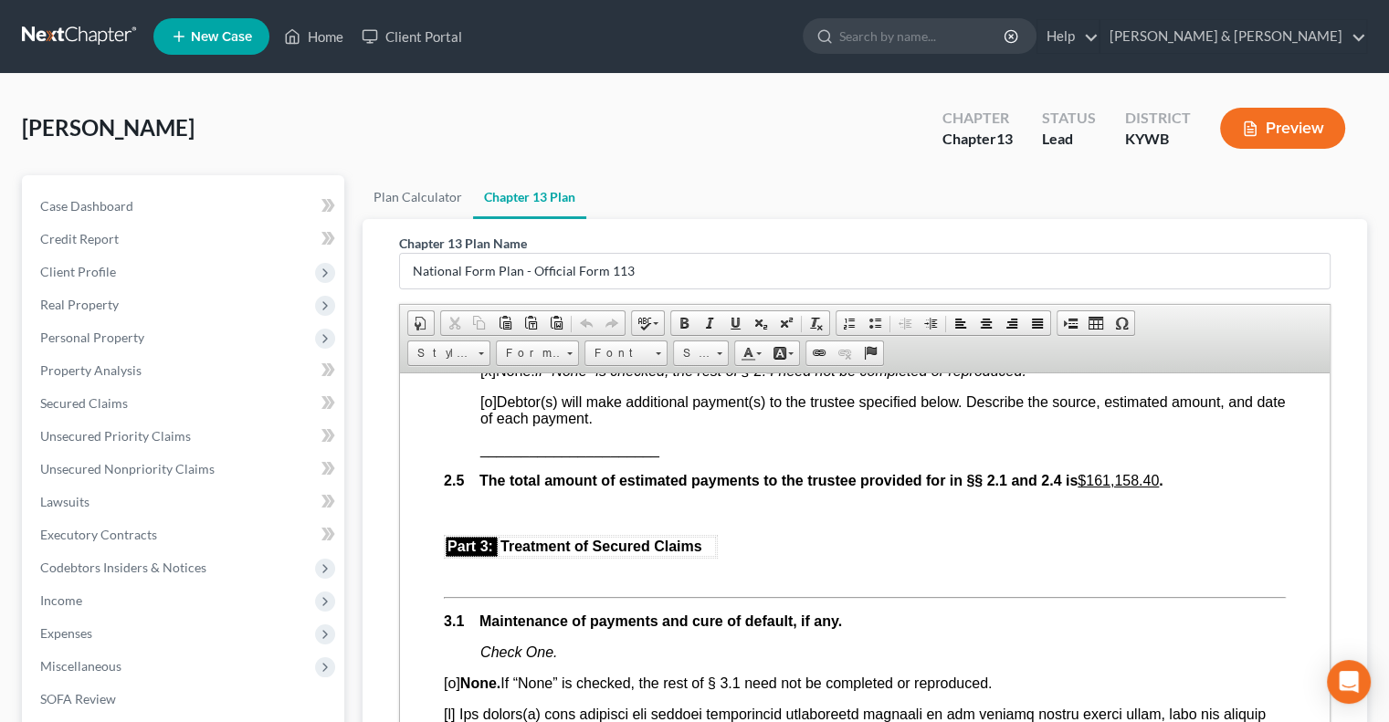
scroll to position [1644, 0]
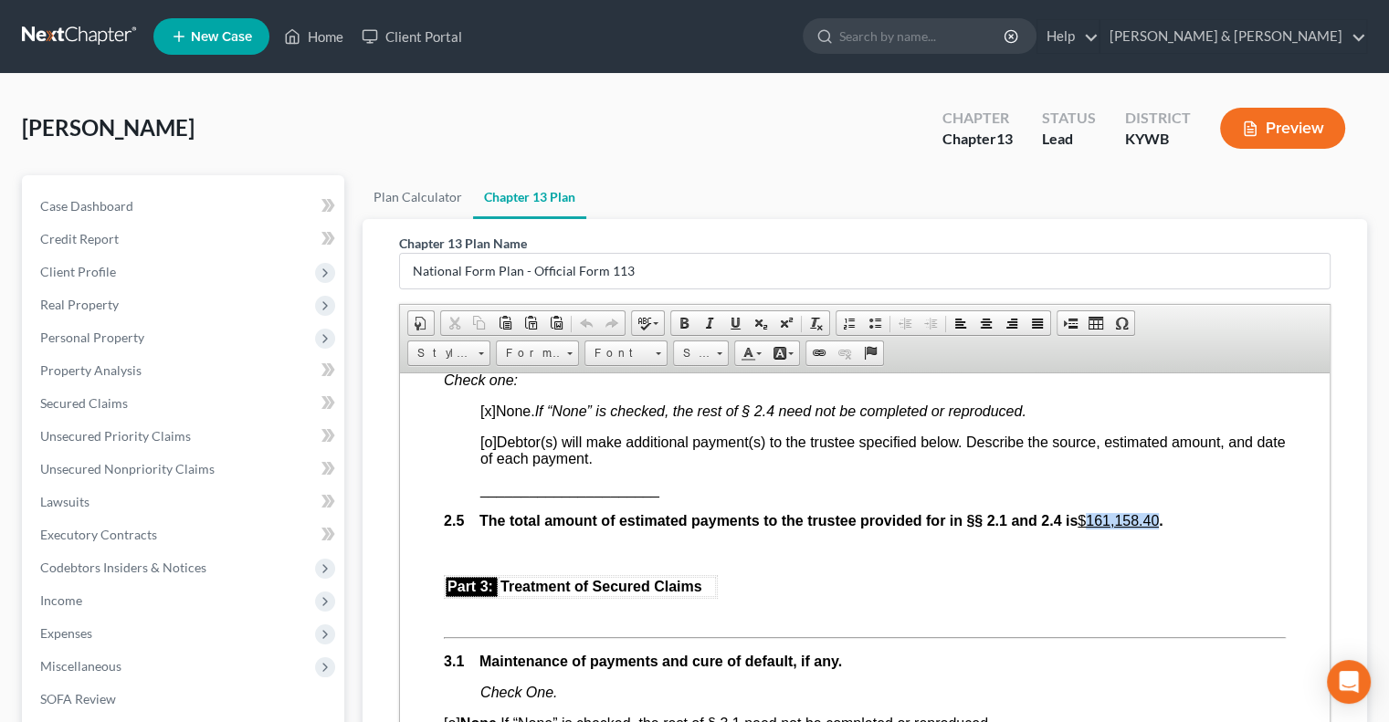
drag, startPoint x: 1100, startPoint y: 536, endPoint x: 1173, endPoint y: 539, distance: 73.1
click at [1164, 528] on span "The total amount of estimated payments to the trustee provided for in §§ 2.1 an…" at bounding box center [822, 520] width 684 height 16
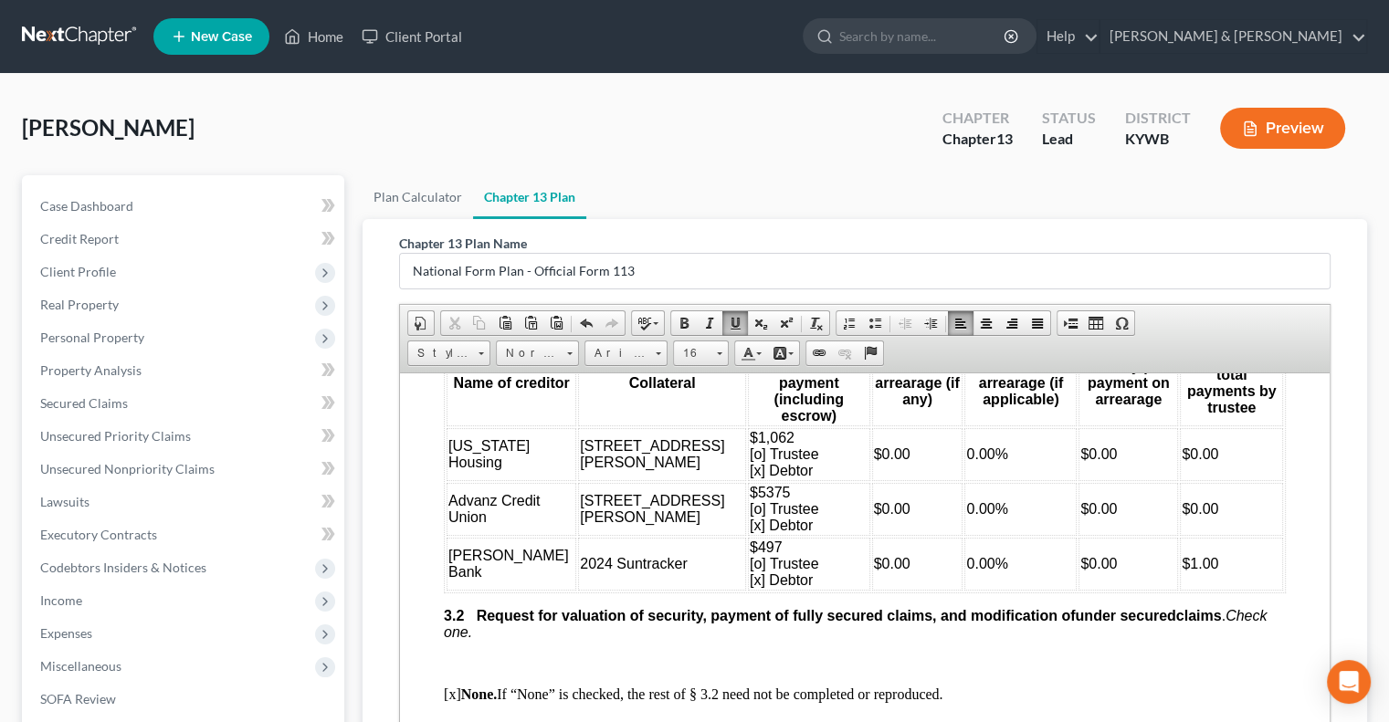
scroll to position [2192, 0]
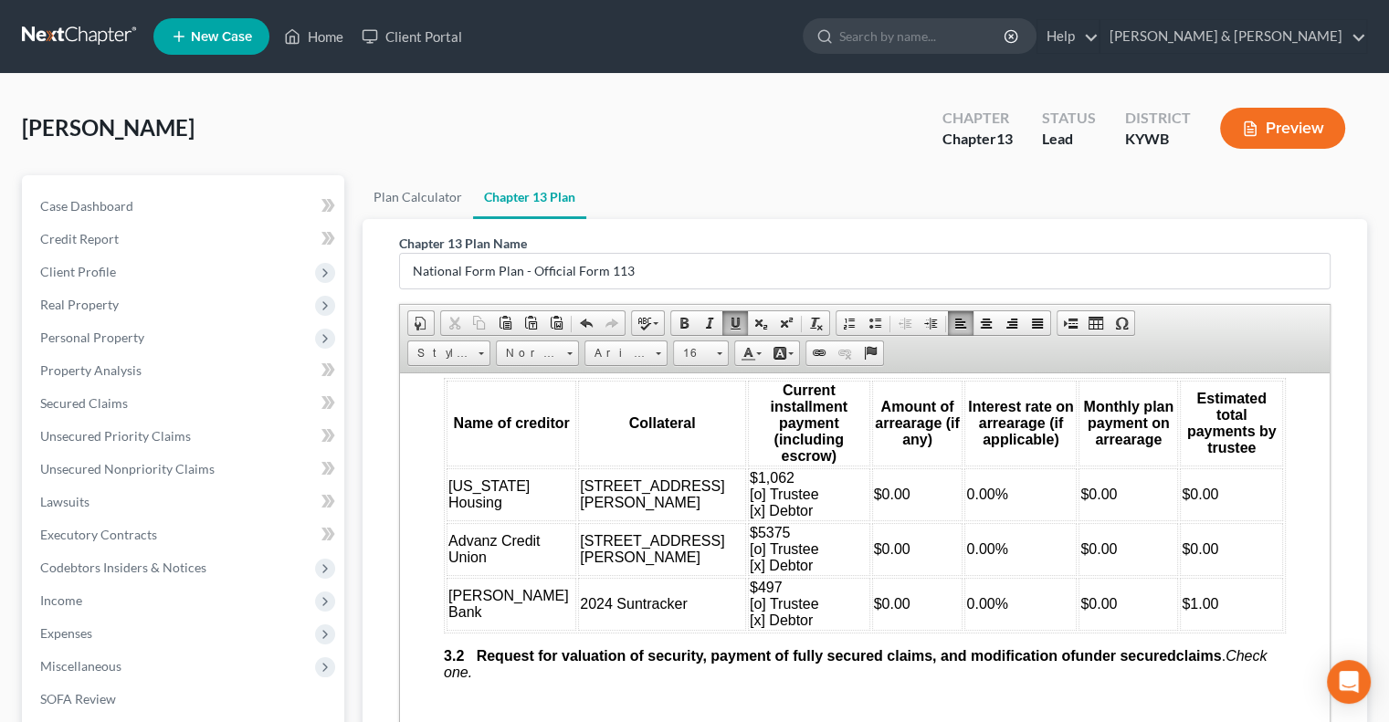
click at [491, 604] on td "[PERSON_NAME] Bank" at bounding box center [512, 603] width 130 height 53
drag, startPoint x: 493, startPoint y: 558, endPoint x: 448, endPoint y: 525, distance: 55.5
click at [448, 525] on td "Advanz Credit Union" at bounding box center [512, 548] width 130 height 53
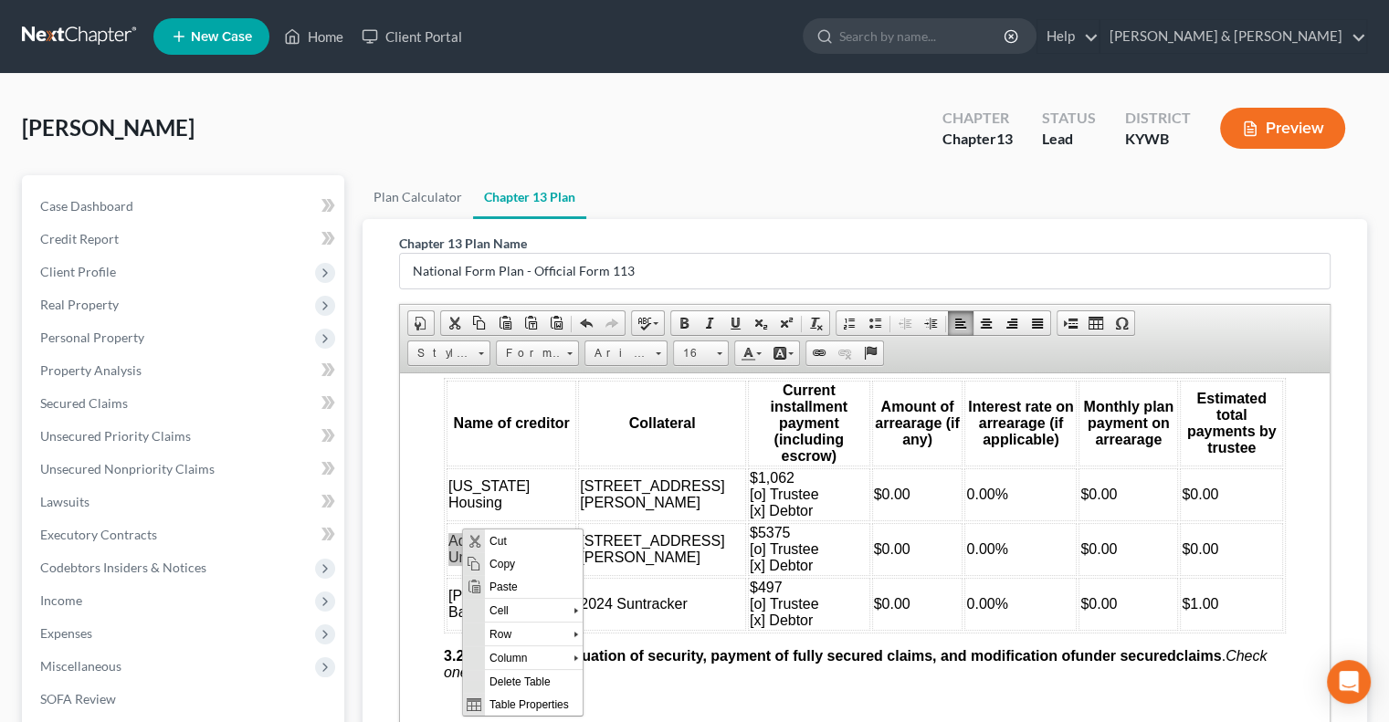
scroll to position [0, 0]
click at [487, 558] on span "Copy" at bounding box center [534, 564] width 98 height 23
copy span "Advanz Credit Union"
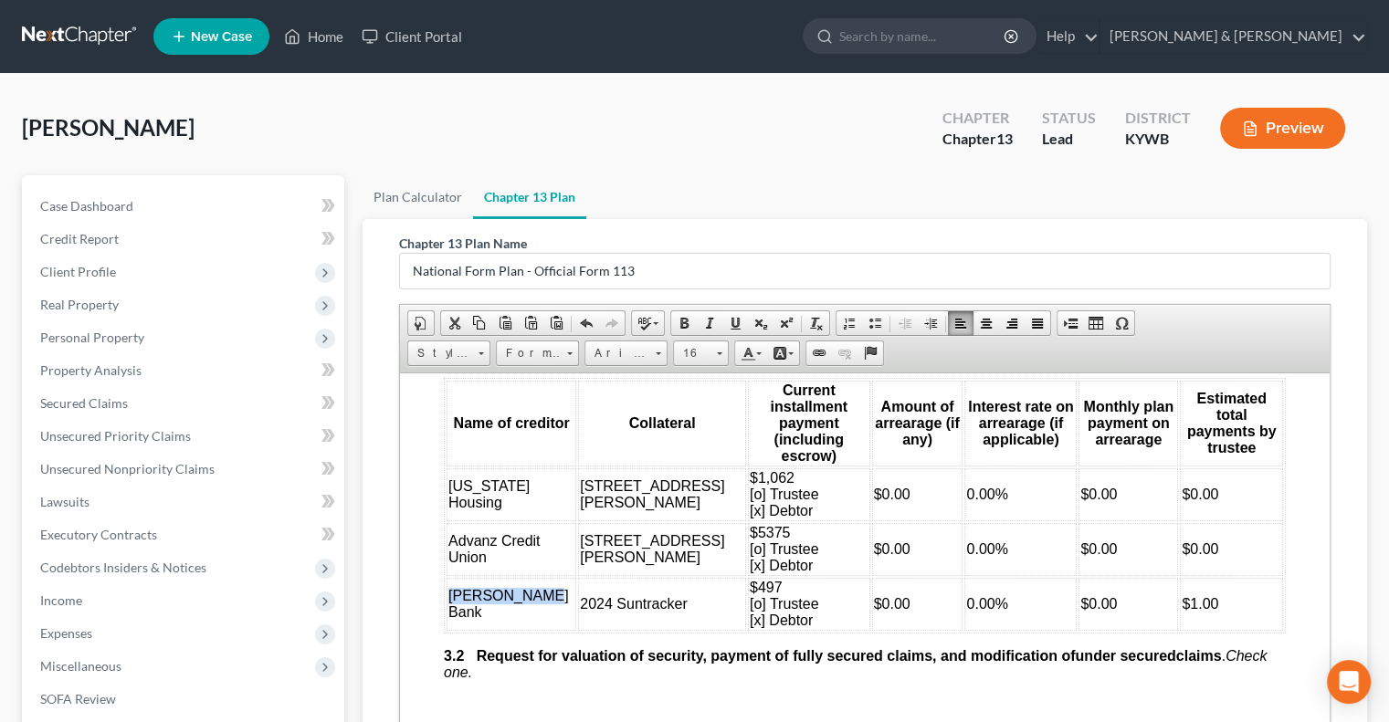
drag, startPoint x: 496, startPoint y: 605, endPoint x: 449, endPoint y: 585, distance: 50.7
click at [449, 585] on td "[PERSON_NAME] Bank" at bounding box center [512, 603] width 130 height 53
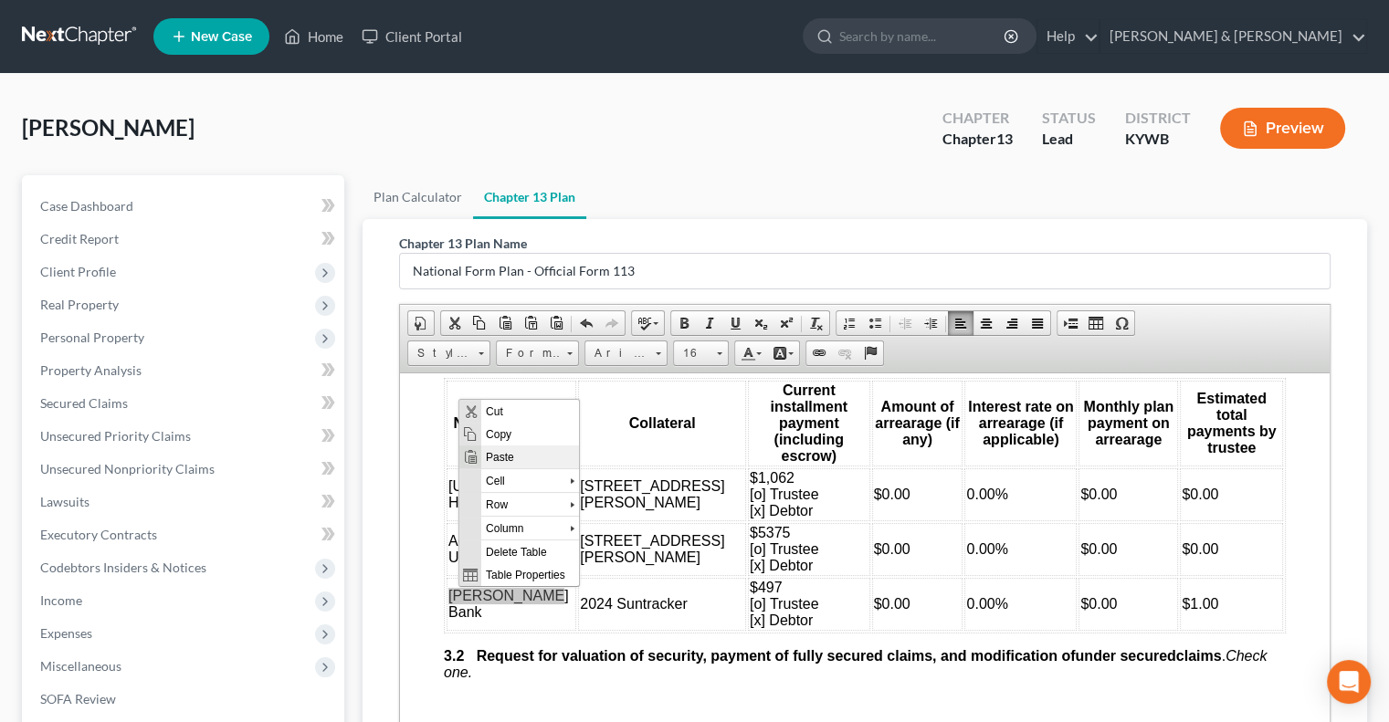
click at [501, 457] on span "Paste" at bounding box center [530, 456] width 98 height 23
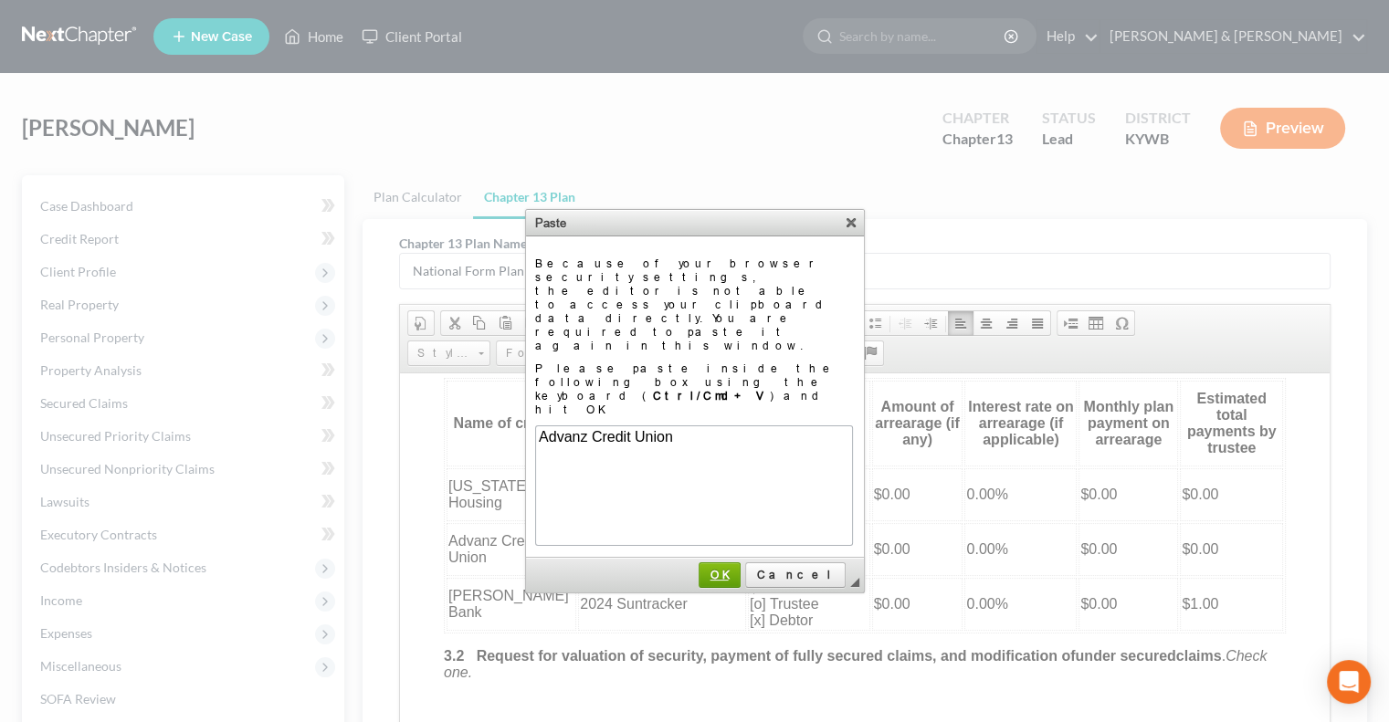
click at [740, 568] on span "OK" at bounding box center [720, 575] width 40 height 14
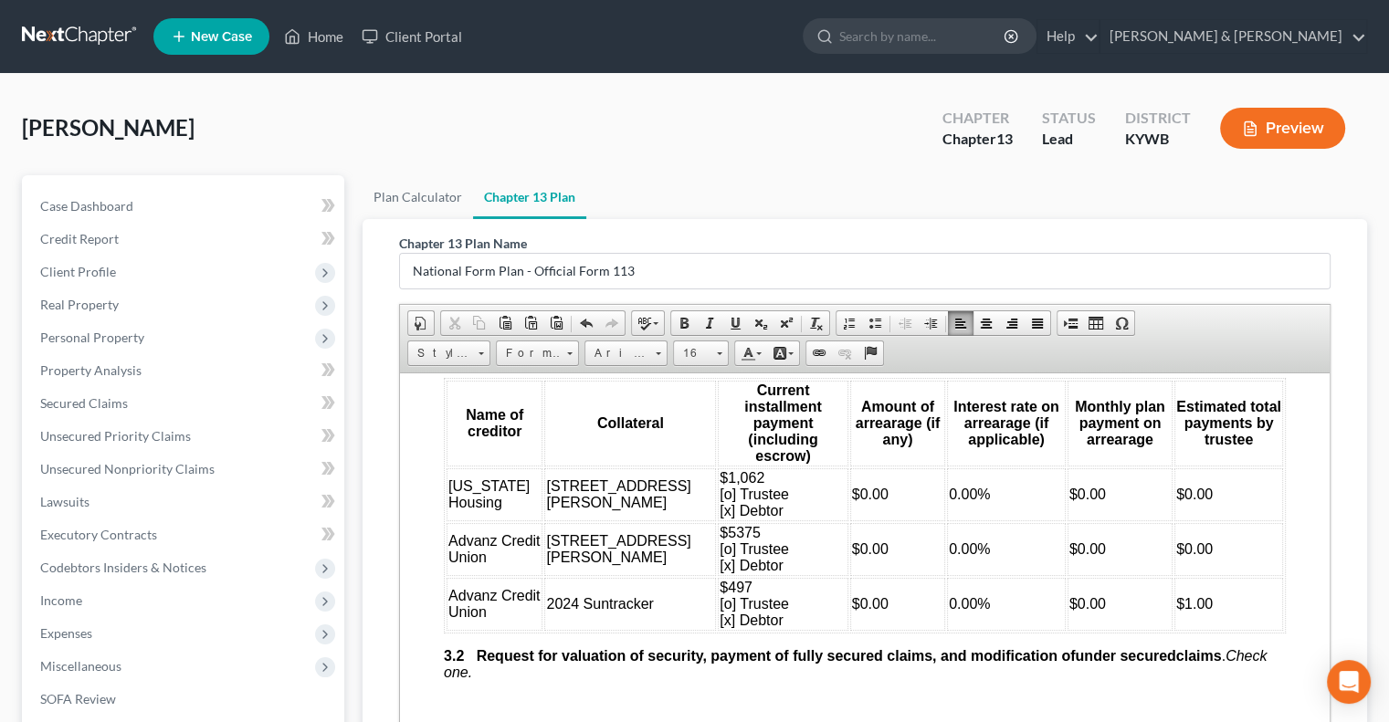
click at [574, 581] on td "2024 Suntracker" at bounding box center [630, 603] width 172 height 53
drag, startPoint x: 603, startPoint y: 601, endPoint x: 530, endPoint y: 614, distance: 74.2
click at [530, 614] on table "Name of creditor Collateral Current installment payment (including escrow) Amou…" at bounding box center [865, 505] width 842 height 256
drag, startPoint x: 603, startPoint y: 596, endPoint x: 534, endPoint y: 603, distance: 68.8
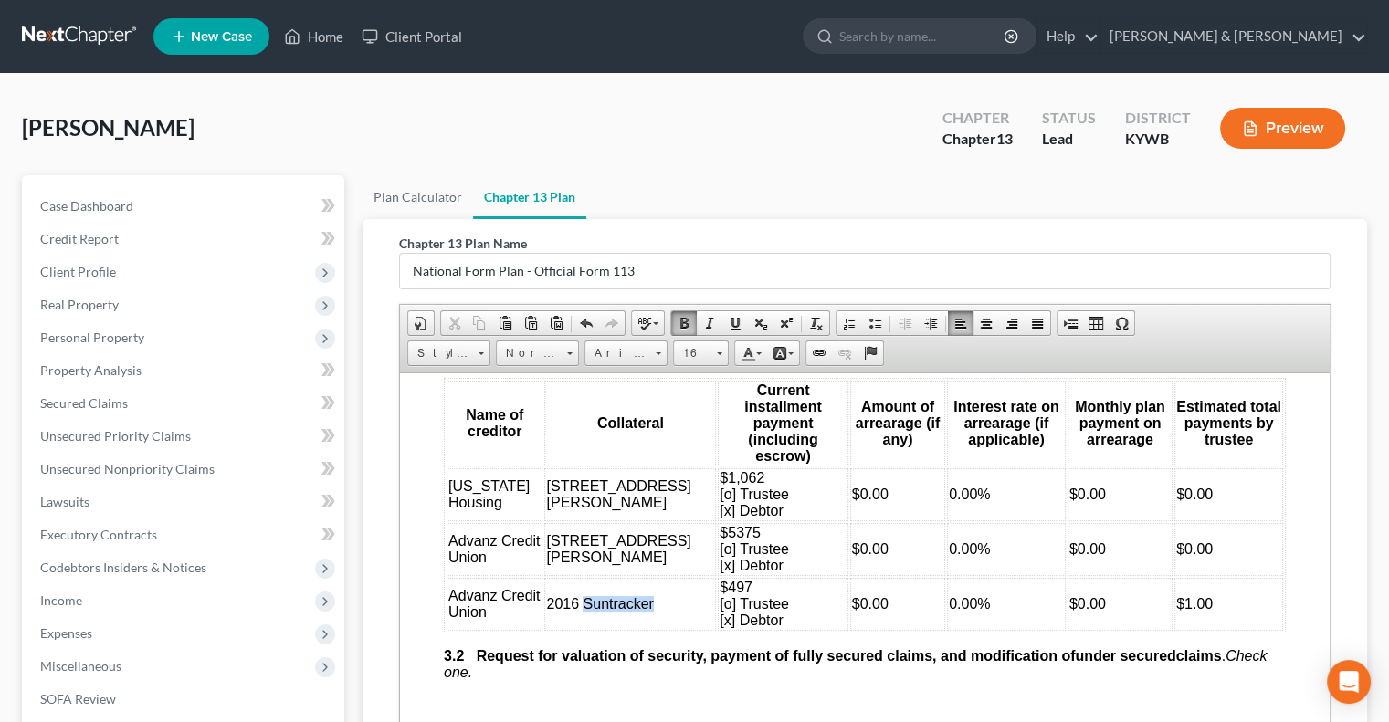
click at [544, 603] on td "2016 Suntracker" at bounding box center [630, 603] width 172 height 53
drag, startPoint x: 664, startPoint y: 576, endPoint x: 645, endPoint y: 577, distance: 19.2
click at [720, 579] on span "$497 [o] Trustee [x] Debtor" at bounding box center [754, 603] width 69 height 48
click at [1176, 596] on span "$1.00" at bounding box center [1194, 604] width 37 height 16
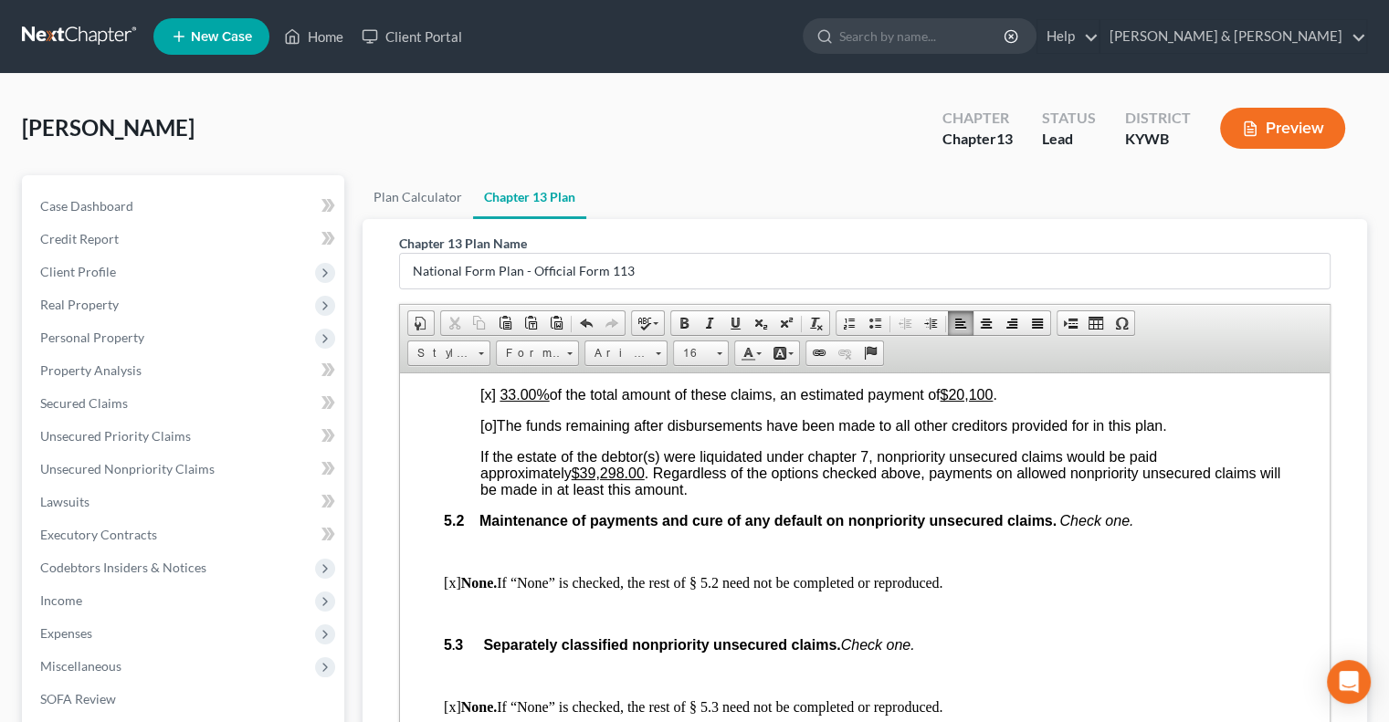
scroll to position [4019, 0]
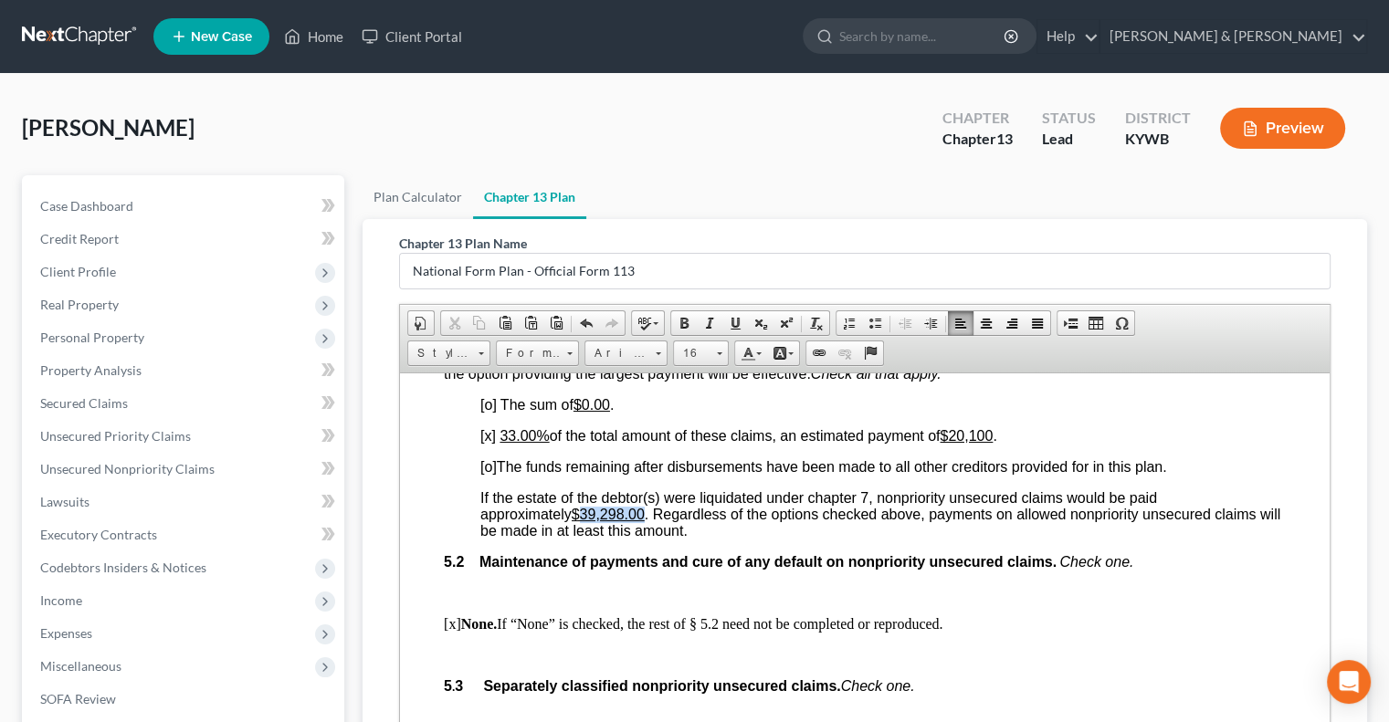
drag, startPoint x: 650, startPoint y: 524, endPoint x: 591, endPoint y: 522, distance: 59.4
click at [591, 522] on u "$39,298.00" at bounding box center [608, 514] width 73 height 16
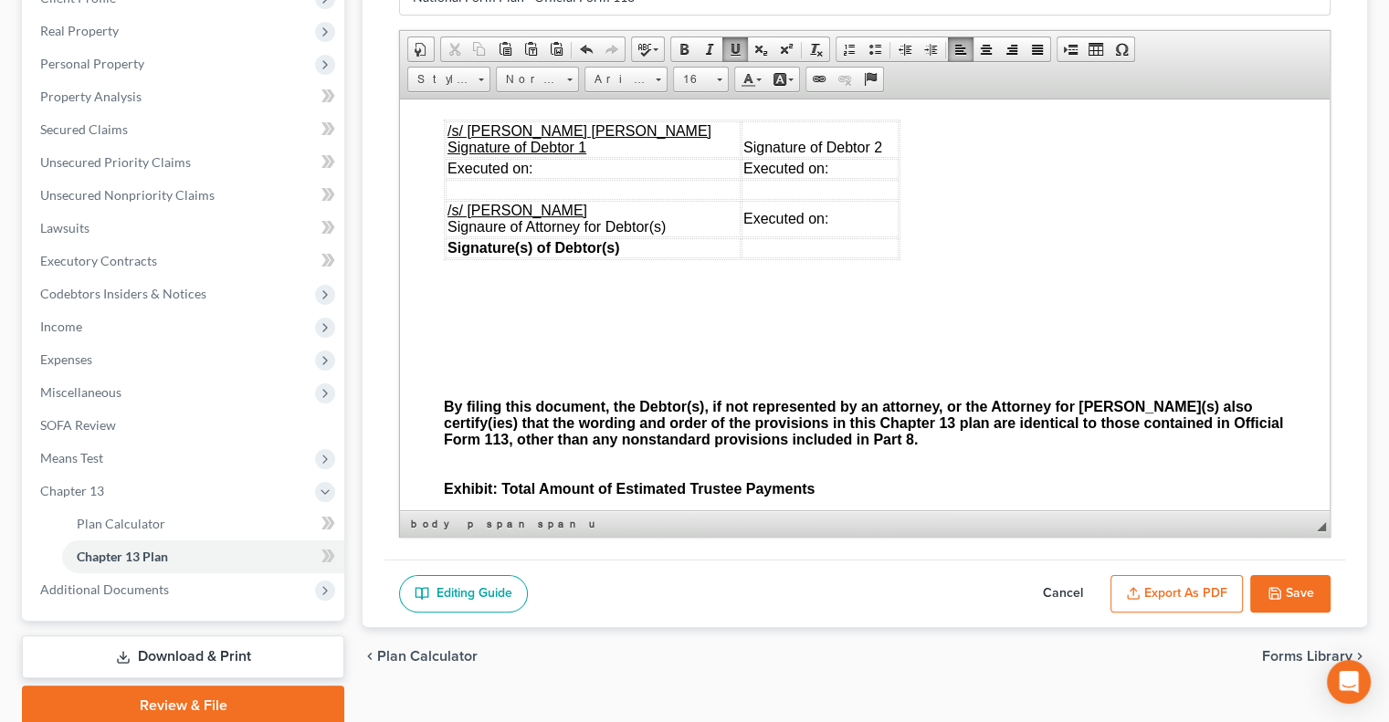
scroll to position [5535, 0]
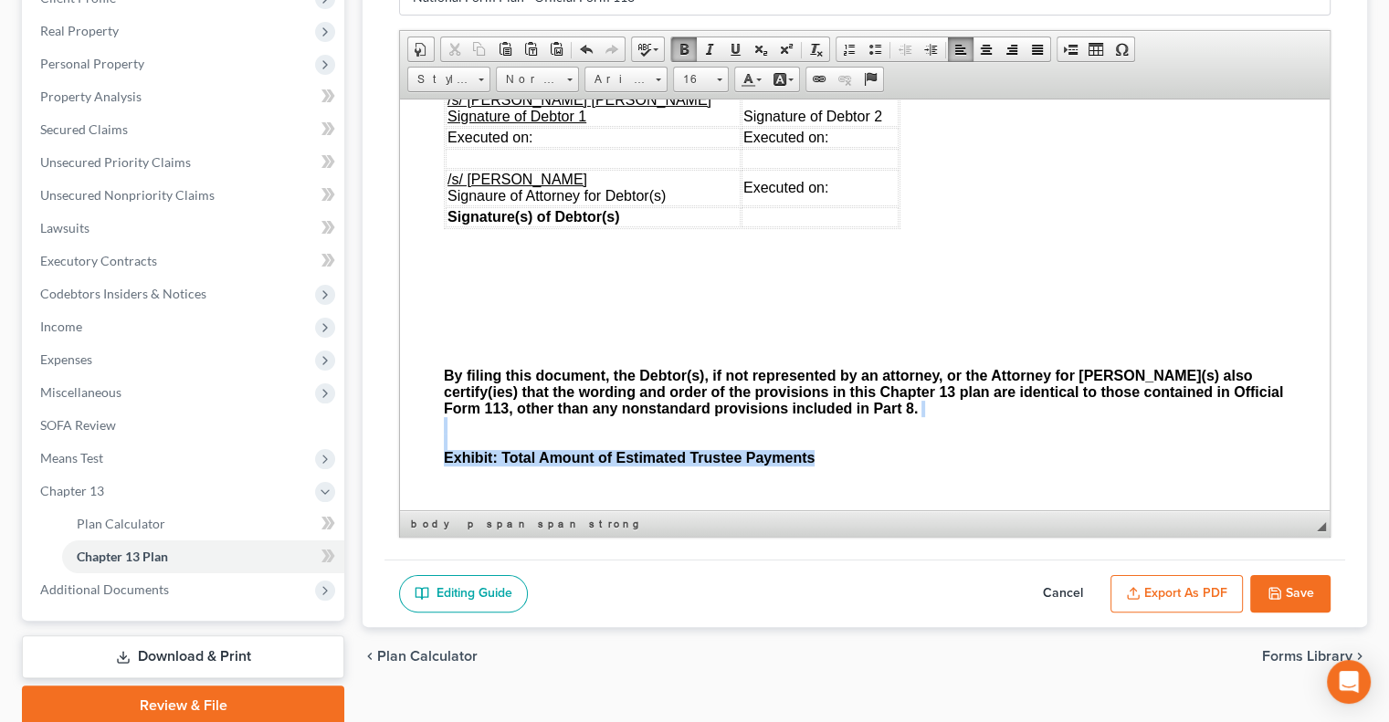
drag, startPoint x: 865, startPoint y: 466, endPoint x: 443, endPoint y: 430, distance: 423.5
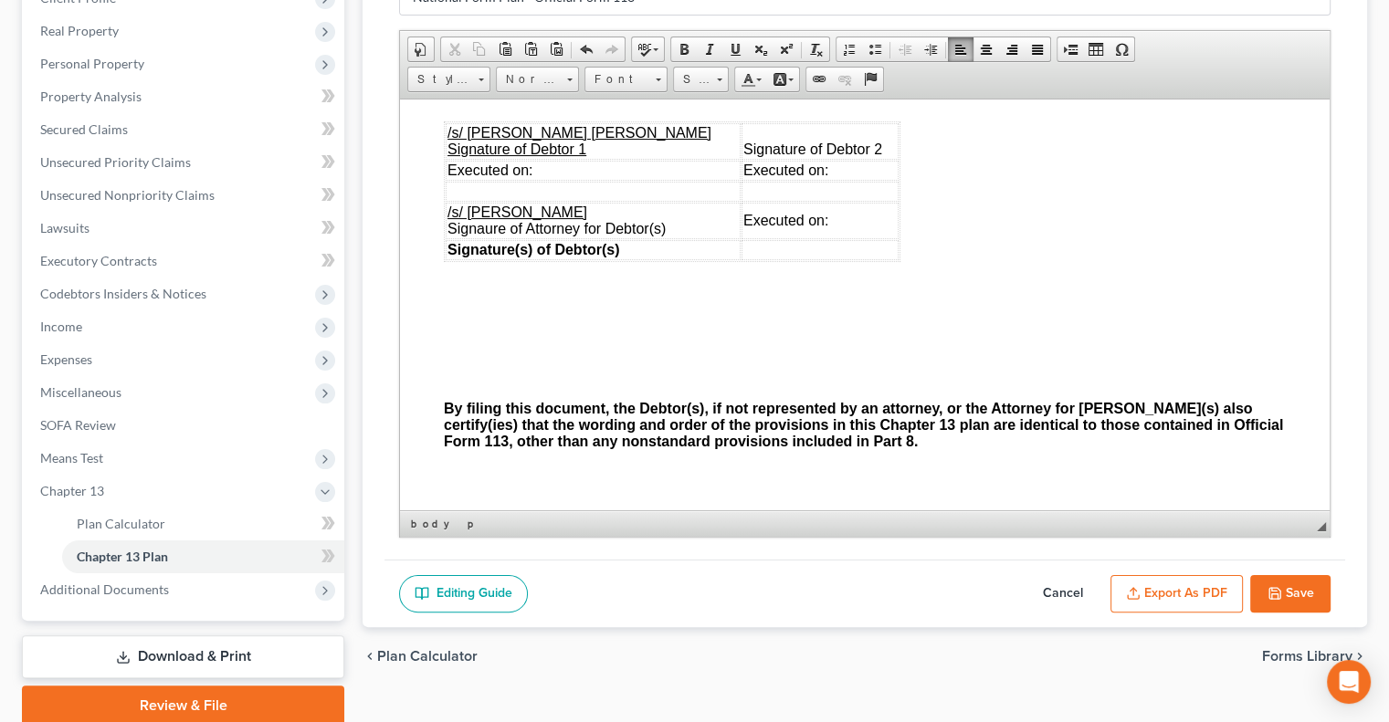
click at [1292, 586] on button "Save" at bounding box center [1290, 594] width 80 height 38
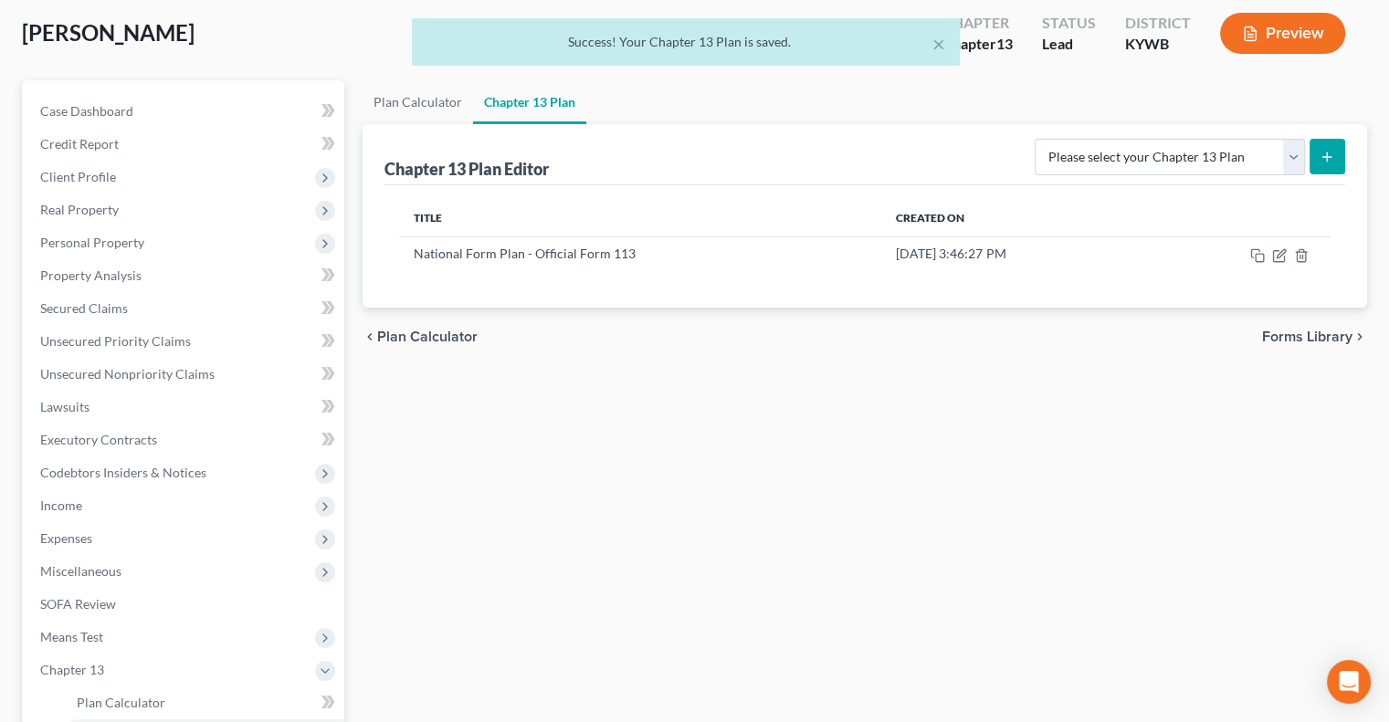
scroll to position [91, 0]
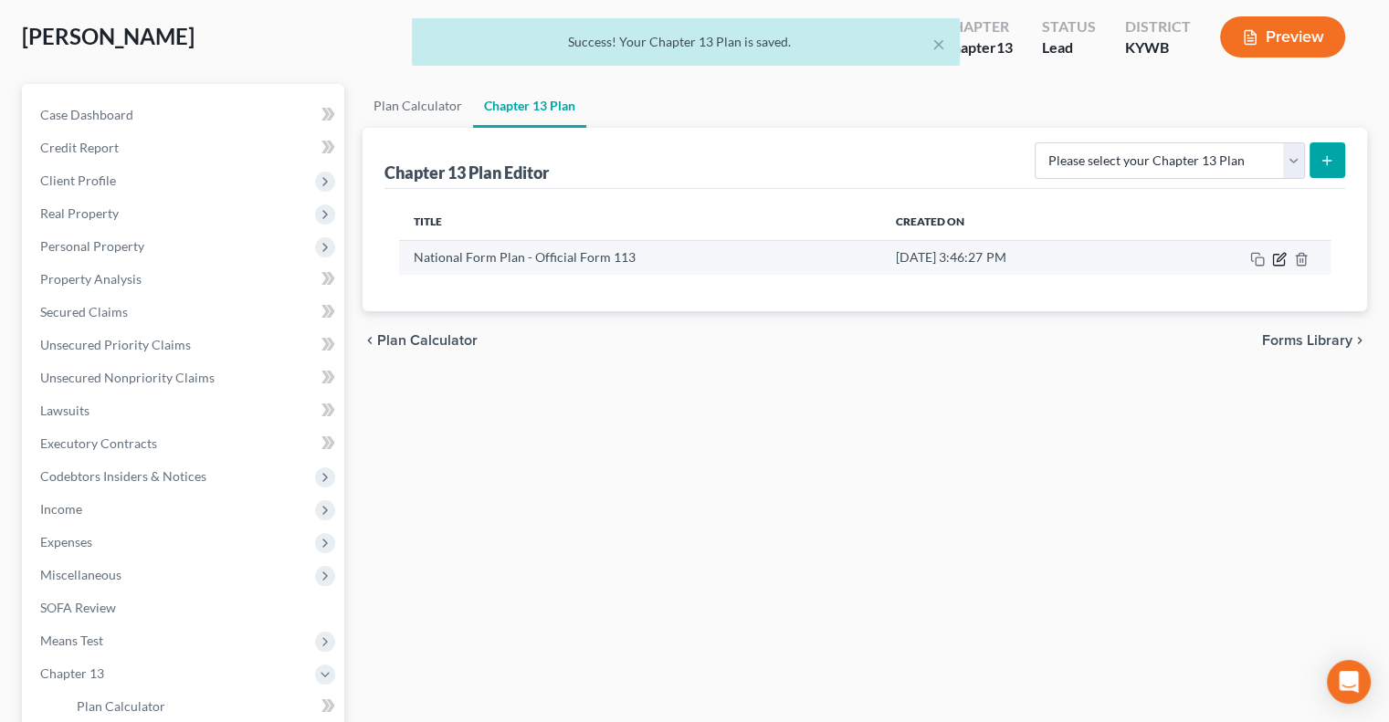
click at [1281, 262] on icon "button" at bounding box center [1279, 259] width 15 height 15
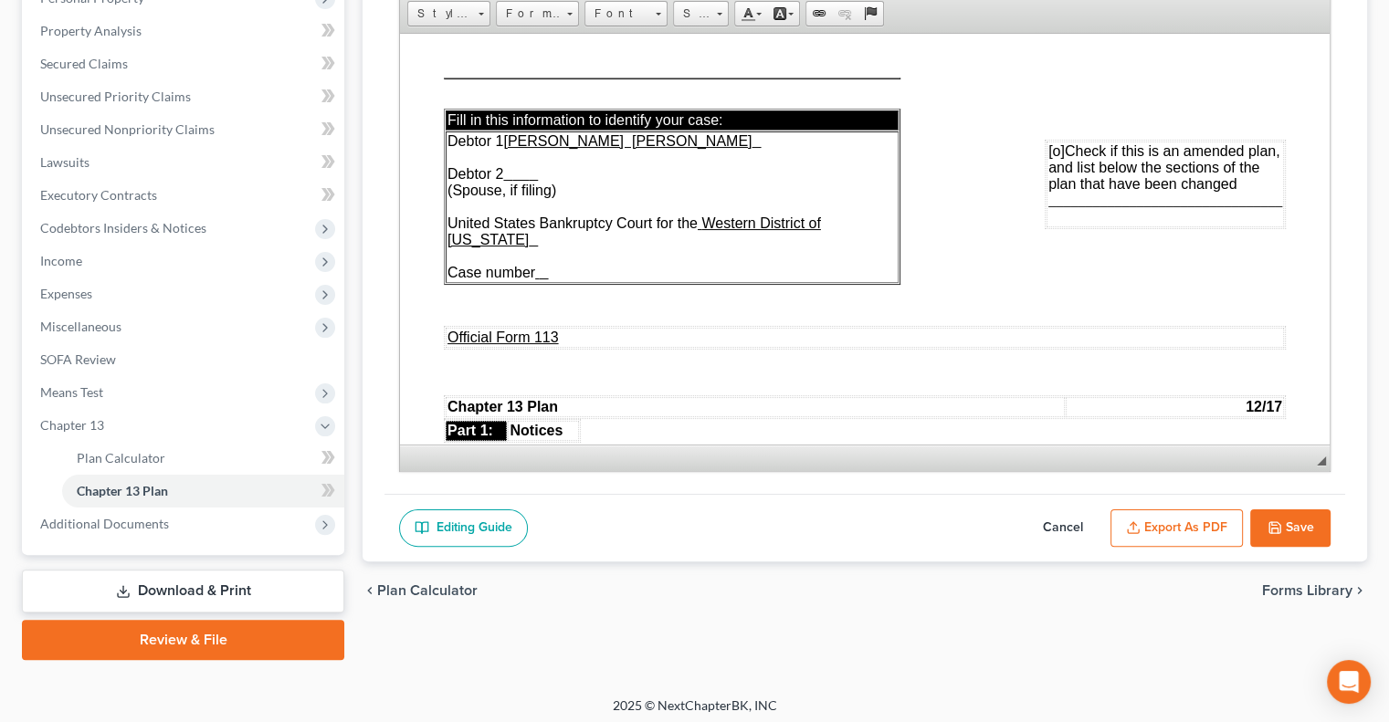
scroll to position [345, 0]
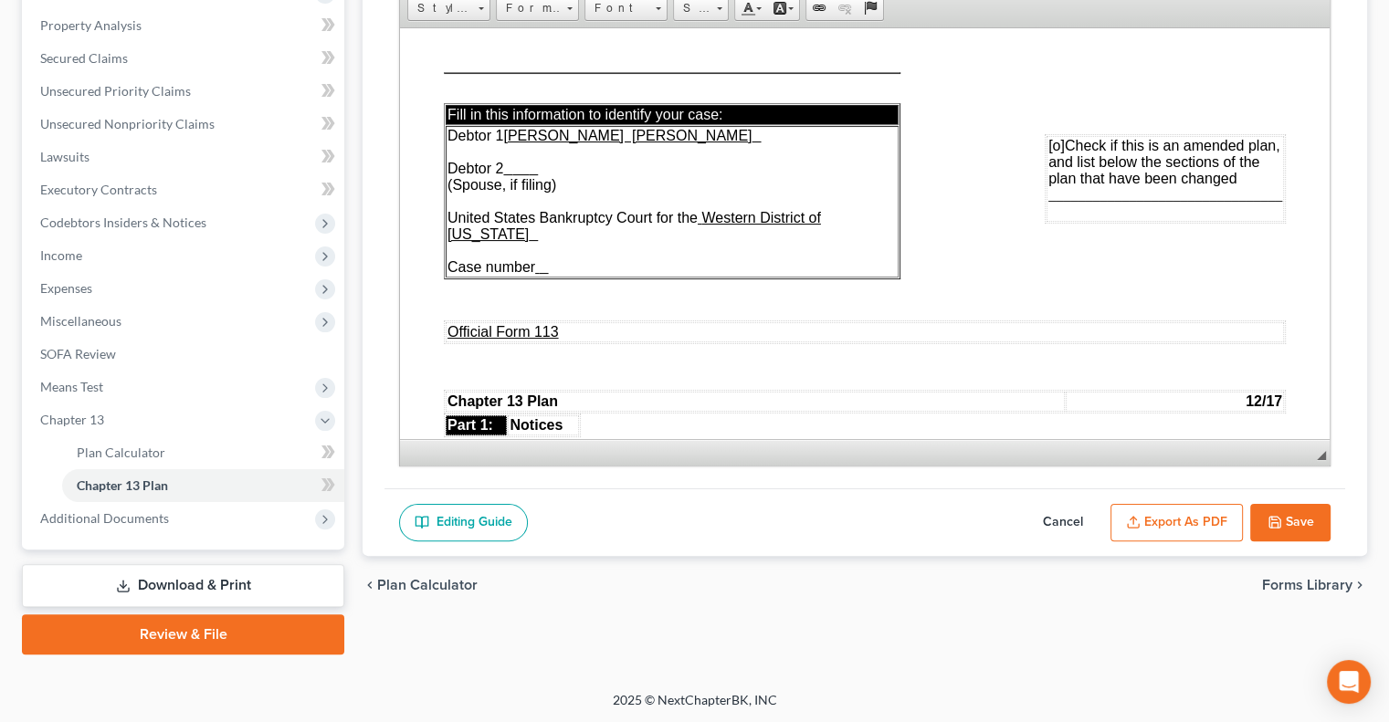
click at [1201, 515] on button "Export as PDF" at bounding box center [1177, 523] width 132 height 38
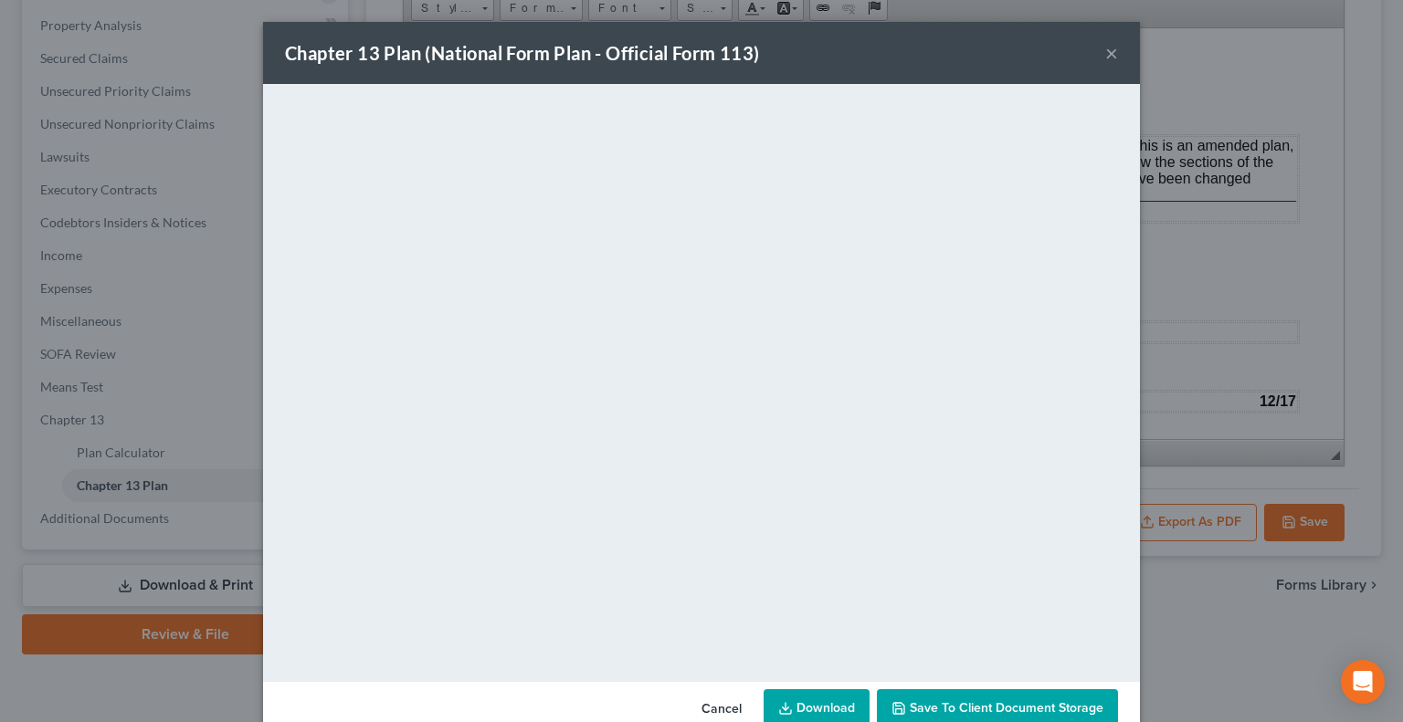
click at [1105, 51] on button "×" at bounding box center [1111, 53] width 13 height 22
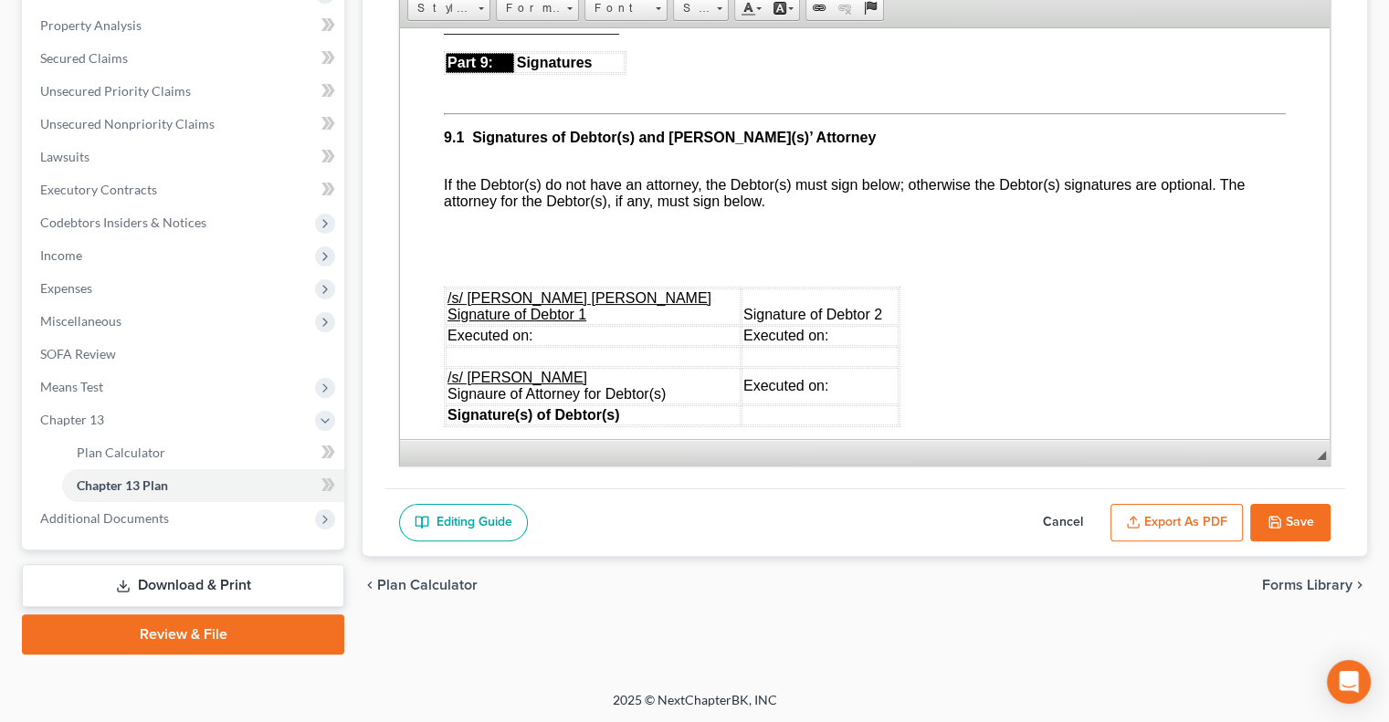
scroll to position [5501, 0]
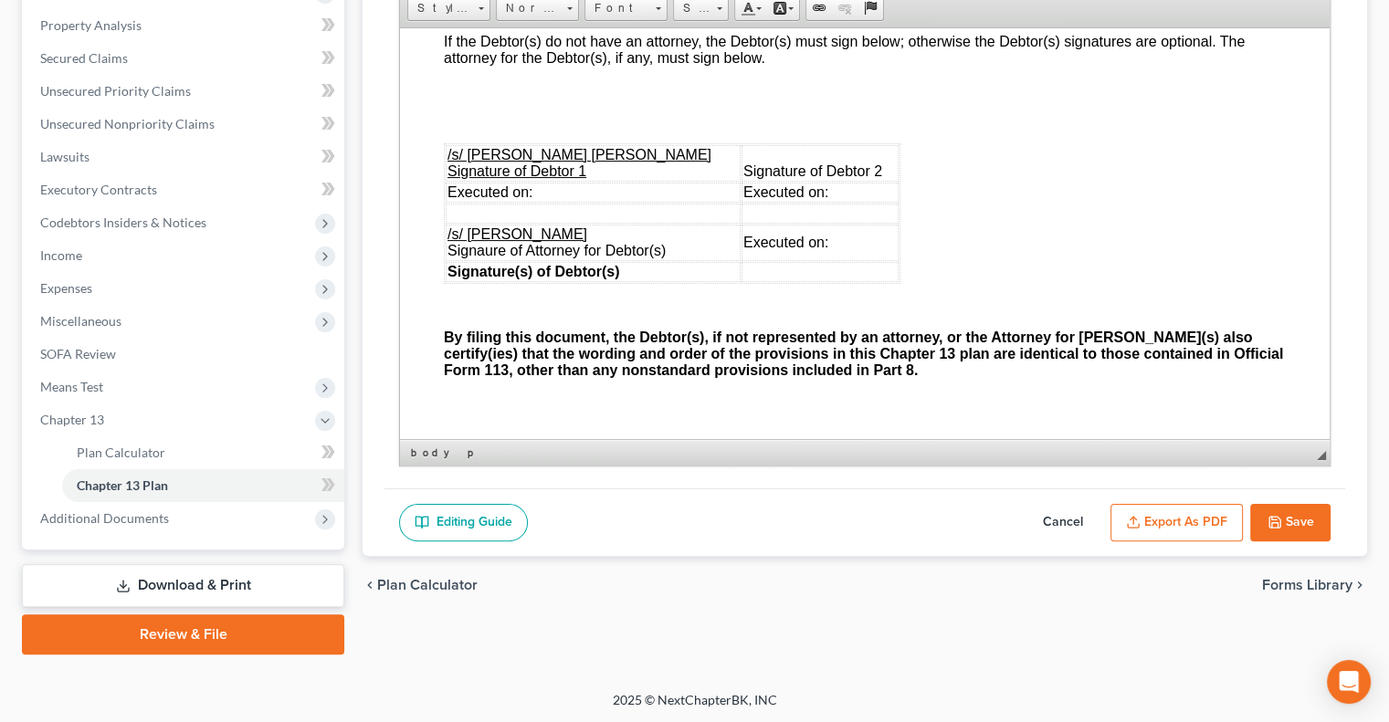
scroll to position [5407, 0]
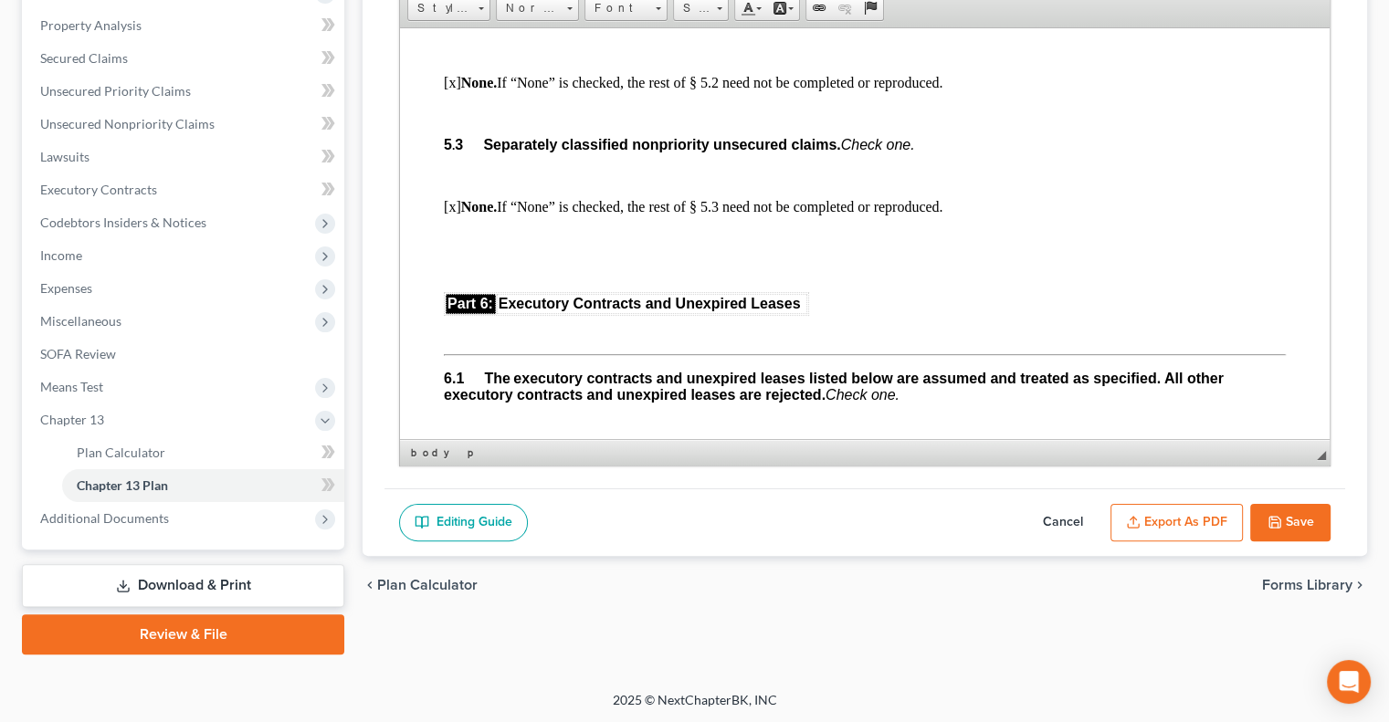
scroll to position [4203, 0]
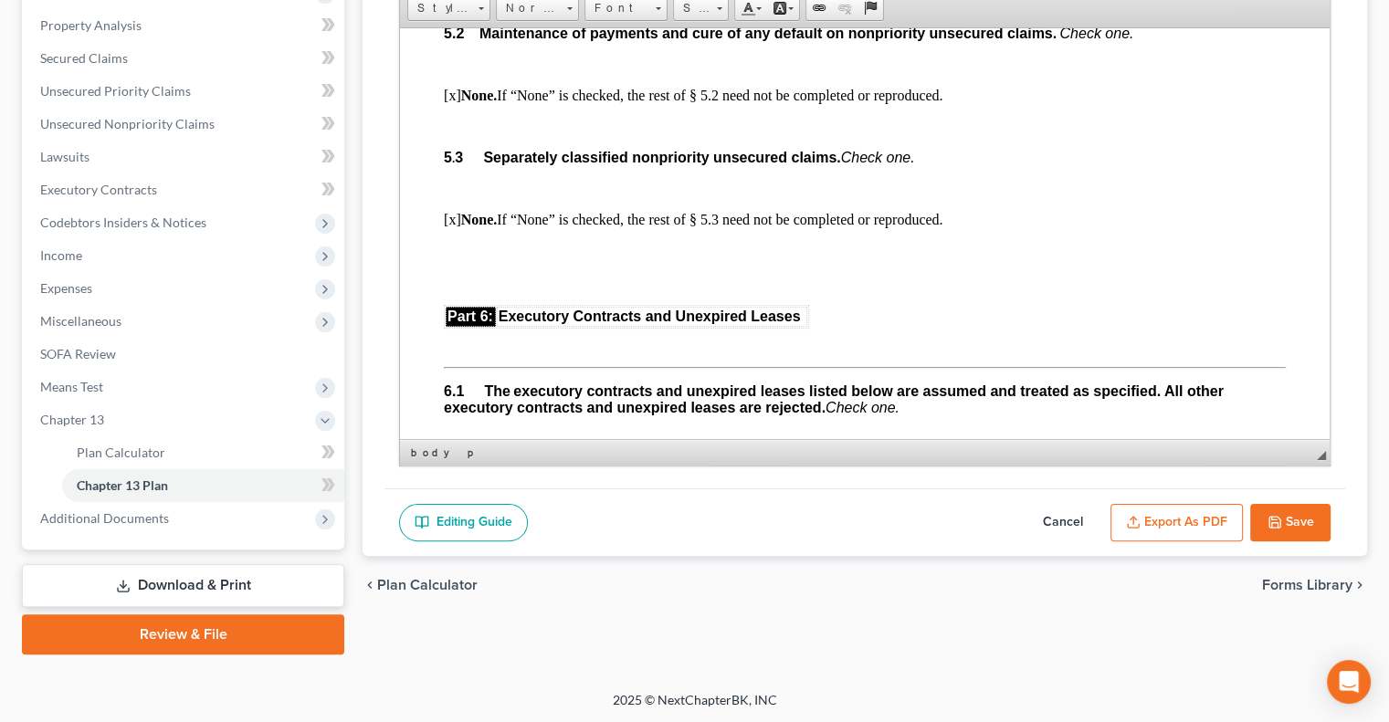
click at [1291, 514] on button "Save" at bounding box center [1290, 523] width 80 height 38
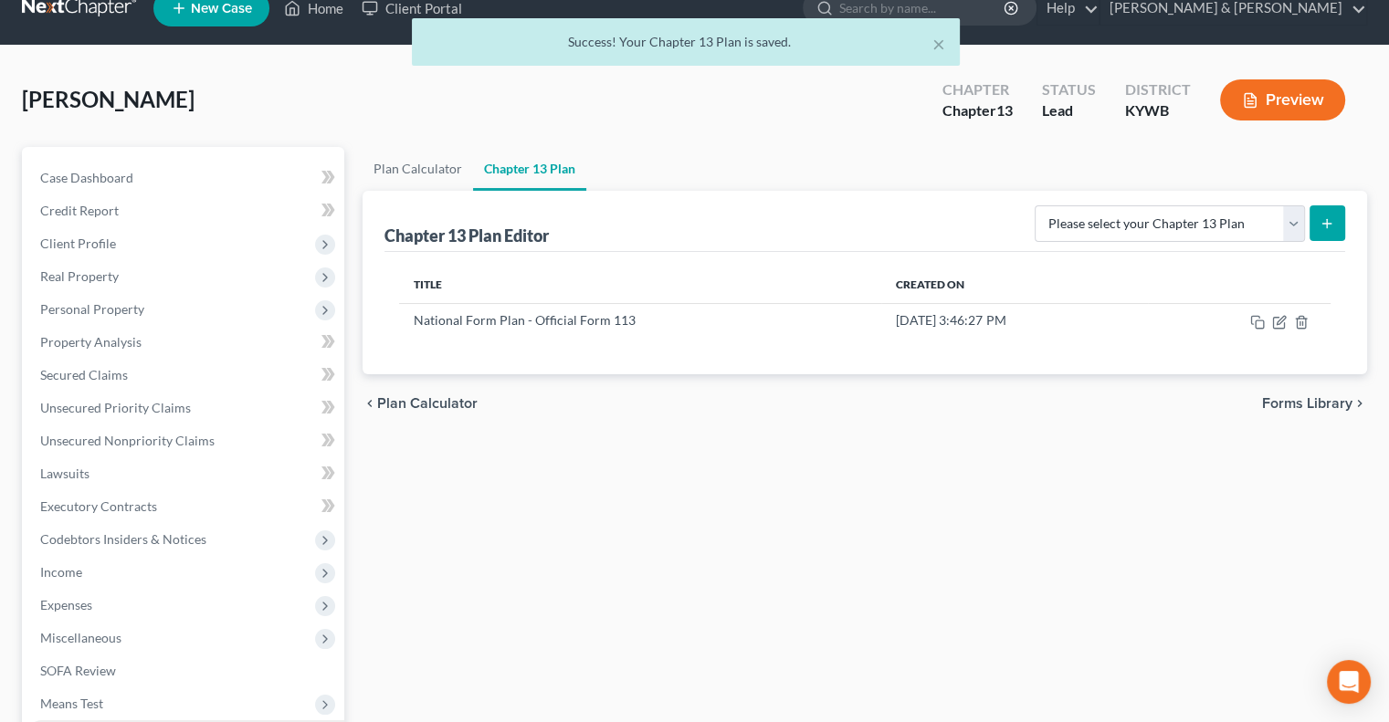
scroll to position [345, 0]
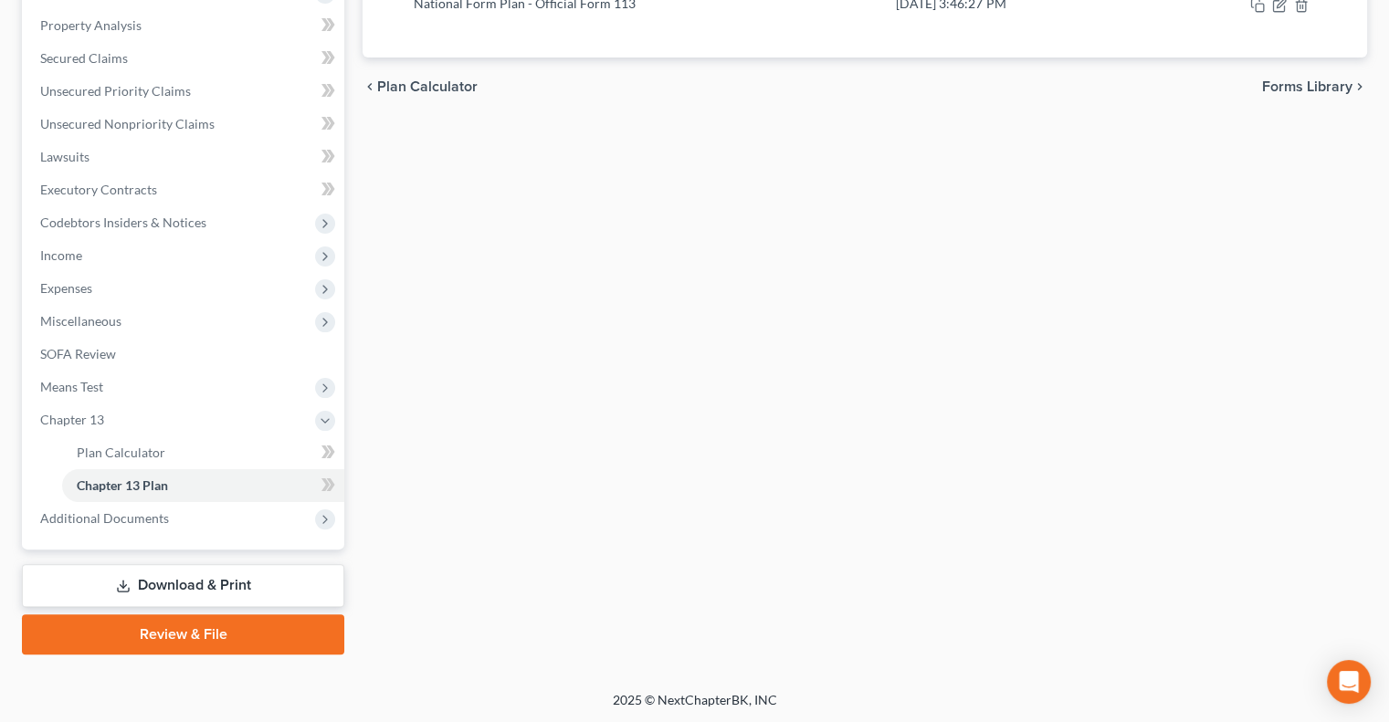
click at [216, 575] on link "Download & Print" at bounding box center [183, 585] width 322 height 43
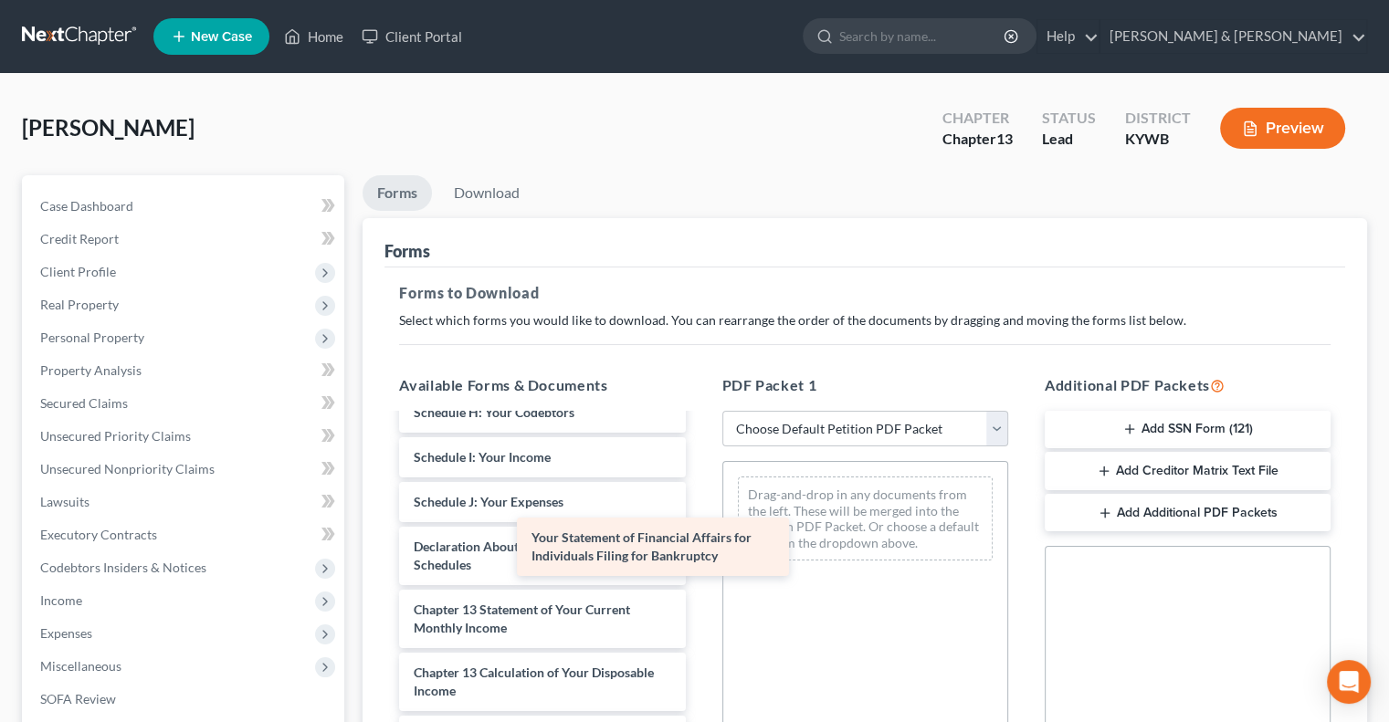
scroll to position [427, 0]
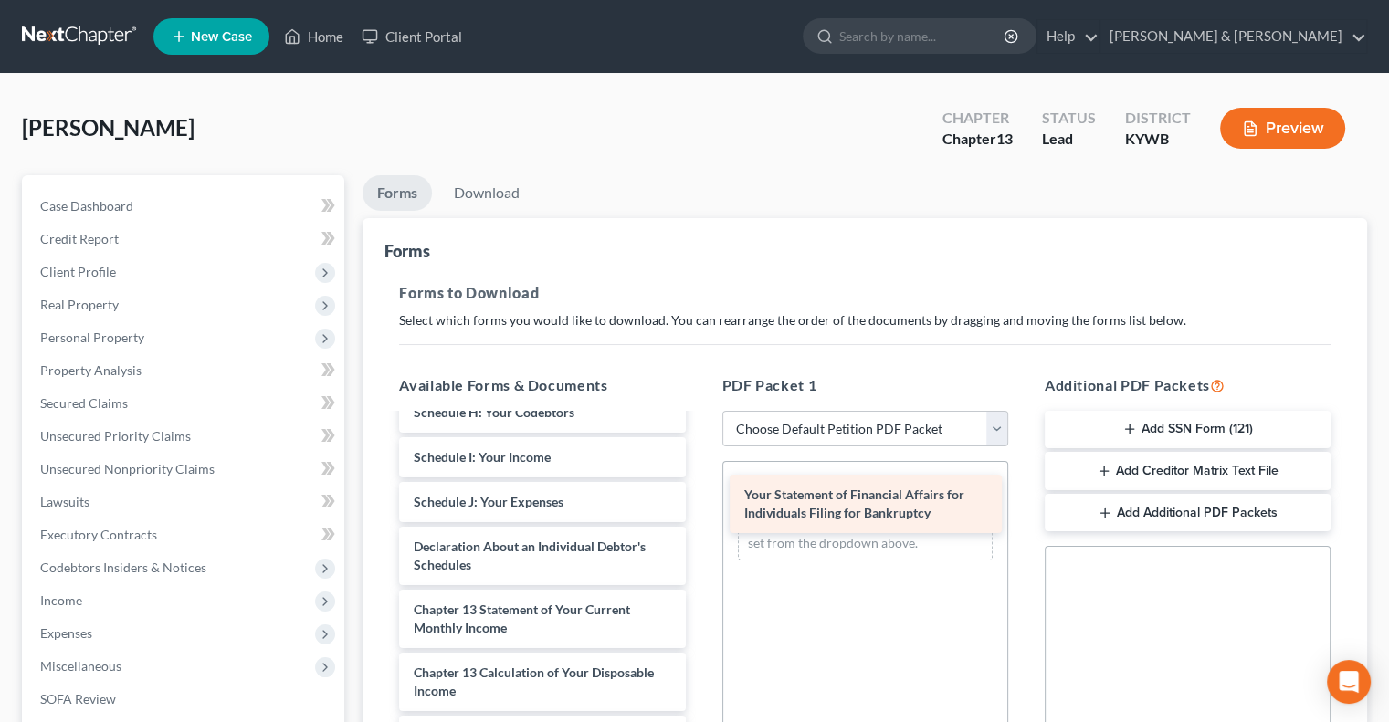
drag, startPoint x: 585, startPoint y: 591, endPoint x: 916, endPoint y: 507, distance: 341.2
click at [700, 507] on div "Your Statement of Financial Affairs for Individuals Filing for Bankruptcy Volun…" at bounding box center [542, 448] width 315 height 921
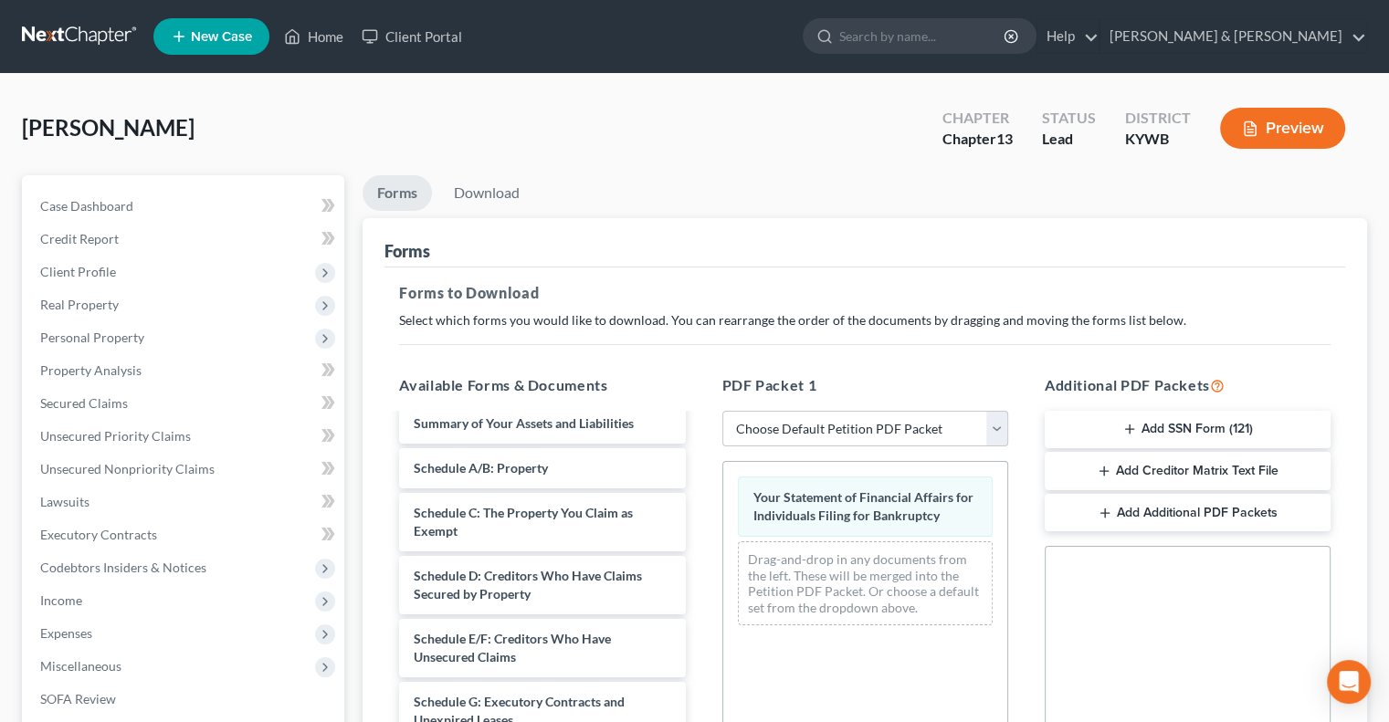
scroll to position [62, 0]
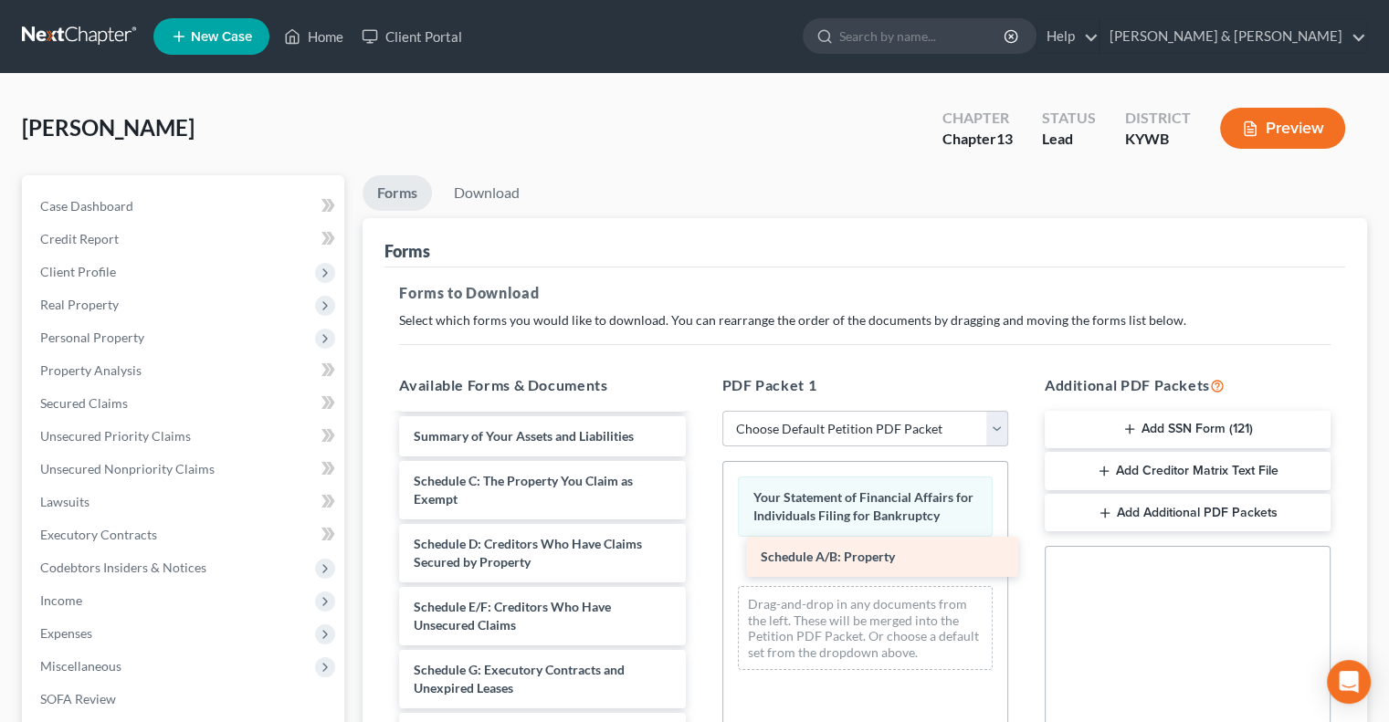
drag, startPoint x: 555, startPoint y: 473, endPoint x: 902, endPoint y: 551, distance: 355.7
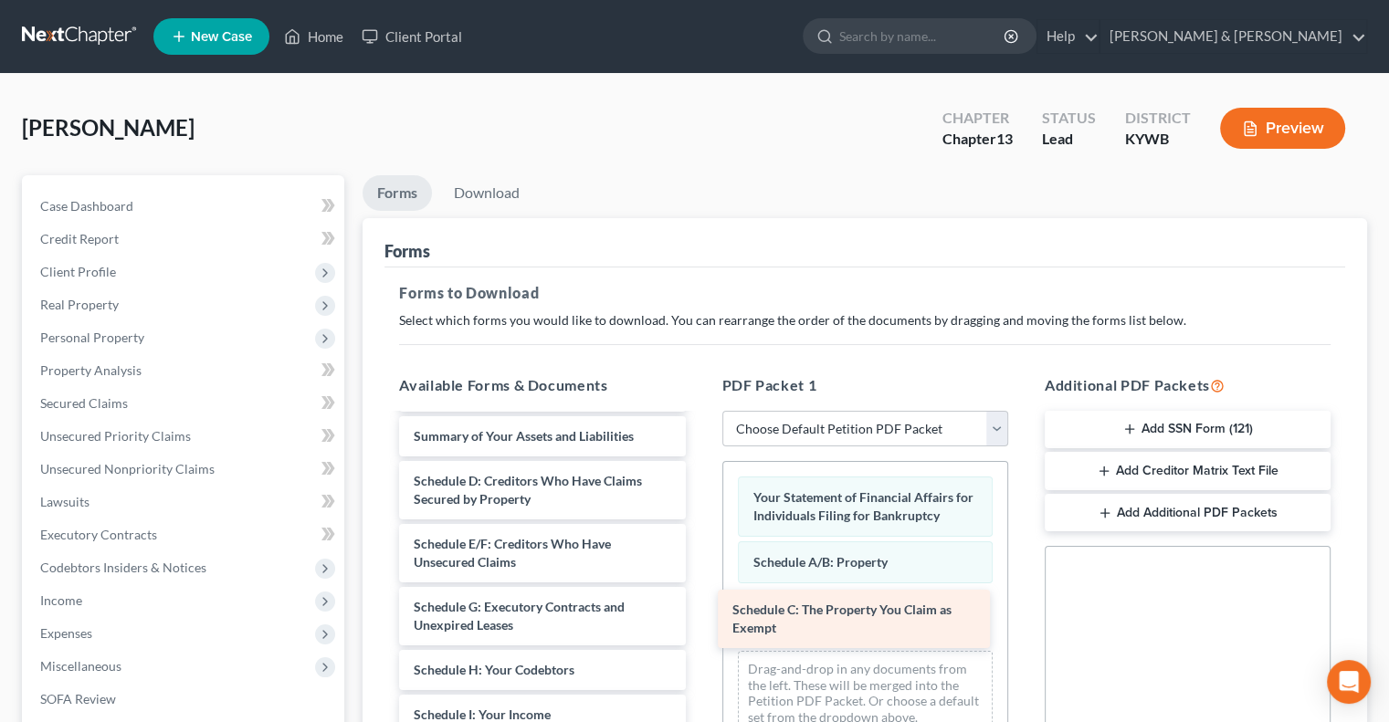
drag, startPoint x: 517, startPoint y: 485, endPoint x: 836, endPoint y: 616, distance: 344.5
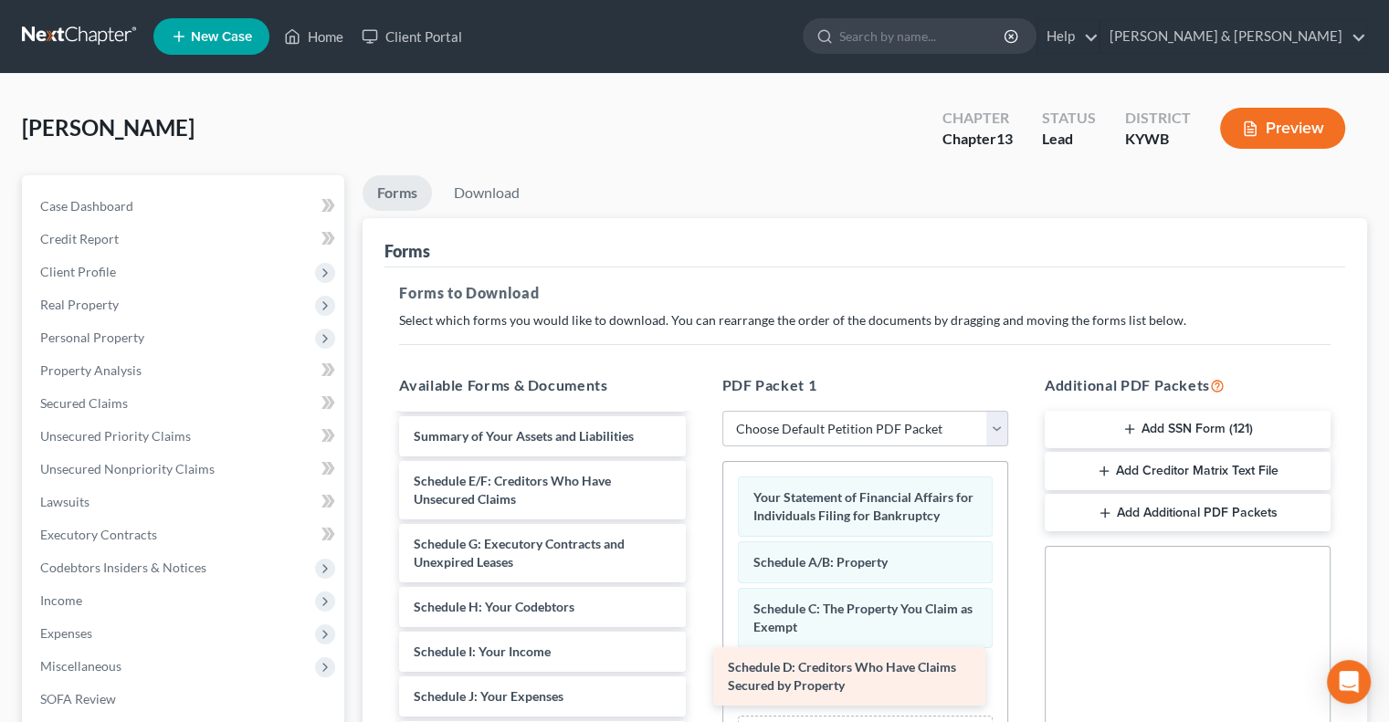
drag, startPoint x: 541, startPoint y: 485, endPoint x: 855, endPoint y: 673, distance: 366.2
click at [700, 673] on div "Schedule D: Creditors Who Have Claims Secured by Property Voluntary Petition fo…" at bounding box center [542, 728] width 315 height 750
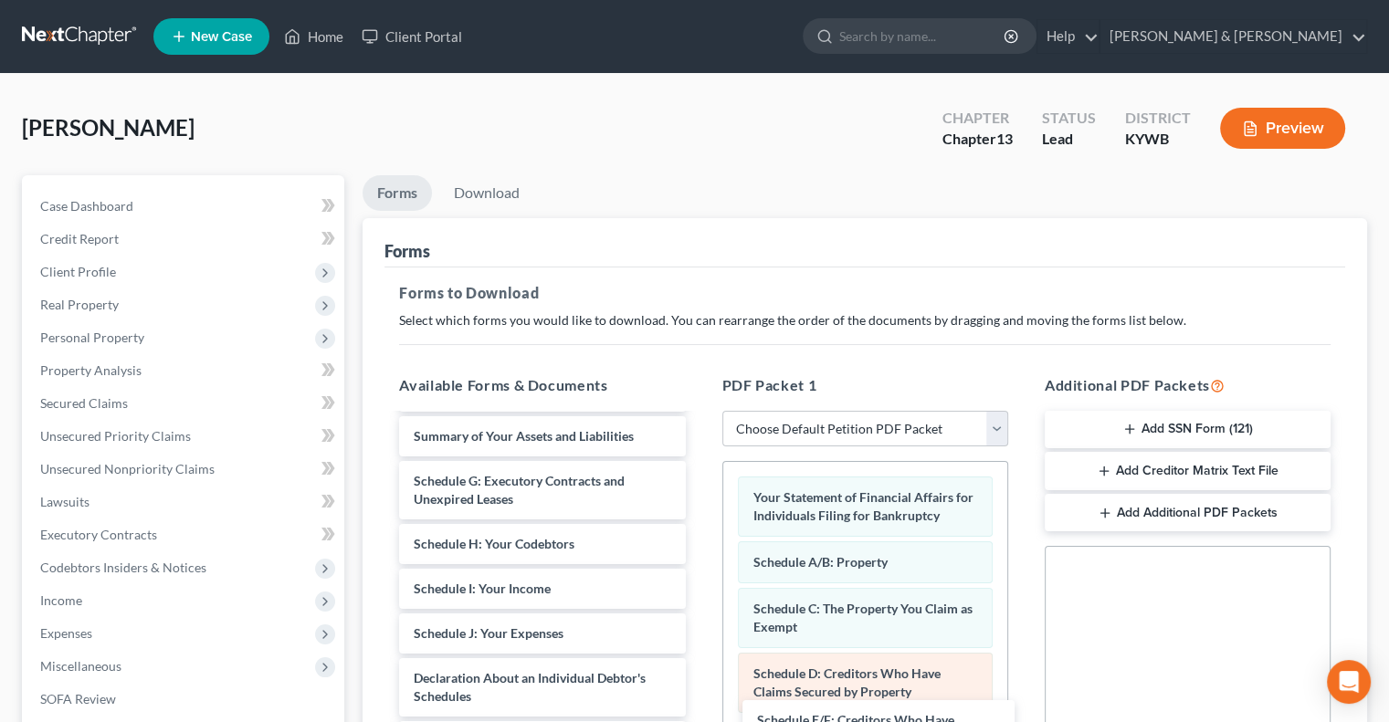
drag, startPoint x: 522, startPoint y: 477, endPoint x: 860, endPoint y: 706, distance: 407.6
click at [700, 714] on div "Schedule E/F: Creditors Who Have Unsecured Claims Voluntary Petition for Indivi…" at bounding box center [542, 696] width 315 height 687
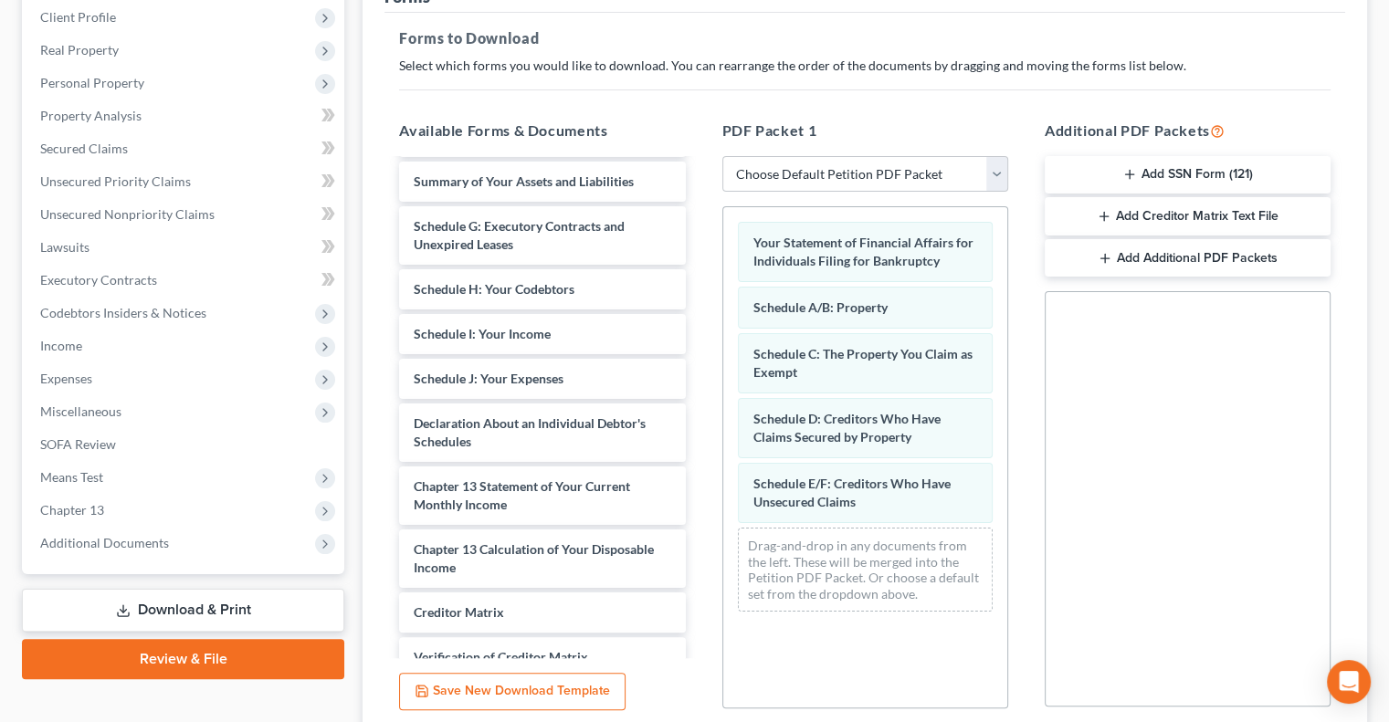
scroll to position [274, 0]
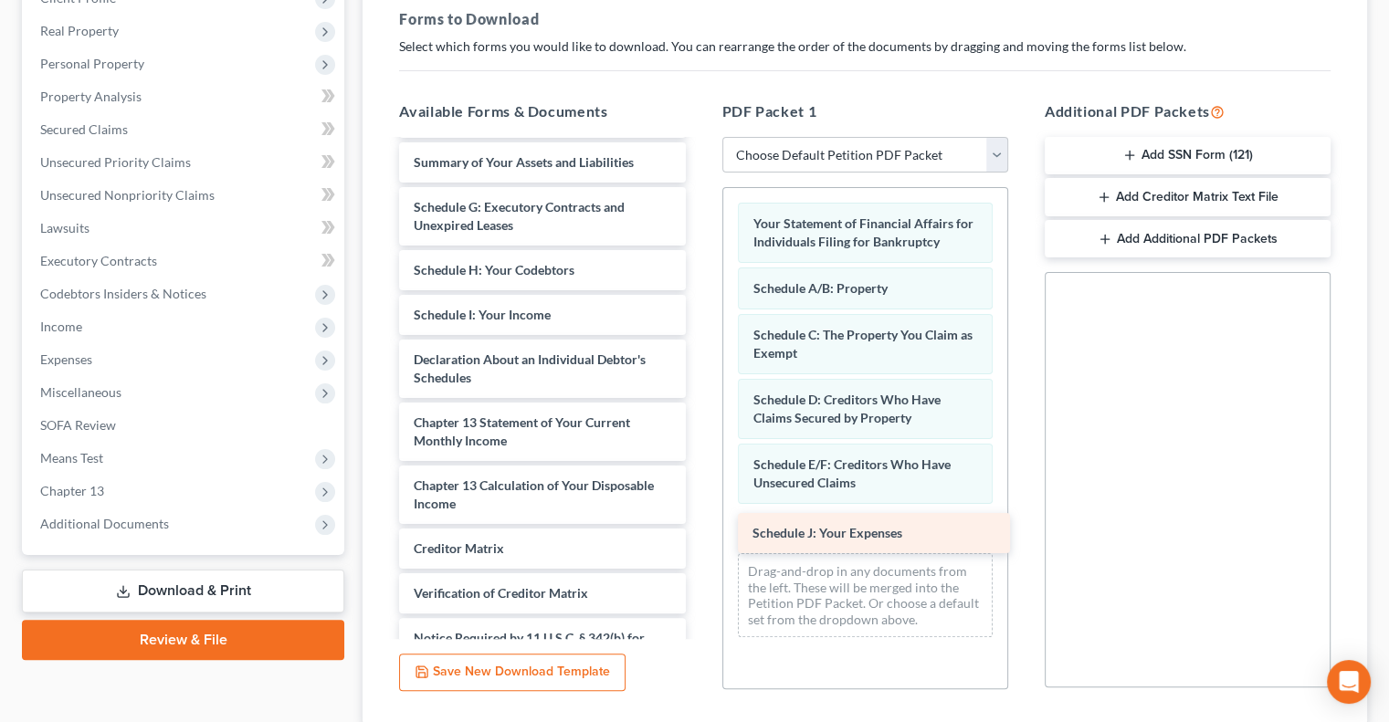
drag, startPoint x: 486, startPoint y: 364, endPoint x: 825, endPoint y: 539, distance: 381.6
click at [700, 539] on div "Schedule J: Your Expenses Voluntary Petition for Individuals Filing for Bankrup…" at bounding box center [542, 400] width 315 height 642
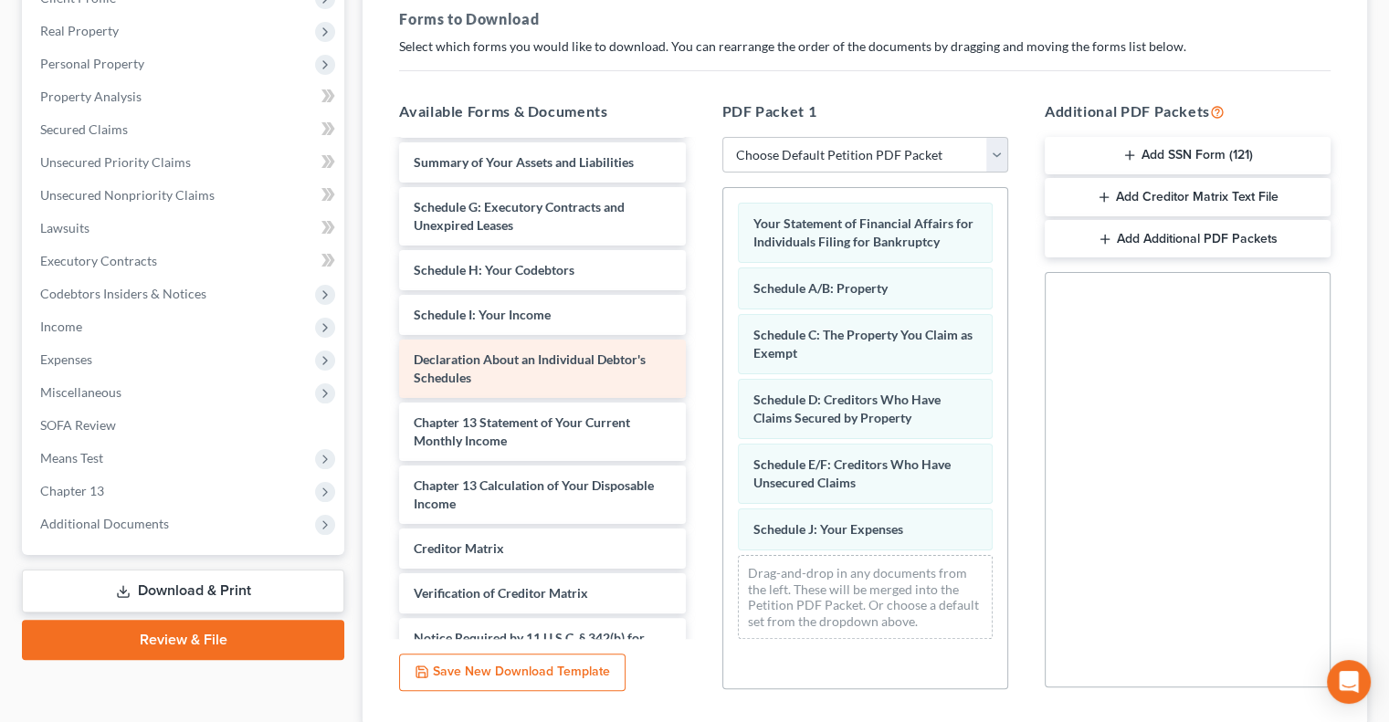
scroll to position [0, 0]
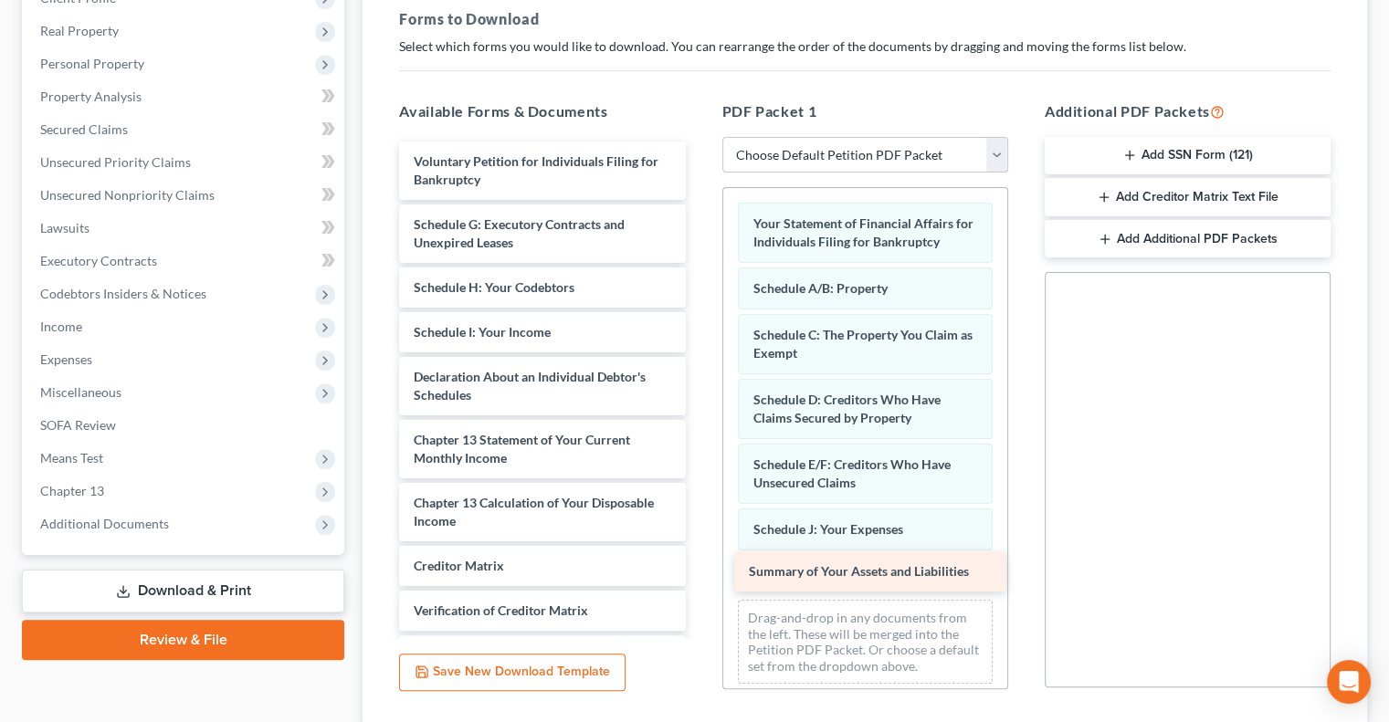
drag, startPoint x: 549, startPoint y: 218, endPoint x: 884, endPoint y: 567, distance: 483.9
click at [700, 567] on div "Summary of Your Assets and Liabilities Voluntary Petition for Individuals Filin…" at bounding box center [542, 440] width 315 height 597
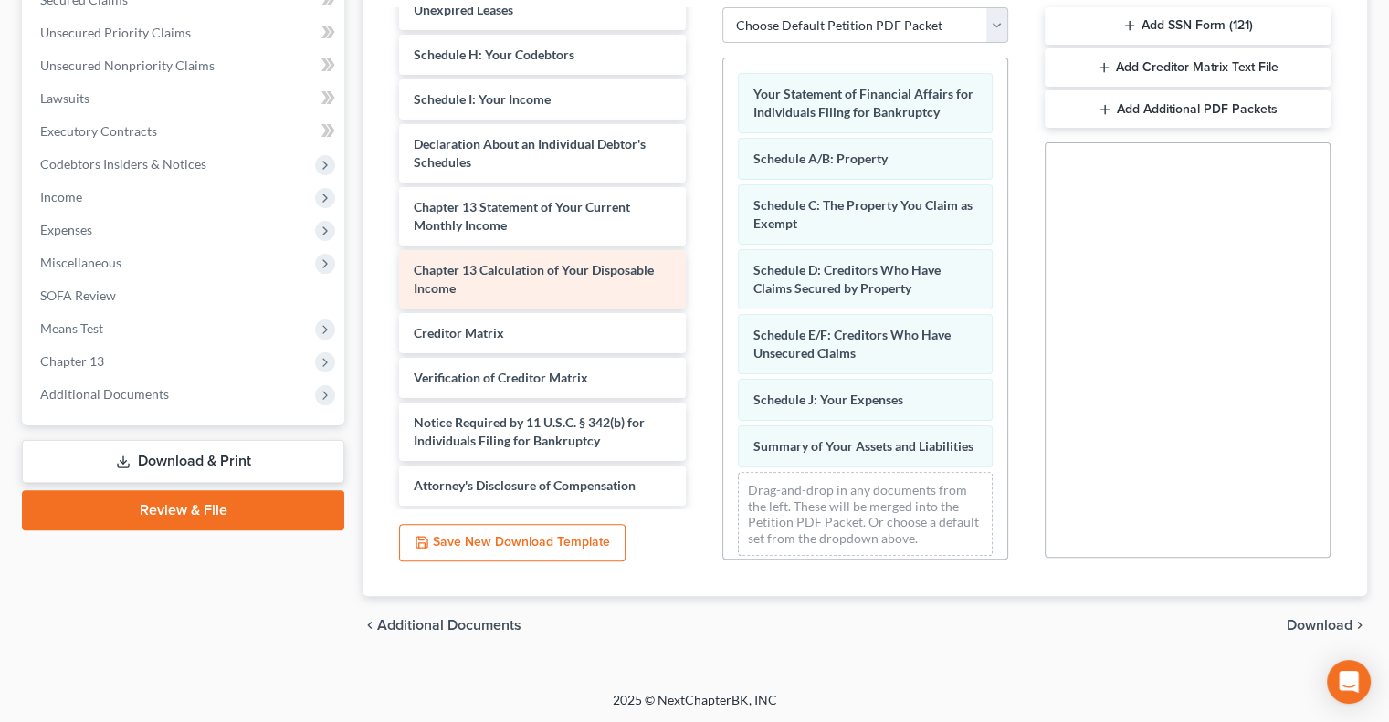
scroll to position [13, 0]
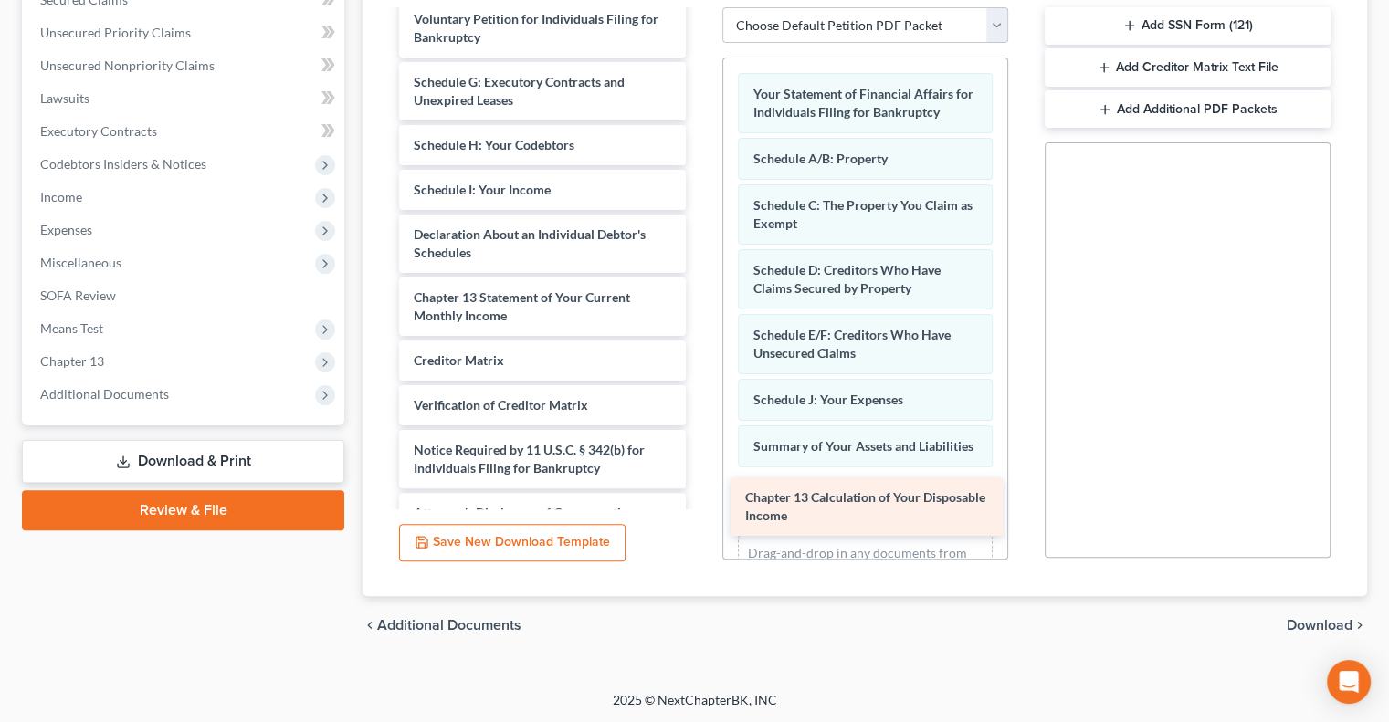
drag, startPoint x: 552, startPoint y: 356, endPoint x: 883, endPoint y: 495, distance: 359.5
click at [700, 495] on div "Chapter 13 Calculation of Your Disposable Income Voluntary Petition for Individ…" at bounding box center [542, 266] width 315 height 534
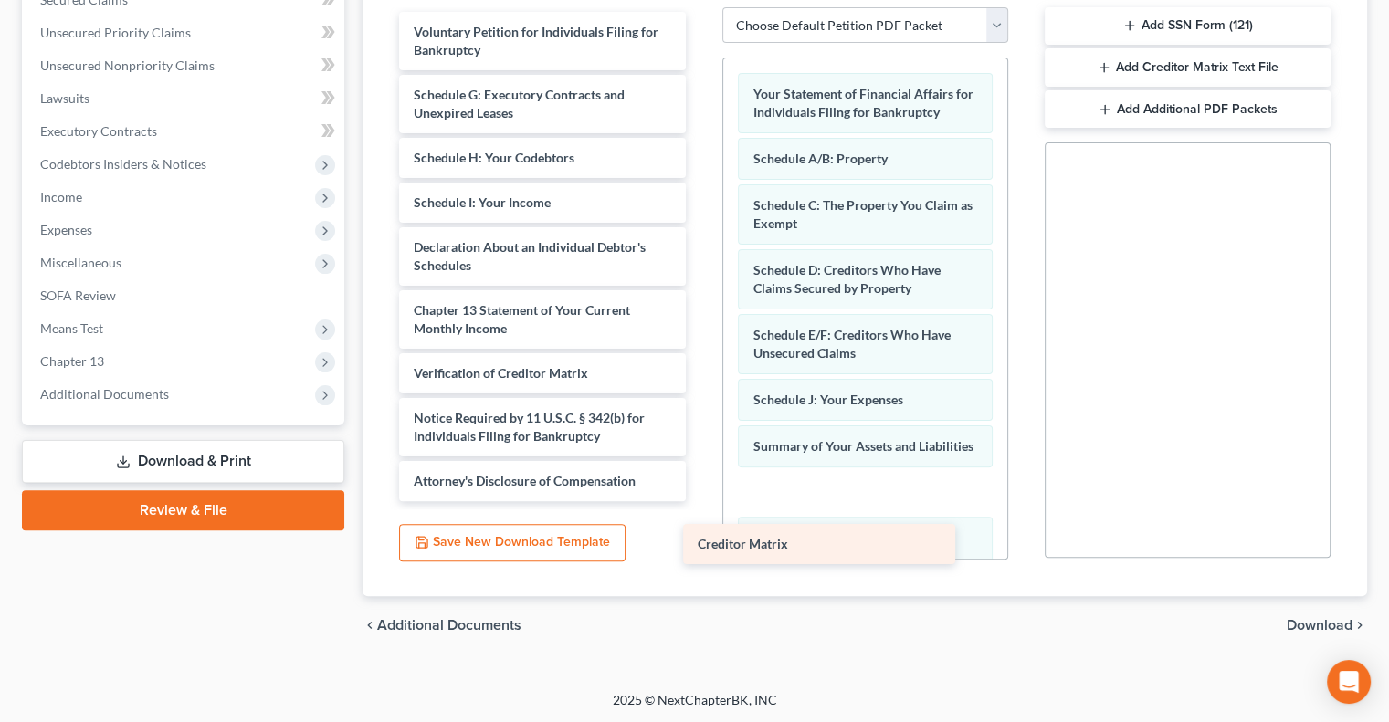
scroll to position [0, 0]
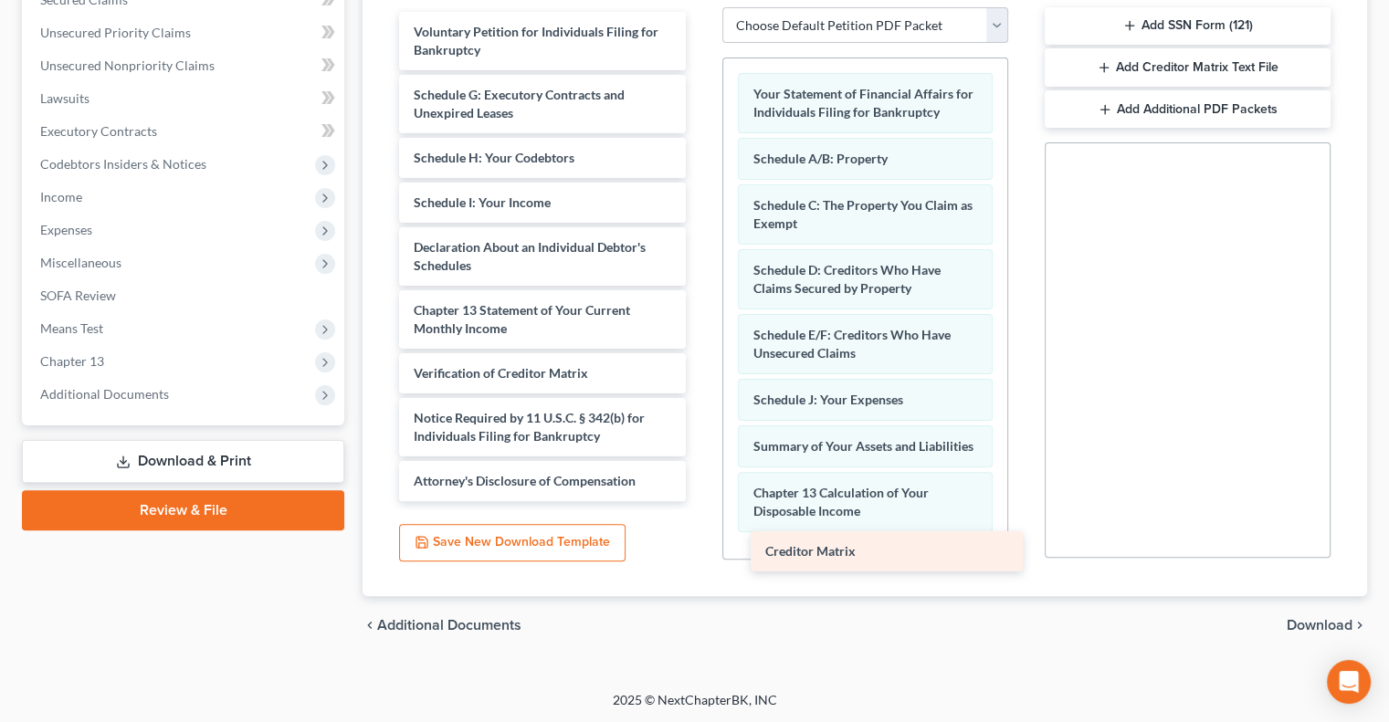
drag, startPoint x: 531, startPoint y: 355, endPoint x: 882, endPoint y: 548, distance: 401.0
click at [700, 501] on div "Creditor Matrix Voluntary Petition for Individuals Filing for Bankruptcy Schedu…" at bounding box center [542, 257] width 315 height 490
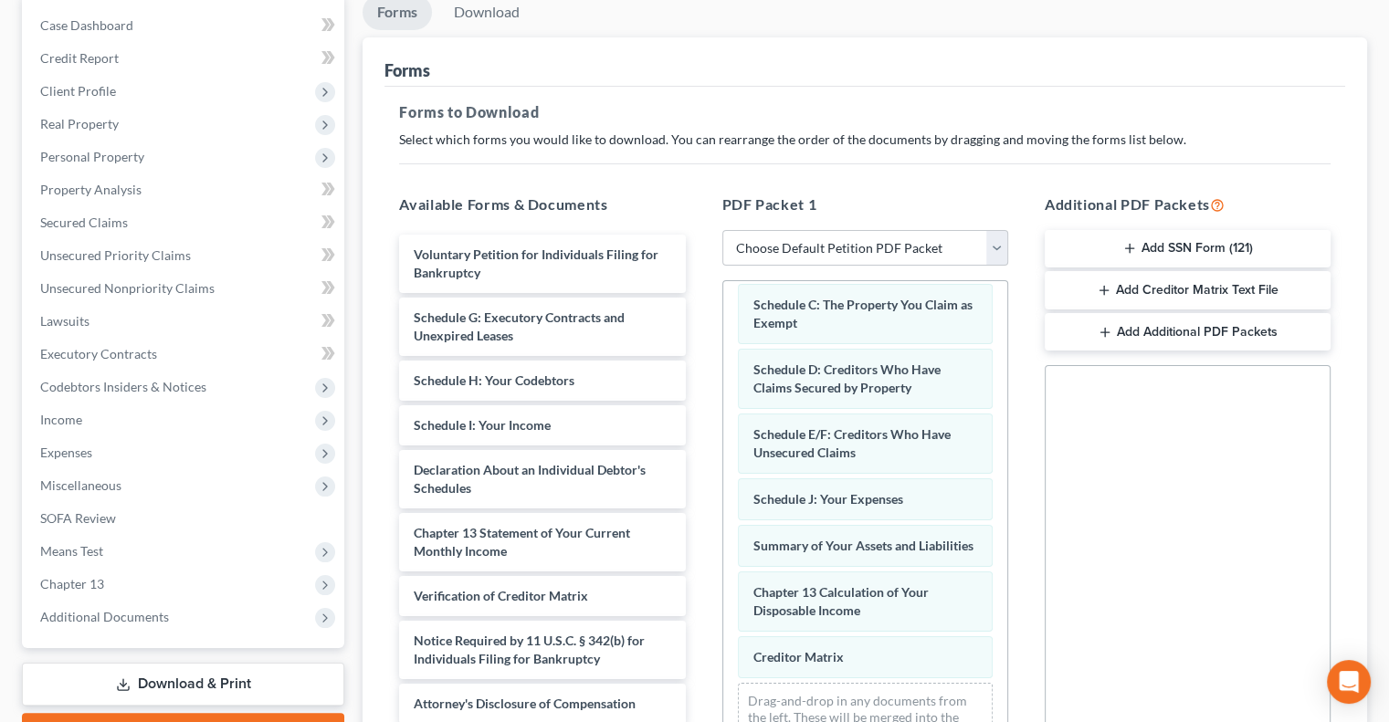
scroll to position [130, 0]
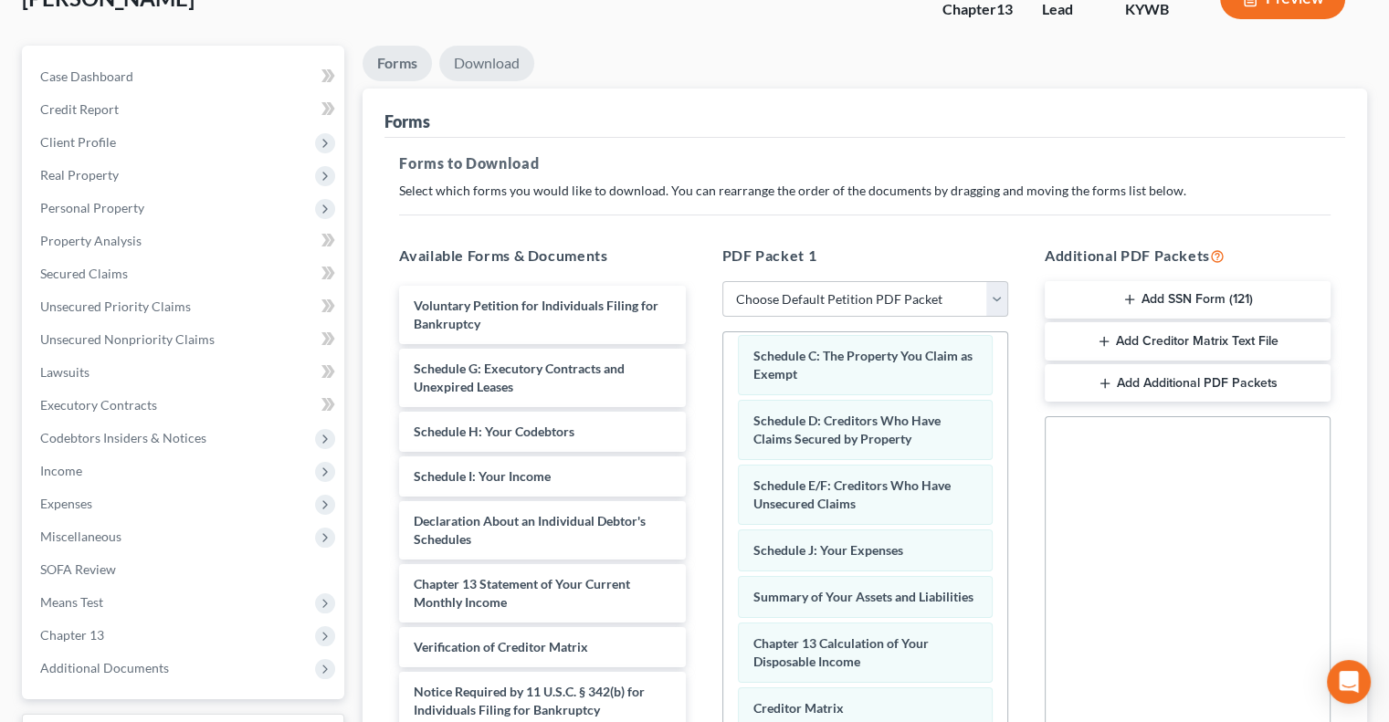
click at [489, 52] on link "Download" at bounding box center [486, 64] width 95 height 36
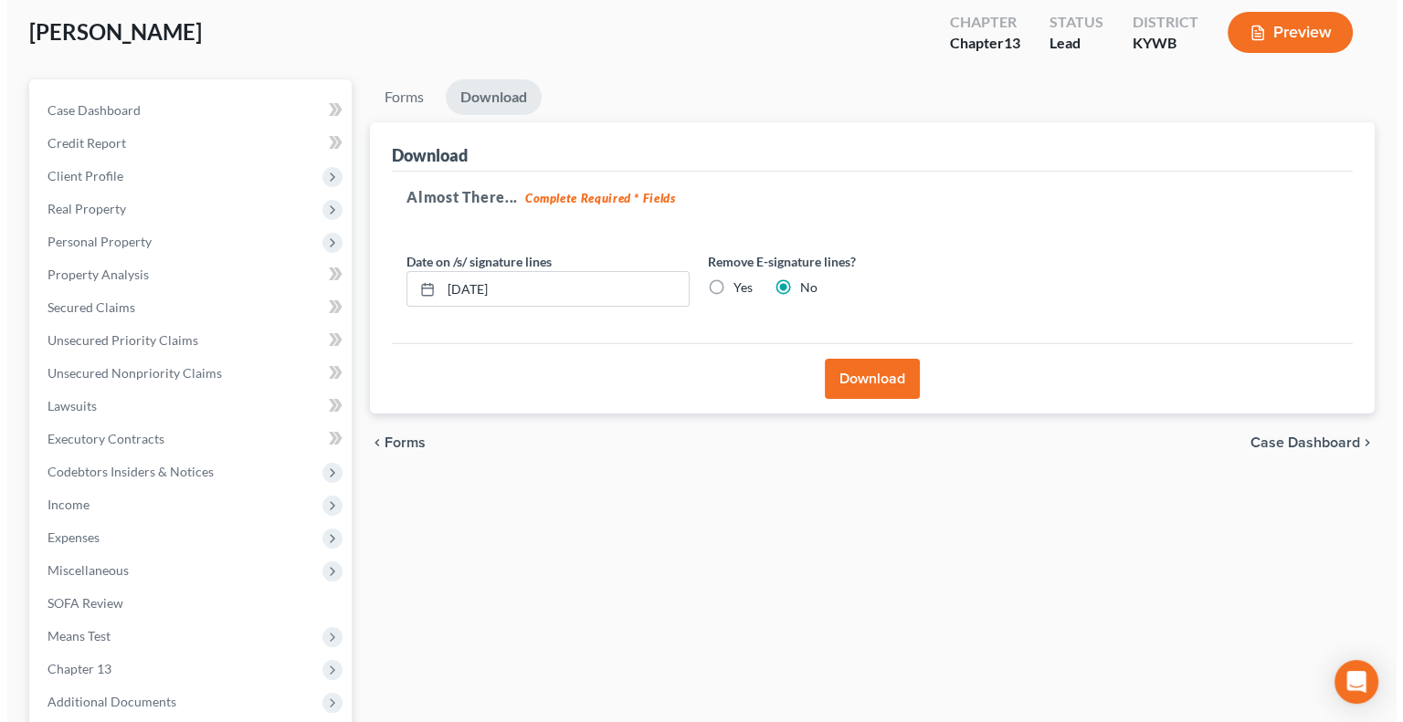
scroll to position [38, 0]
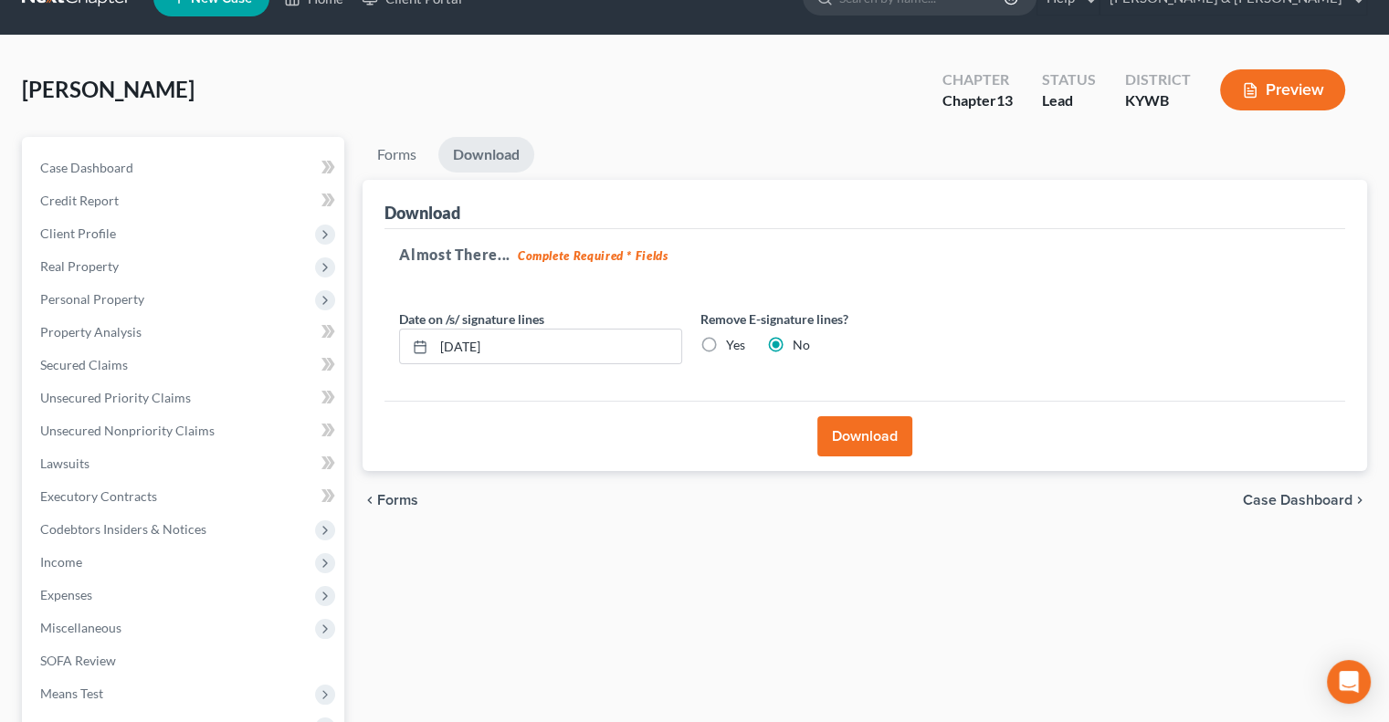
click at [726, 339] on label "Yes" at bounding box center [735, 345] width 19 height 18
click at [733, 339] on input "Yes" at bounding box center [739, 342] width 12 height 12
radio input "true"
radio input "false"
drag, startPoint x: 606, startPoint y: 344, endPoint x: 431, endPoint y: 363, distance: 176.3
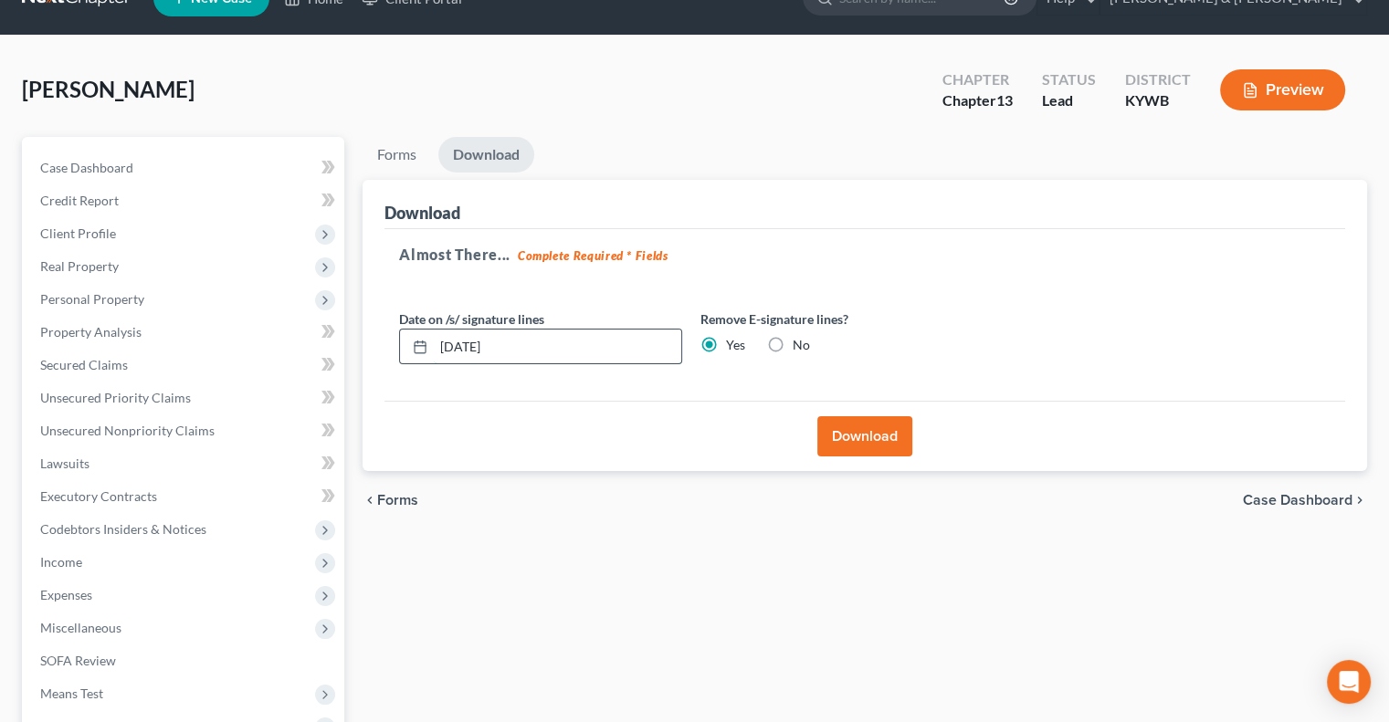
click at [431, 363] on div "[DATE]" at bounding box center [540, 347] width 283 height 37
click at [875, 435] on button "Download" at bounding box center [864, 437] width 95 height 40
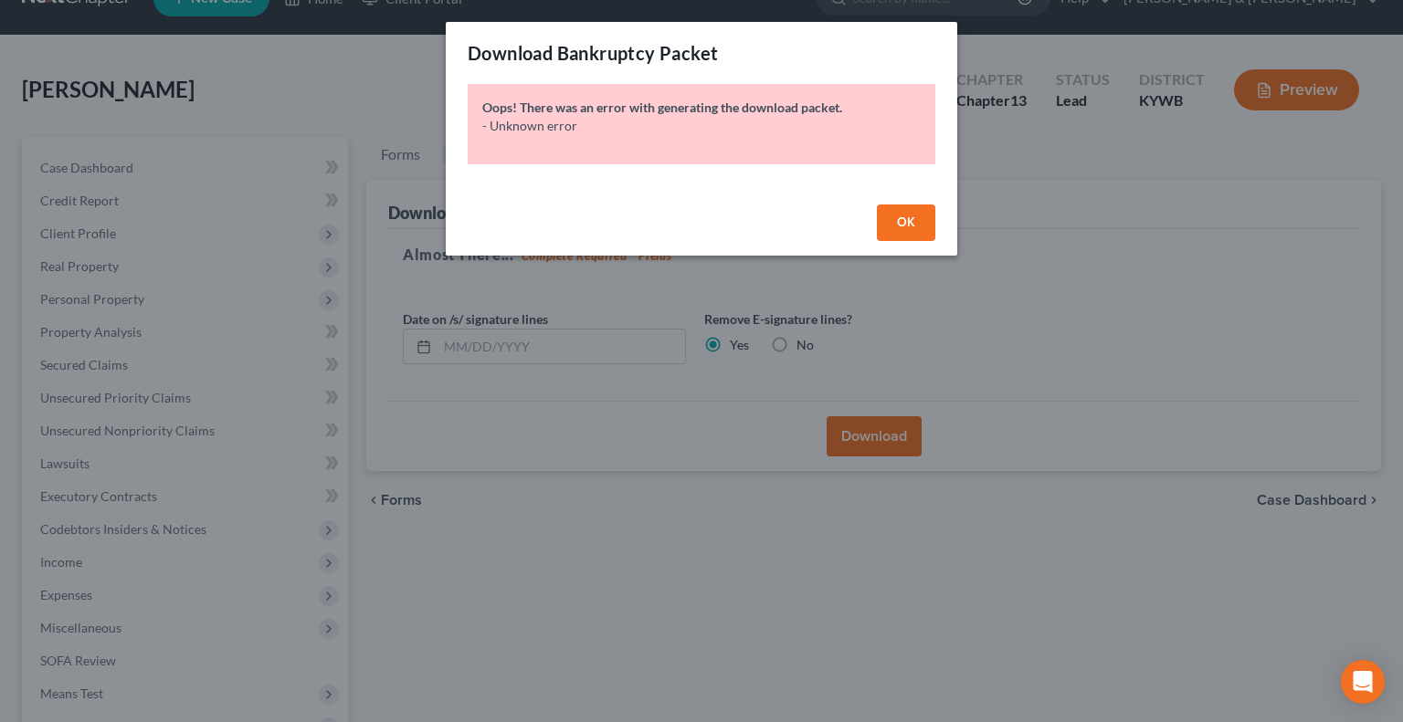
click at [913, 218] on span "OK" at bounding box center [906, 223] width 18 height 16
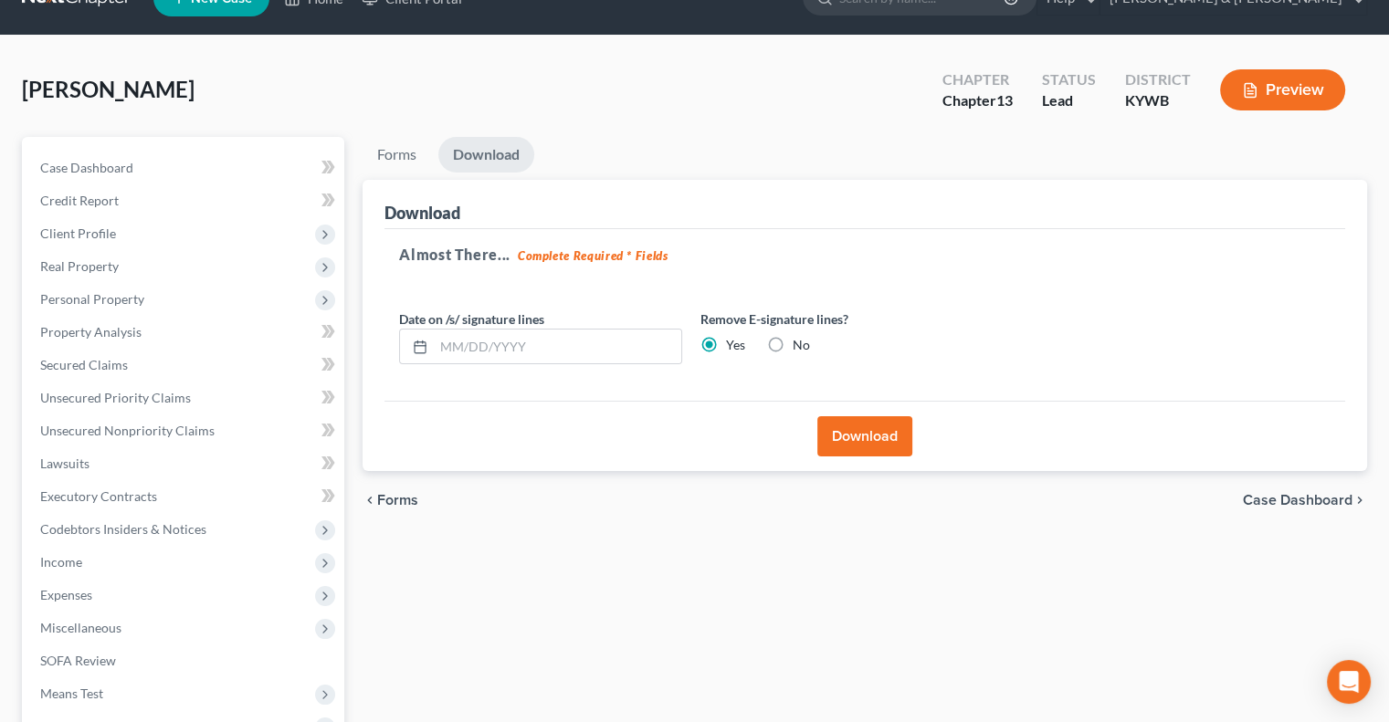
click at [856, 431] on button "Download" at bounding box center [864, 437] width 95 height 40
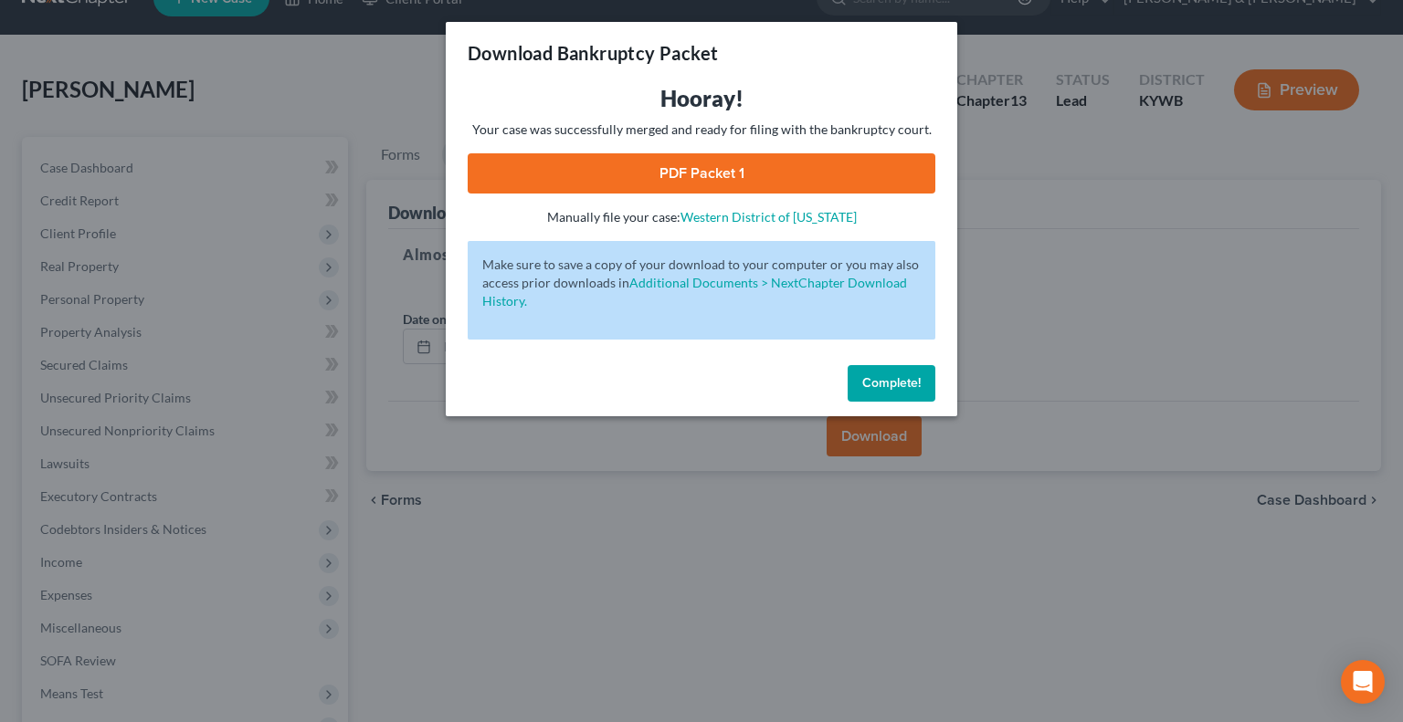
click at [760, 170] on link "PDF Packet 1" at bounding box center [702, 173] width 468 height 40
